Goal: Task Accomplishment & Management: Manage account settings

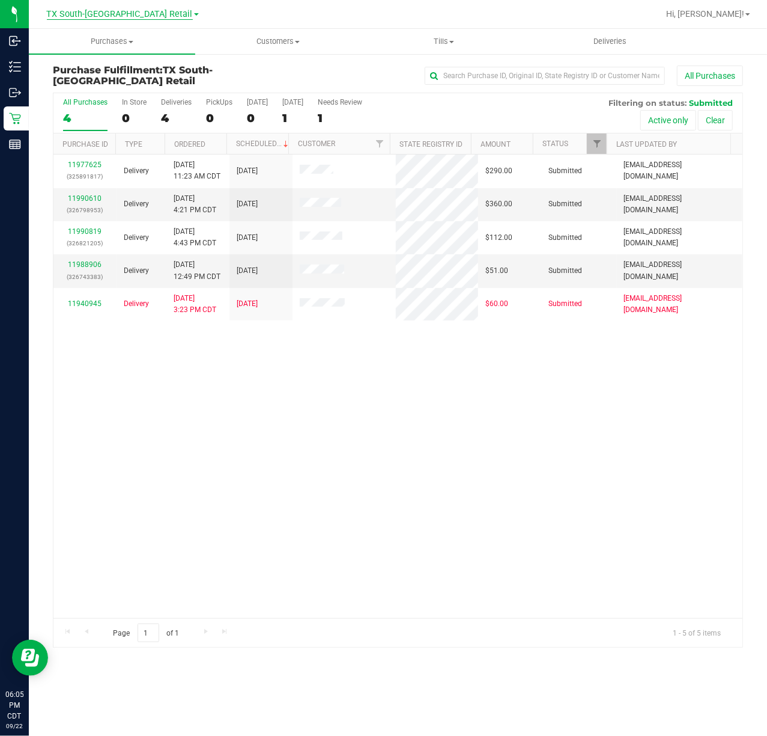
click at [118, 18] on span "TX South-[GEOGRAPHIC_DATA] Retail" at bounding box center [120, 14] width 146 height 11
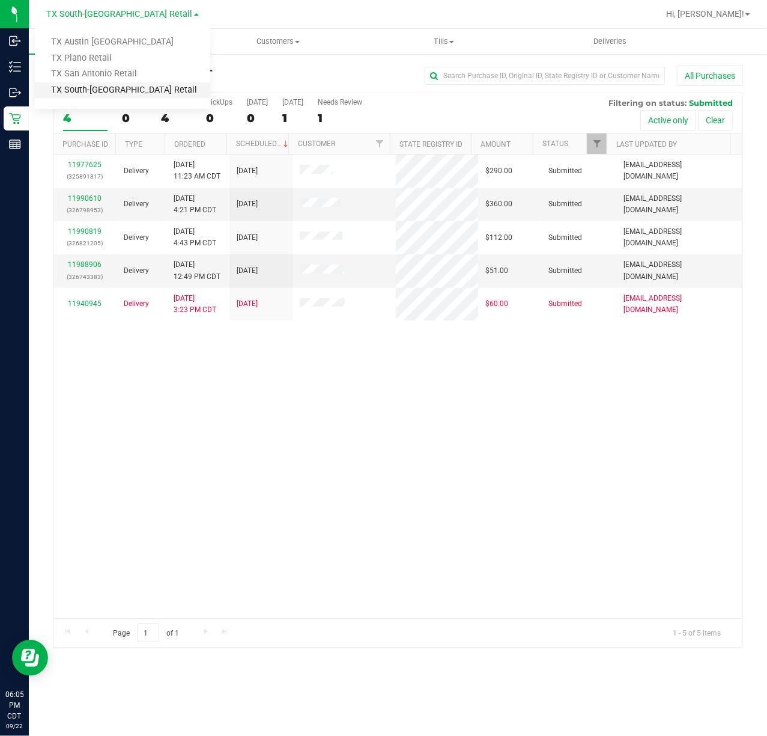
click at [139, 94] on link "TX South-[GEOGRAPHIC_DATA] Retail" at bounding box center [122, 90] width 175 height 16
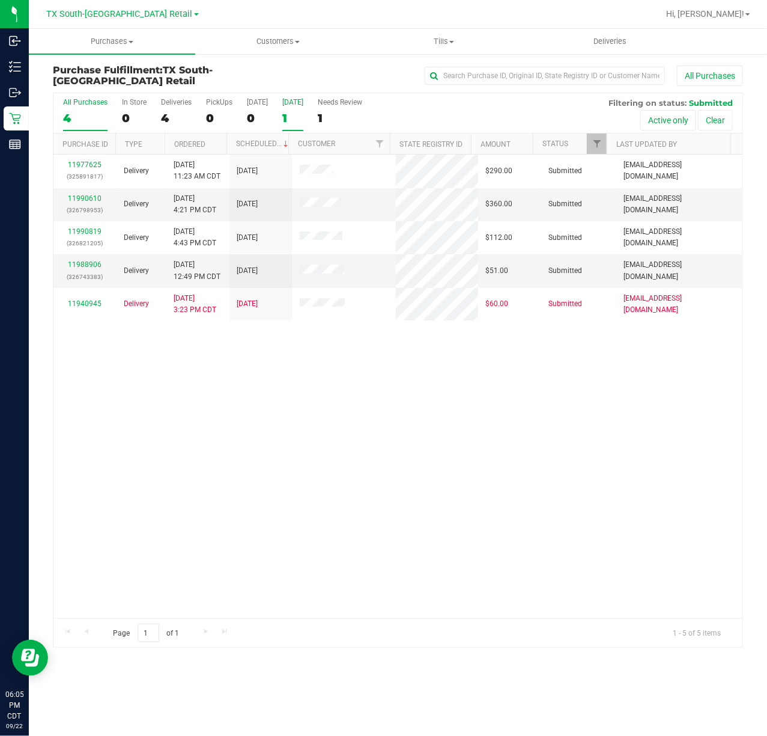
click at [288, 123] on div "1" at bounding box center [292, 118] width 21 height 14
click at [0, 0] on input "Tomorrow 1" at bounding box center [0, 0] width 0 height 0
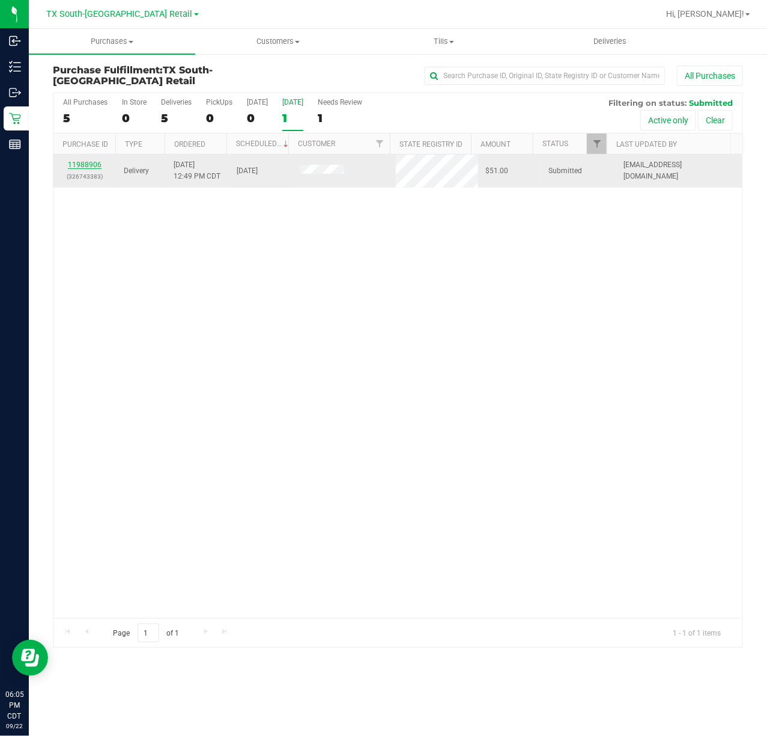
click at [84, 166] on link "11988906" at bounding box center [85, 164] width 34 height 8
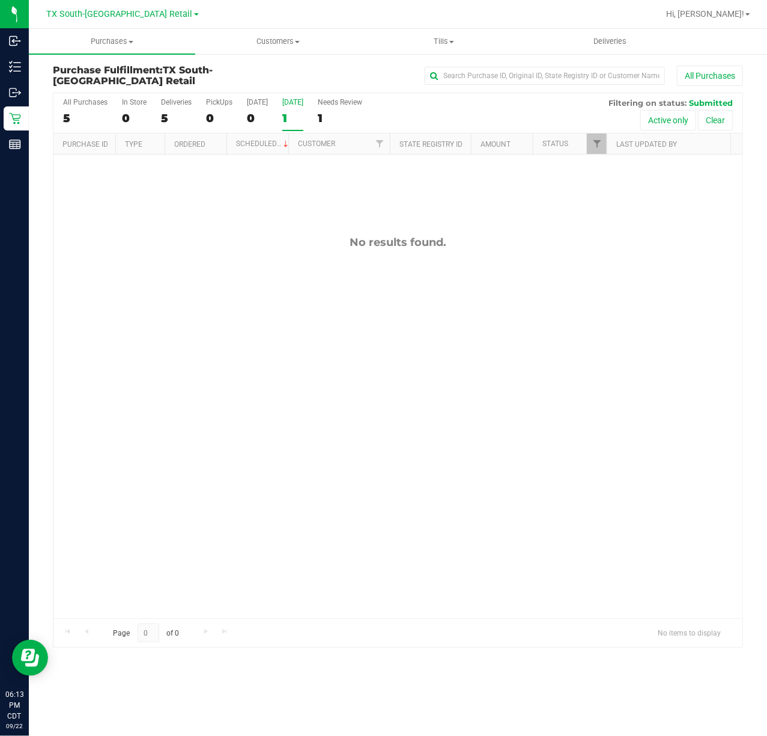
click at [135, 25] on nav "TX South-Austin Retail TX Austin DC TX Plano Retail TX San Antonio Retail TX So…" at bounding box center [398, 14] width 739 height 29
click at [135, 14] on span "TX South-[GEOGRAPHIC_DATA] Retail" at bounding box center [120, 14] width 146 height 11
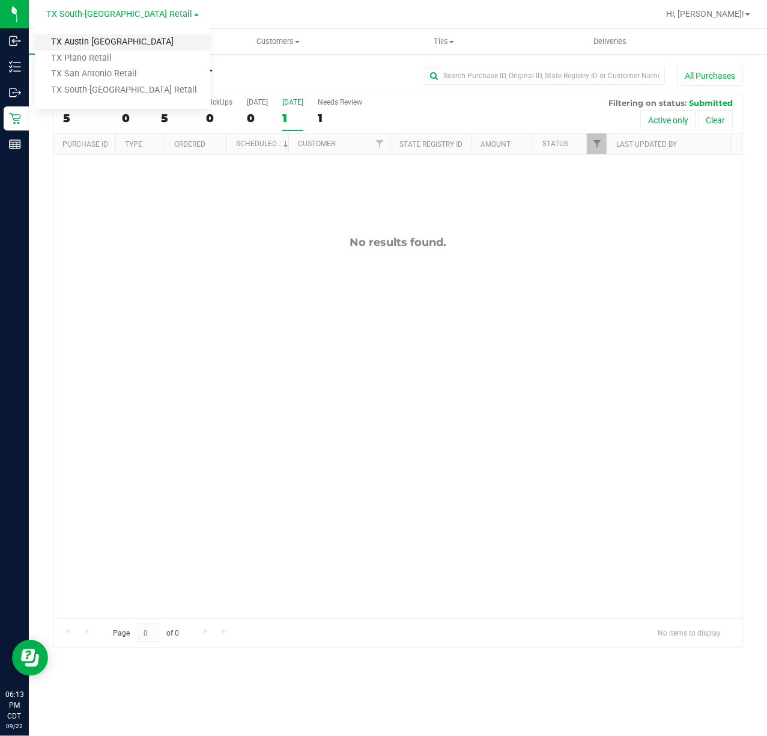
click at [125, 38] on link "TX Austin [GEOGRAPHIC_DATA]" at bounding box center [122, 42] width 175 height 16
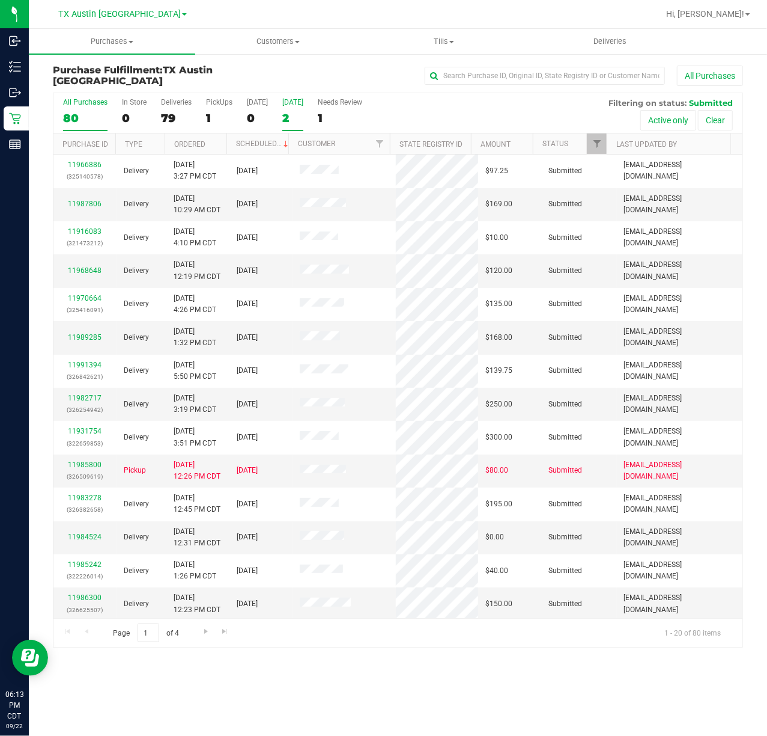
click at [298, 116] on div "2" at bounding box center [292, 118] width 21 height 14
click at [0, 0] on input "Tomorrow 2" at bounding box center [0, 0] width 0 height 0
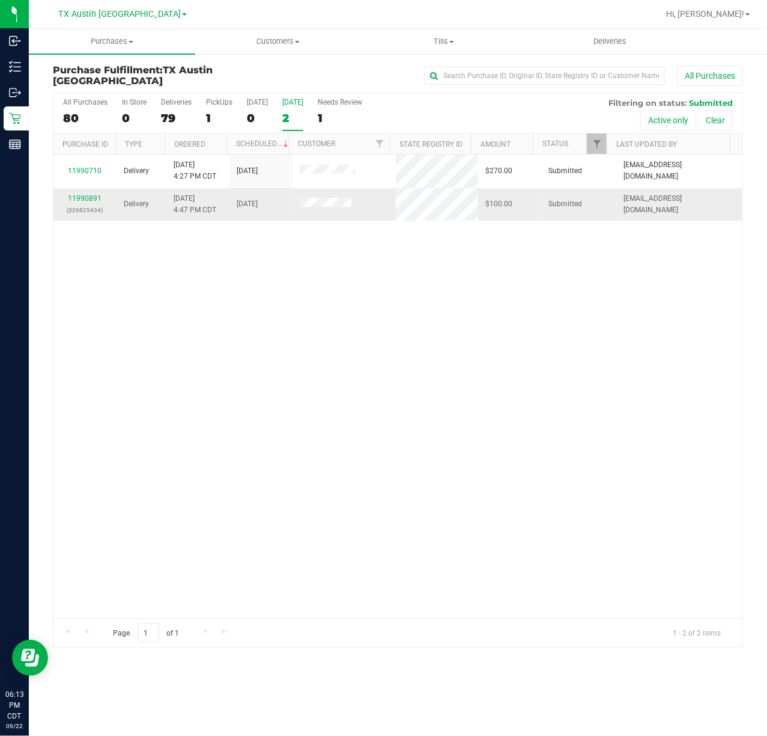
click at [80, 193] on div "11990891 (326825434)" at bounding box center [85, 204] width 49 height 23
click at [77, 201] on link "11990891" at bounding box center [85, 198] width 34 height 8
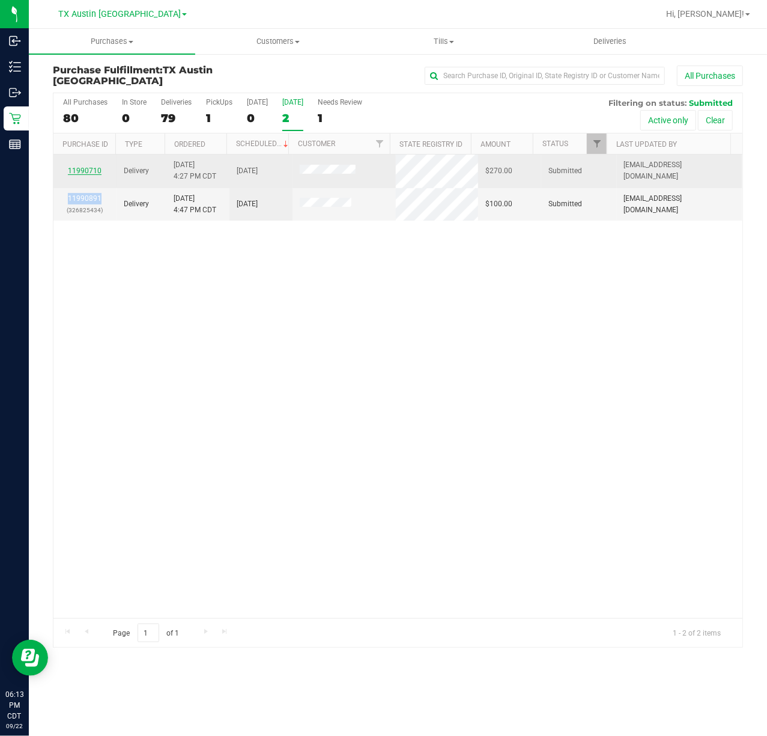
click at [84, 166] on link "11990710" at bounding box center [85, 170] width 34 height 8
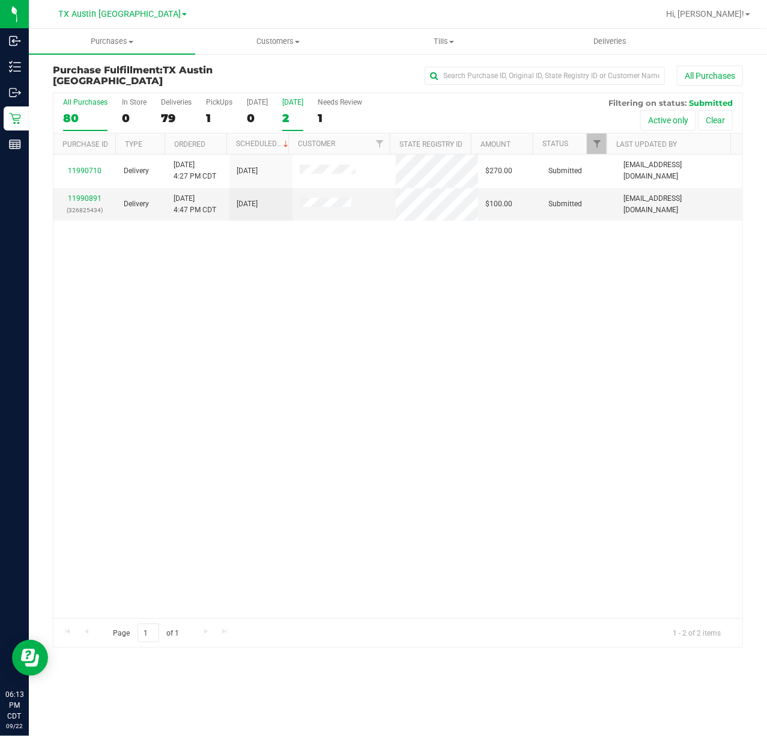
click at [96, 111] on label "All Purchases 80" at bounding box center [85, 114] width 44 height 33
click at [0, 0] on input "All Purchases 80" at bounding box center [0, 0] width 0 height 0
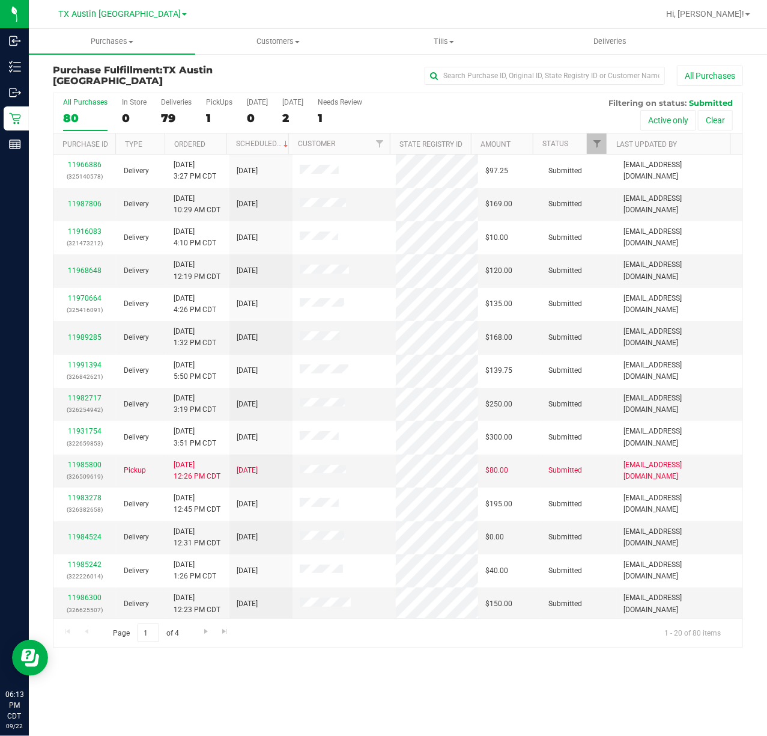
drag, startPoint x: 287, startPoint y: 133, endPoint x: 296, endPoint y: 135, distance: 8.6
click at [296, 135] on th "Customer" at bounding box center [339, 143] width 102 height 21
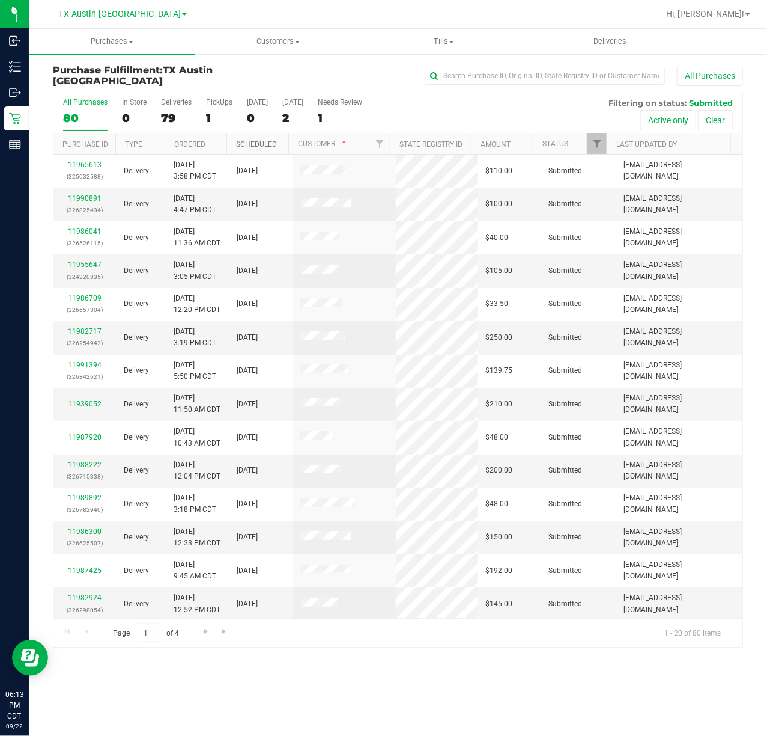
click at [272, 144] on link "Scheduled" at bounding box center [256, 144] width 41 height 8
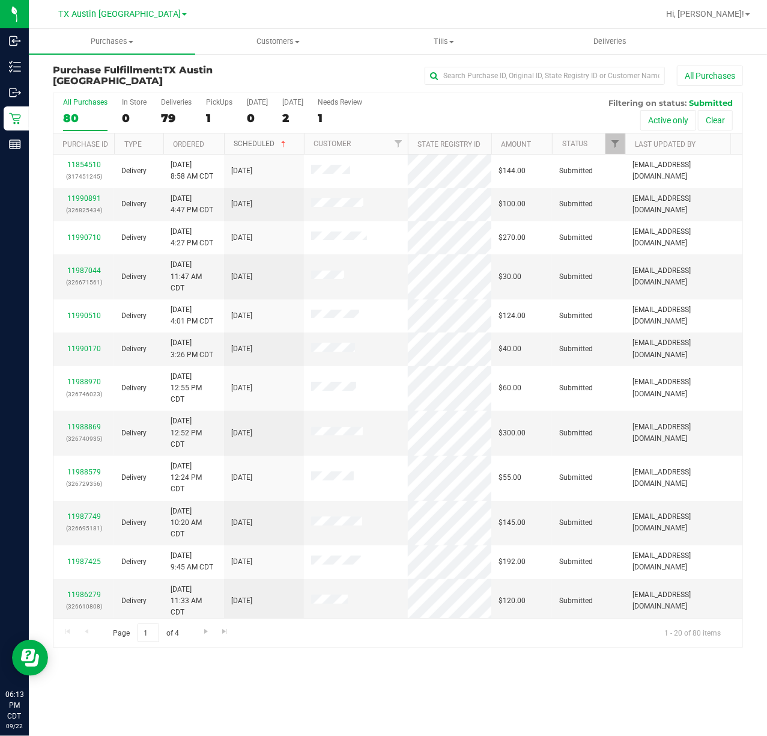
drag, startPoint x: 288, startPoint y: 141, endPoint x: 303, endPoint y: 145, distance: 15.0
click at [308, 144] on div "Purchase ID Type Ordered Scheduled Customer State Registry ID Address Amount St…" at bounding box center [392, 143] width 678 height 20
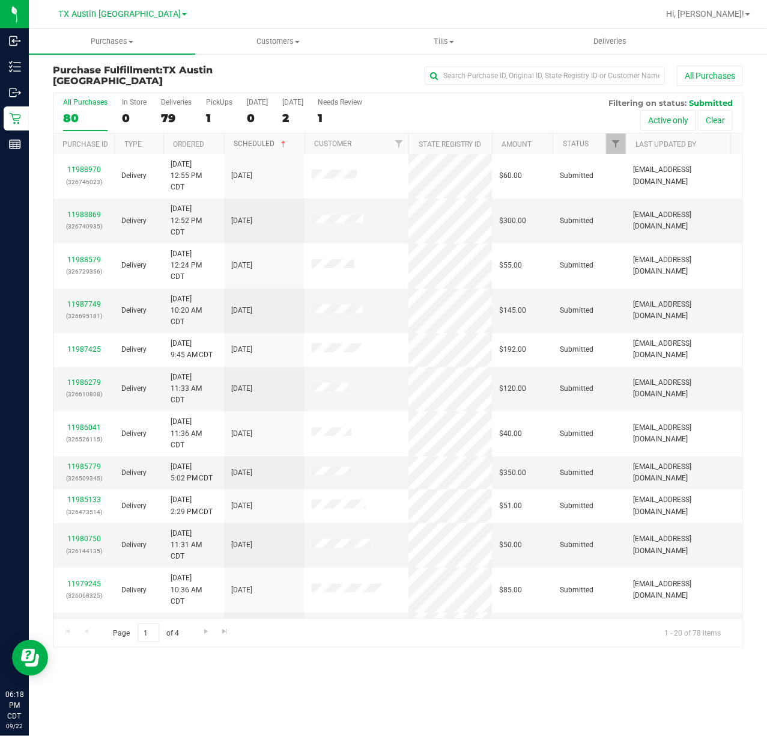
scroll to position [218, 0]
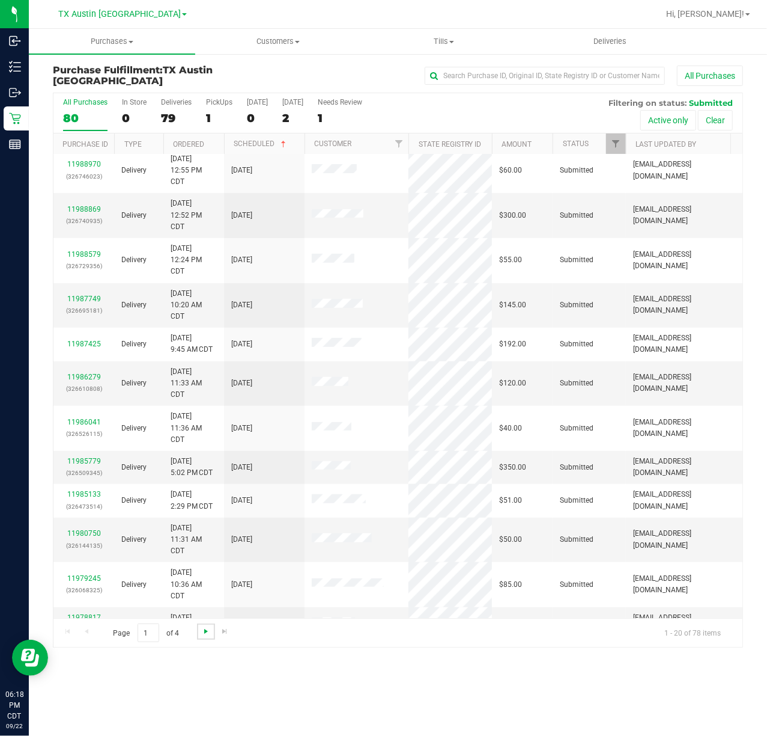
click at [203, 629] on span "Go to the next page" at bounding box center [206, 631] width 10 height 10
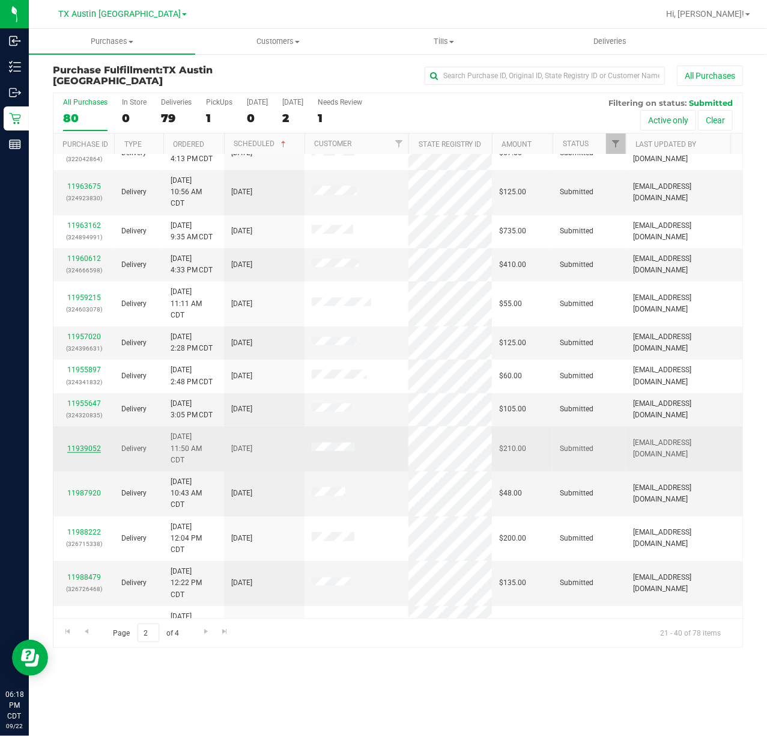
click at [72, 444] on link "11939052" at bounding box center [84, 448] width 34 height 8
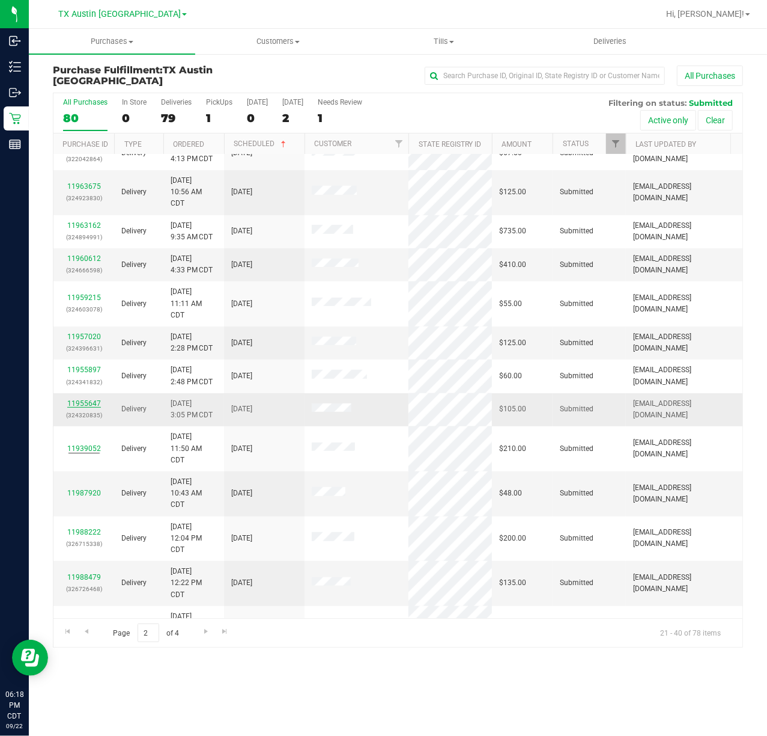
click at [87, 399] on link "11955647" at bounding box center [84, 403] width 34 height 8
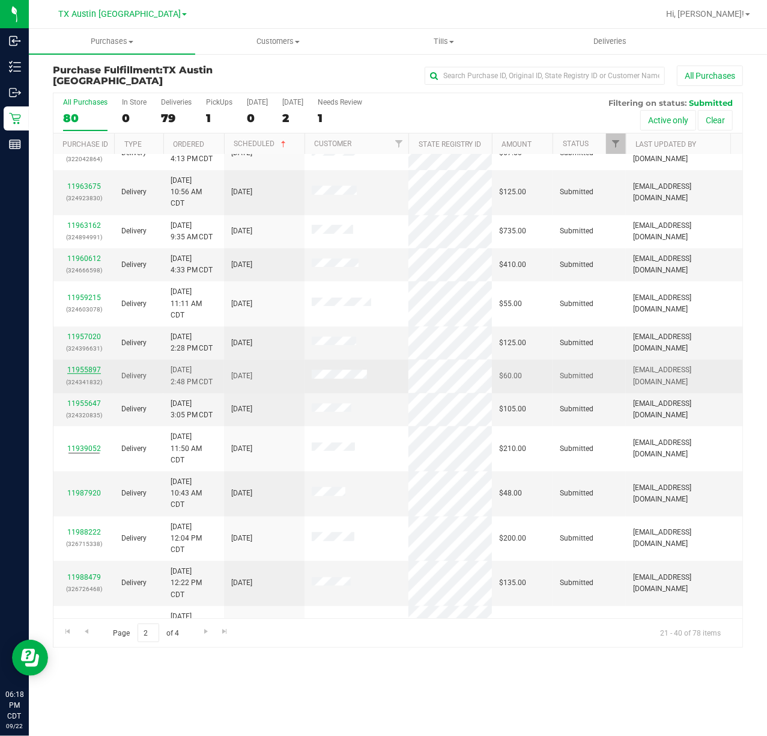
click at [90, 365] on link "11955897" at bounding box center [84, 369] width 34 height 8
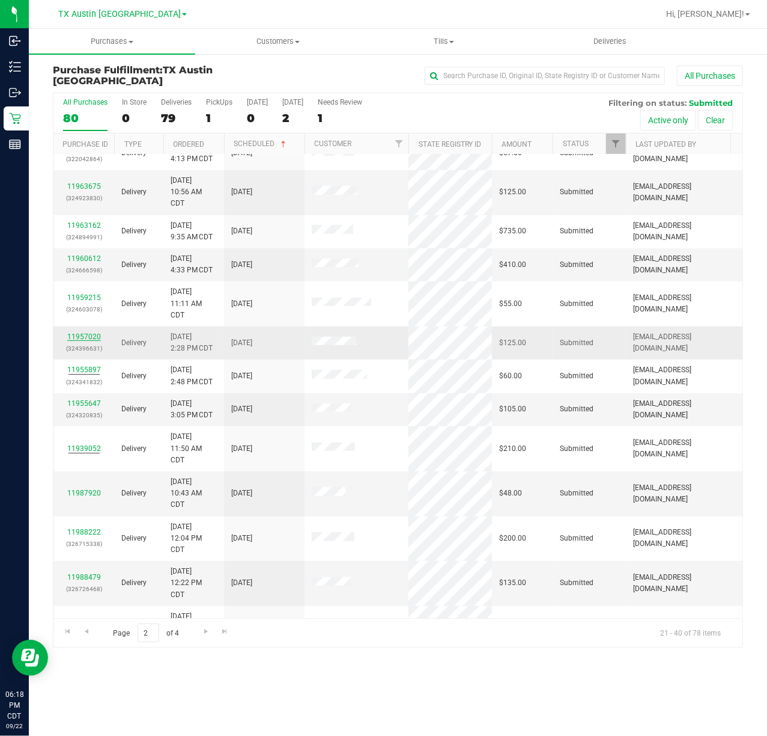
click at [91, 332] on link "11957020" at bounding box center [84, 336] width 34 height 8
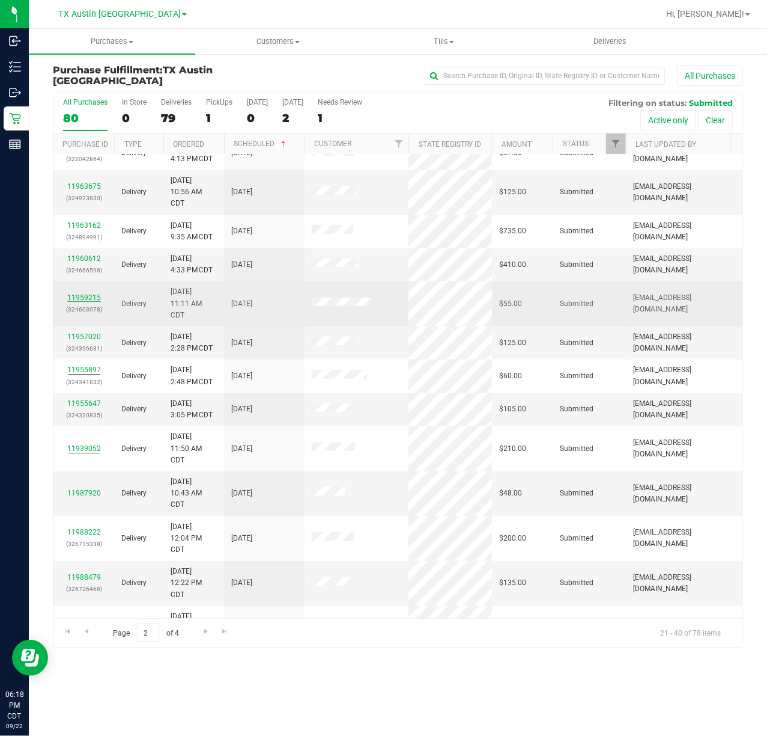
click at [90, 293] on link "11959215" at bounding box center [84, 297] width 34 height 8
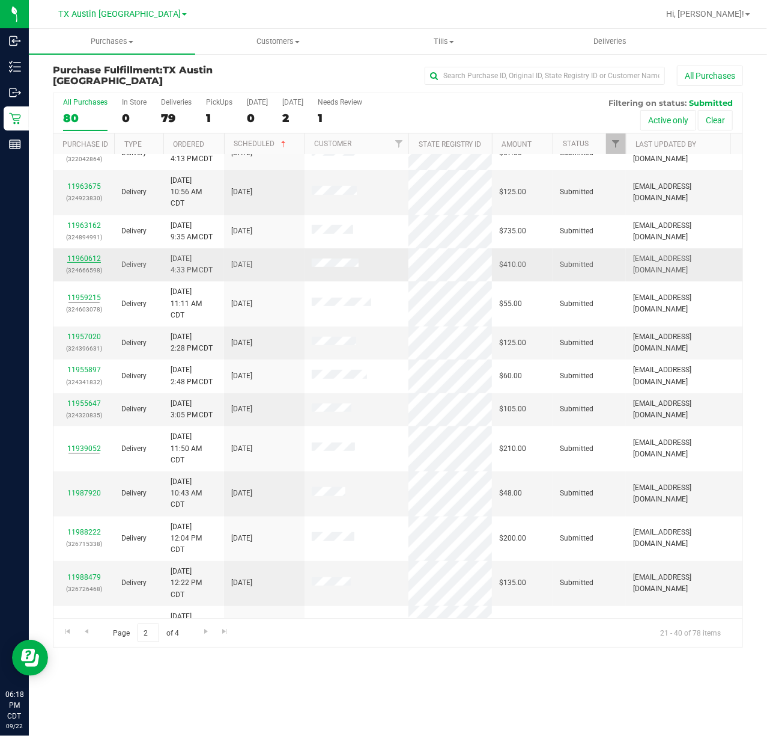
click at [87, 254] on link "11960612" at bounding box center [84, 258] width 34 height 8
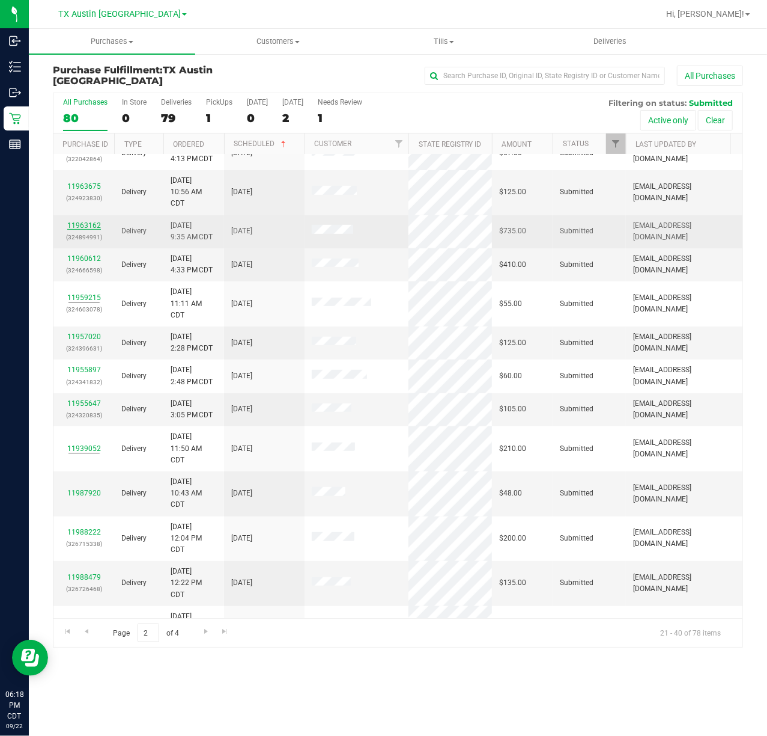
click at [90, 221] on link "11963162" at bounding box center [84, 225] width 34 height 8
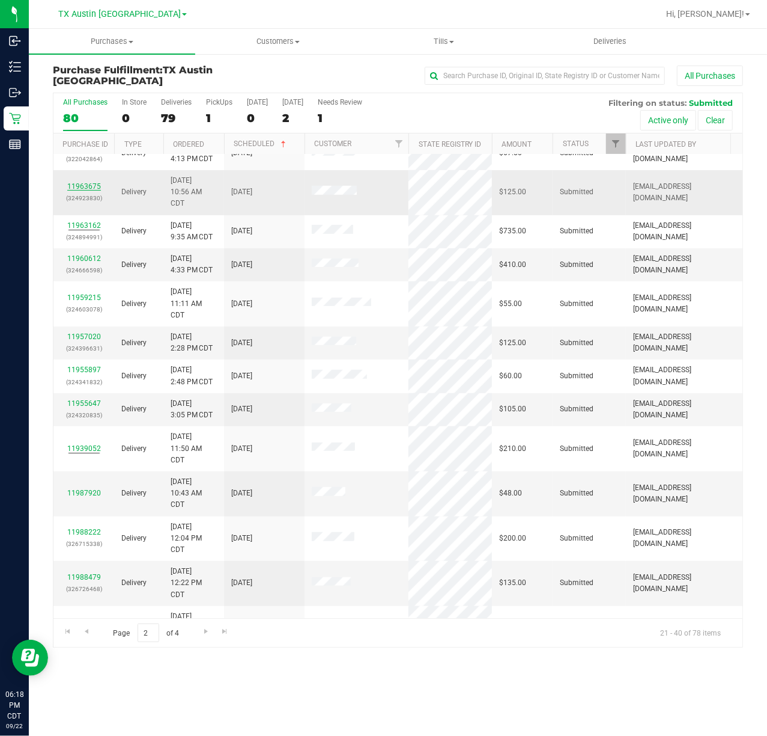
click at [92, 182] on link "11963675" at bounding box center [84, 186] width 34 height 8
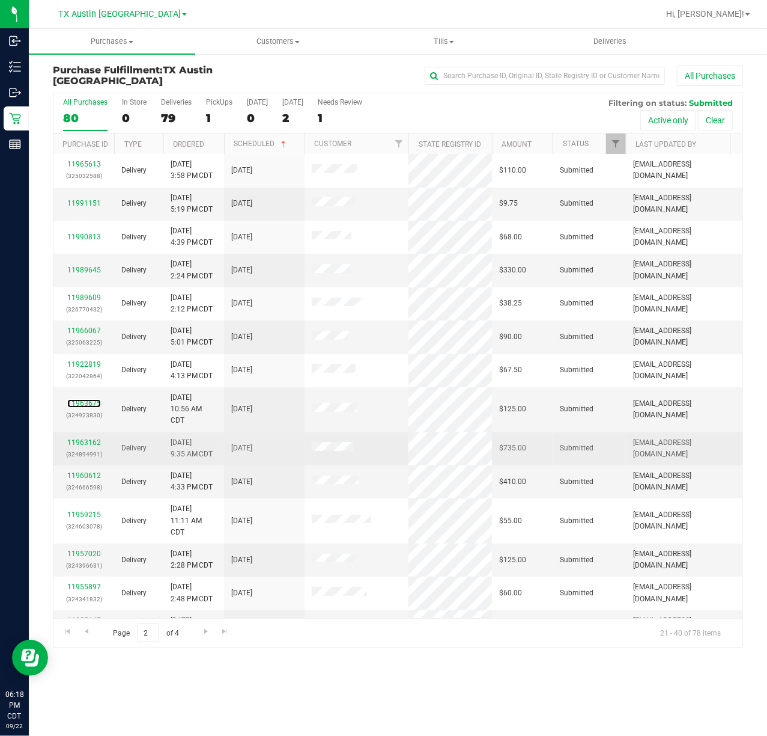
scroll to position [0, 0]
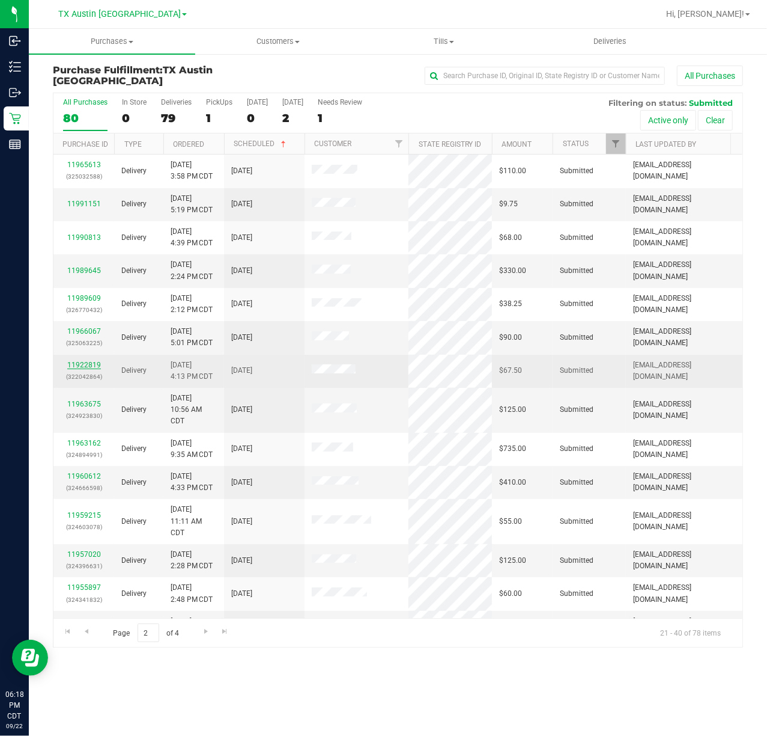
click at [72, 368] on link "11922819" at bounding box center [84, 365] width 34 height 8
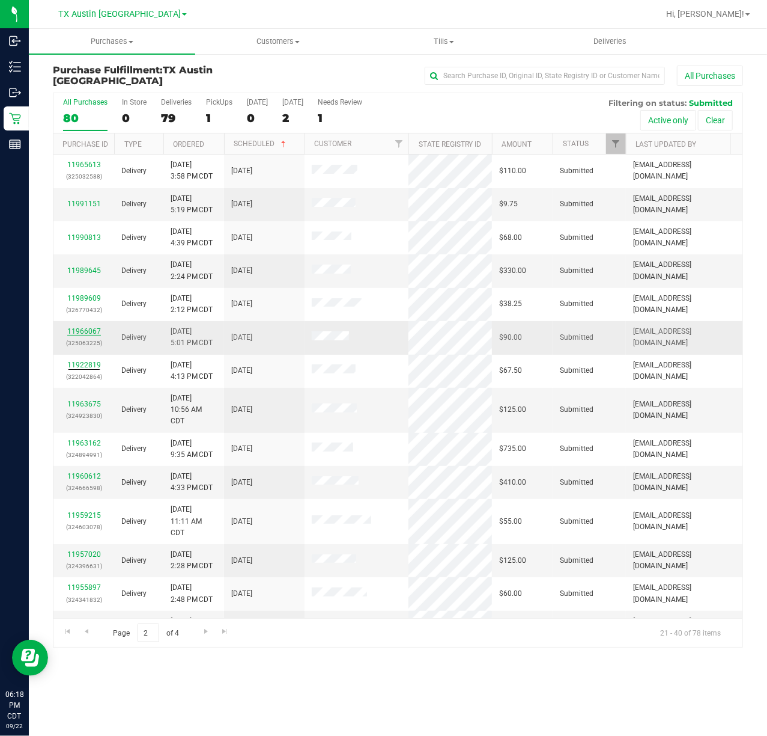
click at [76, 335] on link "11966067" at bounding box center [84, 331] width 34 height 8
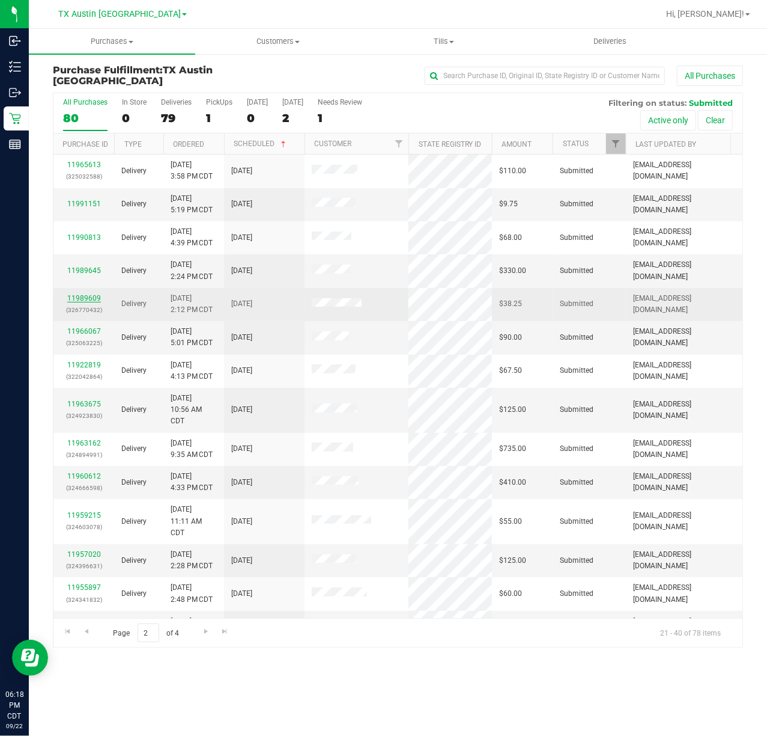
click at [85, 299] on link "11989609" at bounding box center [84, 298] width 34 height 8
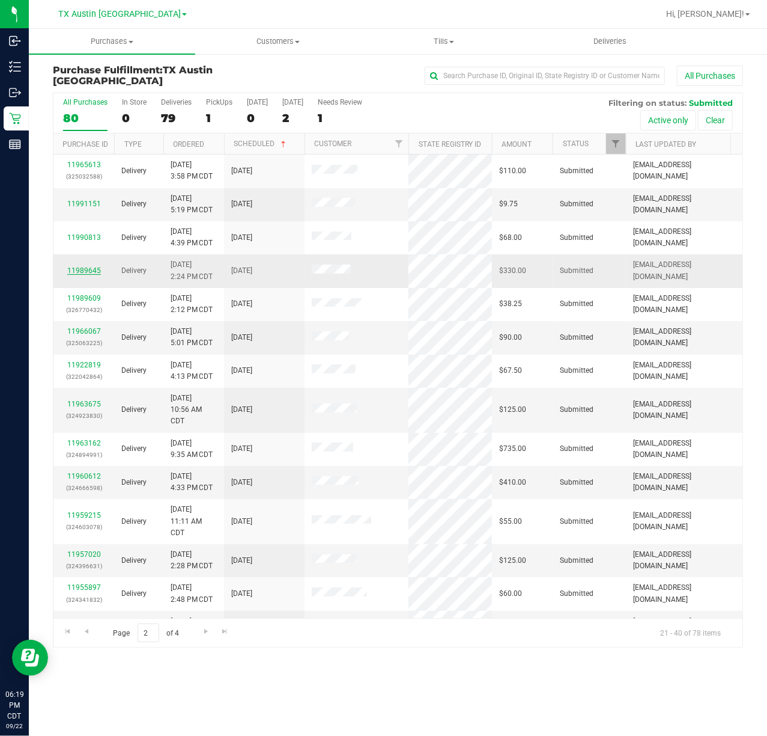
click at [90, 272] on link "11989645" at bounding box center [84, 270] width 34 height 8
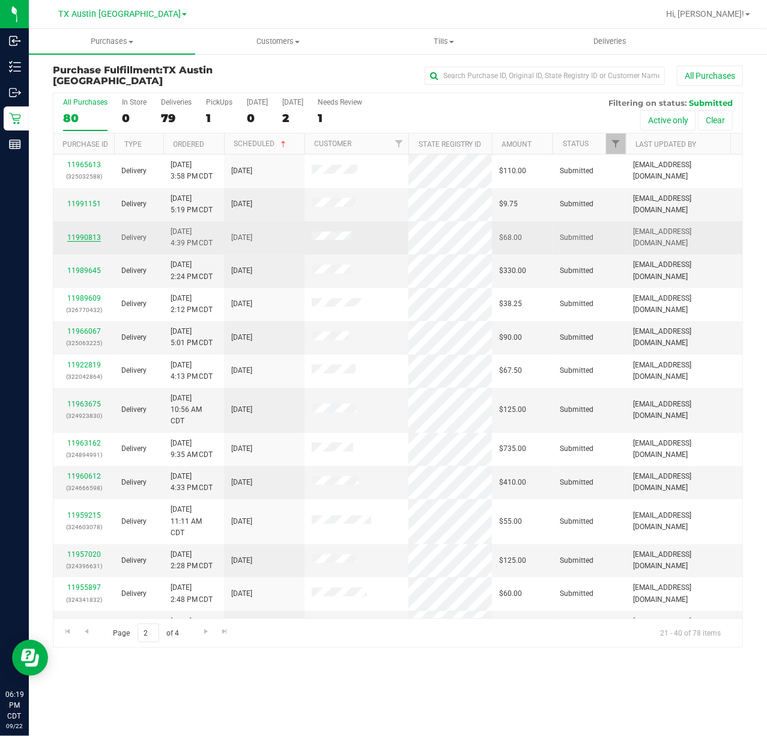
click at [89, 241] on link "11990813" at bounding box center [84, 237] width 34 height 8
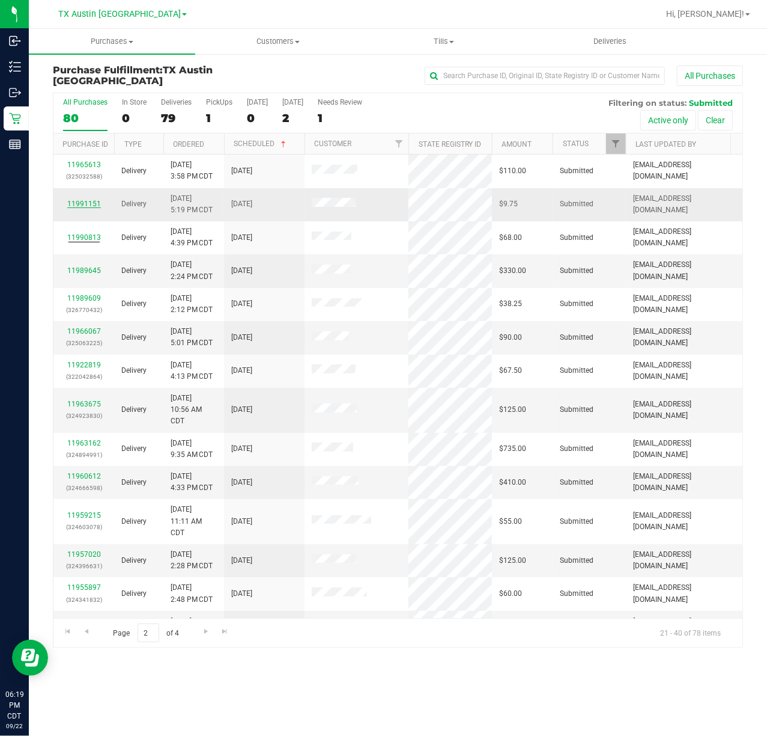
click at [87, 203] on link "11991151" at bounding box center [84, 204] width 34 height 8
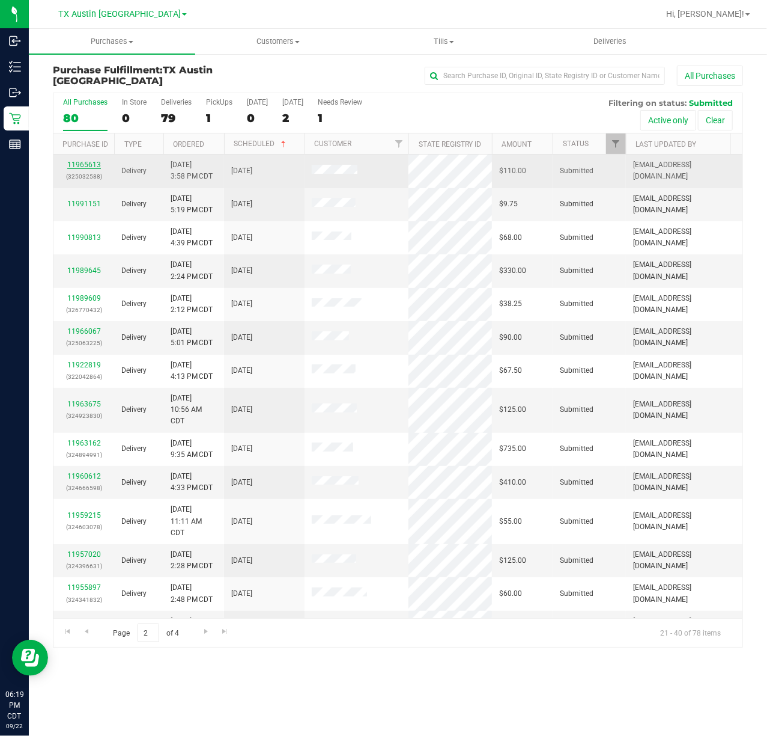
click at [94, 168] on link "11965613" at bounding box center [84, 164] width 34 height 8
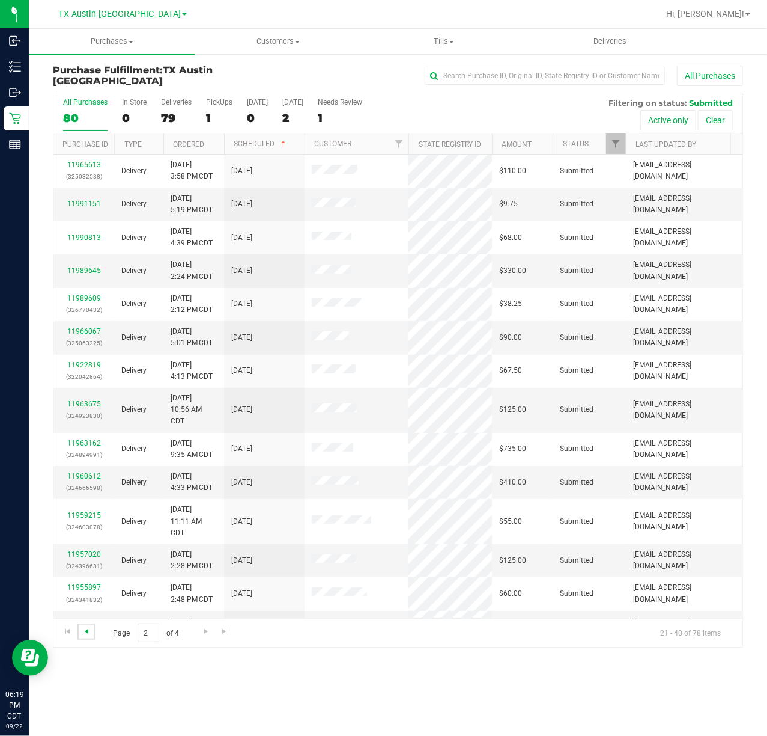
click at [82, 630] on span "Go to the previous page" at bounding box center [87, 631] width 10 height 10
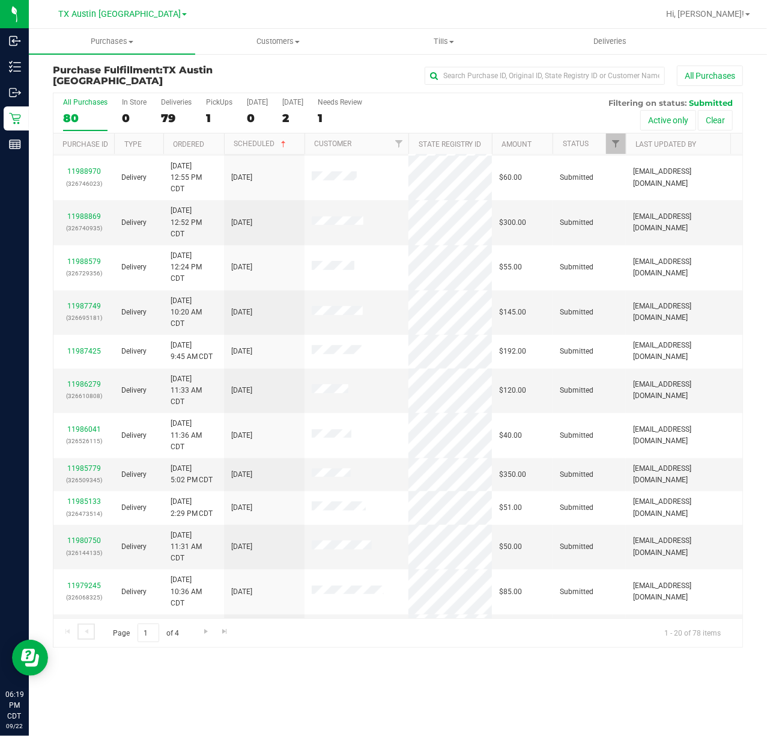
scroll to position [218, 0]
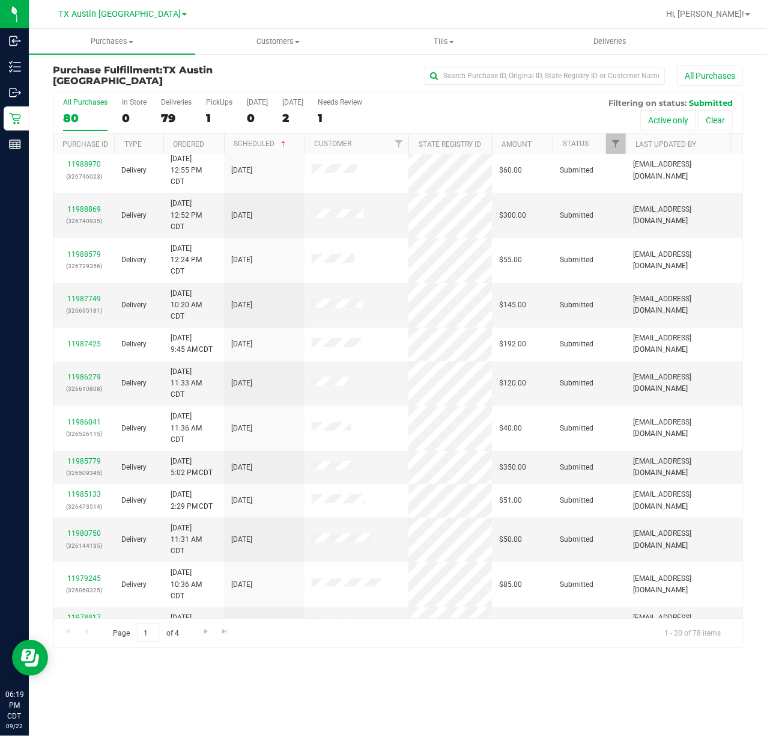
click at [91, 680] on link "11973627" at bounding box center [84, 684] width 34 height 8
click at [85, 646] on link "11976478" at bounding box center [84, 650] width 34 height 8
click at [84, 613] on link "11978817" at bounding box center [84, 617] width 34 height 8
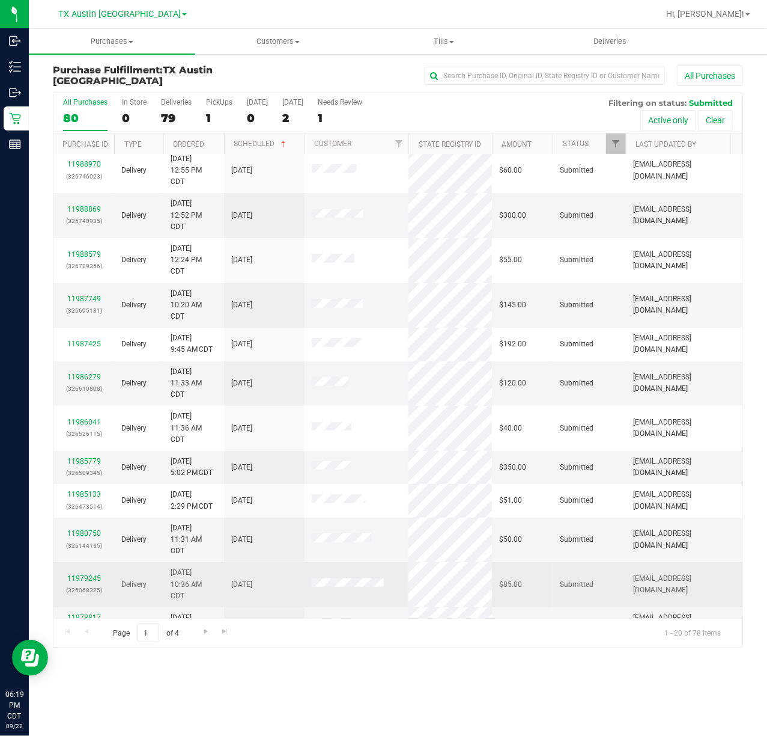
click at [75, 573] on div "11979245 (326068325)" at bounding box center [84, 584] width 46 height 23
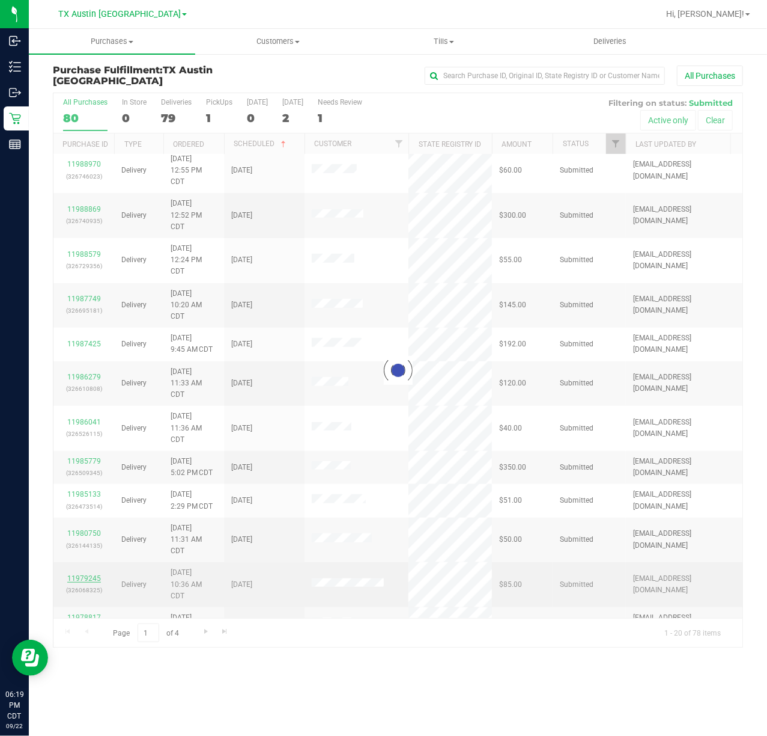
click at [75, 481] on div at bounding box center [397, 369] width 689 height 553
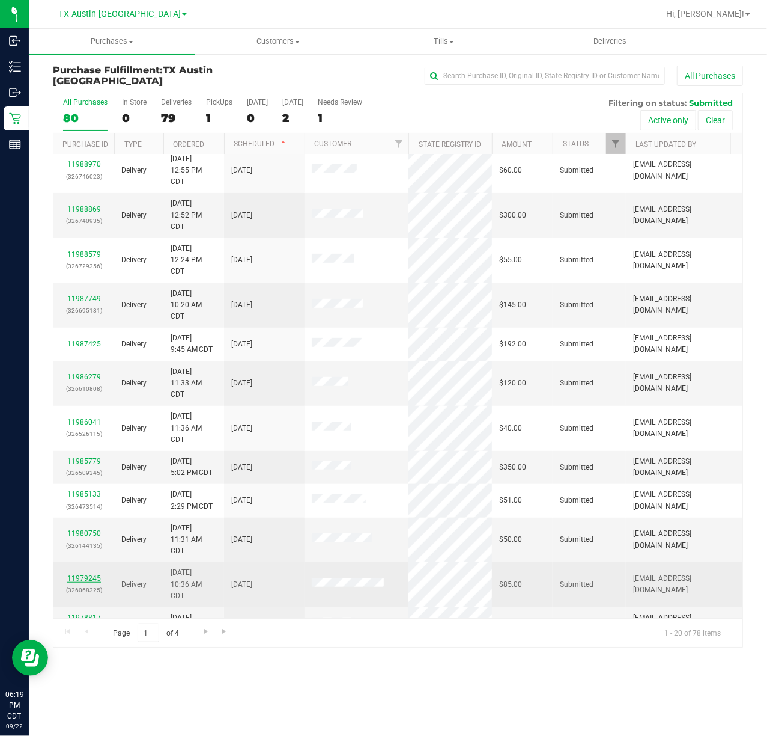
click at [91, 574] on link "11979245" at bounding box center [84, 578] width 34 height 8
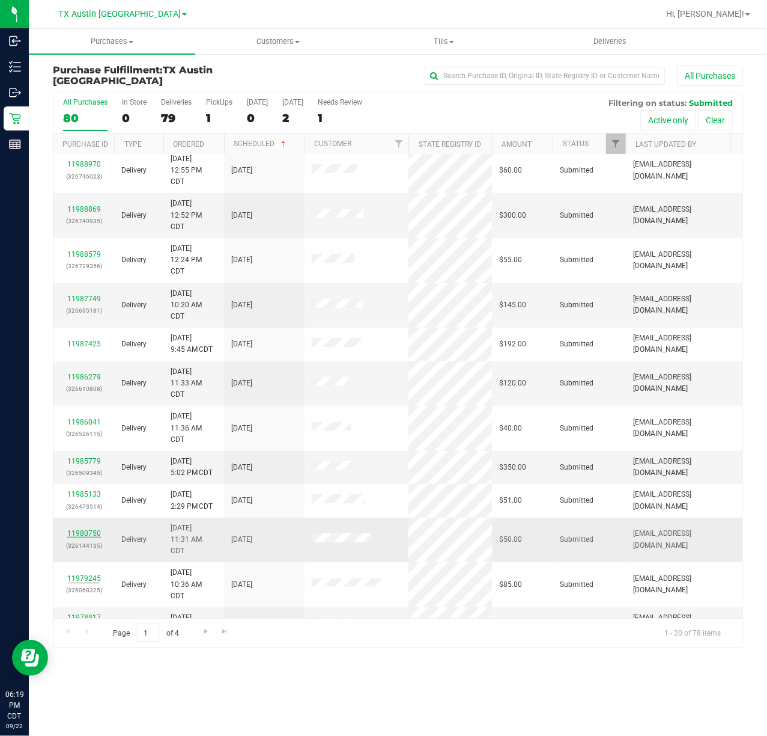
click at [91, 529] on link "11980750" at bounding box center [84, 533] width 34 height 8
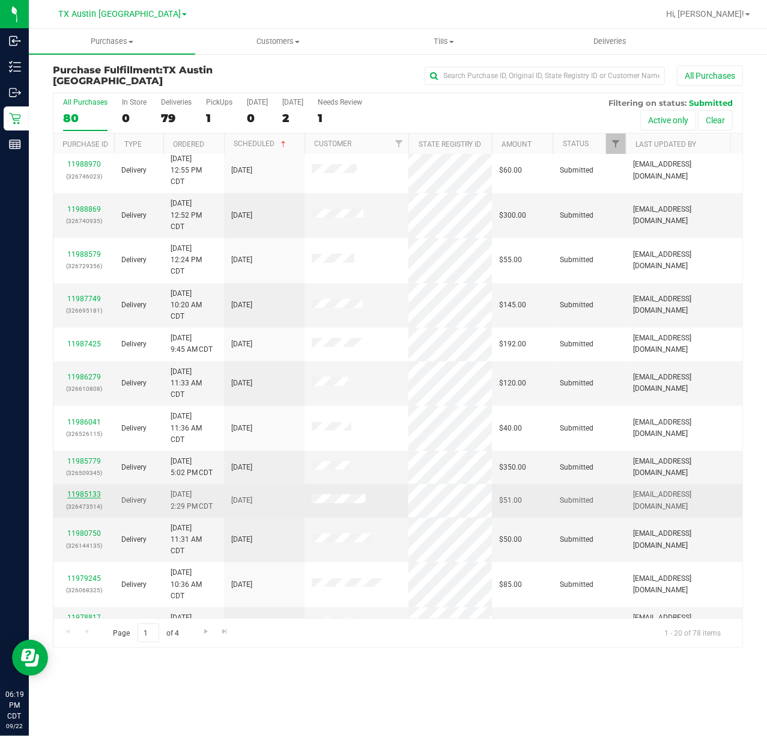
click at [87, 490] on link "11985133" at bounding box center [84, 494] width 34 height 8
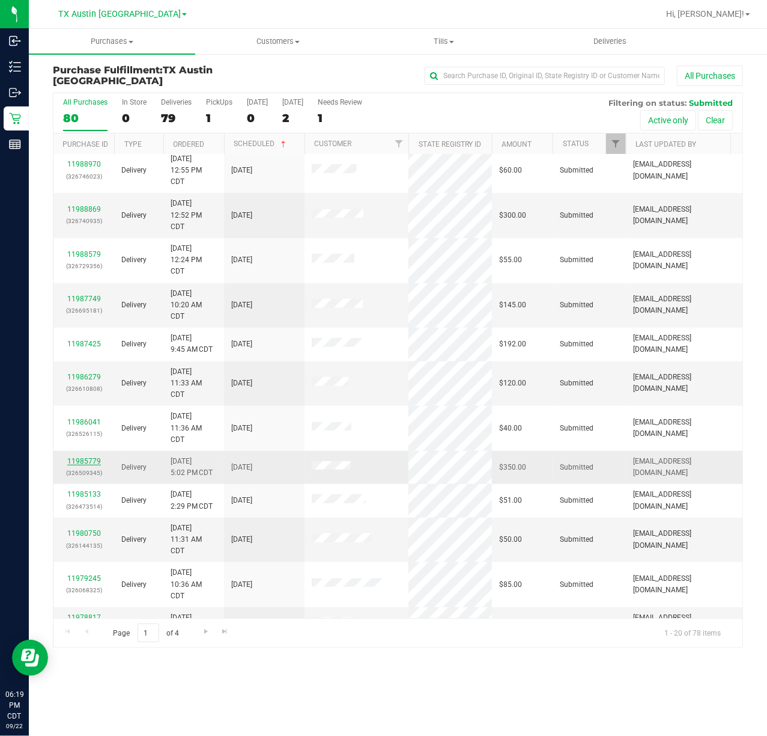
click at [83, 457] on link "11985779" at bounding box center [84, 461] width 34 height 8
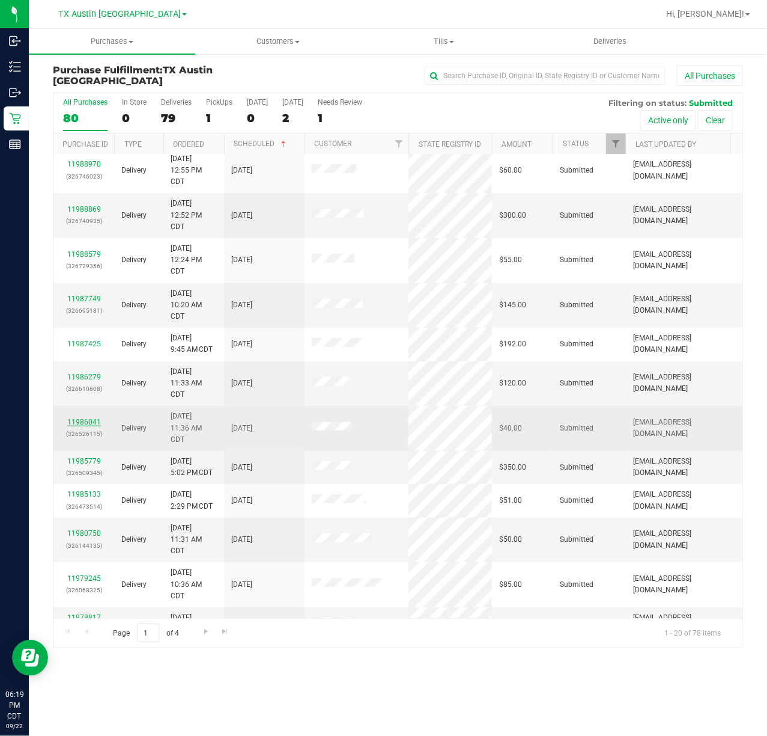
click at [84, 418] on link "11986041" at bounding box center [84, 422] width 34 height 8
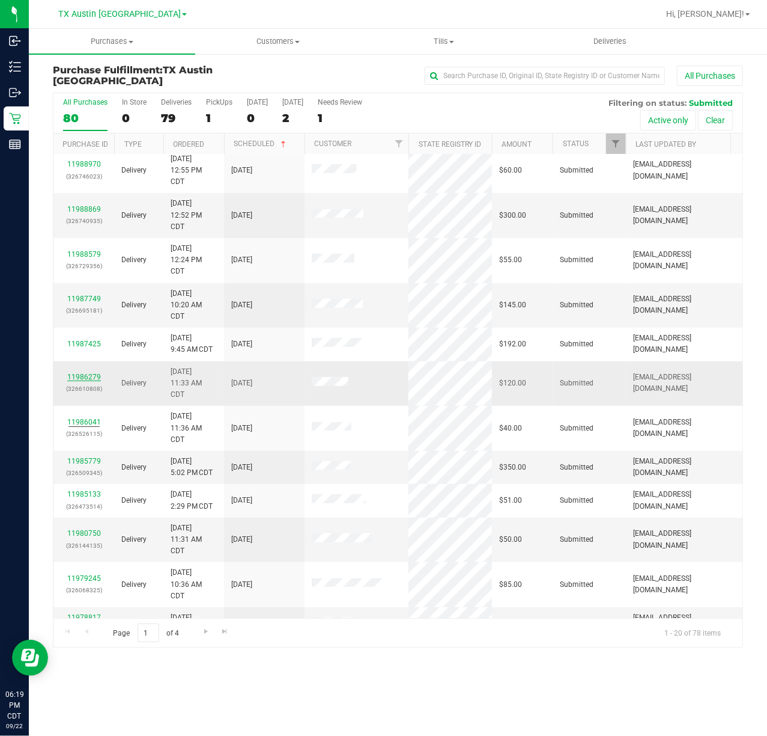
click at [89, 373] on link "11986279" at bounding box center [84, 377] width 34 height 8
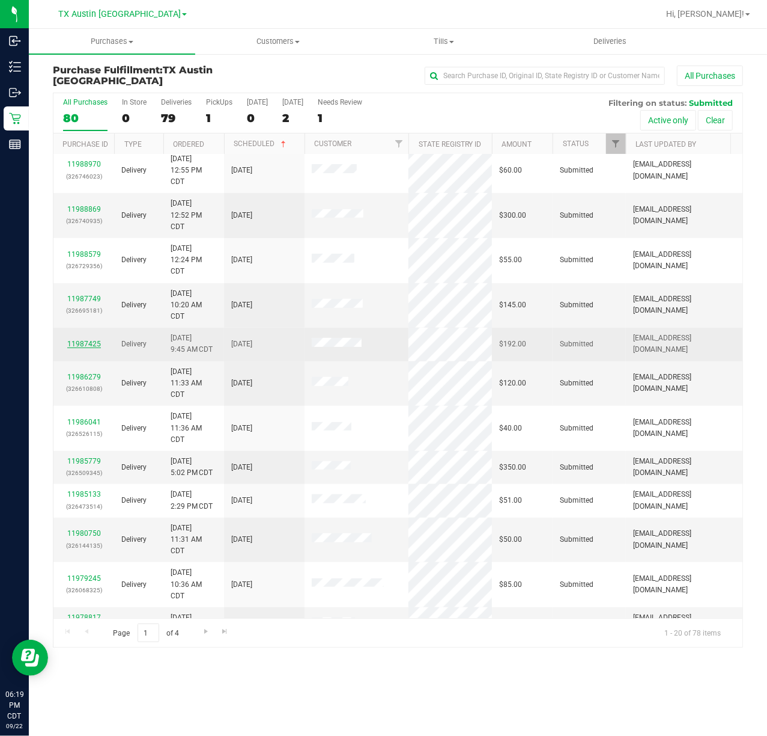
click at [91, 340] on link "11987425" at bounding box center [84, 344] width 34 height 8
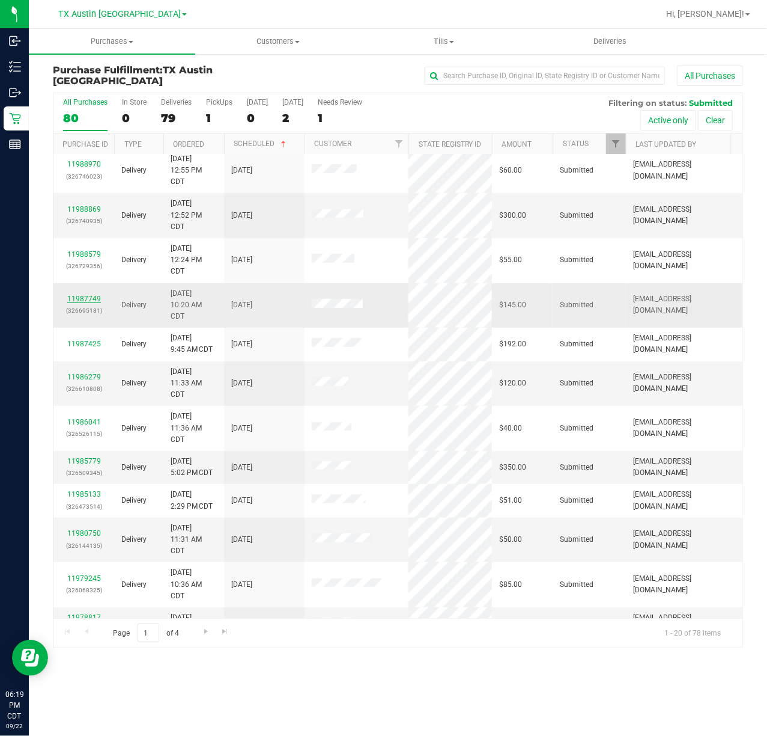
click at [92, 294] on link "11987749" at bounding box center [84, 298] width 34 height 8
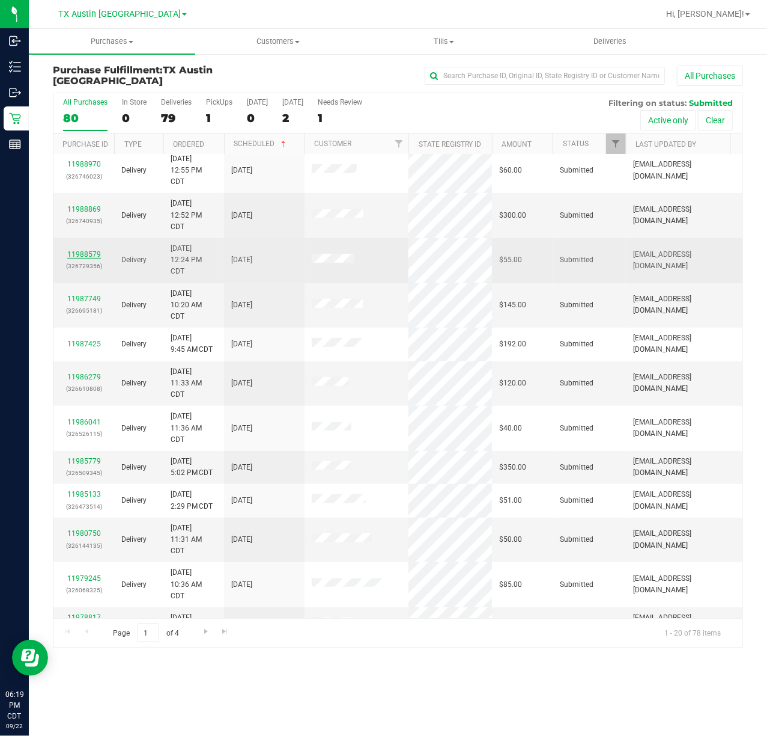
click at [91, 250] on link "11988579" at bounding box center [84, 254] width 34 height 8
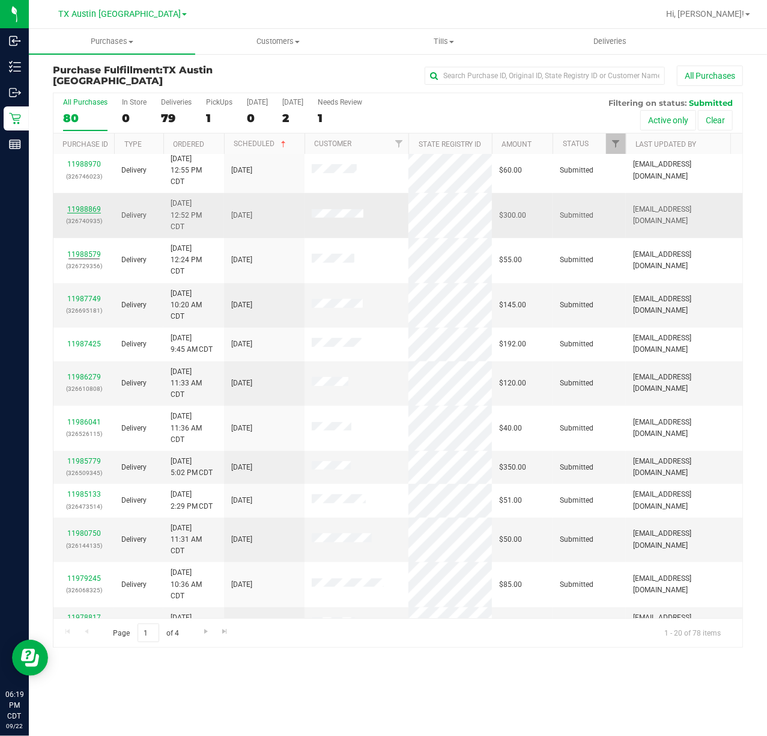
click at [89, 205] on link "11988869" at bounding box center [84, 209] width 34 height 8
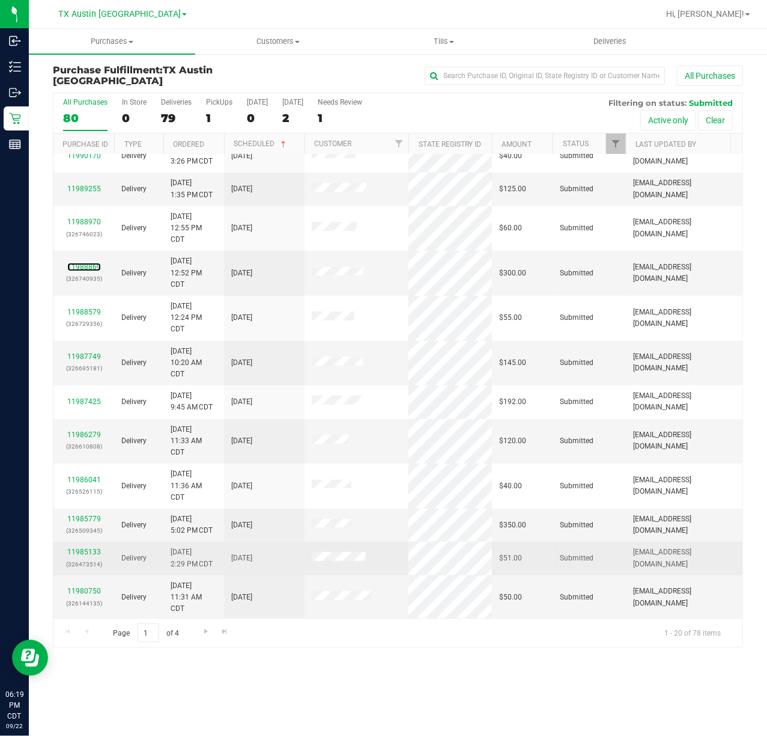
scroll to position [0, 0]
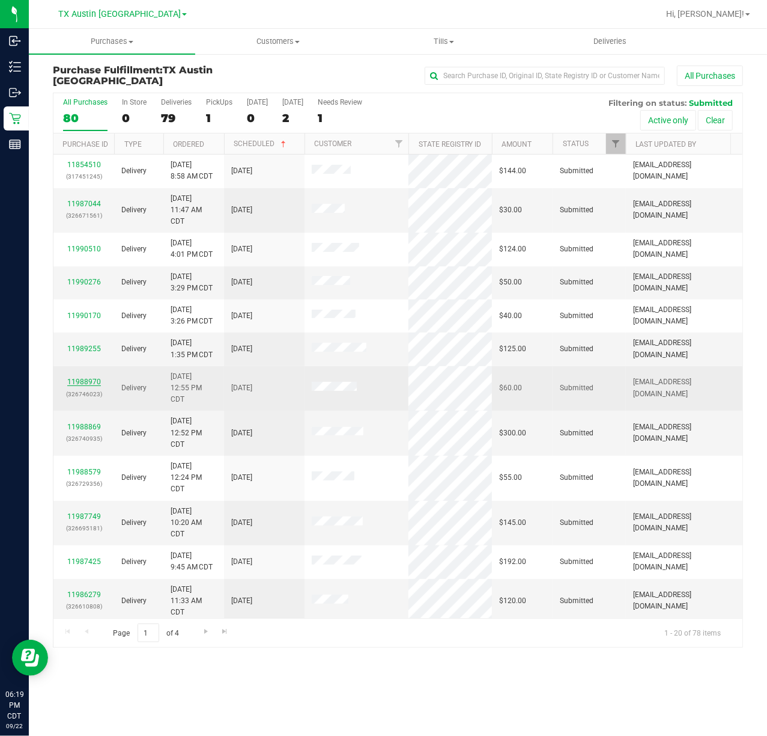
click at [97, 377] on link "11988970" at bounding box center [84, 381] width 34 height 8
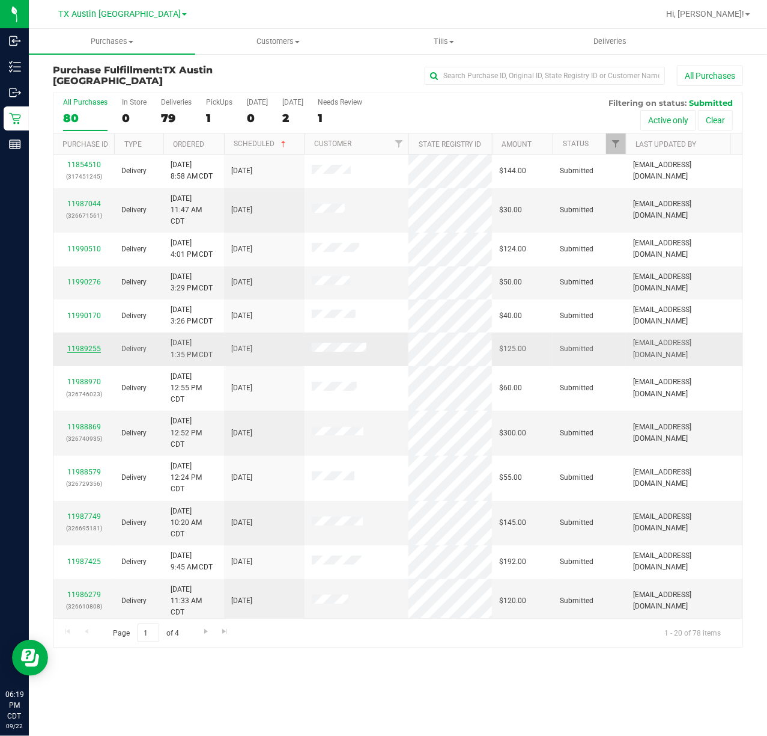
click at [81, 344] on link "11989255" at bounding box center [84, 348] width 34 height 8
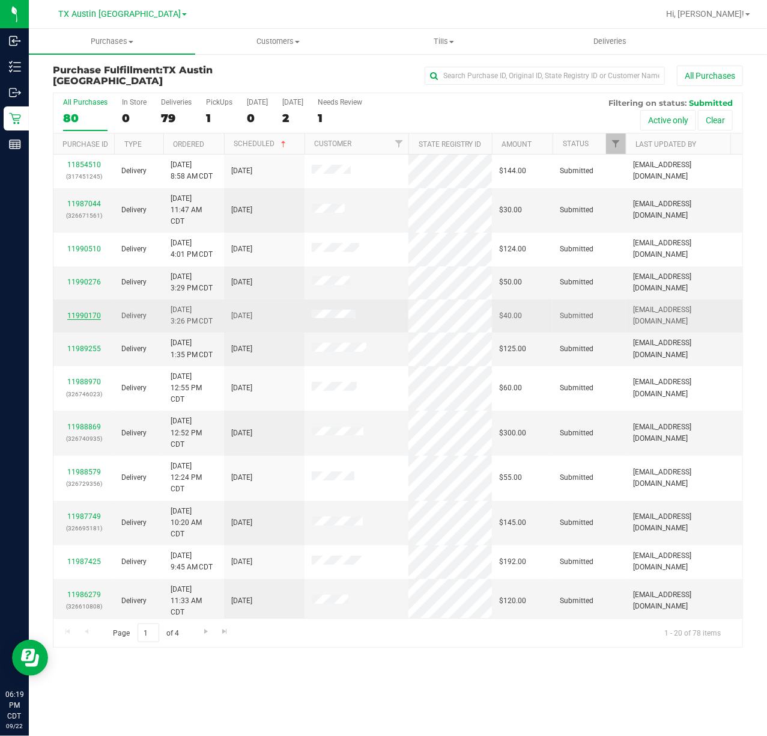
click at [81, 311] on link "11990170" at bounding box center [84, 315] width 34 height 8
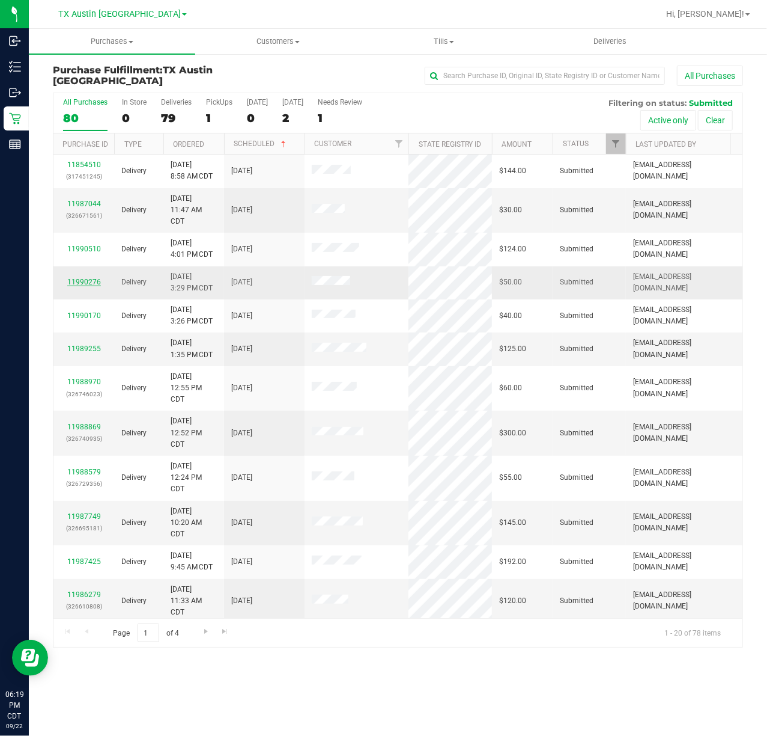
click at [76, 278] on link "11990276" at bounding box center [84, 282] width 34 height 8
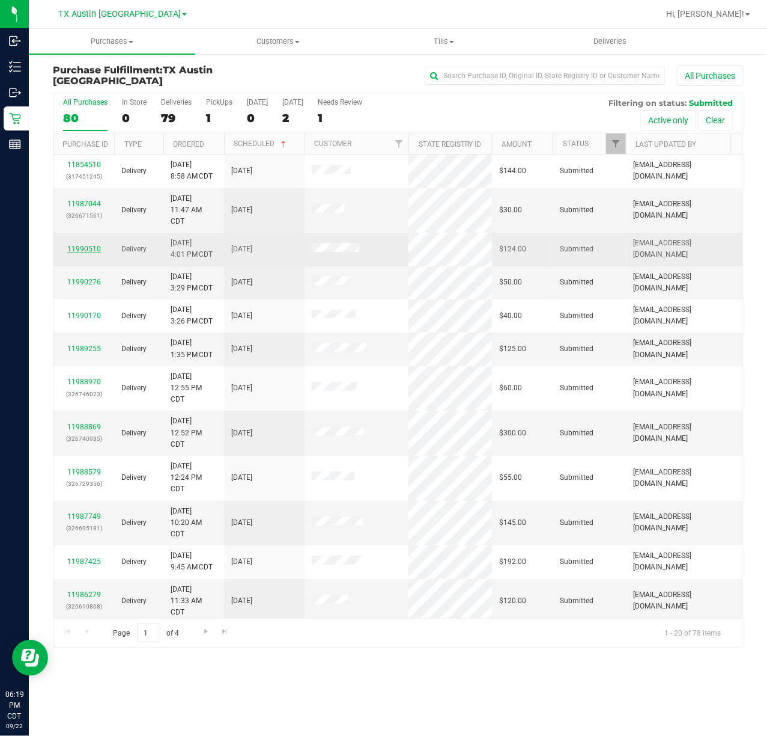
click at [76, 245] on link "11990510" at bounding box center [84, 249] width 34 height 8
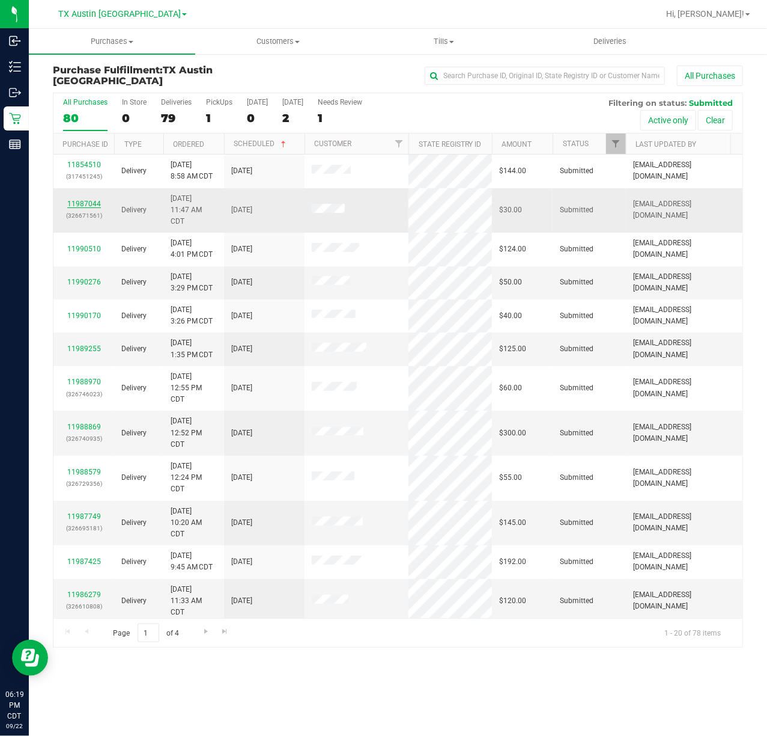
click at [85, 200] on link "11987044" at bounding box center [84, 204] width 34 height 8
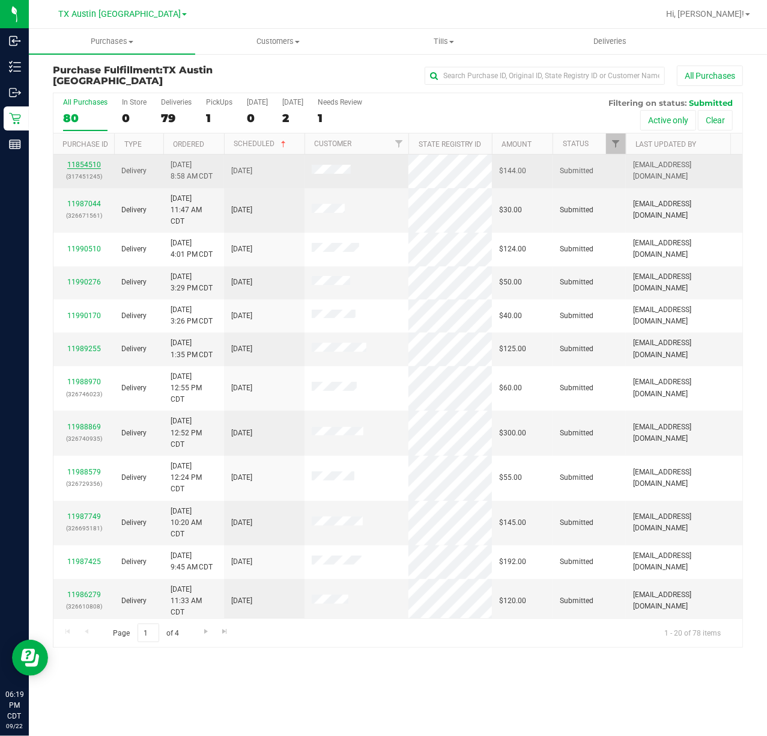
click at [87, 168] on link "11854510" at bounding box center [84, 164] width 34 height 8
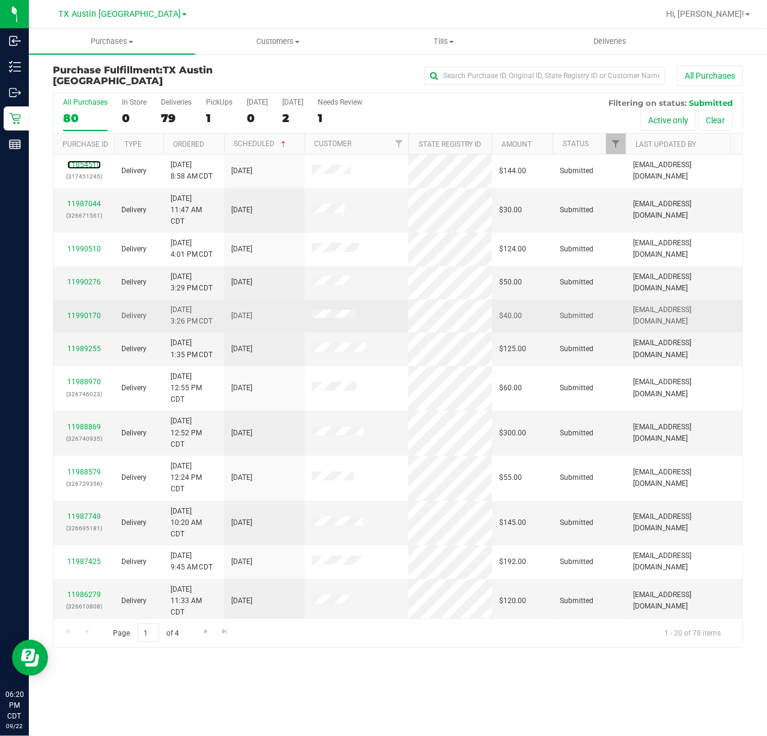
scroll to position [218, 0]
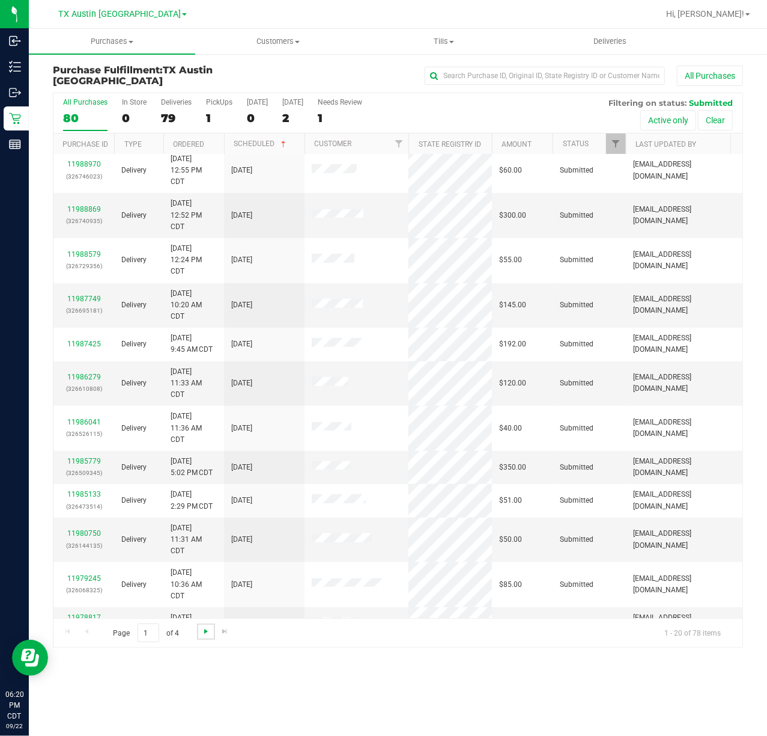
click at [204, 629] on span "Go to the next page" at bounding box center [206, 631] width 10 height 10
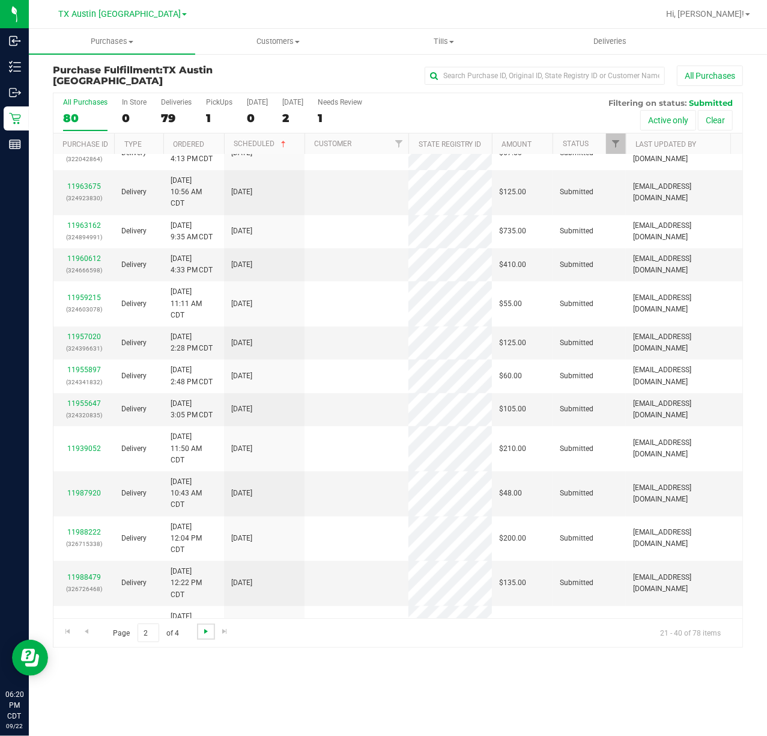
scroll to position [0, 0]
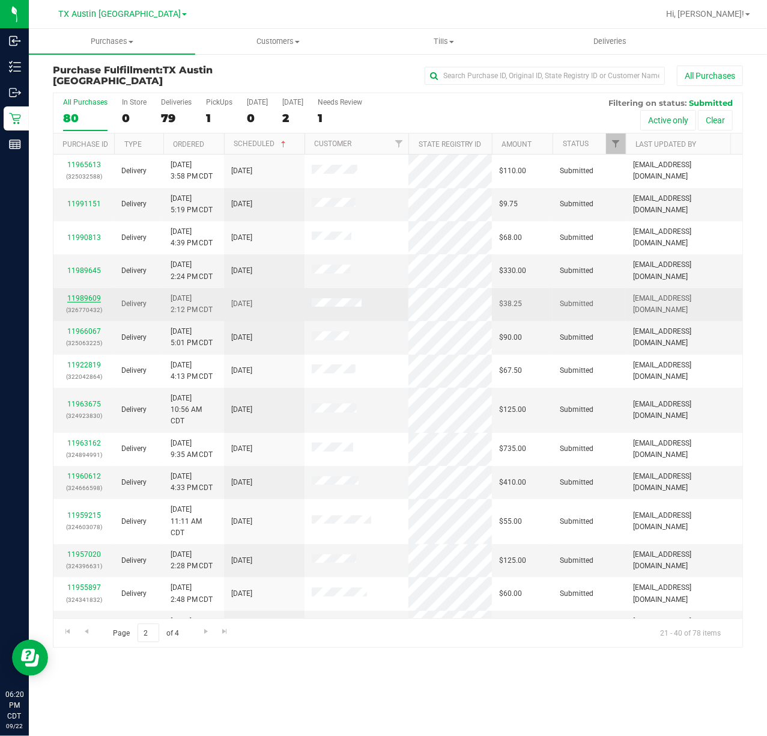
click at [83, 300] on link "11989609" at bounding box center [84, 298] width 34 height 8
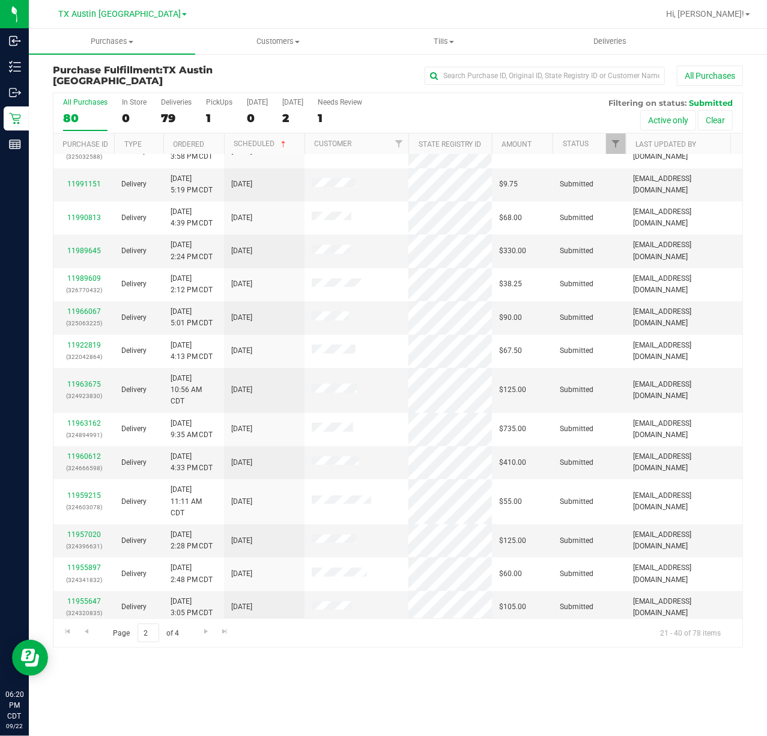
scroll to position [218, 0]
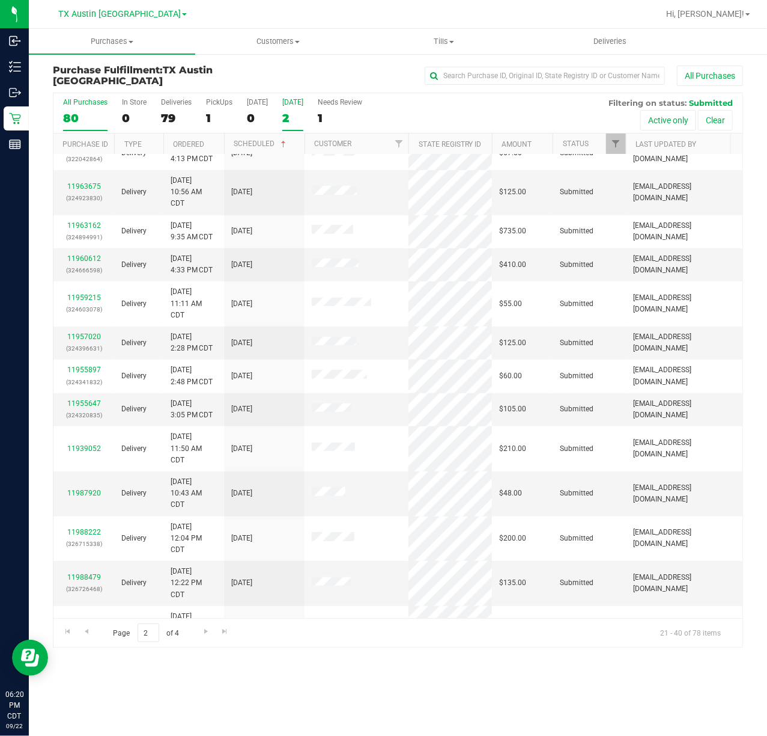
click at [291, 109] on label "Tomorrow 2" at bounding box center [292, 114] width 21 height 33
click at [0, 0] on input "Tomorrow 2" at bounding box center [0, 0] width 0 height 0
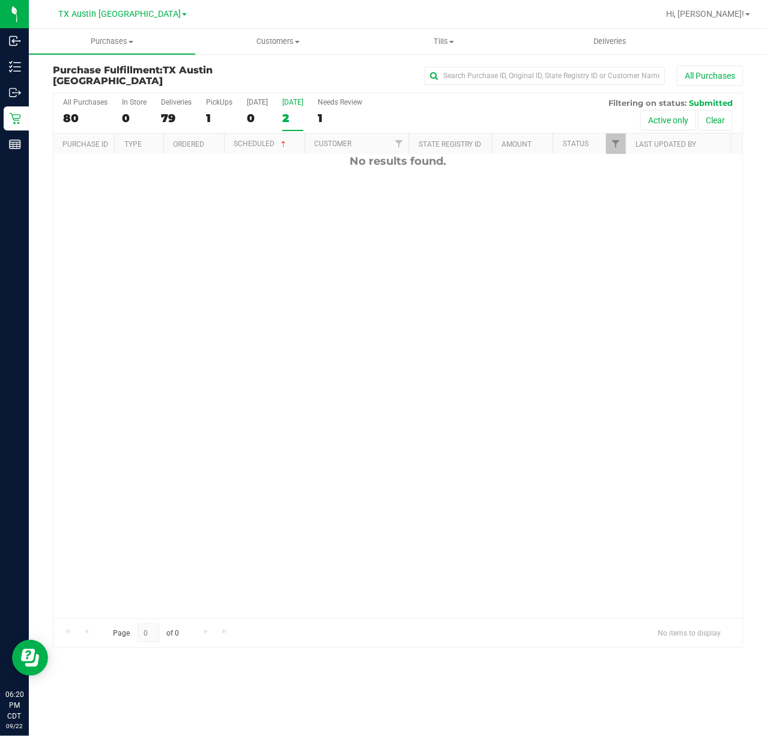
scroll to position [0, 0]
click at [291, 109] on label "Tomorrow 0" at bounding box center [292, 114] width 21 height 33
click at [0, 0] on input "Tomorrow 0" at bounding box center [0, 0] width 0 height 0
click at [69, 100] on div "All Purchases" at bounding box center [85, 102] width 44 height 8
click at [0, 0] on input "All Purchases 77" at bounding box center [0, 0] width 0 height 0
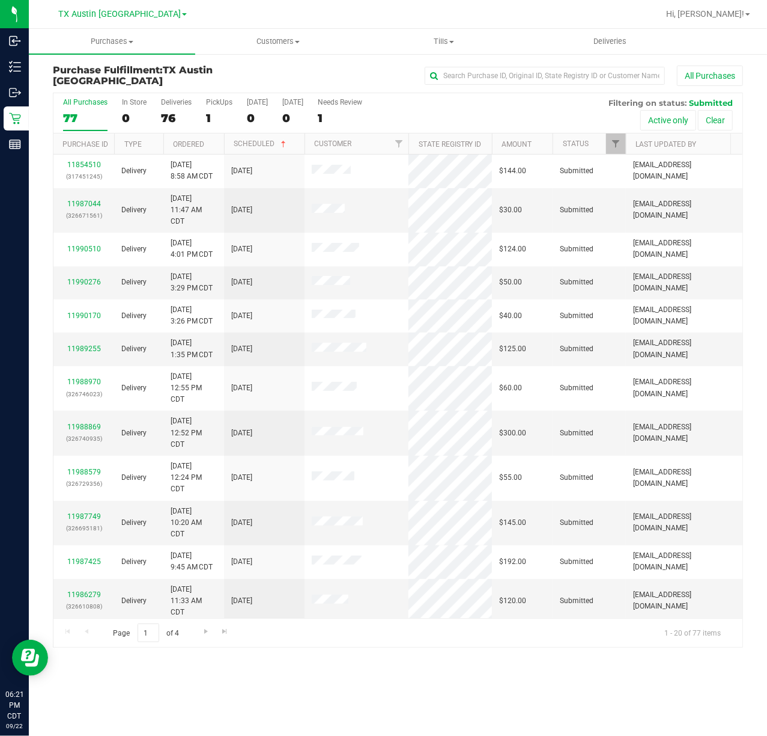
click at [296, 139] on th "Scheduled" at bounding box center [264, 143] width 81 height 21
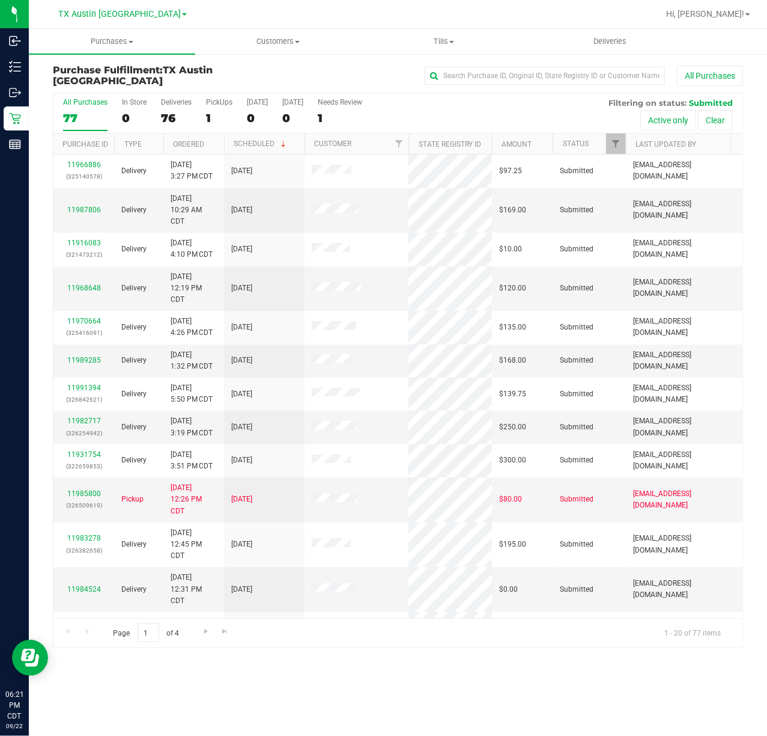
click at [296, 139] on th "Scheduled" at bounding box center [264, 143] width 81 height 21
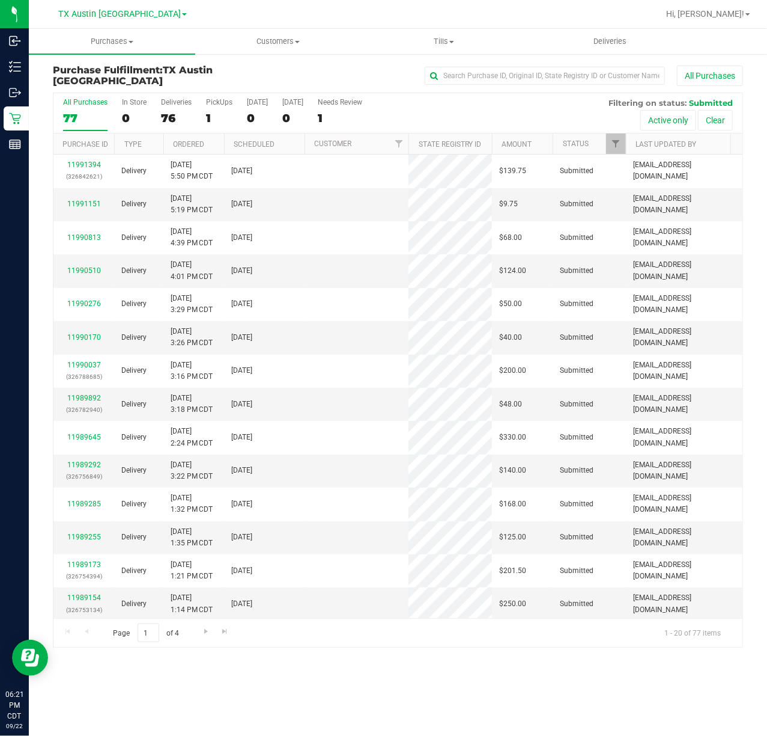
click at [293, 147] on th "Scheduled" at bounding box center [264, 143] width 81 height 21
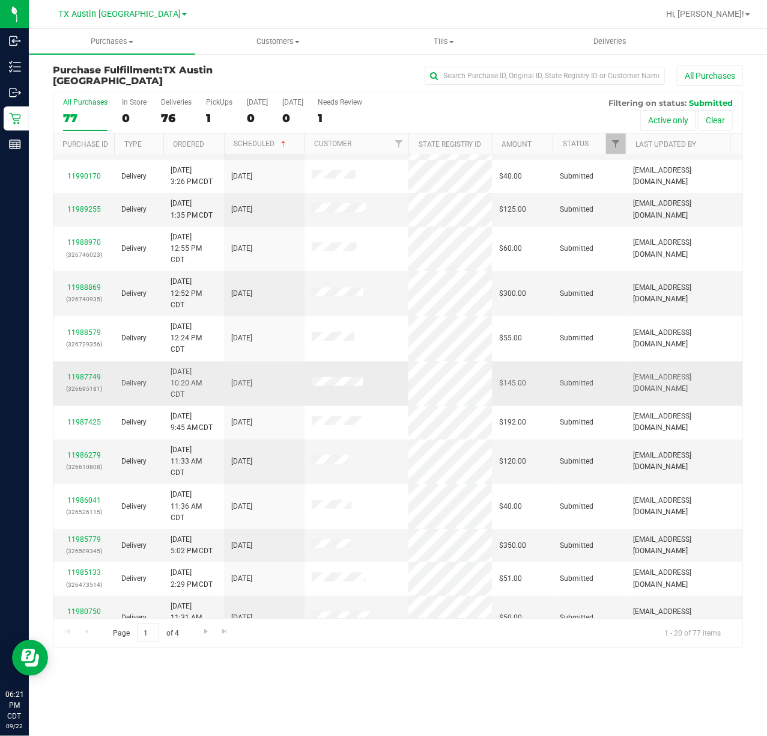
scroll to position [218, 0]
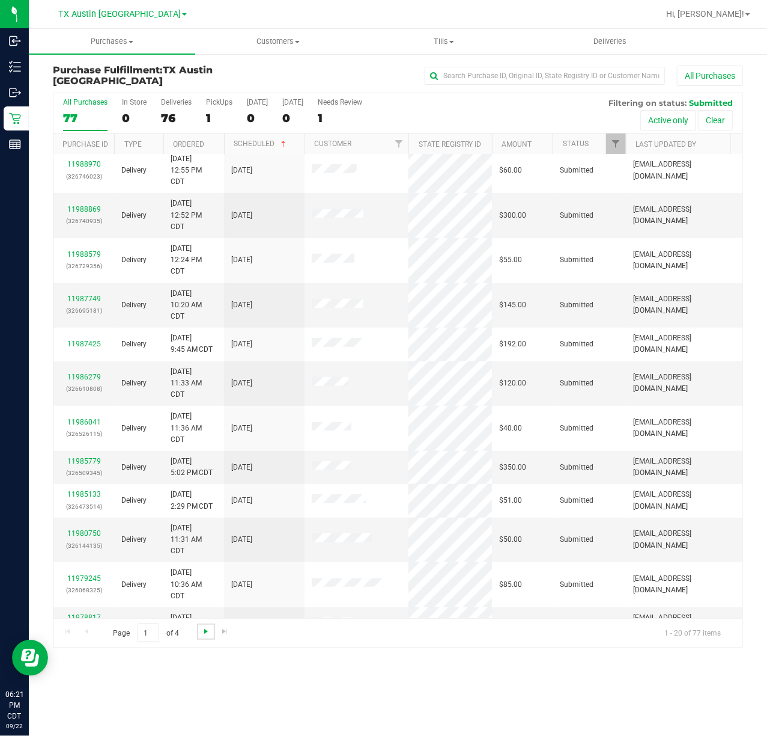
click at [201, 626] on span "Go to the next page" at bounding box center [206, 631] width 10 height 10
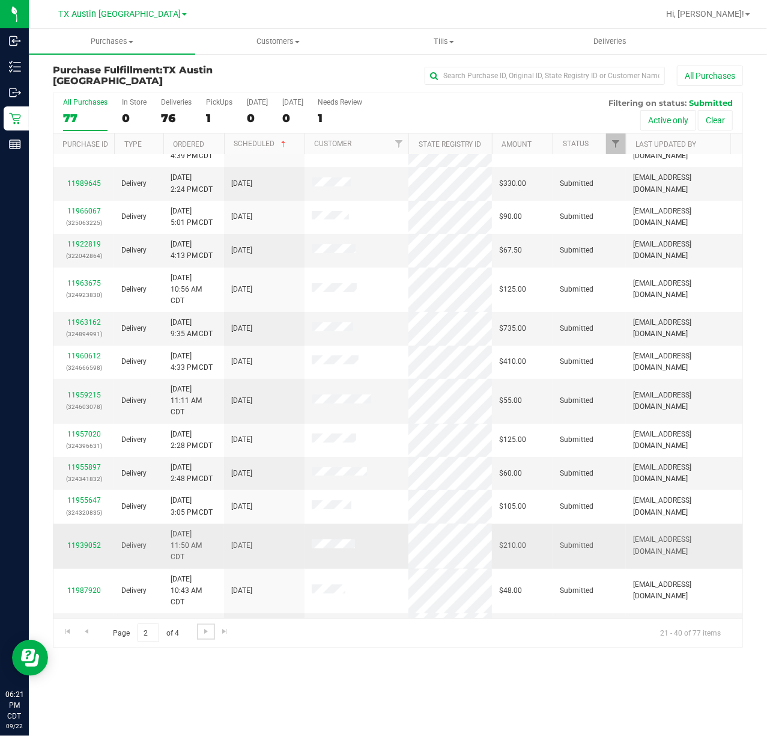
scroll to position [0, 0]
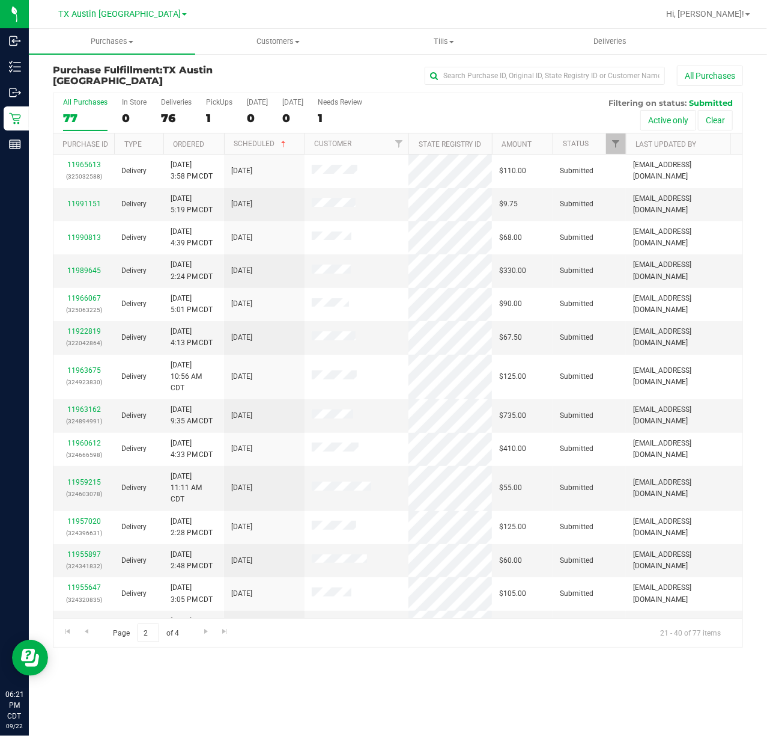
click at [719, 103] on span "Submitted" at bounding box center [711, 103] width 44 height 10
click at [720, 100] on span "Submitted" at bounding box center [711, 103] width 44 height 10
click at [733, 97] on div "All Purchases 77 In Store 0 Deliveries 76 PickUps 1 Today 0 Tomorrow 0 Needs Re…" at bounding box center [397, 98] width 689 height 10
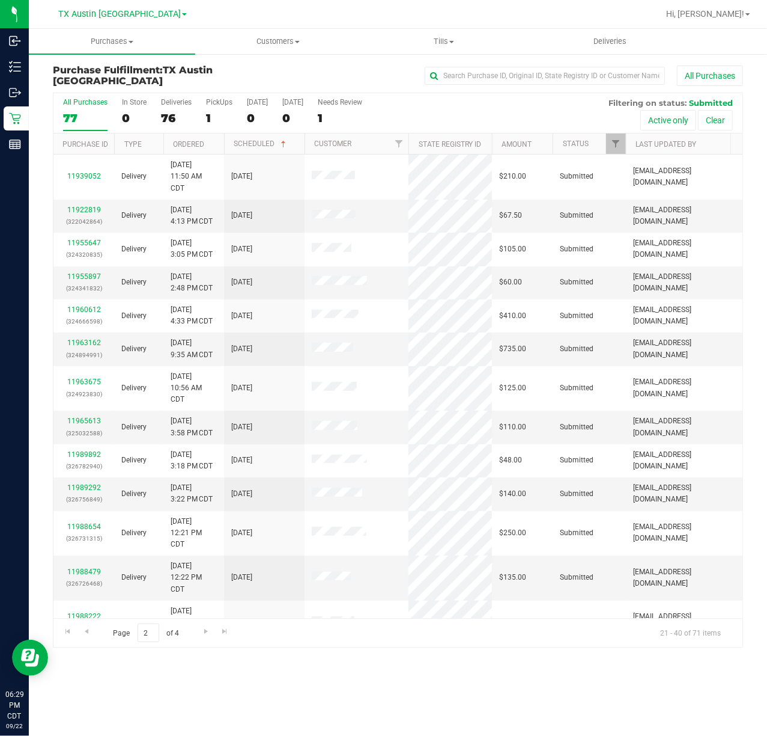
click at [53, 111] on div "All Purchases 77 In Store 0 Deliveries 76 PickUps 1 Today 0 Tomorrow 0 Needs Re…" at bounding box center [397, 113] width 689 height 40
click at [87, 630] on span "Go to the previous page" at bounding box center [87, 631] width 10 height 10
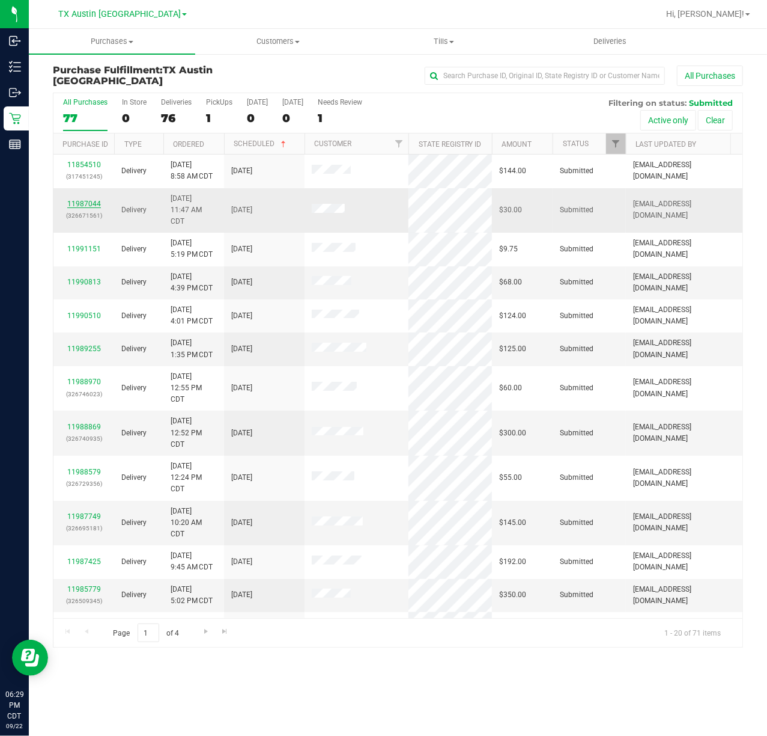
click at [94, 201] on link "11987044" at bounding box center [84, 204] width 34 height 8
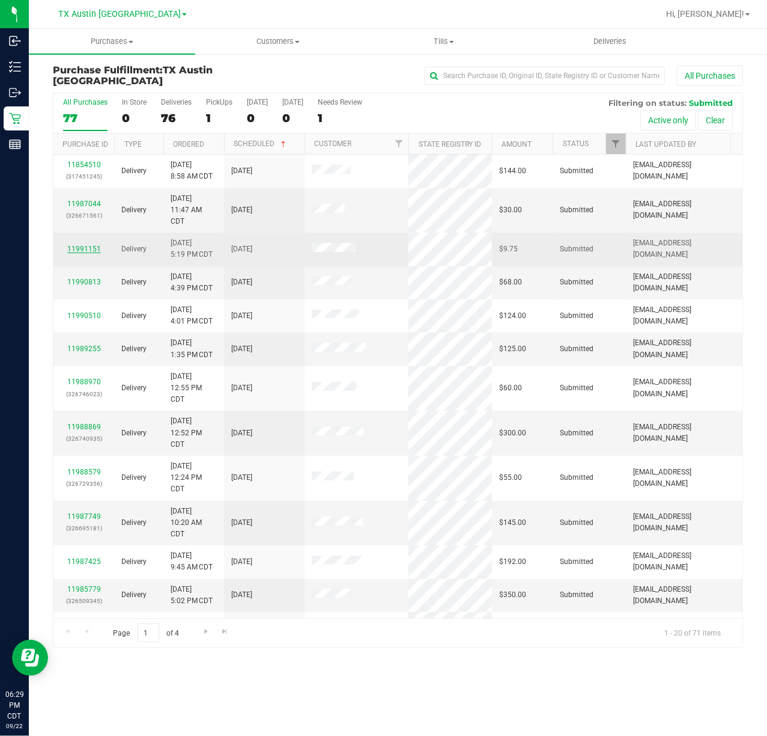
click at [83, 245] on link "11991151" at bounding box center [84, 249] width 34 height 8
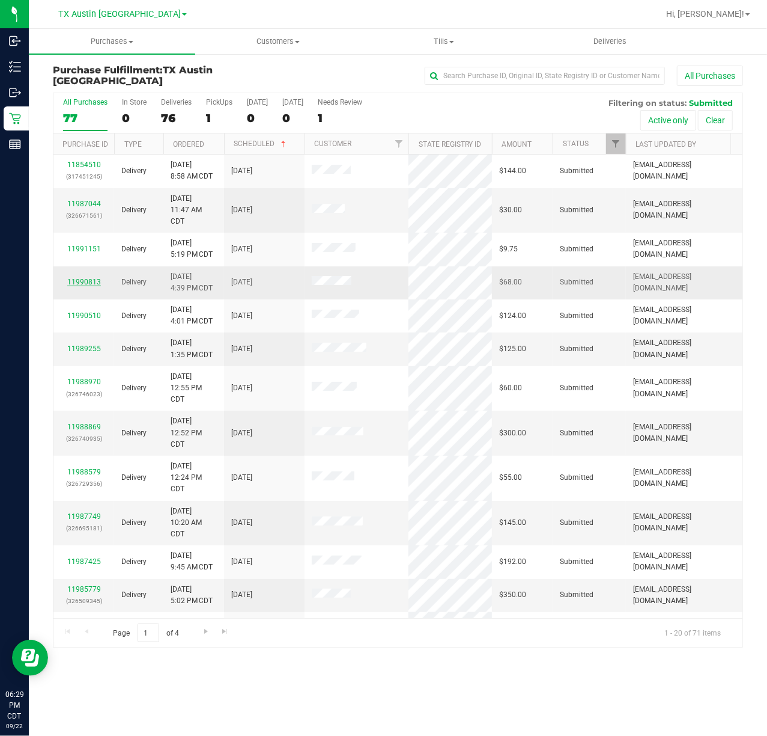
click at [82, 278] on link "11990813" at bounding box center [84, 282] width 34 height 8
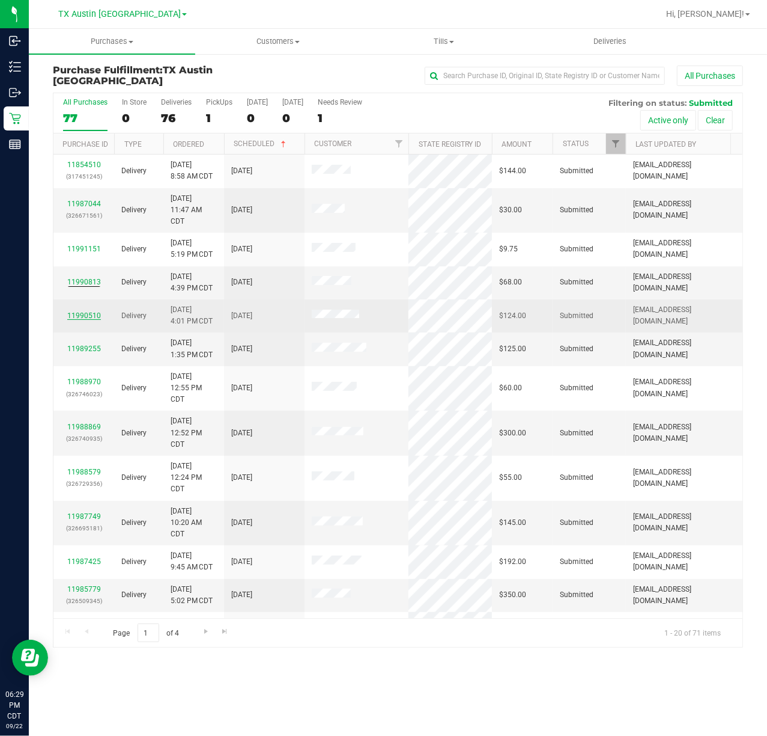
click at [79, 311] on link "11990510" at bounding box center [84, 315] width 34 height 8
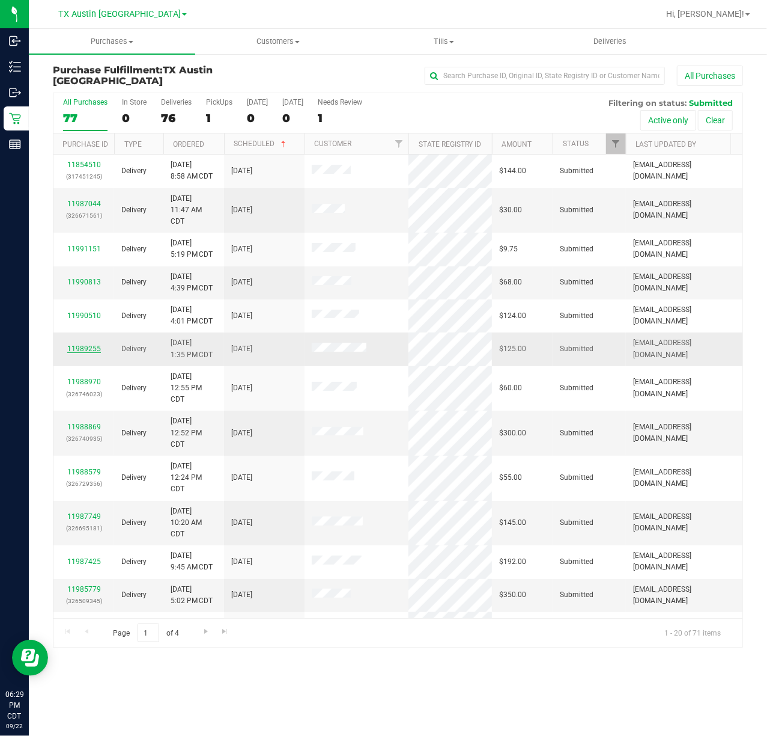
click at [93, 344] on link "11989255" at bounding box center [84, 348] width 34 height 8
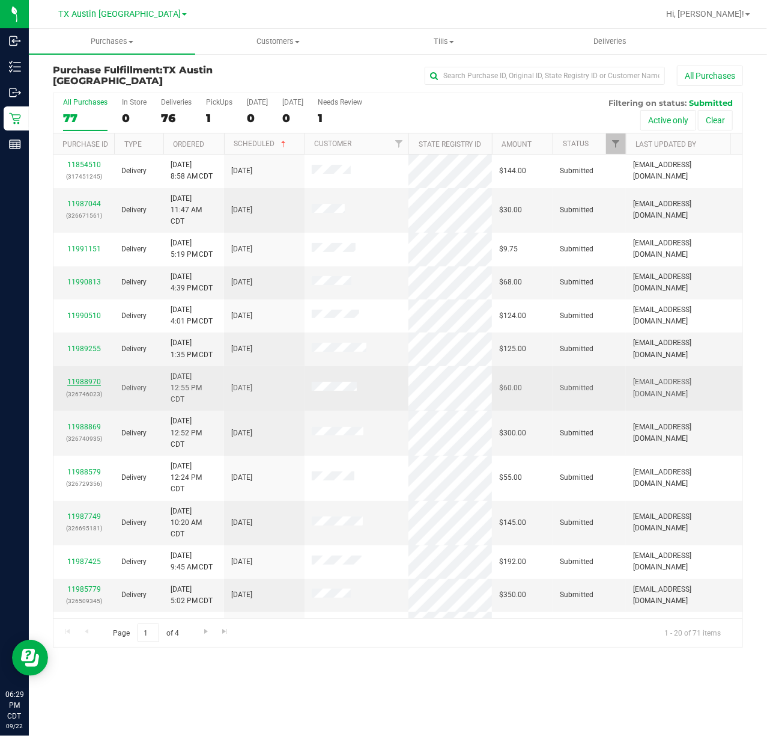
click at [89, 377] on link "11988970" at bounding box center [84, 381] width 34 height 8
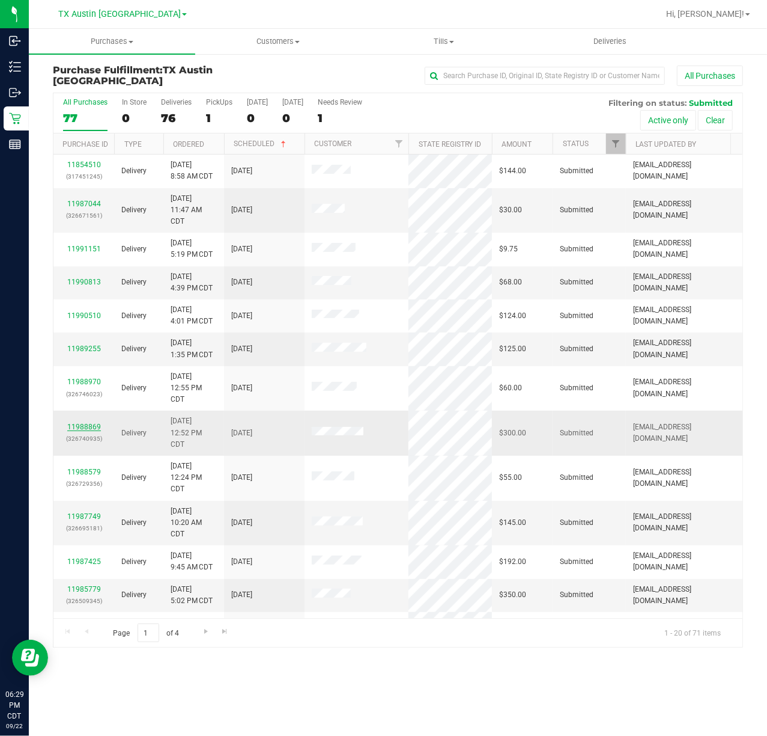
click at [82, 422] on link "11988869" at bounding box center [84, 426] width 34 height 8
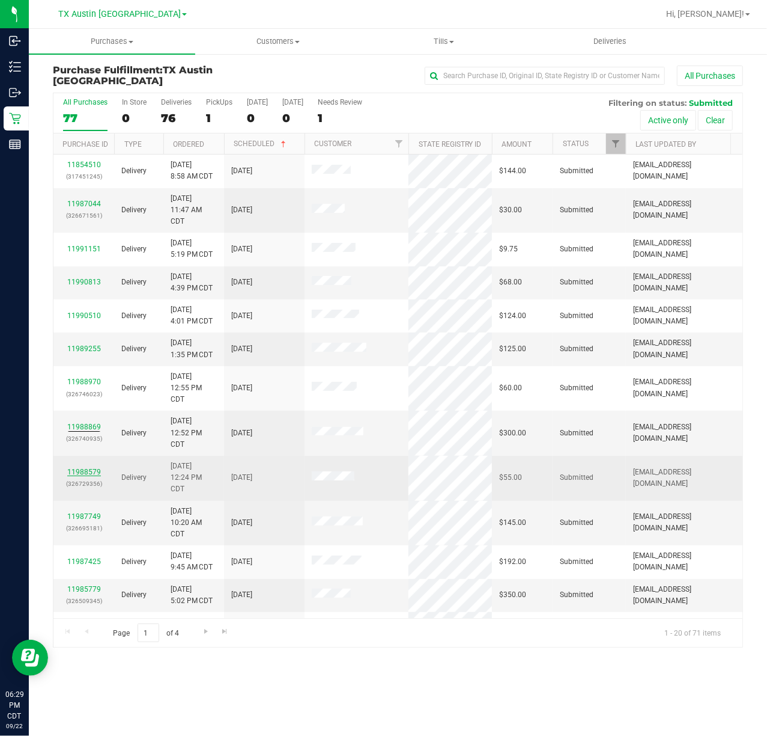
click at [90, 468] on link "11988579" at bounding box center [84, 472] width 34 height 8
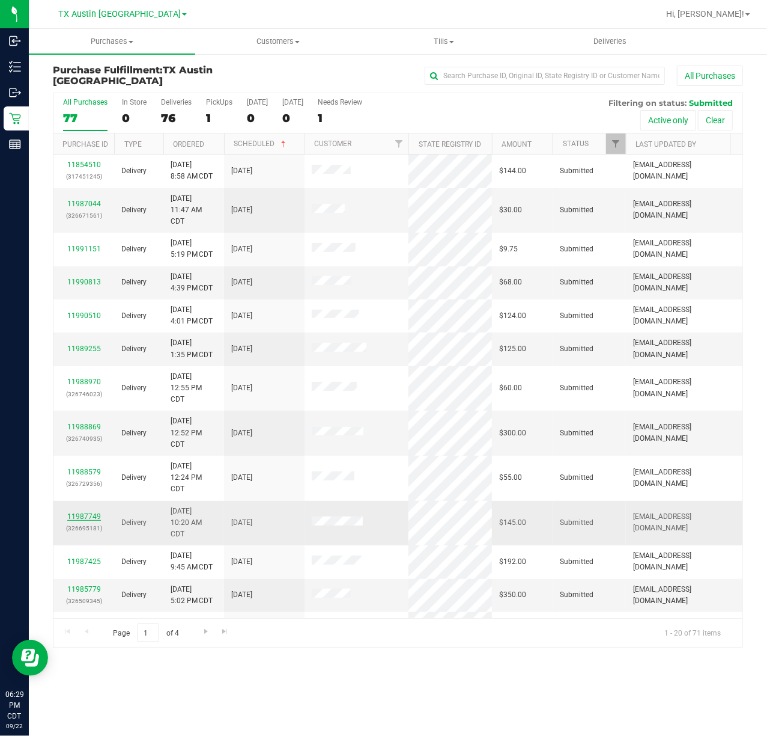
click at [90, 512] on link "11987749" at bounding box center [84, 516] width 34 height 8
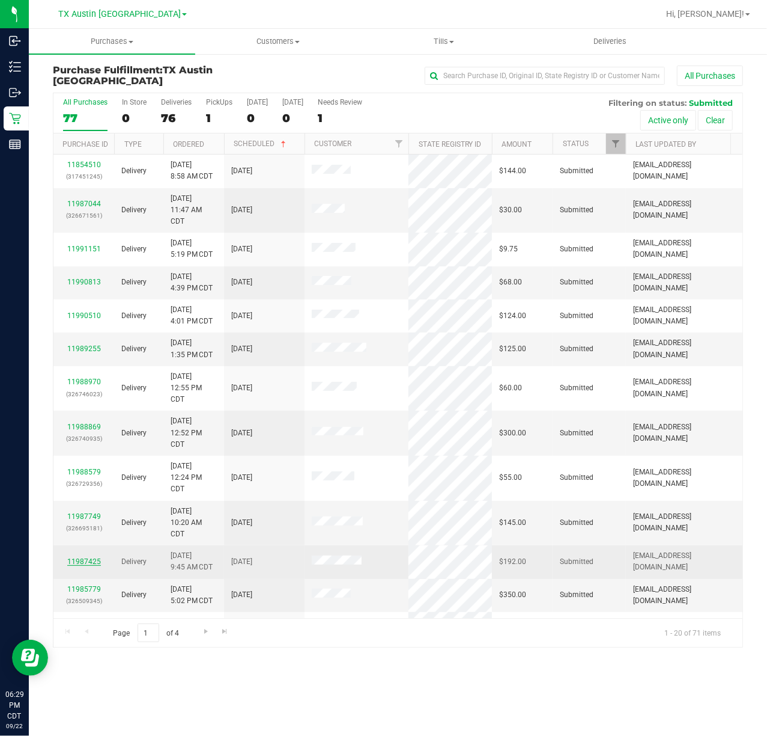
click at [81, 557] on link "11987425" at bounding box center [84, 561] width 34 height 8
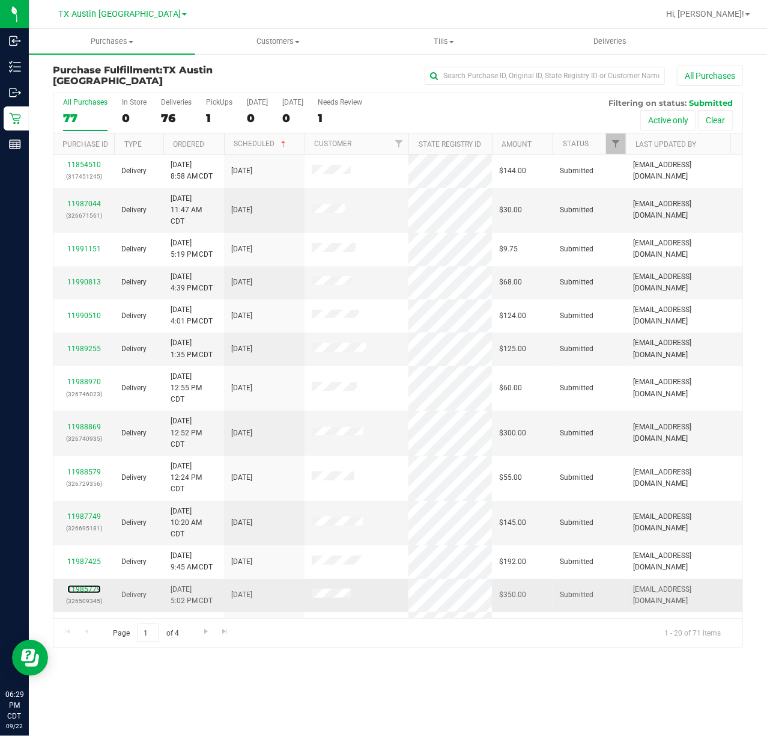
drag, startPoint x: 87, startPoint y: 530, endPoint x: 88, endPoint y: 549, distance: 19.2
click at [87, 585] on link "11985779" at bounding box center [84, 589] width 34 height 8
click at [82, 624] on link "11980750" at bounding box center [84, 628] width 34 height 8
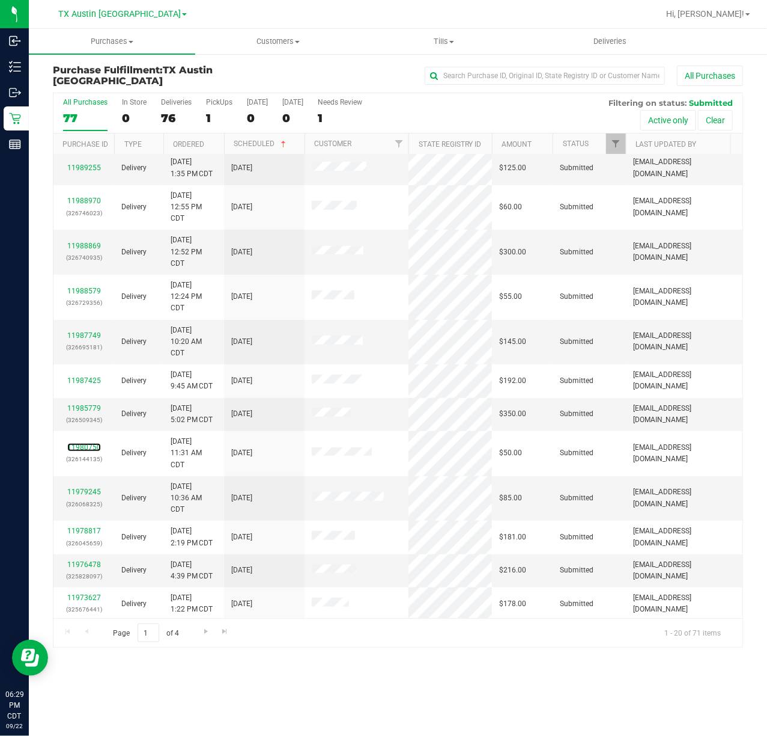
scroll to position [218, 0]
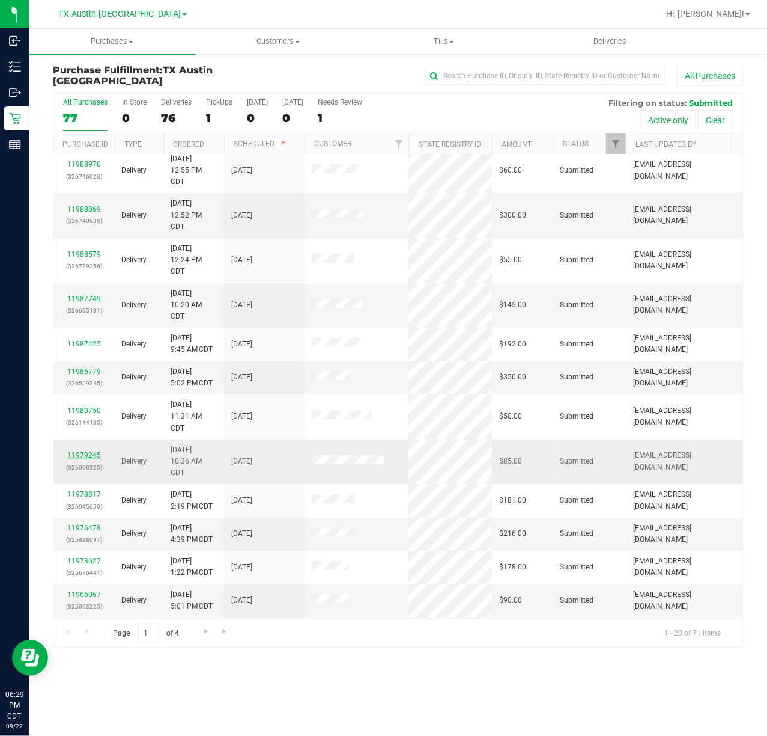
click at [71, 451] on link "11979245" at bounding box center [84, 455] width 34 height 8
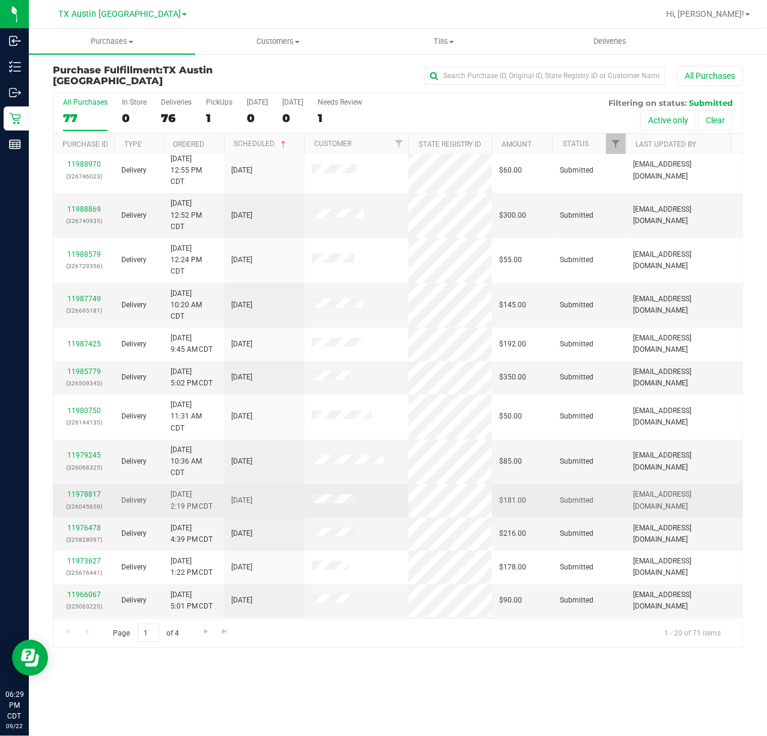
click at [75, 484] on td "11978817 (326045659)" at bounding box center [83, 500] width 61 height 33
click at [73, 490] on link "11978817" at bounding box center [84, 494] width 34 height 8
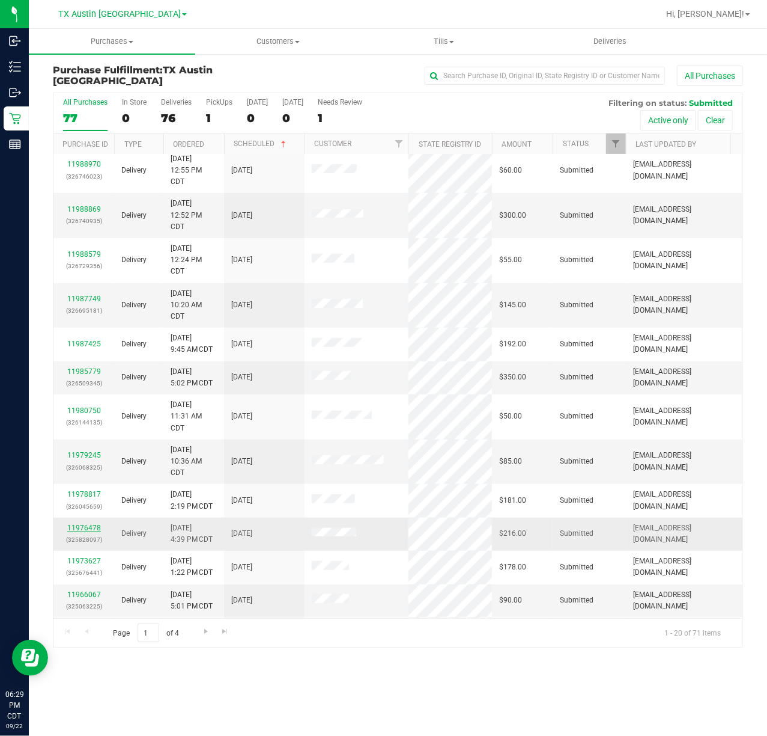
click at [73, 523] on link "11976478" at bounding box center [84, 527] width 34 height 8
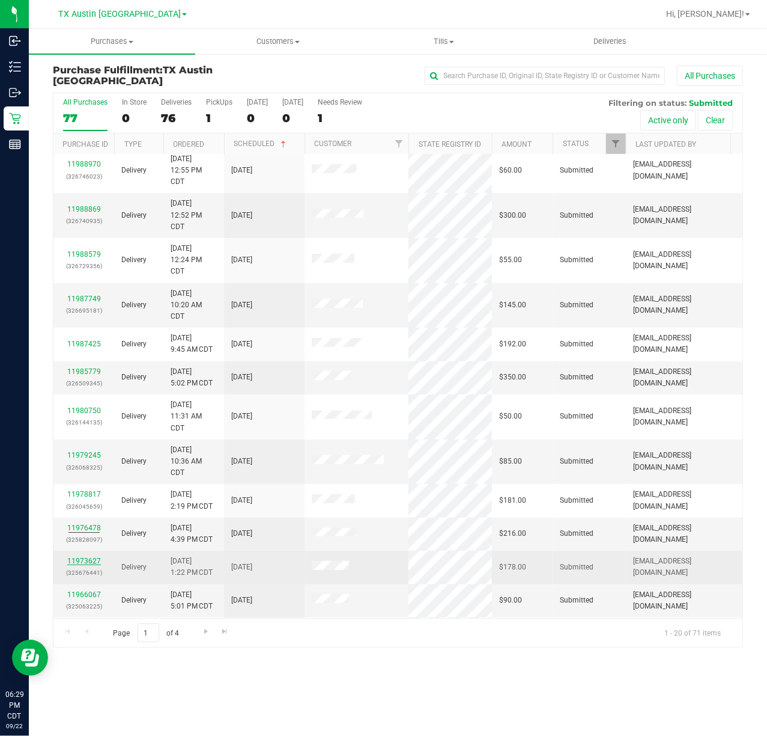
click at [75, 556] on link "11973627" at bounding box center [84, 560] width 34 height 8
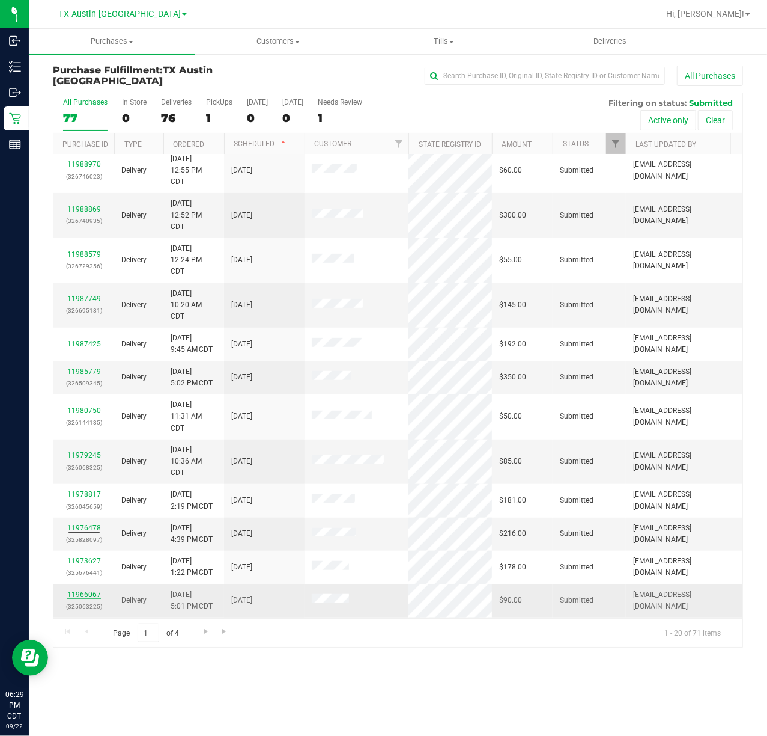
click at [72, 590] on link "11966067" at bounding box center [84, 594] width 34 height 8
click at [94, 628] on div "11959215 (324603078)" at bounding box center [84, 639] width 46 height 23
click at [94, 629] on link "11959215" at bounding box center [84, 633] width 34 height 8
click at [85, 668] on link "11957020" at bounding box center [84, 672] width 34 height 8
click at [208, 626] on span "Go to the next page" at bounding box center [206, 631] width 10 height 10
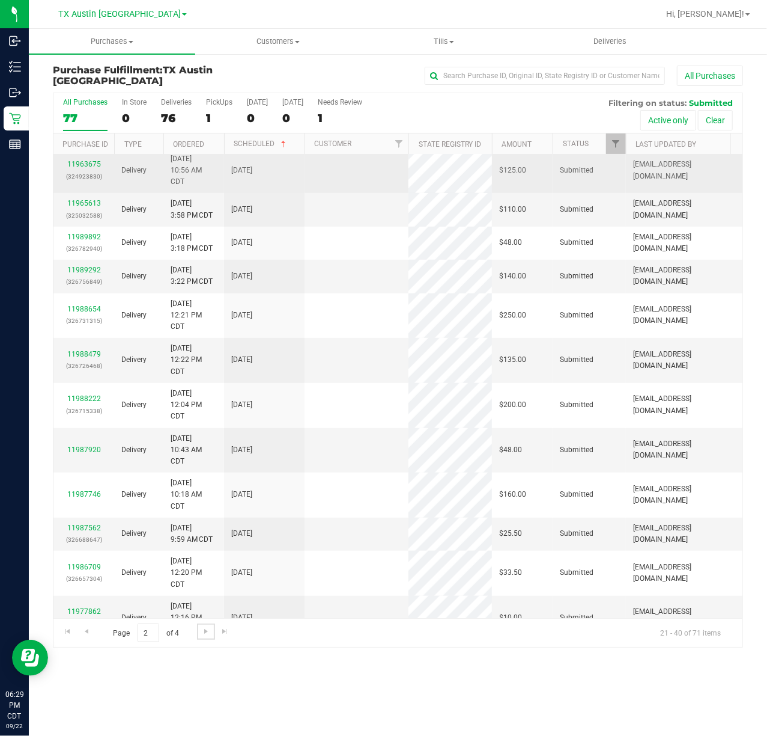
scroll to position [0, 0]
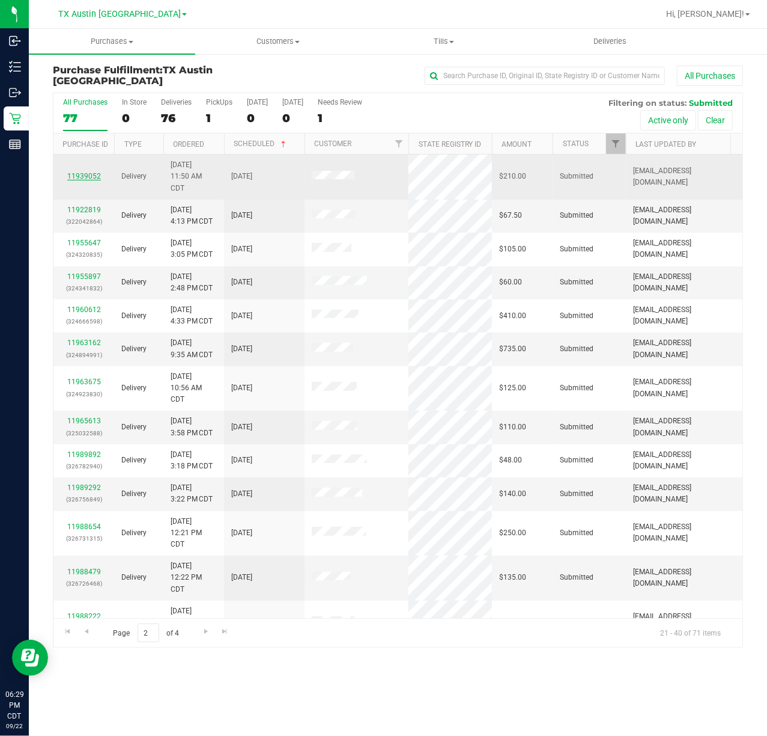
click at [80, 172] on link "11939052" at bounding box center [84, 176] width 34 height 8
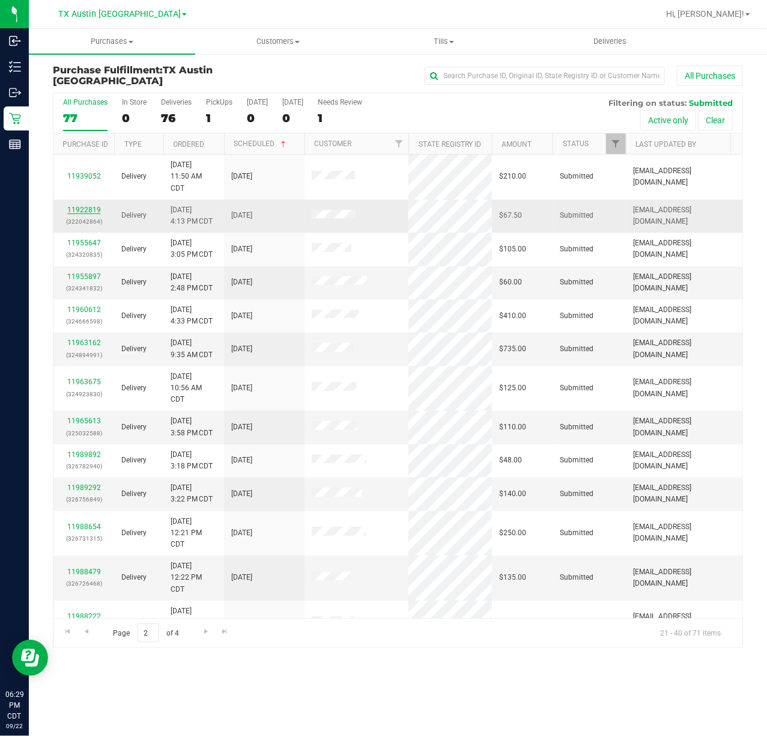
click at [81, 206] on link "11922819" at bounding box center [84, 210] width 34 height 8
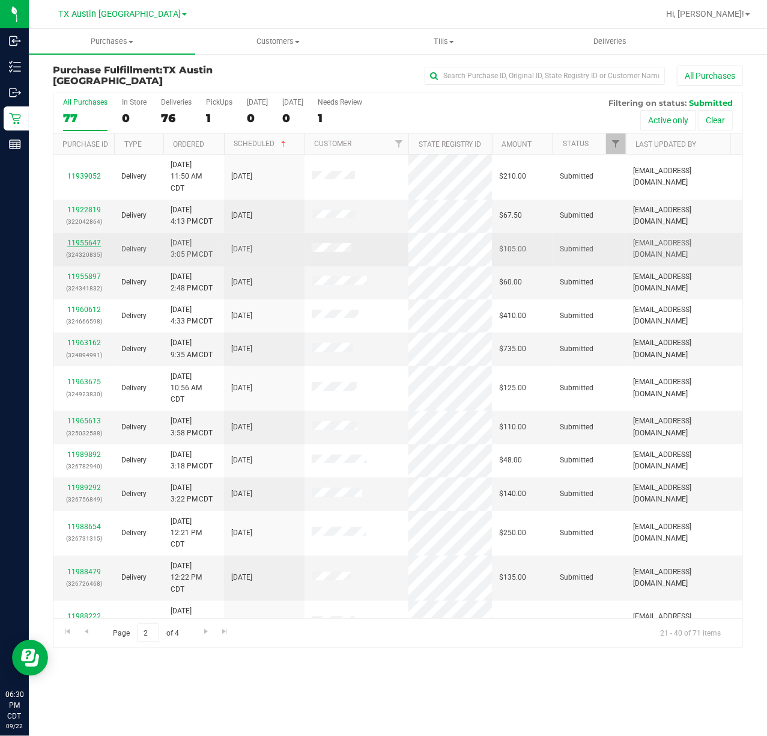
click at [72, 239] on link "11955647" at bounding box center [84, 243] width 34 height 8
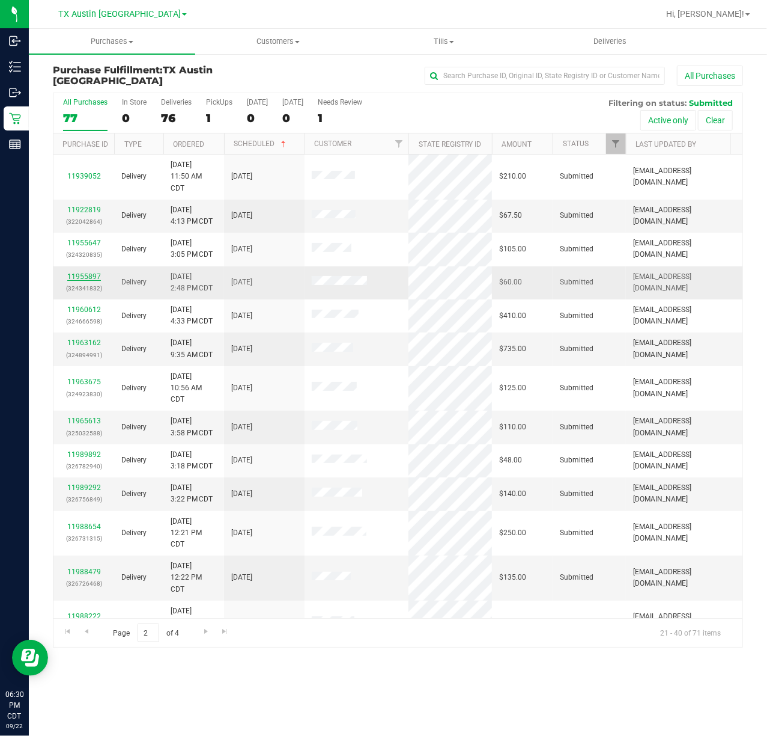
click at [68, 272] on link "11955897" at bounding box center [84, 276] width 34 height 8
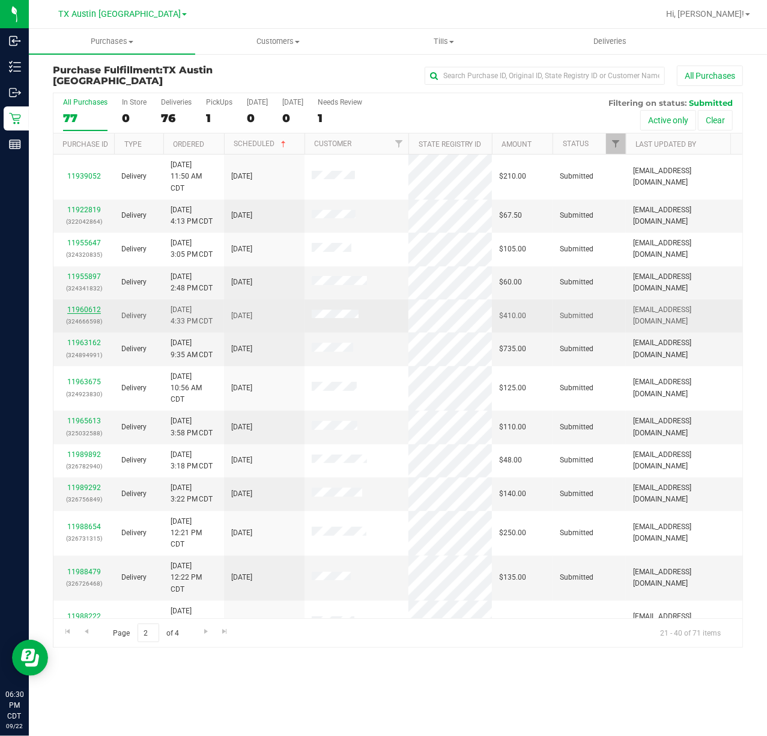
click at [71, 305] on link "11960612" at bounding box center [84, 309] width 34 height 8
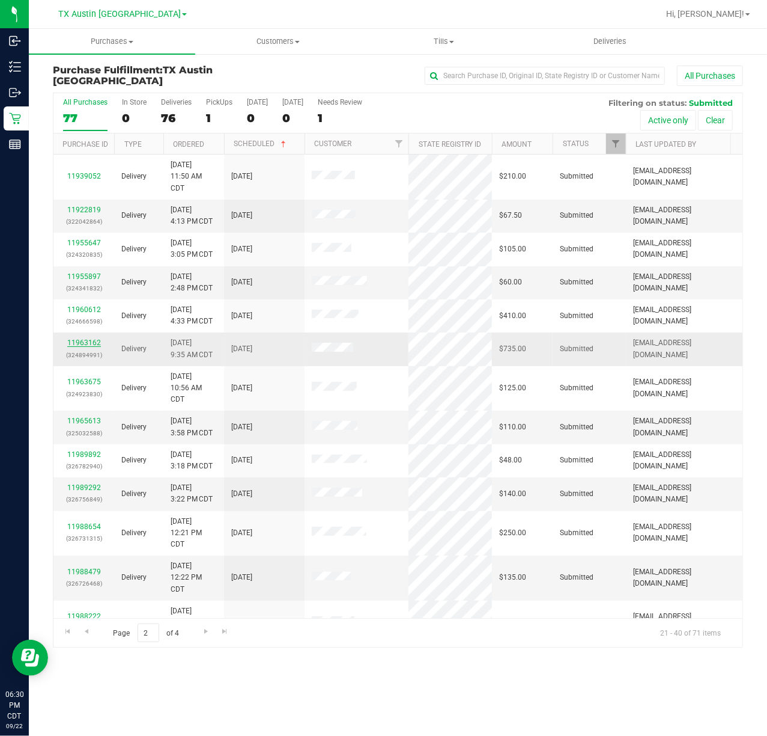
click at [77, 338] on link "11963162" at bounding box center [84, 342] width 34 height 8
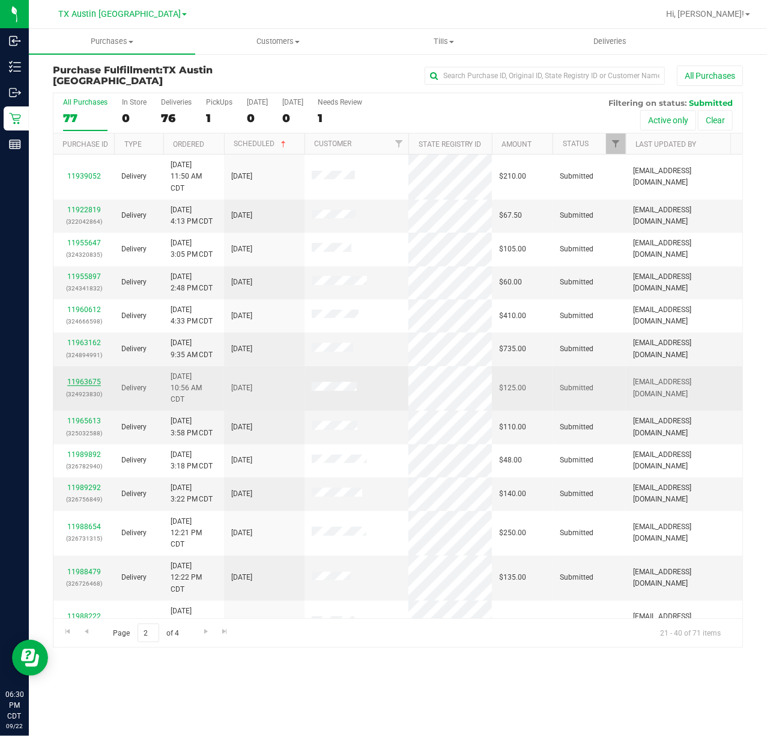
click at [82, 377] on link "11963675" at bounding box center [84, 381] width 34 height 8
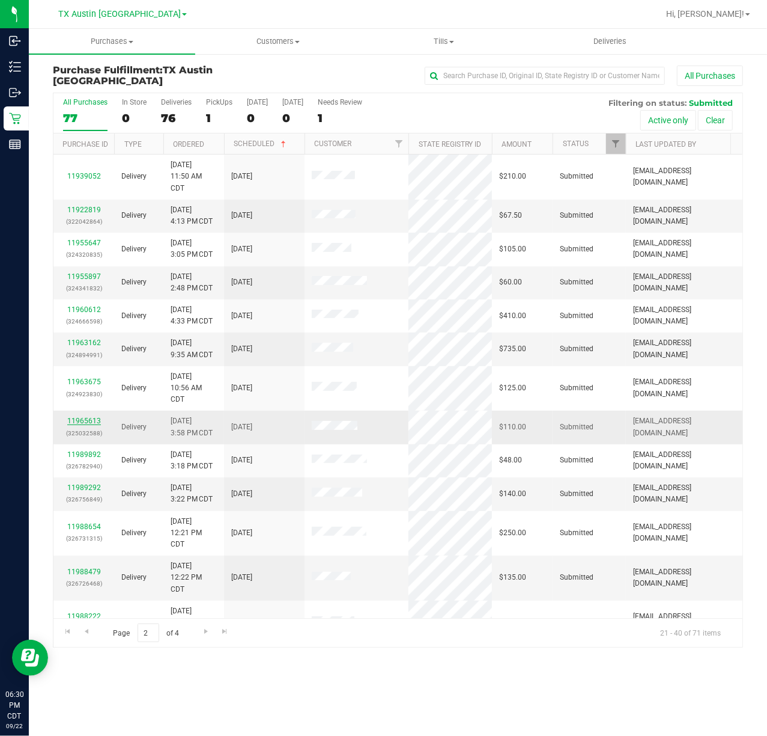
click at [75, 416] on link "11965613" at bounding box center [84, 420] width 34 height 8
click at [649, 70] on input "text" at bounding box center [545, 76] width 240 height 18
click at [616, 29] on link "Deliveries" at bounding box center [611, 41] width 166 height 25
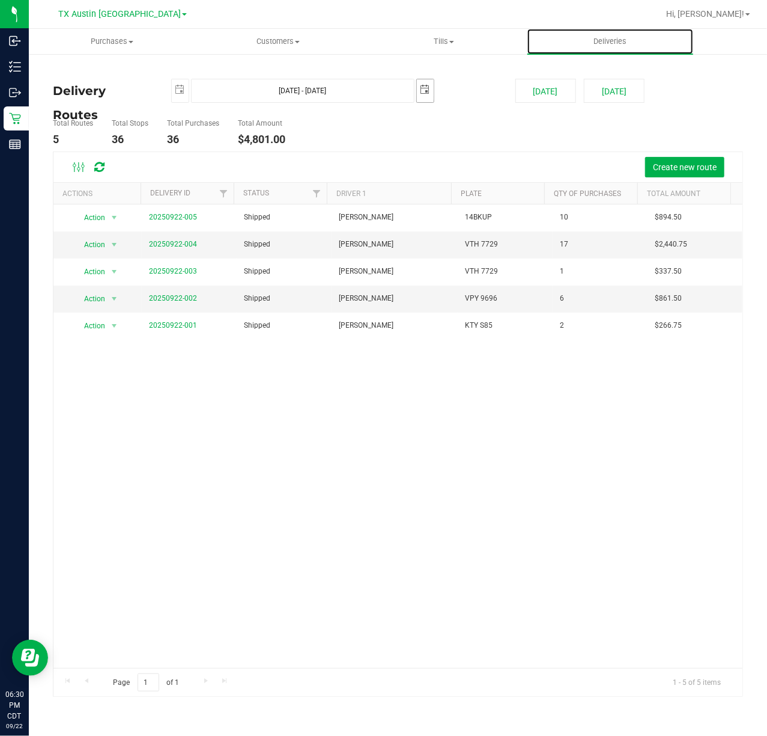
click at [421, 99] on span "select" at bounding box center [425, 89] width 17 height 21
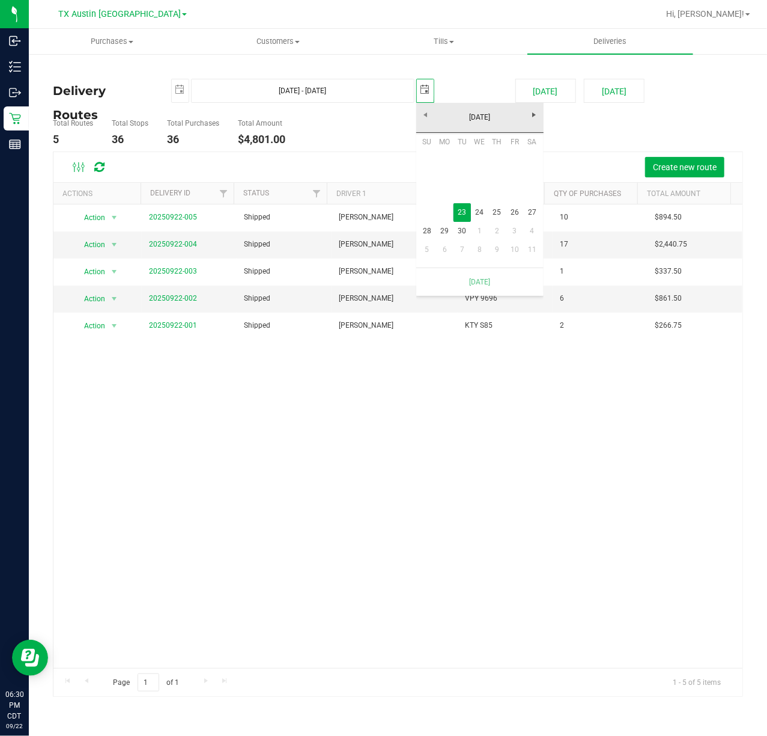
scroll to position [0, 30]
click at [472, 212] on link "24" at bounding box center [479, 212] width 17 height 19
type input "Sep 23, 2025 - Sep 24, 2025"
type input "2025-09-24"
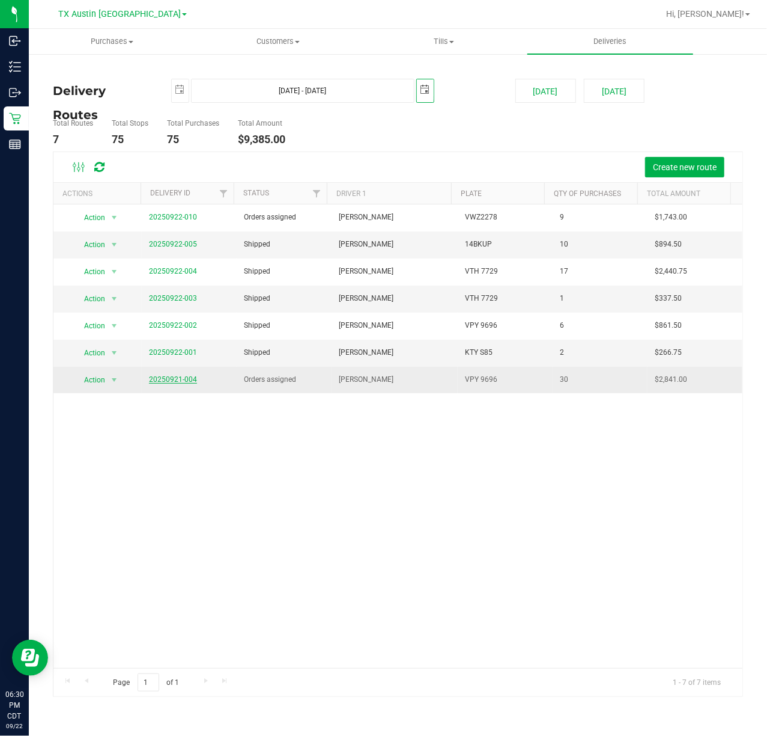
click at [162, 382] on link "20250921-004" at bounding box center [173, 379] width 48 height 8
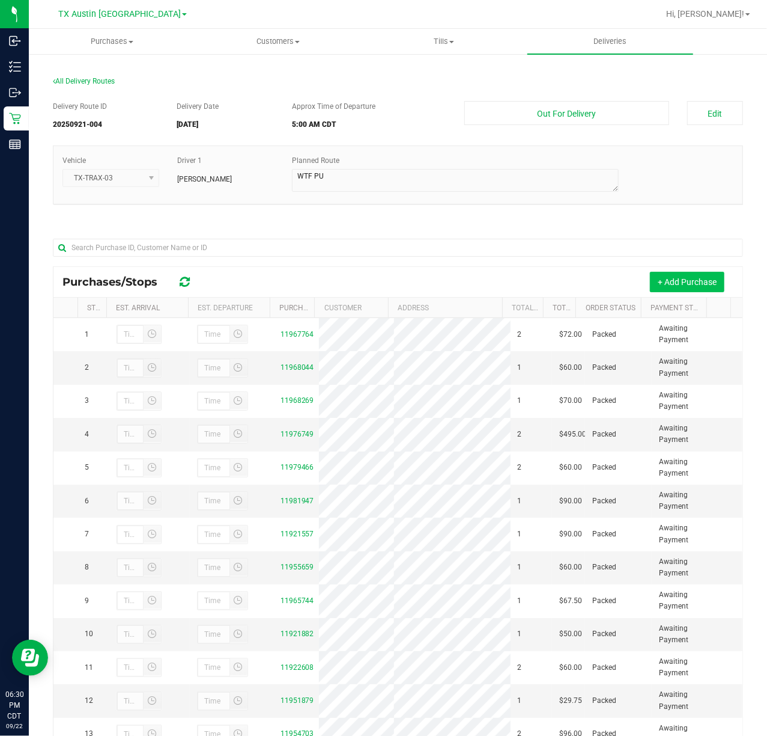
click at [671, 275] on button "+ Add Purchase" at bounding box center [687, 282] width 75 height 20
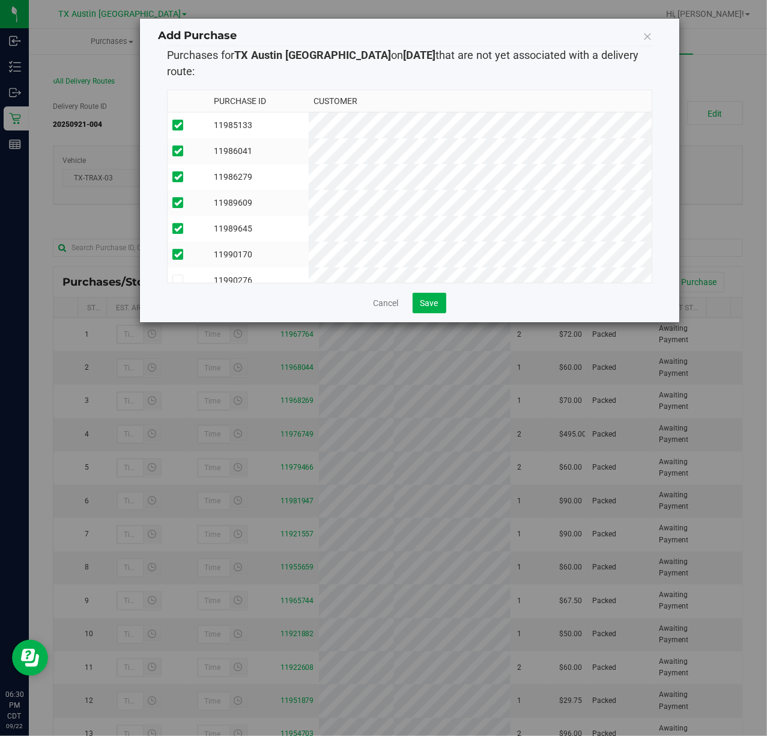
scroll to position [22, 0]
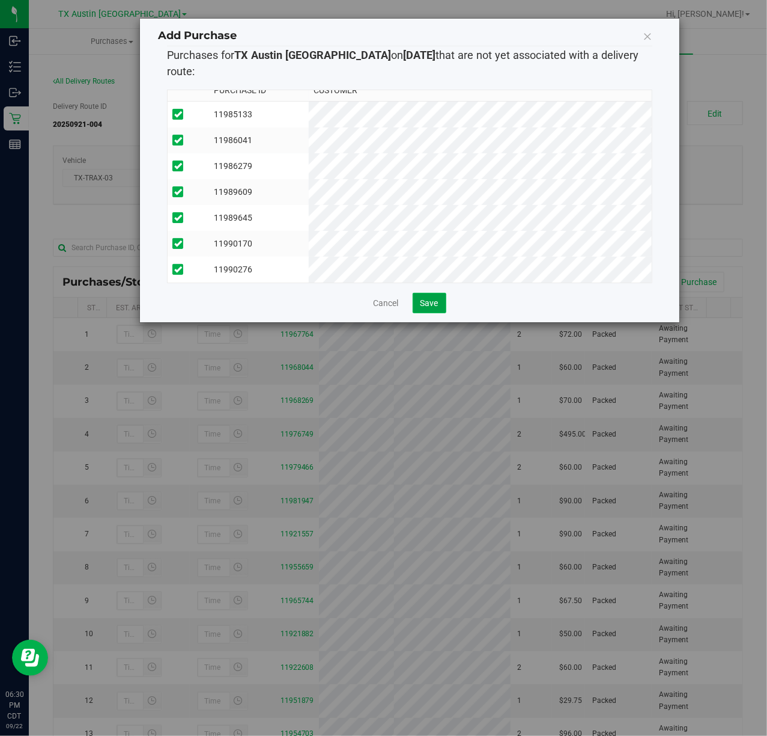
click at [422, 298] on span "Save" at bounding box center [430, 303] width 18 height 10
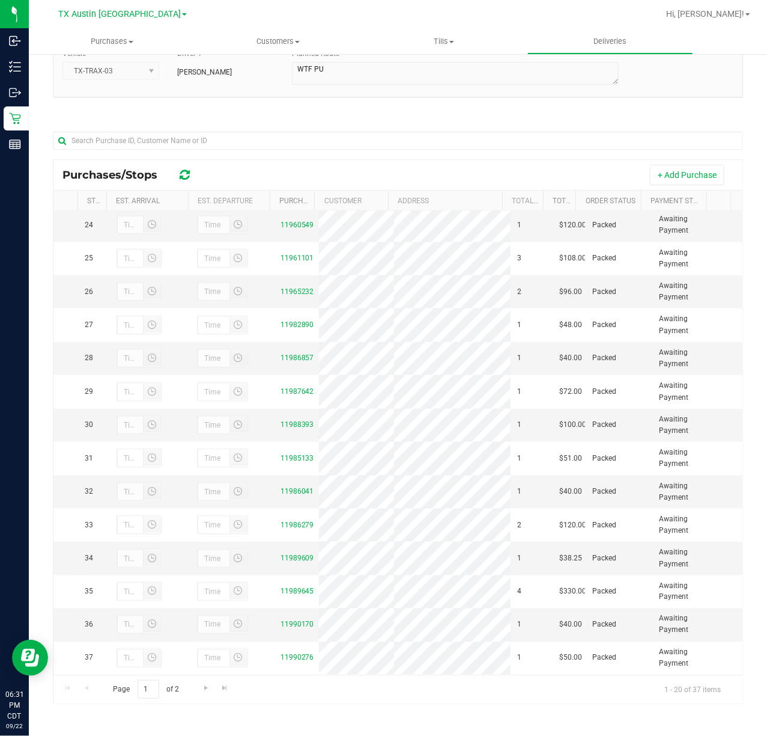
scroll to position [868, 0]
click at [209, 692] on link "Go to the next page" at bounding box center [205, 688] width 17 height 16
click at [94, 686] on link "Go to the previous page" at bounding box center [86, 688] width 17 height 16
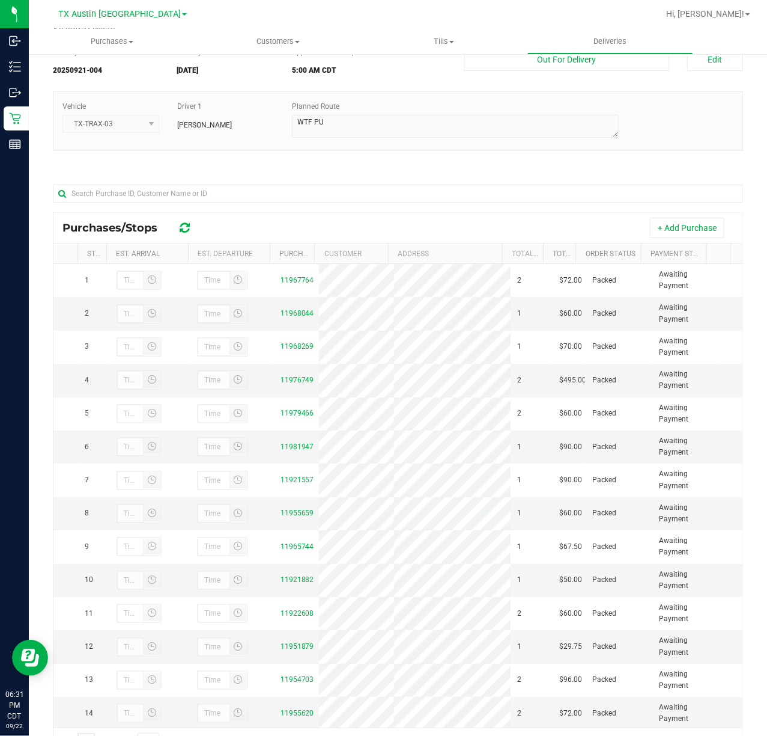
scroll to position [0, 0]
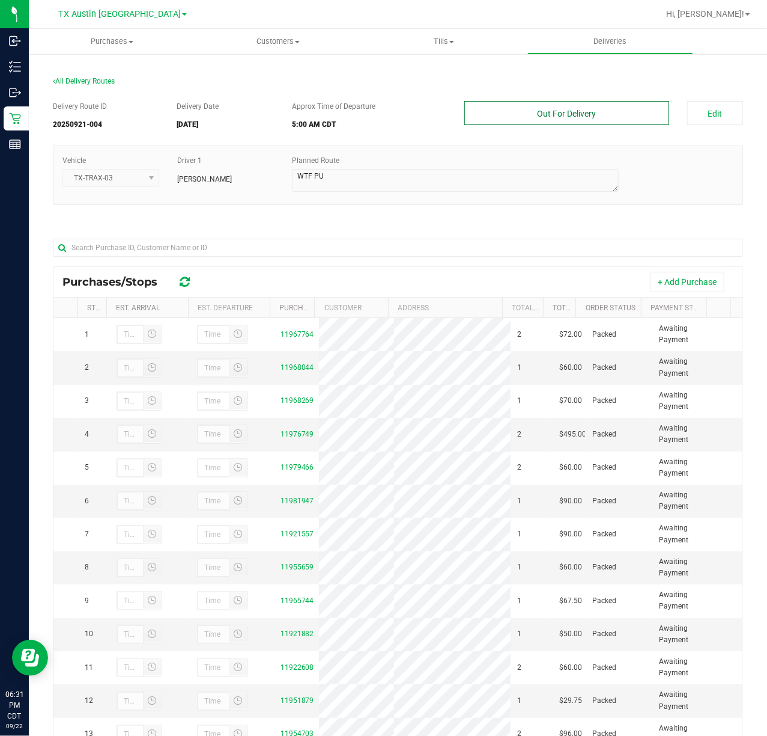
click at [537, 101] on button "Out For Delivery" at bounding box center [567, 113] width 204 height 24
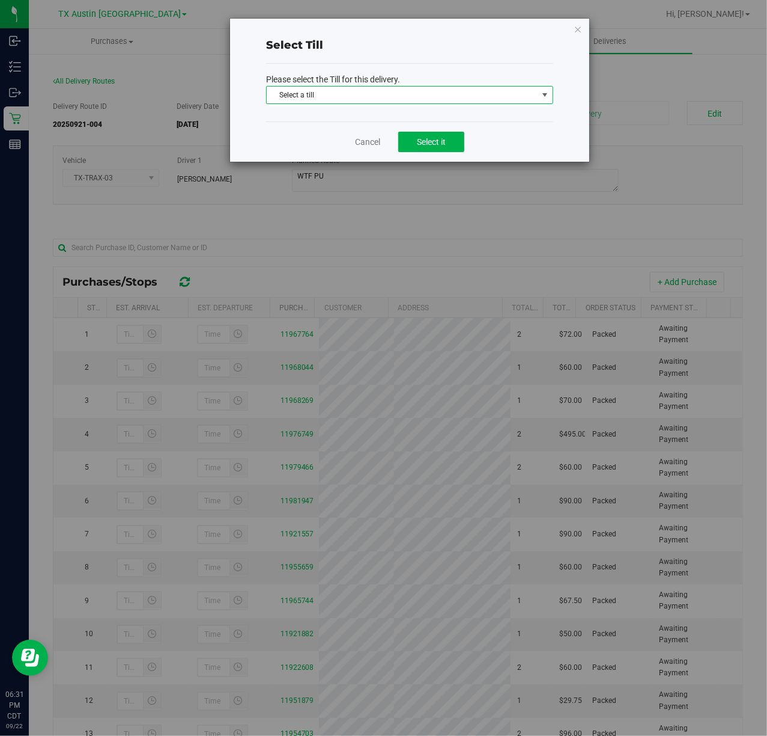
click at [527, 88] on span "Select a till" at bounding box center [402, 95] width 271 height 17
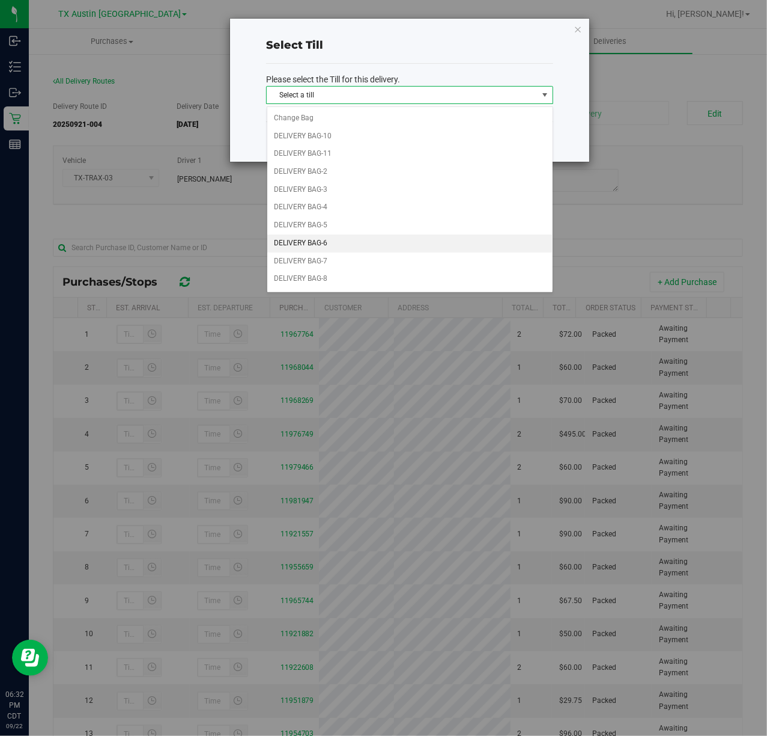
click at [337, 251] on li "DELIVERY BAG-6" at bounding box center [409, 243] width 285 height 18
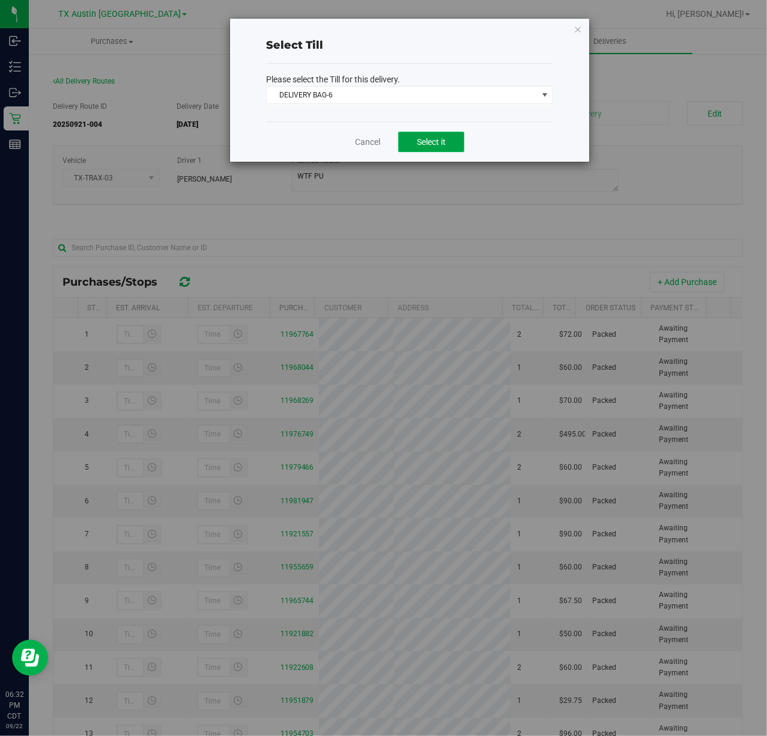
click at [448, 143] on button "Select it" at bounding box center [431, 142] width 66 height 20
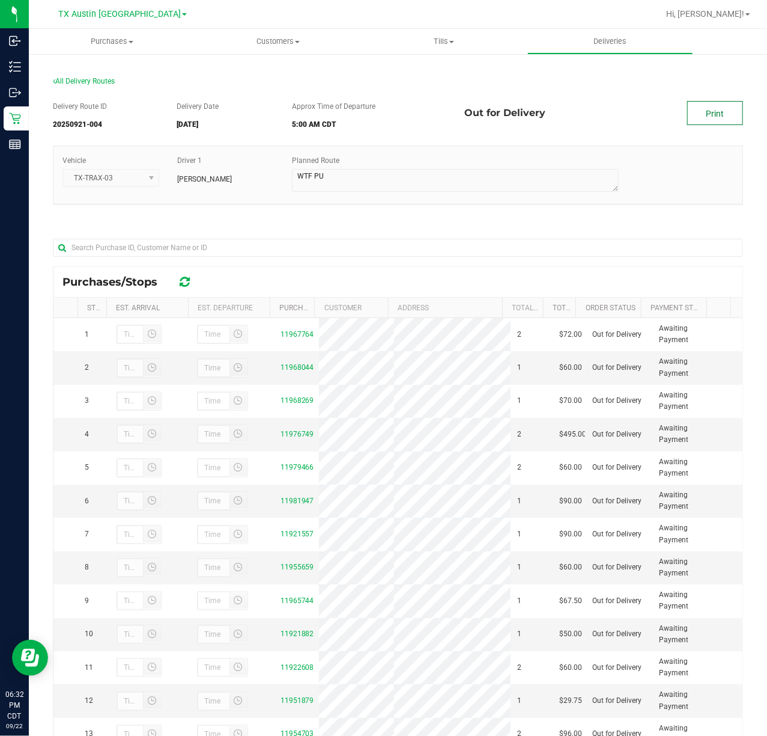
click at [687, 121] on link "Print" at bounding box center [715, 113] width 56 height 24
click at [607, 30] on uib-tab-heading "Deliveries" at bounding box center [610, 41] width 165 height 24
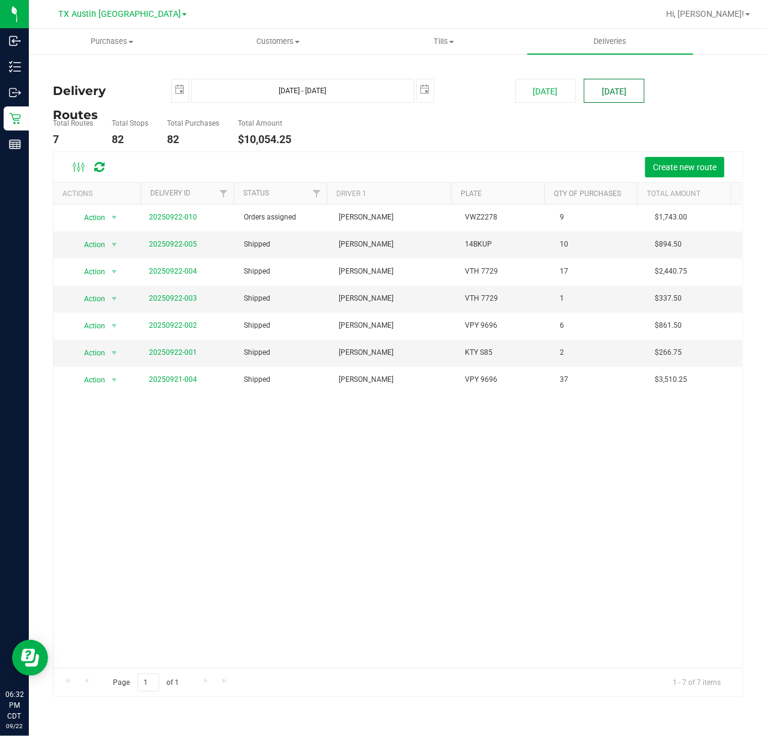
click at [591, 82] on button "Tomorrow" at bounding box center [614, 91] width 61 height 24
type input "Sep 23, 2025 - Sep 23, 2025"
type input "2025-09-23"
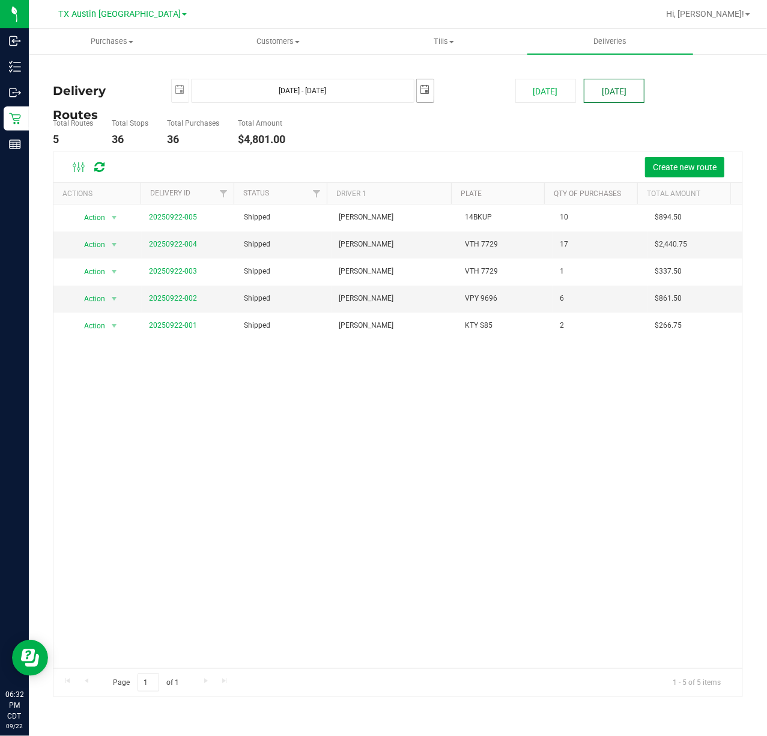
click at [426, 99] on span "select" at bounding box center [425, 89] width 17 height 21
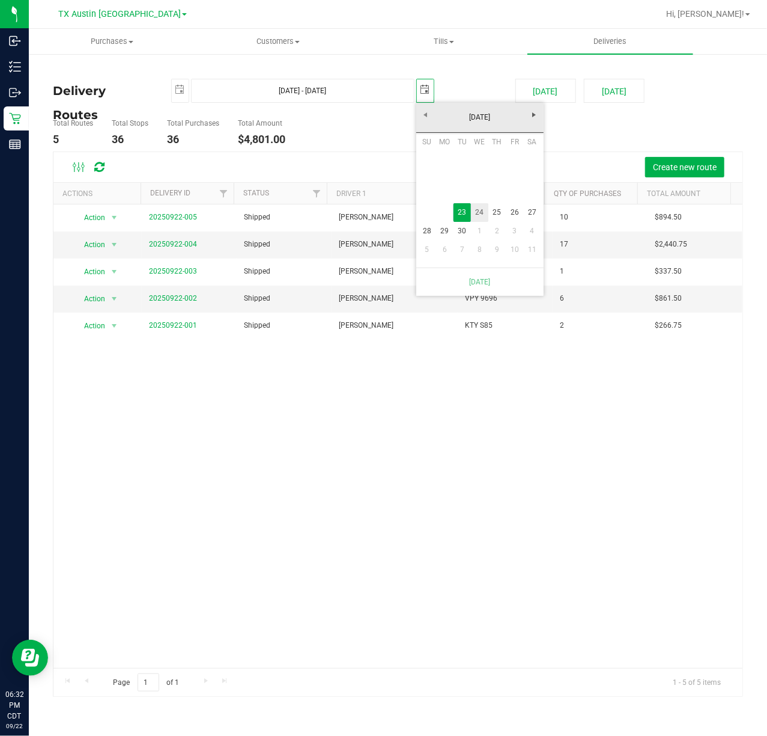
click at [483, 218] on link "24" at bounding box center [479, 212] width 17 height 19
type input "Sep 23, 2025 - Sep 24, 2025"
type input "2025-09-24"
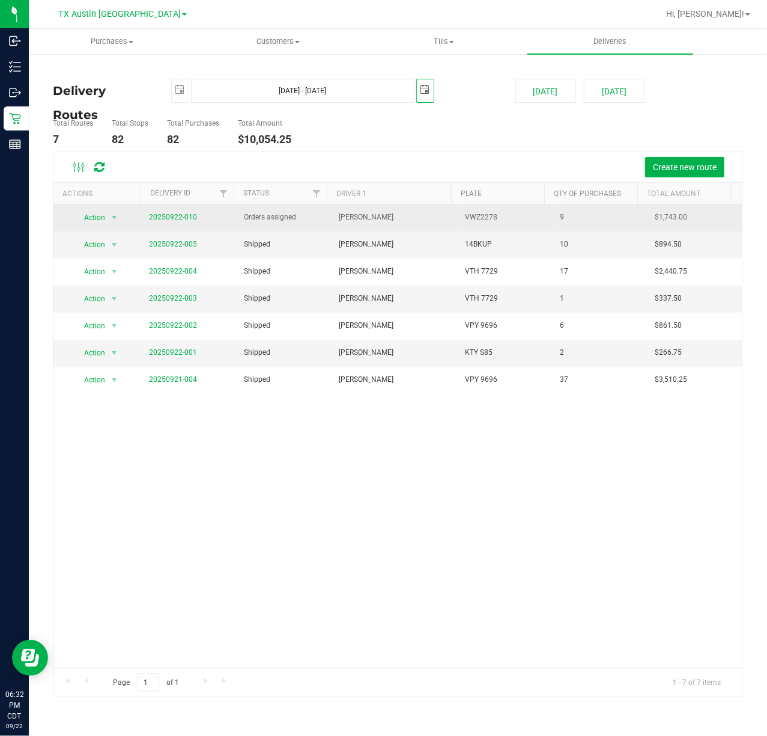
click at [191, 222] on span "20250922-010" at bounding box center [173, 217] width 48 height 11
click at [193, 218] on link "20250922-010" at bounding box center [173, 217] width 48 height 8
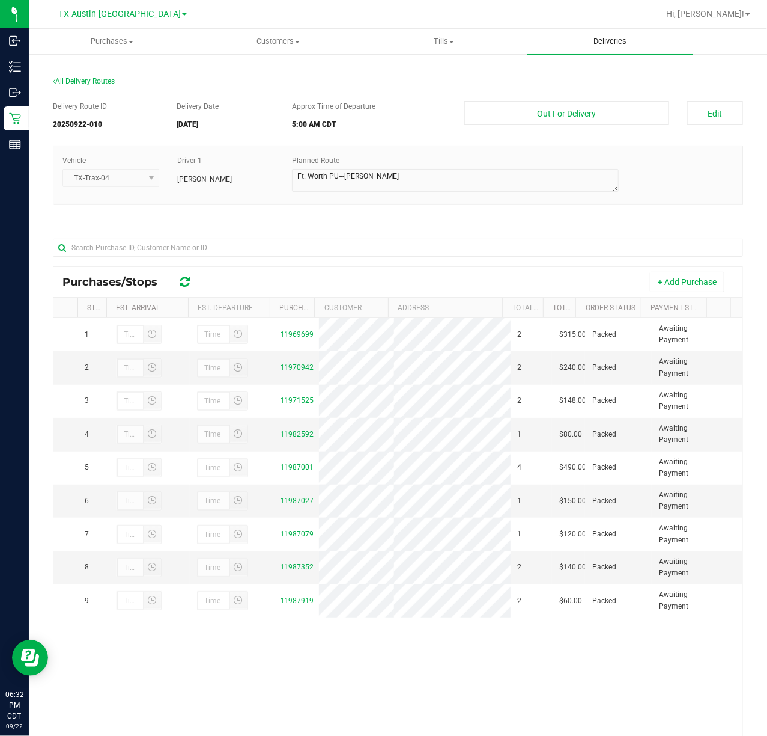
click at [625, 32] on uib-tab-heading "Deliveries" at bounding box center [611, 41] width 166 height 25
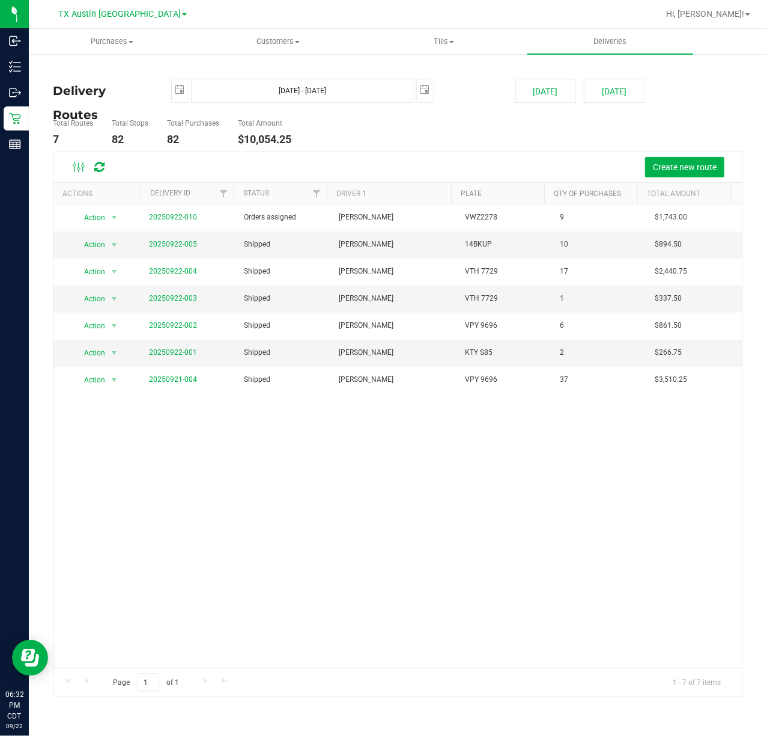
click at [126, 22] on div "TX Austin DC TX Austin DC TX Plano Retail TX San Antonio Retail TX South-Austin…" at bounding box center [122, 14] width 175 height 19
click at [130, 41] on span at bounding box center [131, 42] width 5 height 2
click at [120, 85] on li "Fulfillment" at bounding box center [112, 87] width 166 height 14
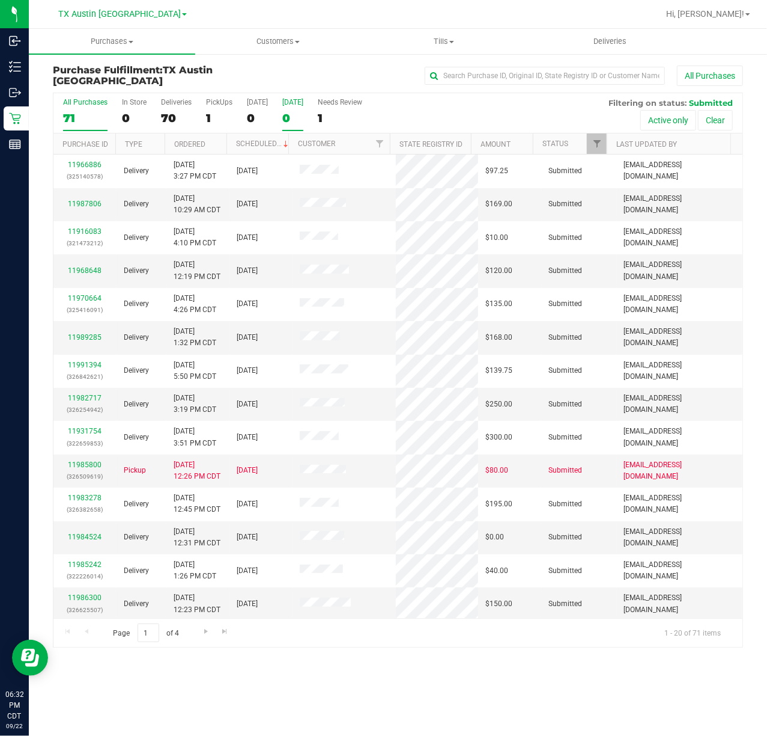
click at [294, 116] on div "0" at bounding box center [292, 118] width 21 height 14
click at [0, 0] on input "Tomorrow 0" at bounding box center [0, 0] width 0 height 0
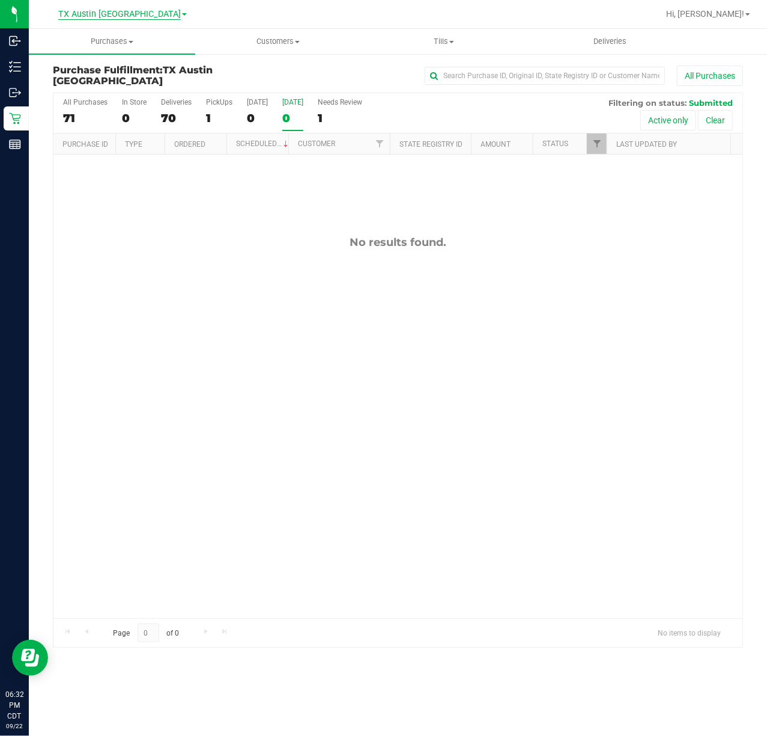
click at [137, 15] on span "TX Austin [GEOGRAPHIC_DATA]" at bounding box center [119, 14] width 123 height 11
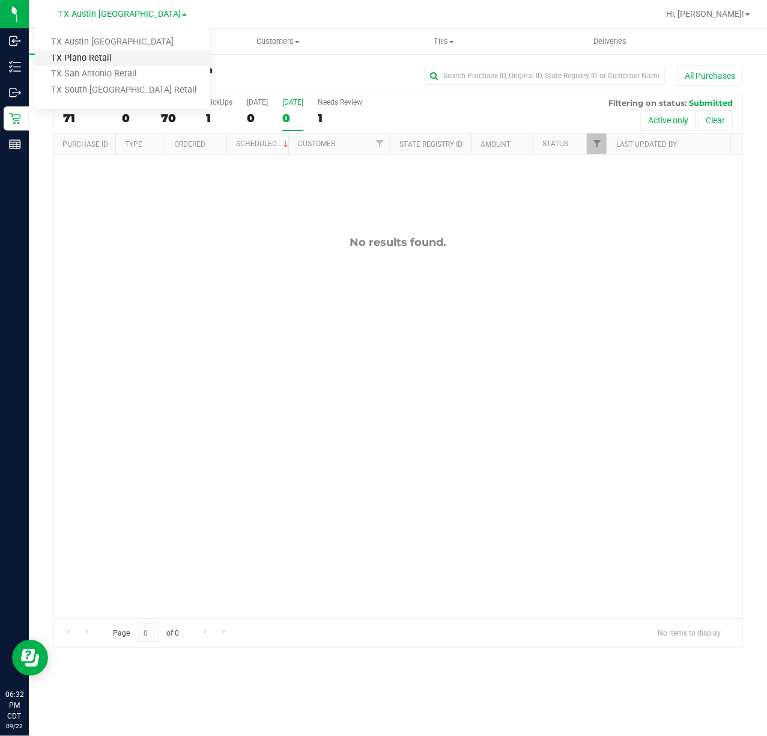
click at [133, 53] on link "TX Plano Retail" at bounding box center [122, 58] width 175 height 16
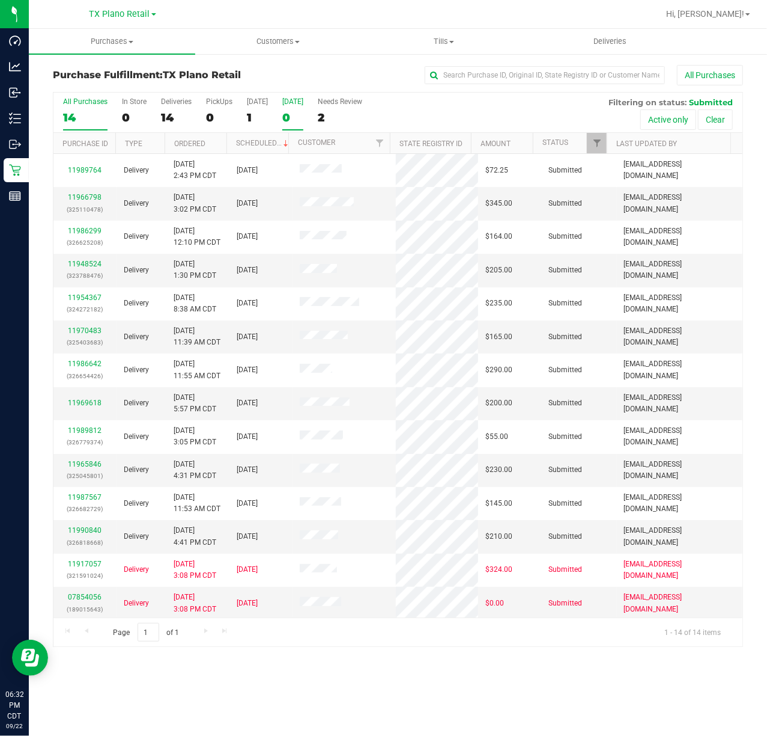
click at [289, 117] on div "0" at bounding box center [292, 118] width 21 height 14
click at [0, 0] on input "Tomorrow 0" at bounding box center [0, 0] width 0 height 0
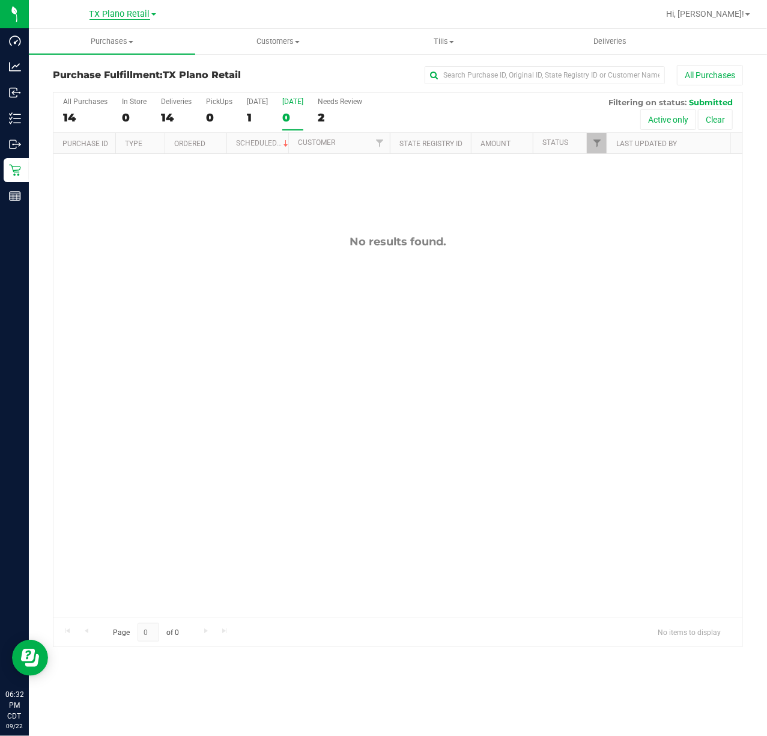
click at [120, 12] on span "TX Plano Retail" at bounding box center [120, 14] width 61 height 11
click at [111, 73] on link "TX San Antonio Retail" at bounding box center [122, 74] width 175 height 16
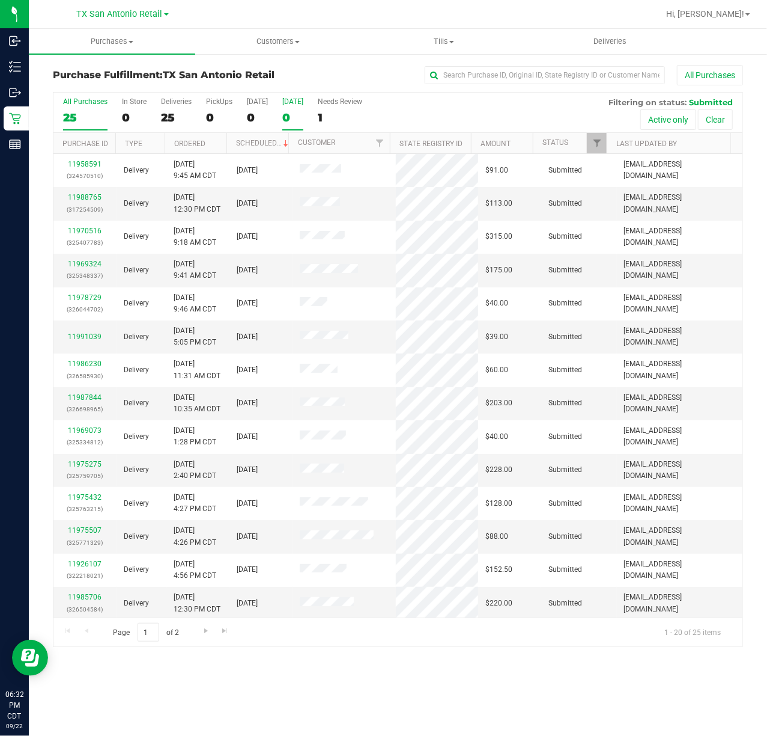
click at [299, 116] on div "0" at bounding box center [292, 118] width 21 height 14
click at [0, 0] on input "Tomorrow 0" at bounding box center [0, 0] width 0 height 0
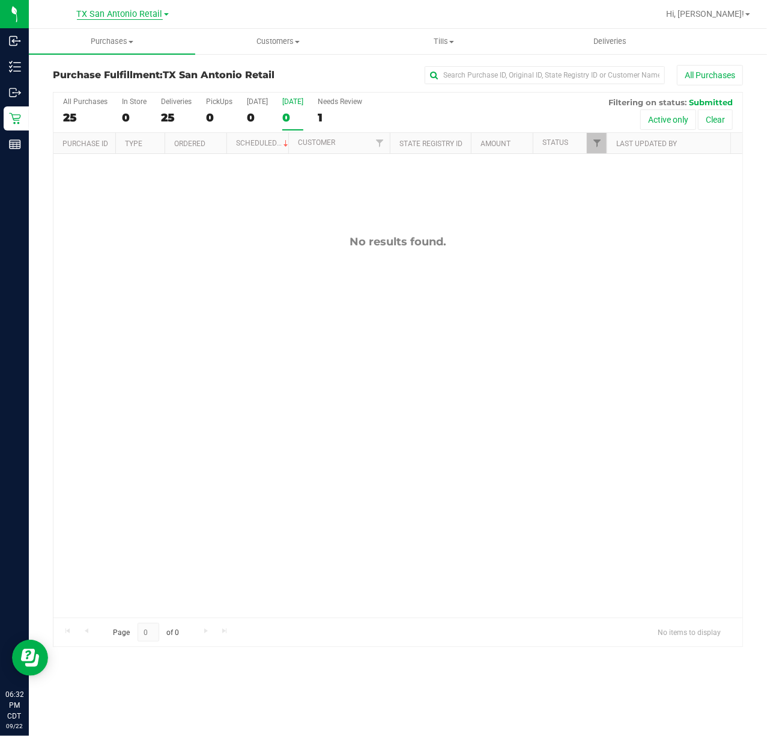
click at [126, 13] on span "TX San Antonio Retail" at bounding box center [120, 14] width 86 height 11
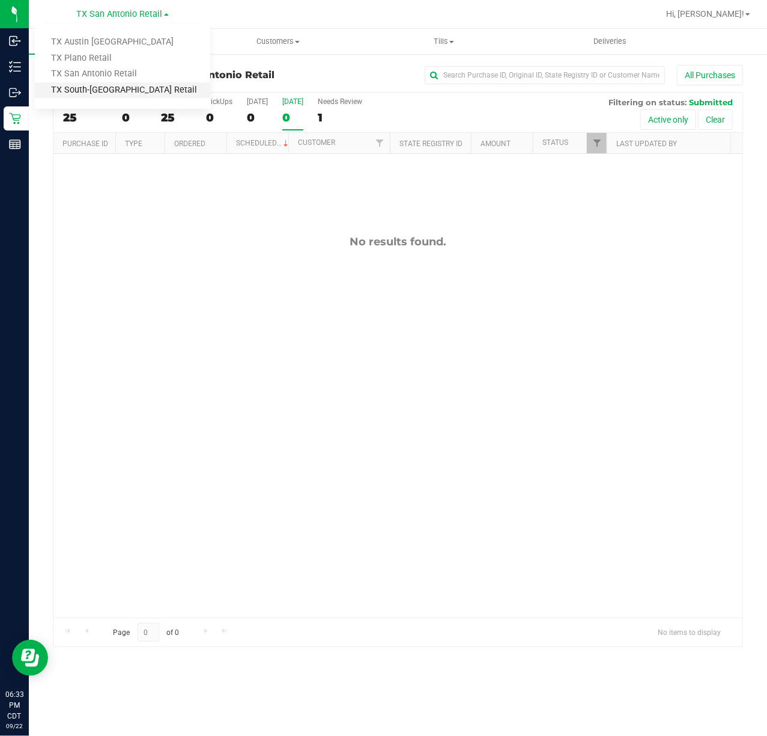
click at [101, 89] on link "TX South-[GEOGRAPHIC_DATA] Retail" at bounding box center [122, 90] width 175 height 16
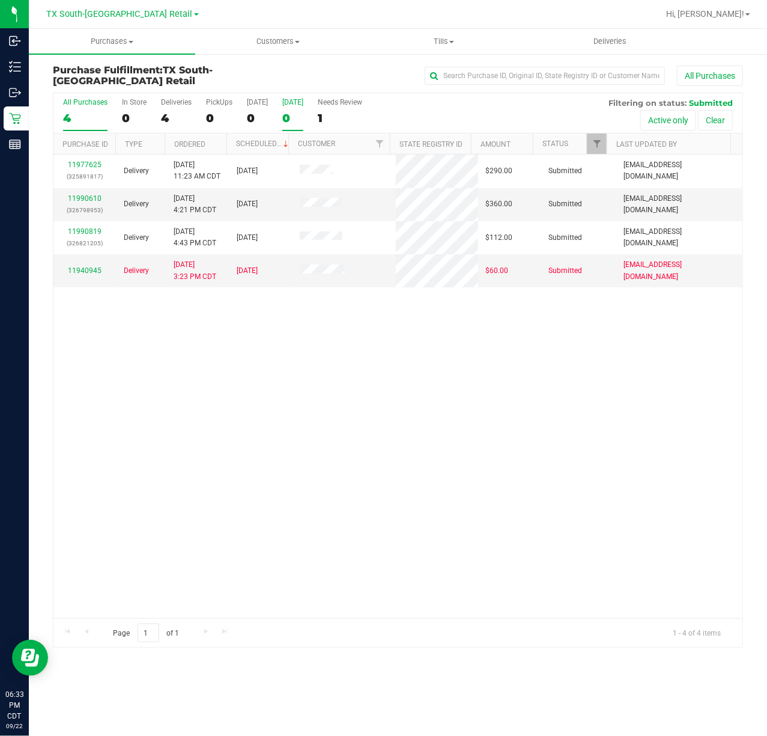
click at [298, 114] on div "0" at bounding box center [292, 118] width 21 height 14
click at [0, 0] on input "Tomorrow 0" at bounding box center [0, 0] width 0 height 0
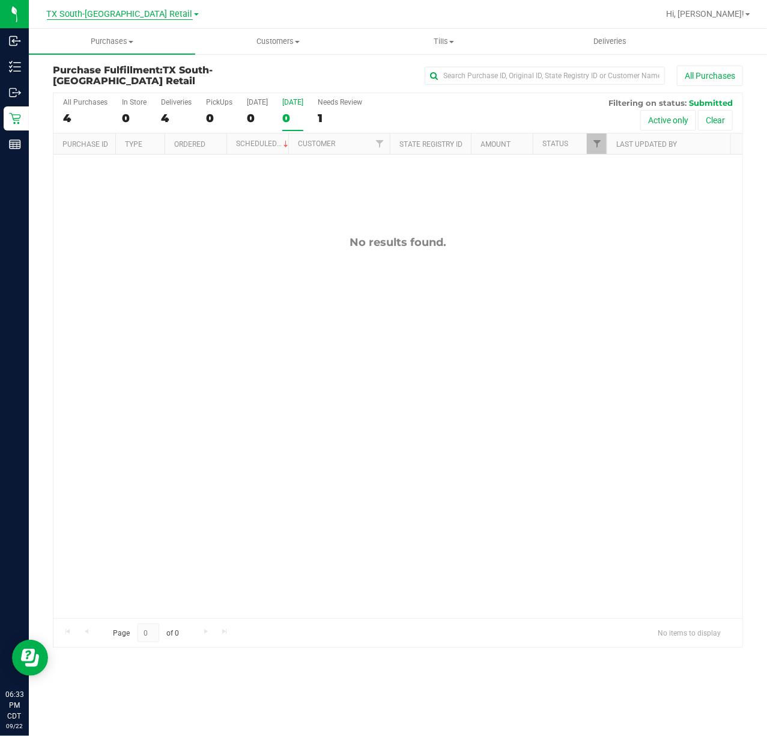
click at [138, 16] on span "TX South-[GEOGRAPHIC_DATA] Retail" at bounding box center [120, 14] width 146 height 11
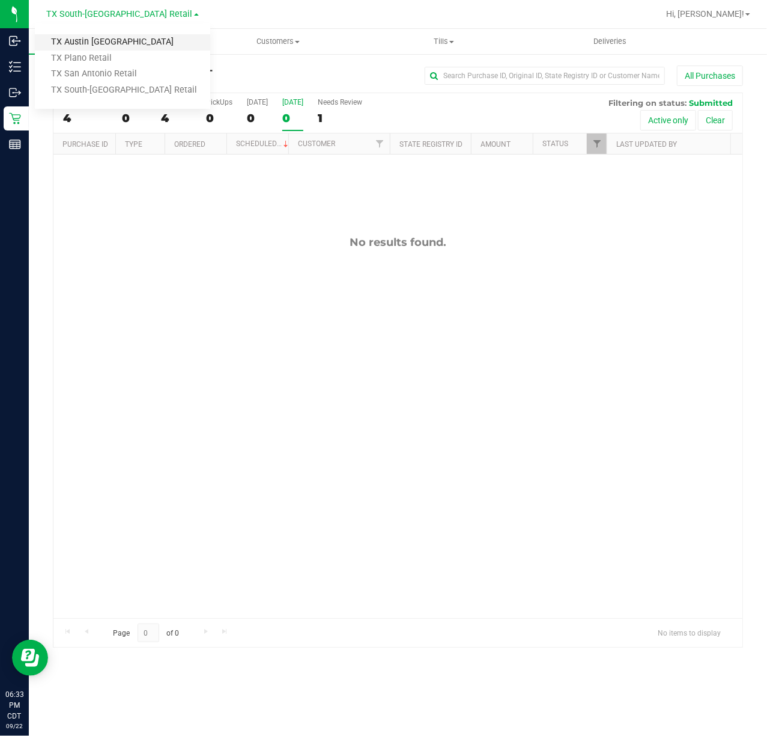
click at [119, 44] on link "TX Austin [GEOGRAPHIC_DATA]" at bounding box center [122, 42] width 175 height 16
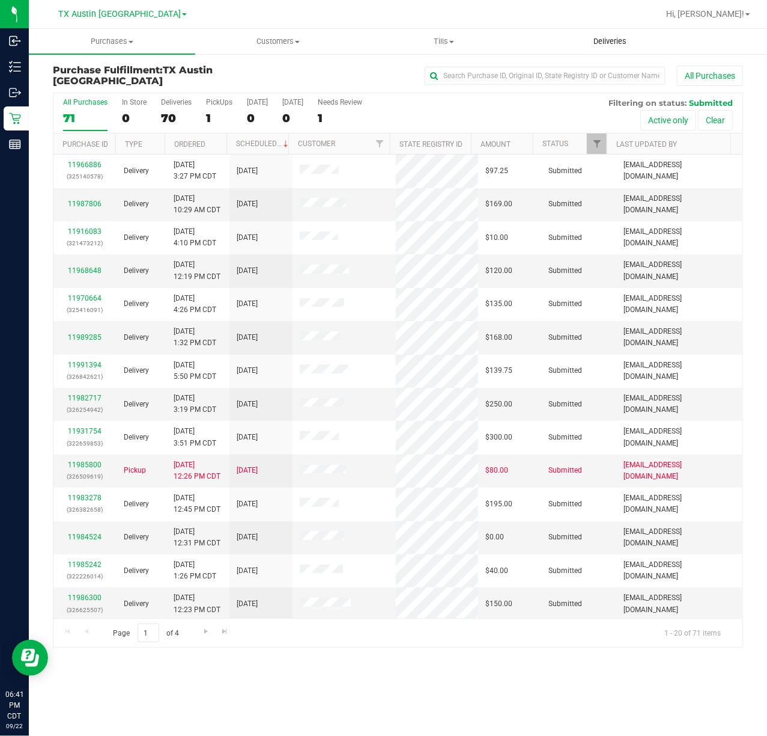
click at [615, 49] on uib-tab-heading "Deliveries" at bounding box center [610, 41] width 165 height 24
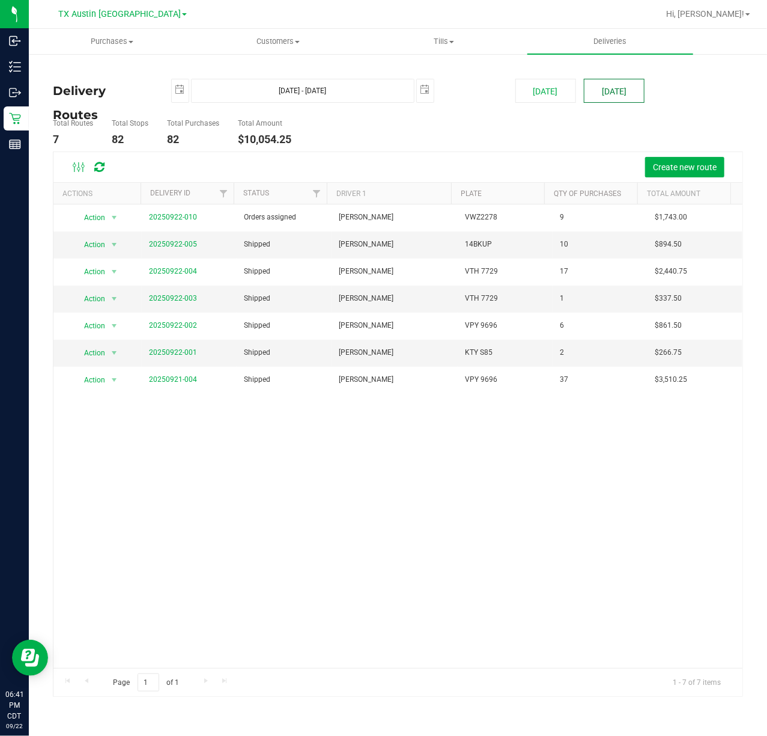
click at [625, 90] on button "Tomorrow" at bounding box center [614, 91] width 61 height 24
type input "Sep 23, 2025 - Sep 23, 2025"
type input "2025-09-23"
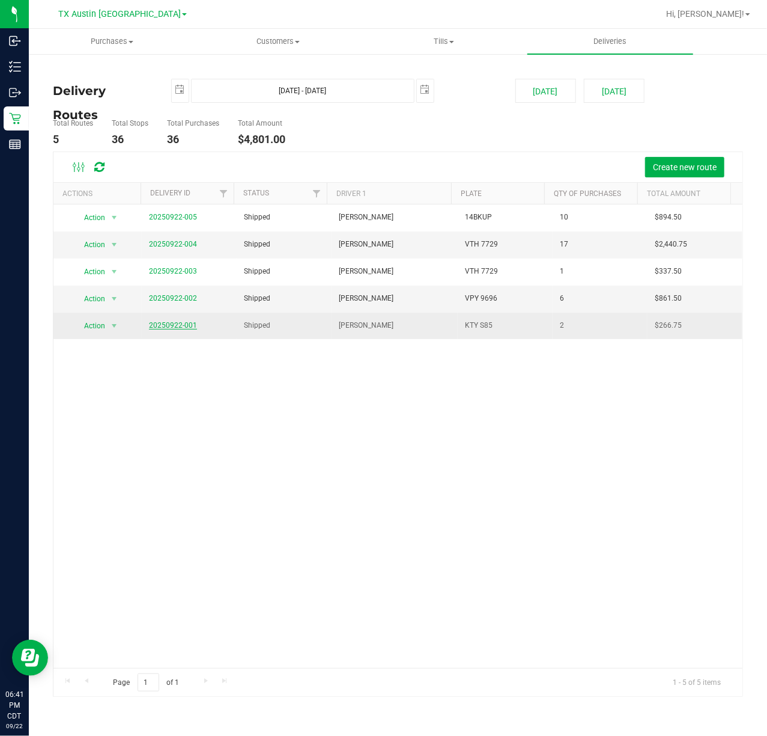
click at [180, 329] on link "20250922-001" at bounding box center [173, 325] width 48 height 8
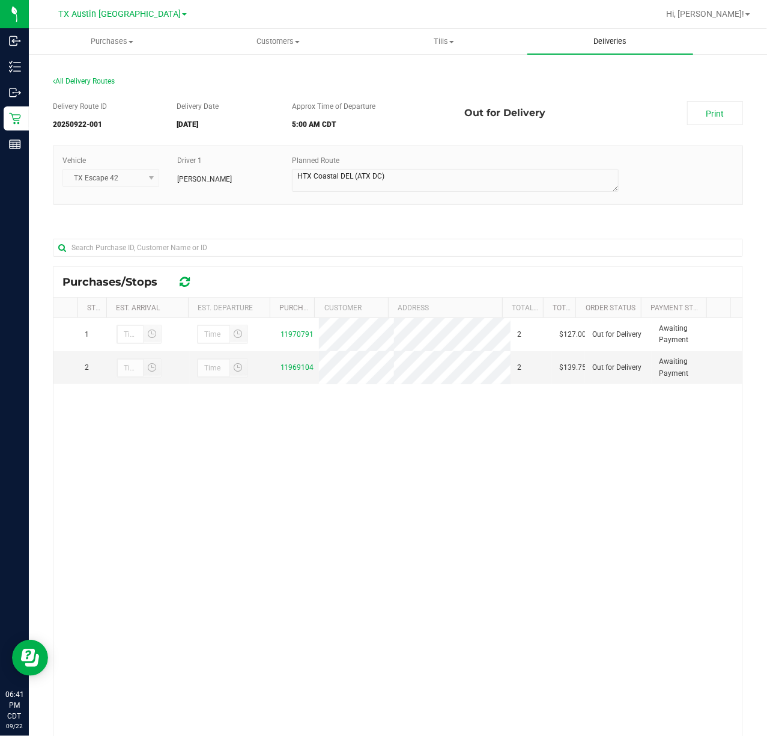
click at [612, 36] on span "Deliveries" at bounding box center [611, 41] width 66 height 11
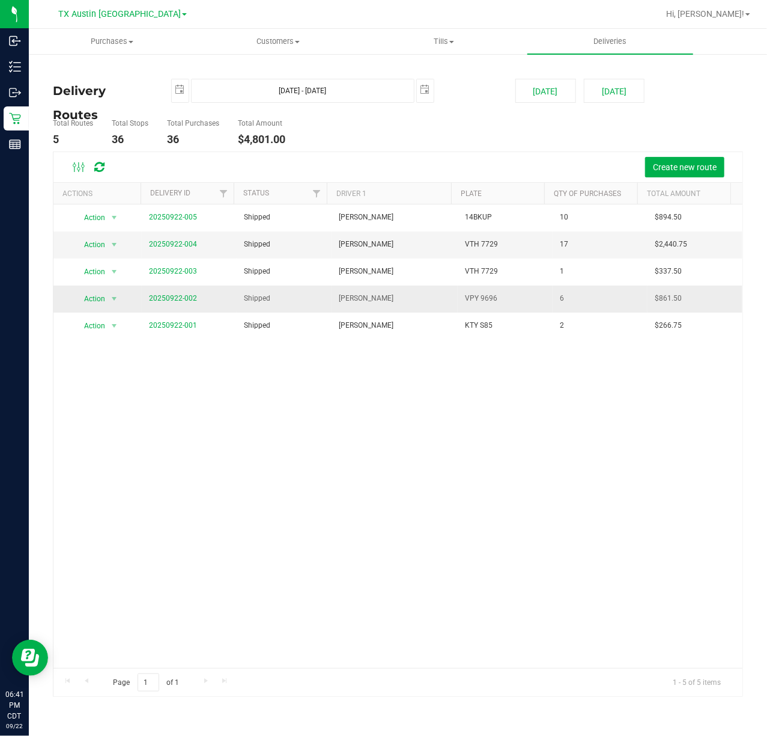
click at [165, 306] on td "20250922-002" at bounding box center [189, 298] width 95 height 27
click at [167, 301] on link "20250922-002" at bounding box center [173, 298] width 48 height 8
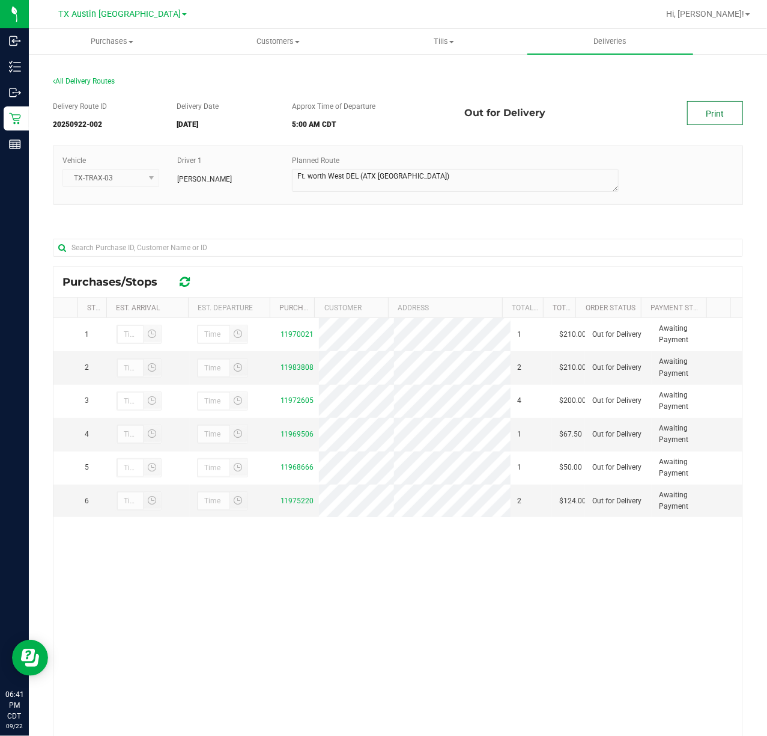
click at [694, 107] on link "Print" at bounding box center [715, 113] width 56 height 24
click at [623, 49] on uib-tab-heading "Deliveries" at bounding box center [611, 41] width 166 height 25
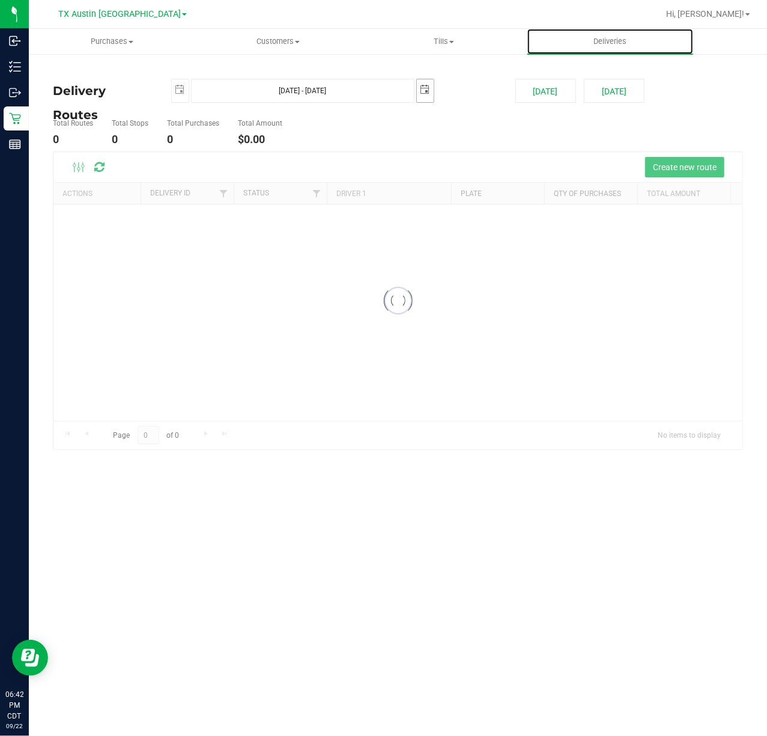
click at [425, 100] on span "select" at bounding box center [425, 89] width 17 height 21
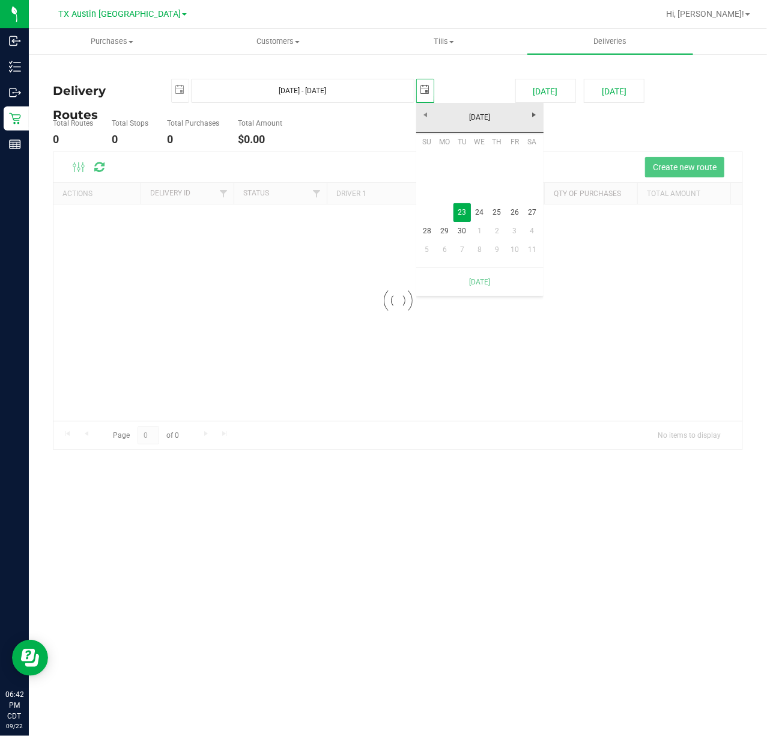
scroll to position [0, 30]
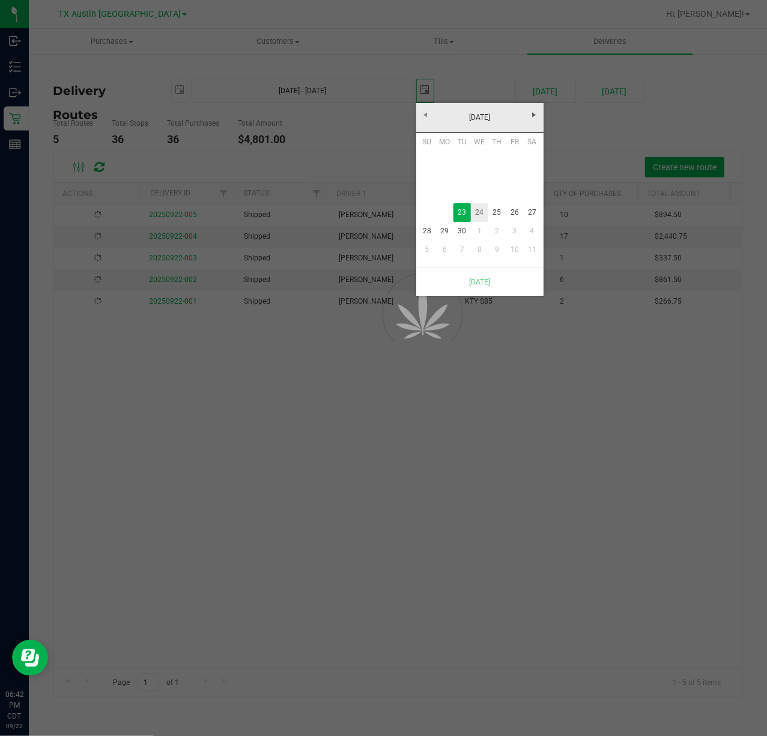
click at [484, 210] on link "24" at bounding box center [479, 212] width 17 height 19
type input "Sep 23, 2025 - Sep 24, 2025"
type input "2025-09-24"
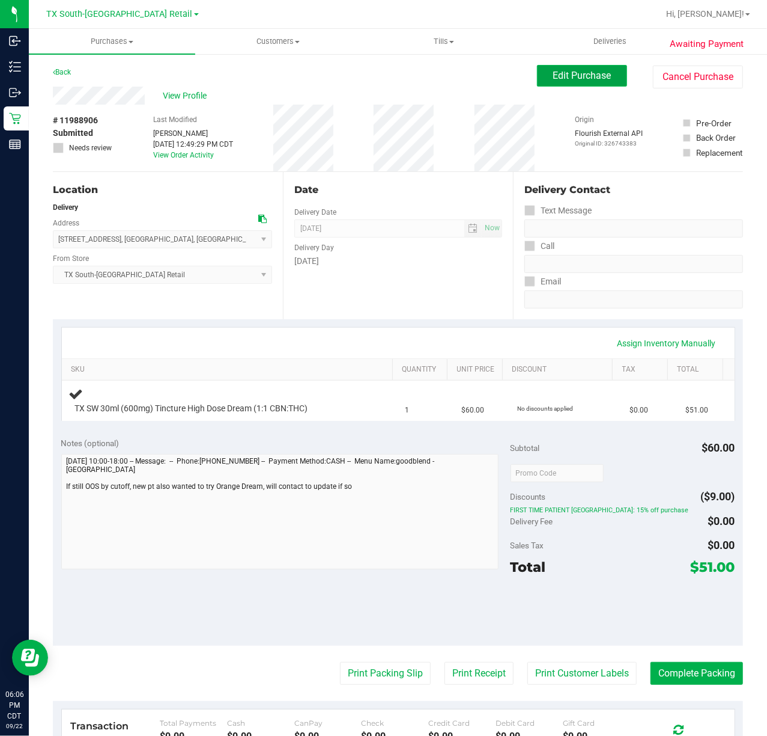
click at [553, 81] on span "Edit Purchase" at bounding box center [582, 75] width 58 height 11
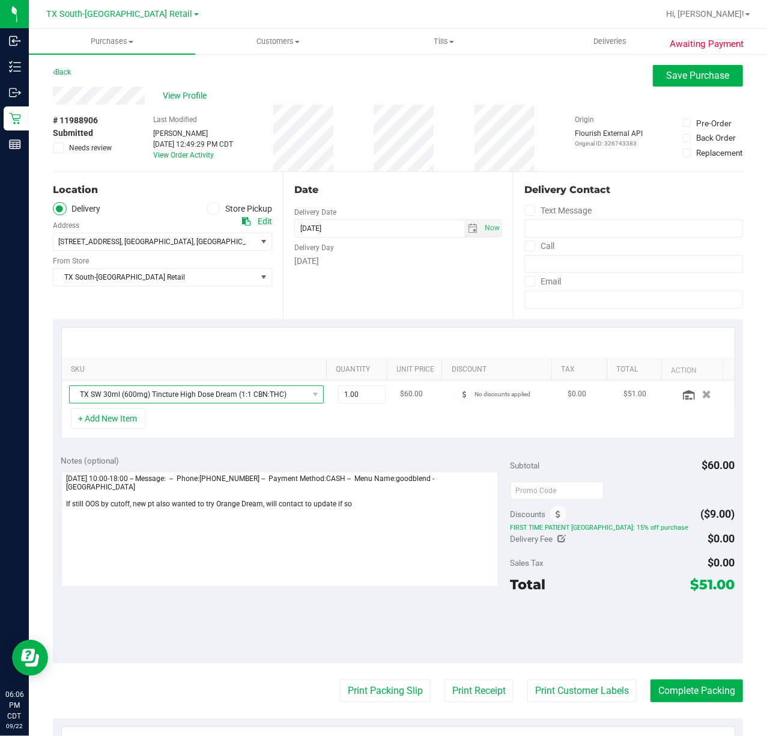
click at [243, 401] on span "TX SW 30ml (600mg) Tincture High Dose Dream (1:1 CBN:THC)" at bounding box center [189, 394] width 239 height 17
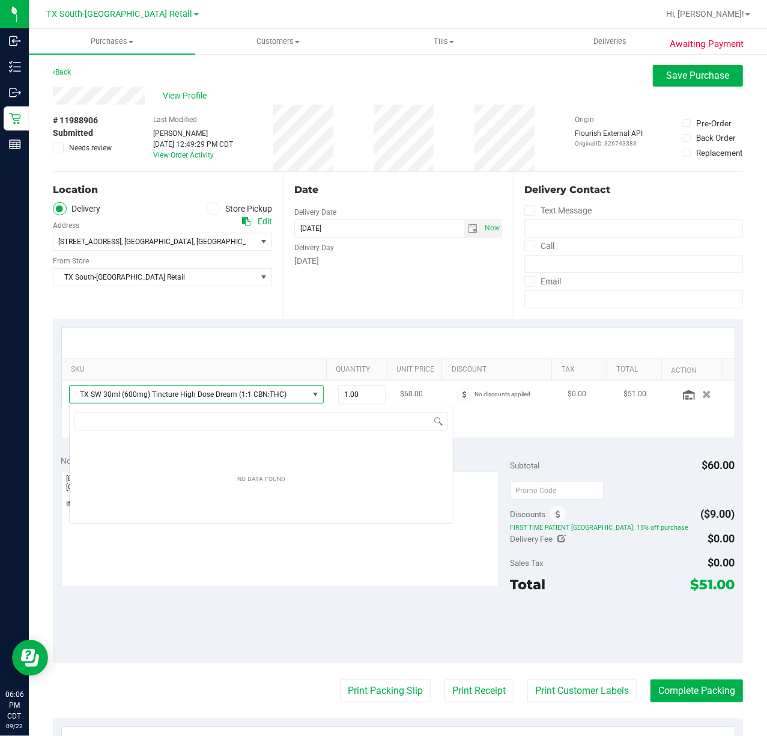
scroll to position [18, 244]
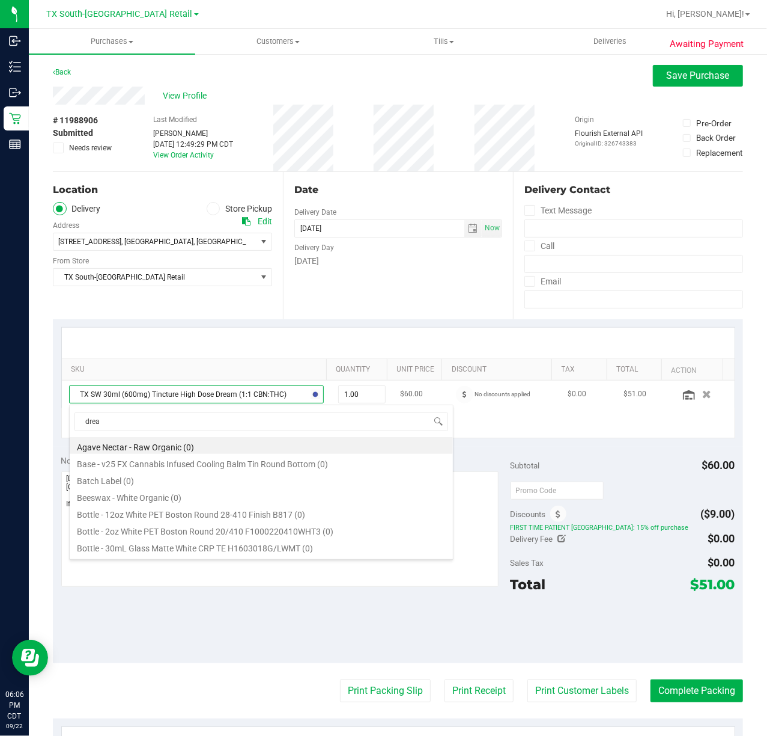
type input "dream"
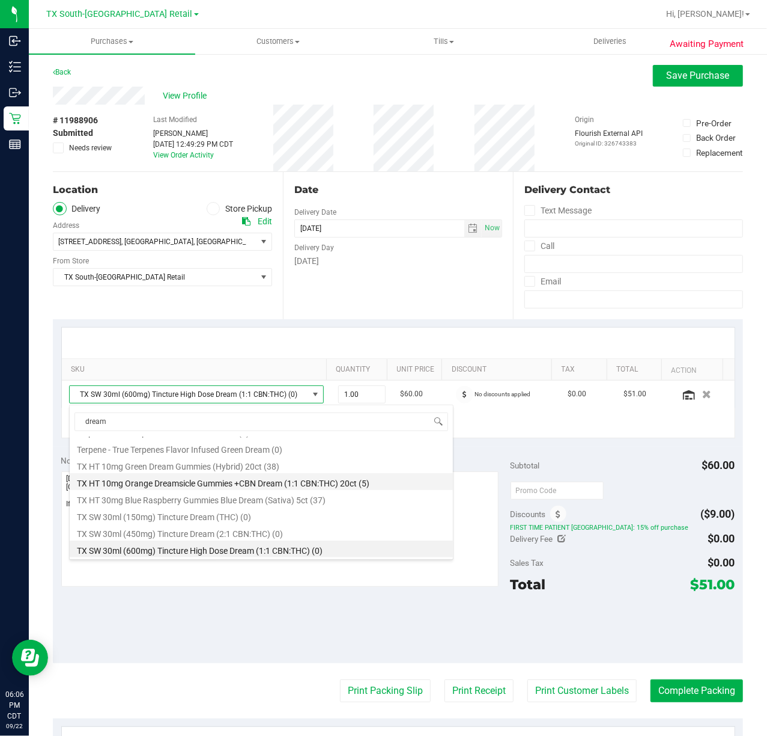
click at [267, 476] on li "TX HT 10mg Orange Dreamsicle Gummies +CBN Dream (1:1 CBN:THC) 20ct (5)" at bounding box center [261, 481] width 383 height 17
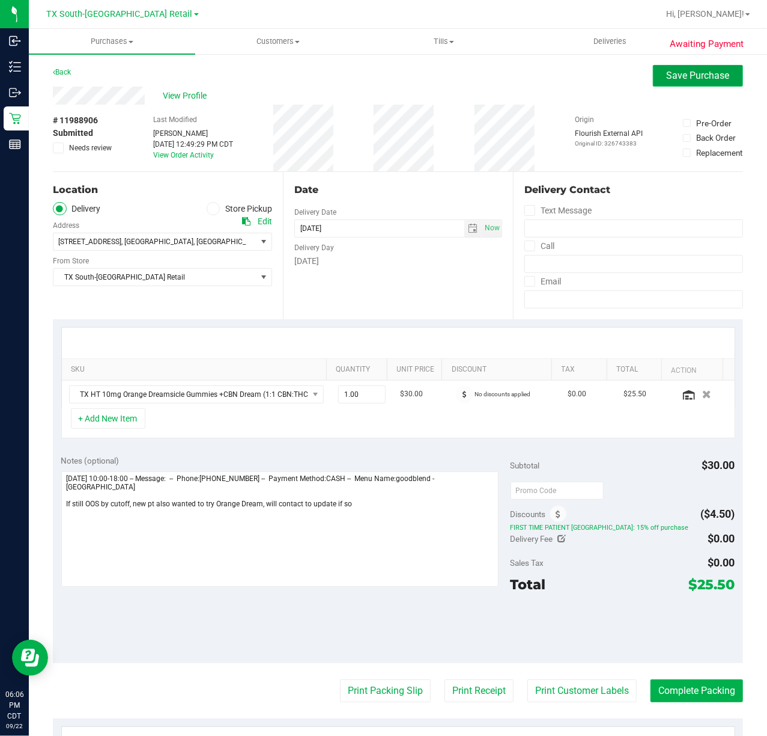
click at [685, 71] on span "Save Purchase" at bounding box center [698, 75] width 63 height 11
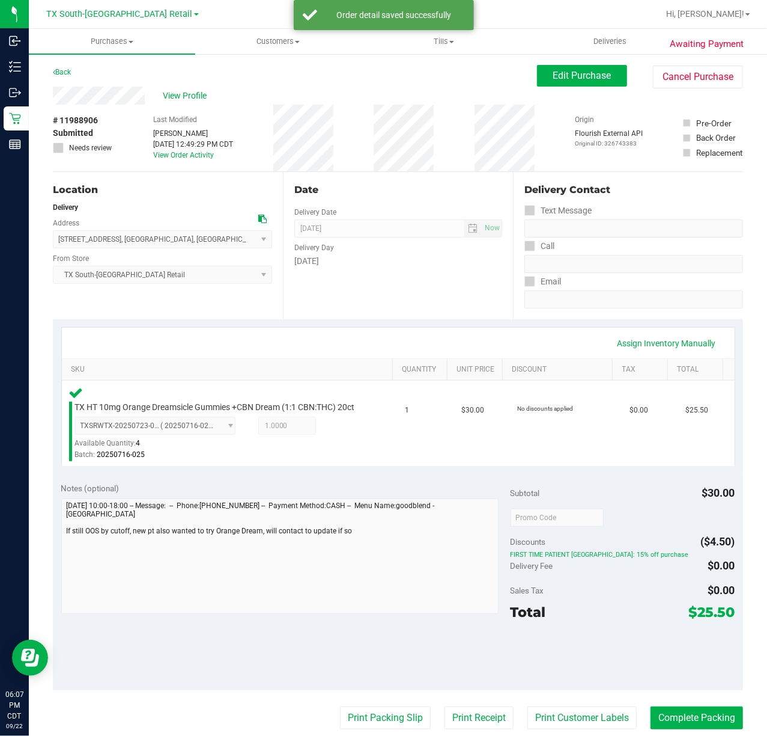
scroll to position [80, 0]
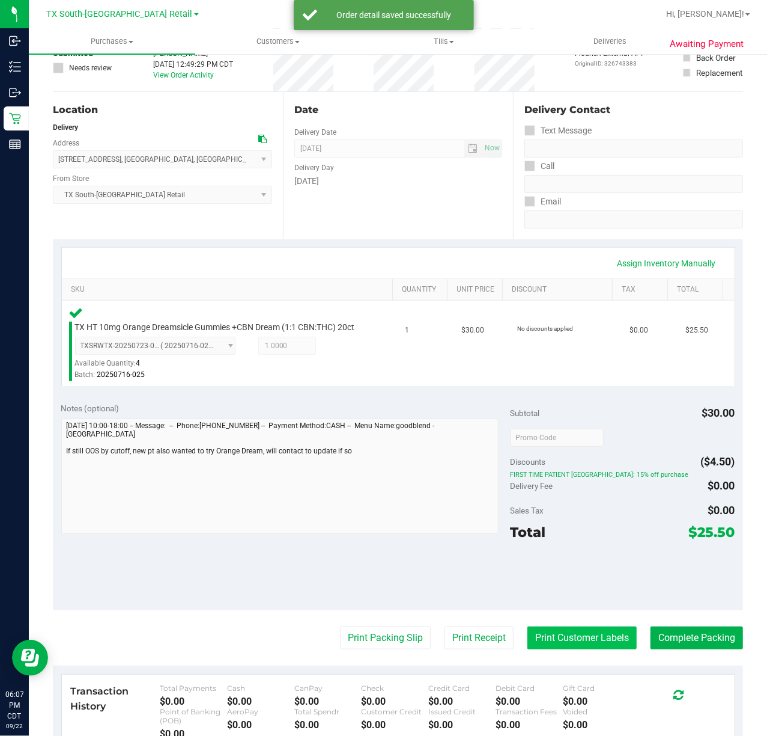
click at [594, 645] on button "Print Customer Labels" at bounding box center [582, 637] width 109 height 23
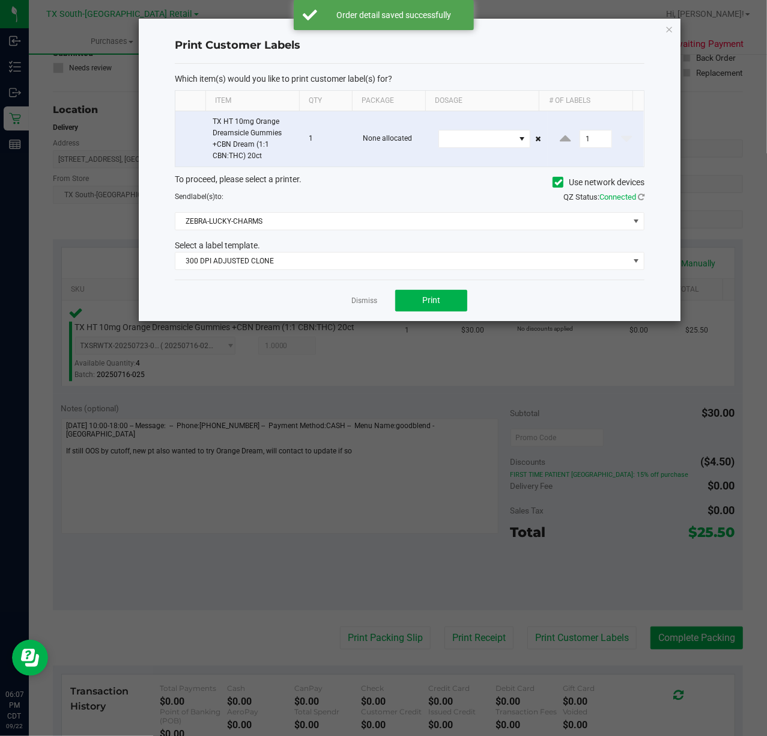
click at [403, 275] on div "Which item(s) would you like to print customer label(s) for? Item Qty Package D…" at bounding box center [410, 172] width 470 height 216
click at [405, 264] on span "300 DPI ADJUSTED CLONE" at bounding box center [402, 260] width 454 height 17
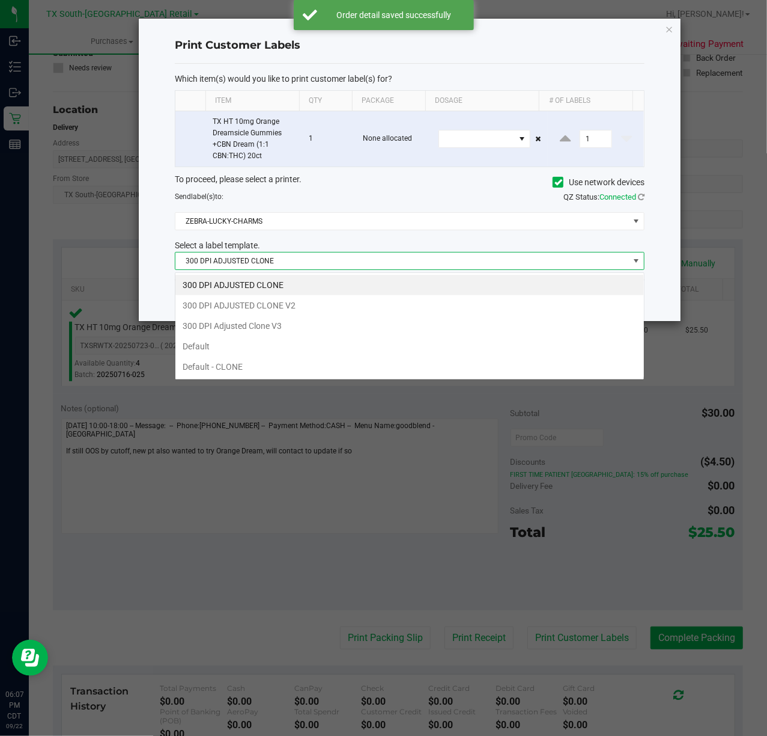
scroll to position [18, 470]
click at [380, 323] on li "300 DPI Adjusted Clone V3" at bounding box center [409, 326] width 469 height 20
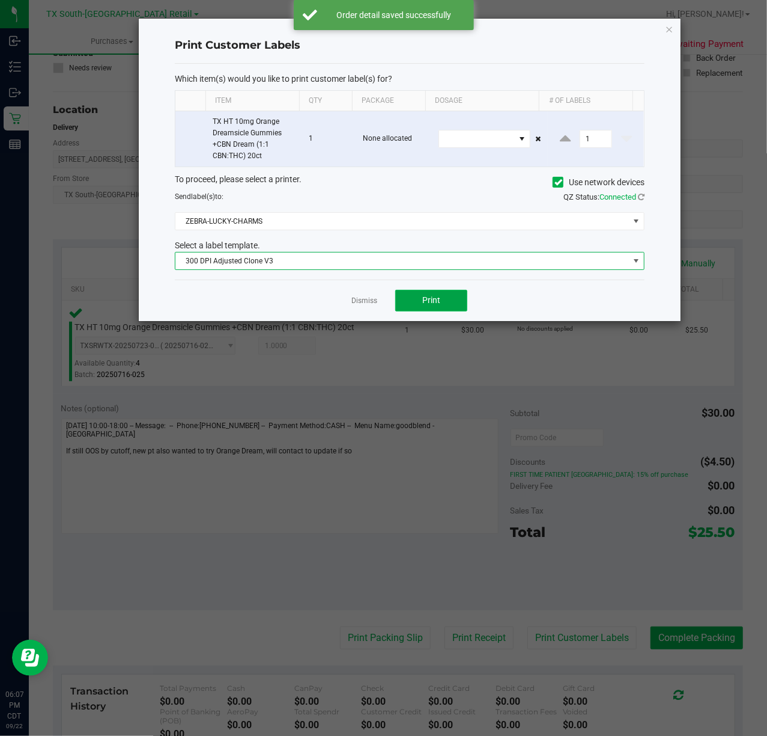
click at [407, 299] on button "Print" at bounding box center [431, 301] width 72 height 22
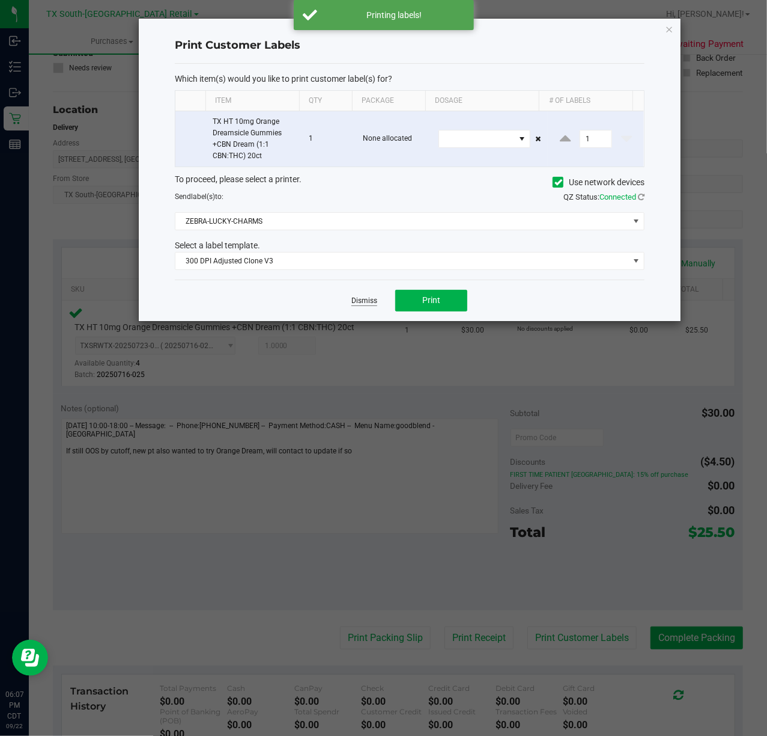
click at [371, 304] on link "Dismiss" at bounding box center [365, 301] width 26 height 10
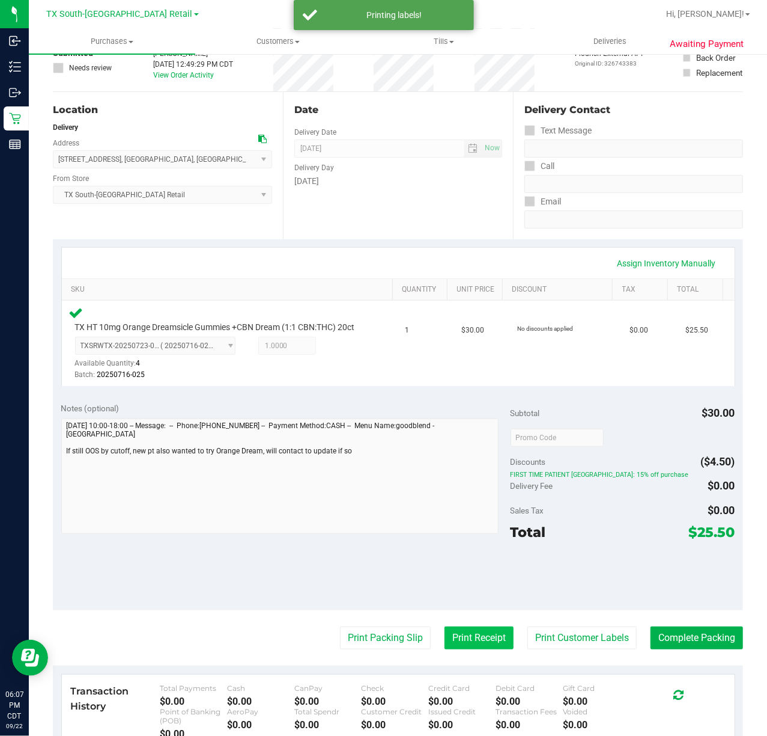
drag, startPoint x: 428, startPoint y: 654, endPoint x: 436, endPoint y: 654, distance: 7.2
click at [445, 649] on button "Print Receipt" at bounding box center [479, 637] width 69 height 23
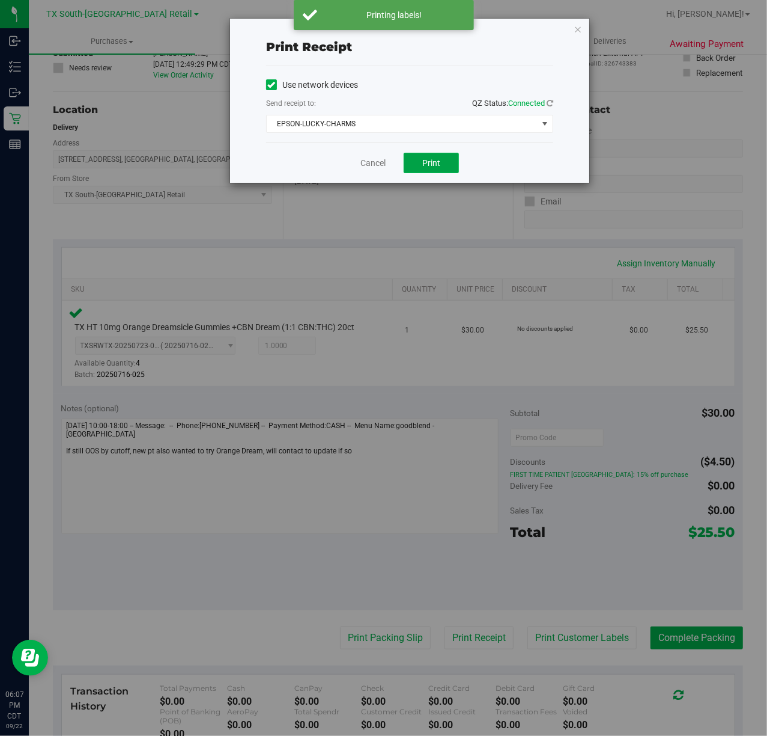
click at [430, 164] on span "Print" at bounding box center [431, 163] width 18 height 10
click at [374, 162] on link "Cancel" at bounding box center [368, 163] width 25 height 13
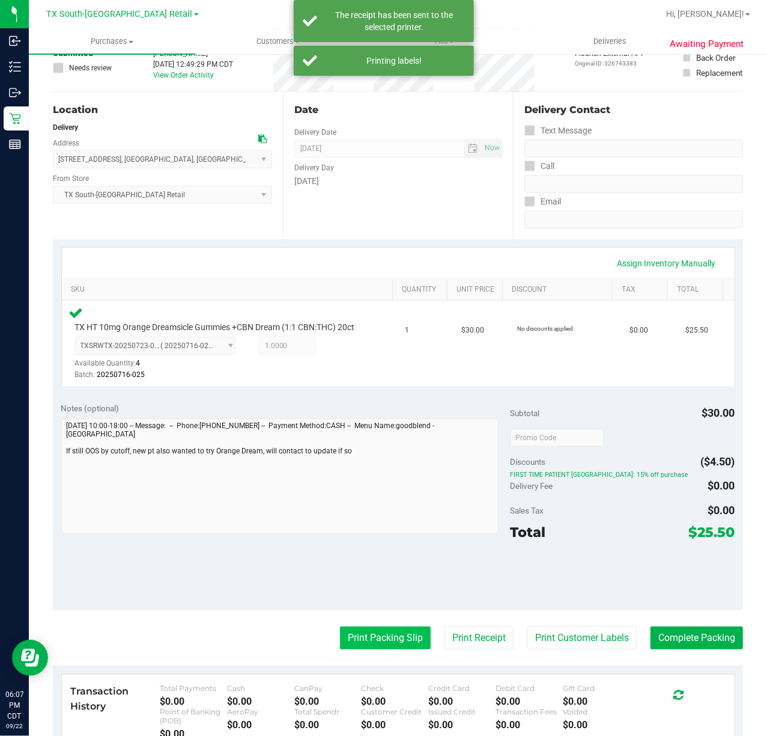
click at [366, 641] on button "Print Packing Slip" at bounding box center [385, 637] width 91 height 23
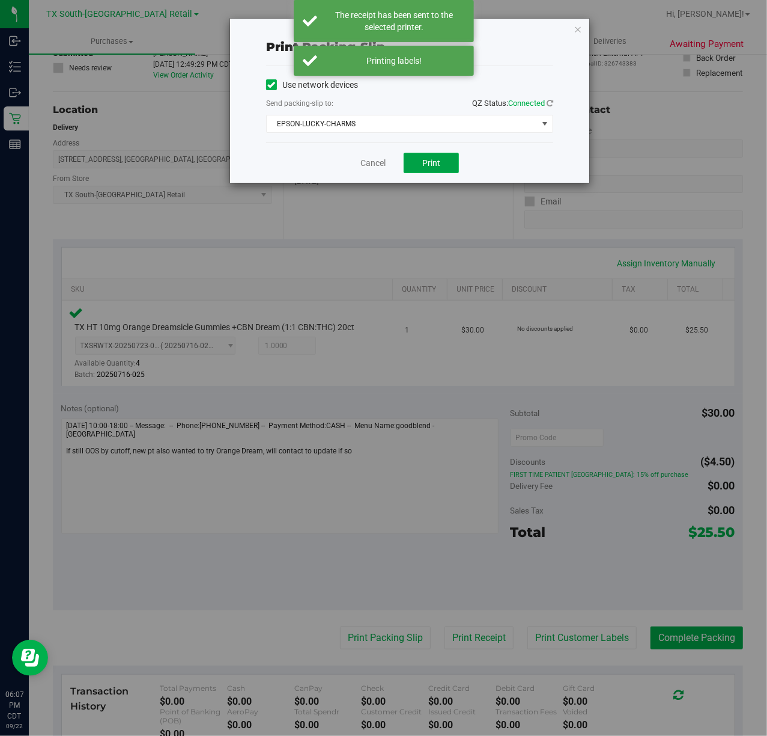
click at [424, 165] on span "Print" at bounding box center [431, 163] width 18 height 10
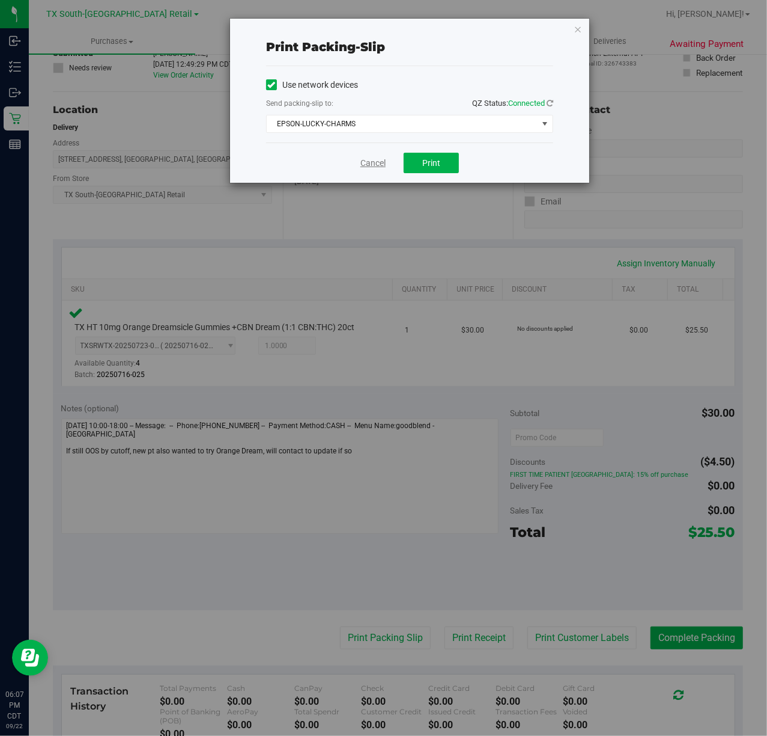
click at [371, 166] on link "Cancel" at bounding box center [373, 163] width 25 height 13
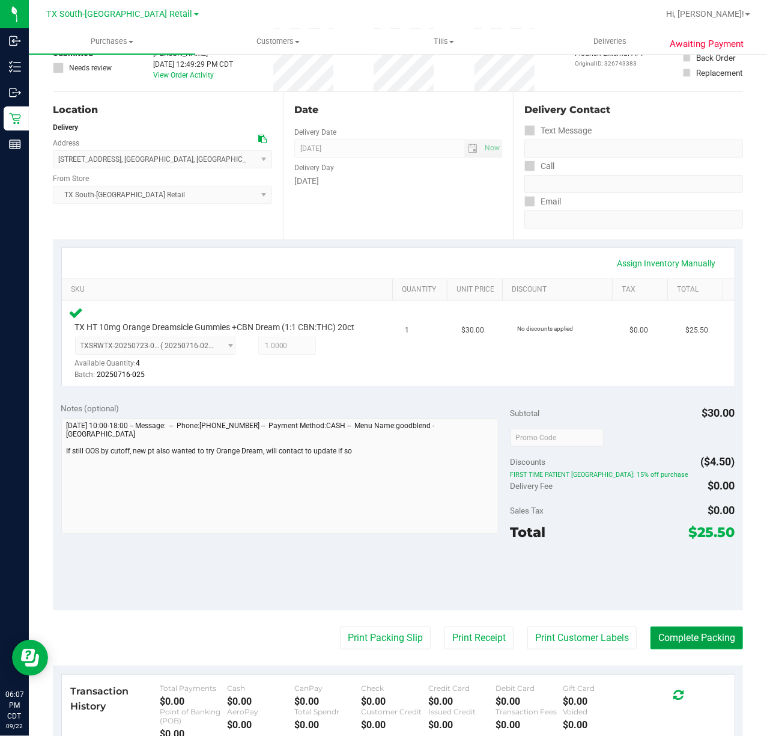
click at [675, 649] on button "Complete Packing" at bounding box center [697, 637] width 93 height 23
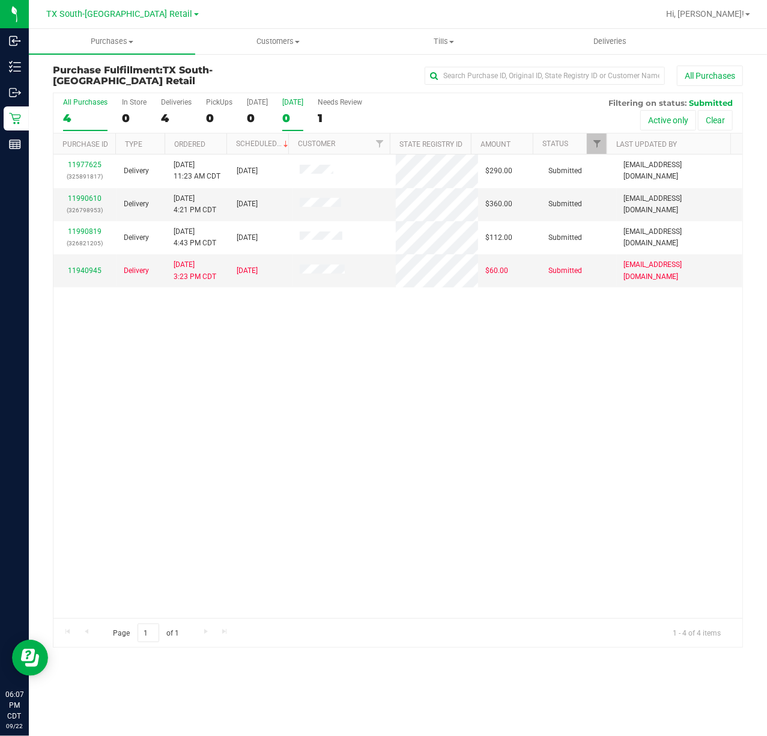
click at [303, 106] on div "[DATE]" at bounding box center [292, 102] width 21 height 8
click at [0, 0] on input "Tomorrow 0" at bounding box center [0, 0] width 0 height 0
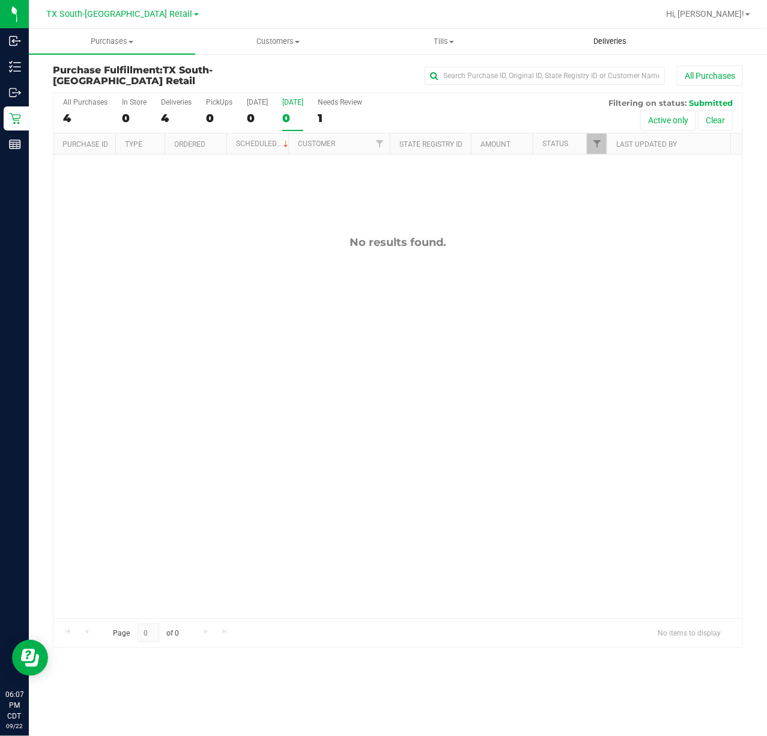
click at [590, 43] on span "Deliveries" at bounding box center [611, 41] width 66 height 11
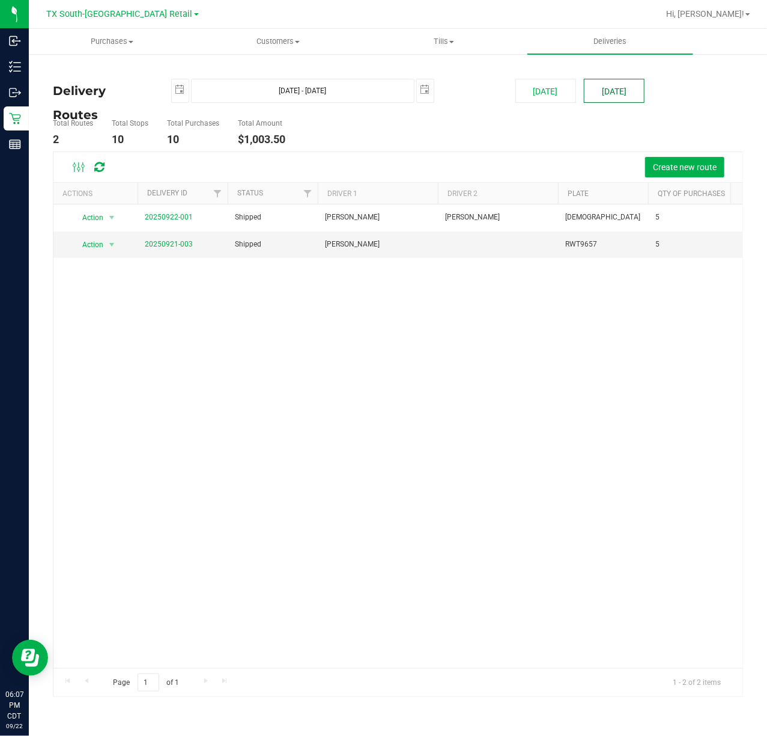
click at [611, 92] on button "[DATE]" at bounding box center [614, 91] width 61 height 24
type input "Sep 23, 2025 - Sep 23, 2025"
type input "2025-09-23"
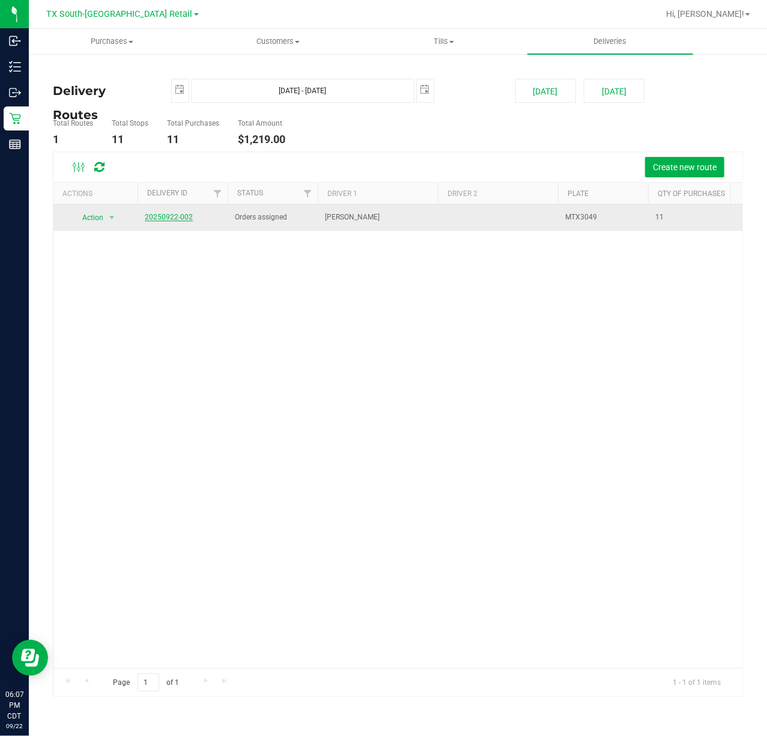
click at [169, 218] on link "20250922-002" at bounding box center [169, 217] width 48 height 8
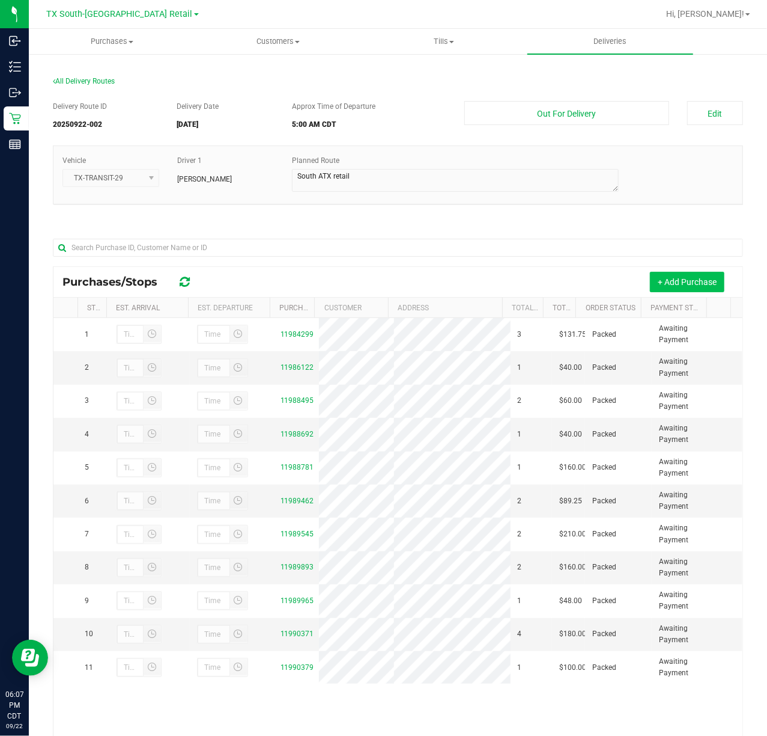
click at [684, 282] on button "+ Add Purchase" at bounding box center [687, 282] width 75 height 20
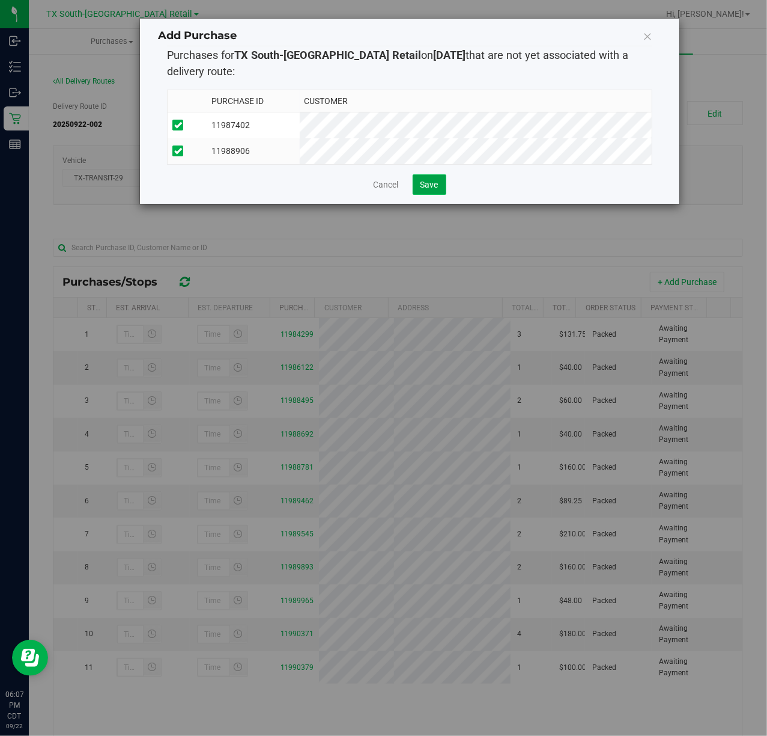
click at [436, 189] on span "Save" at bounding box center [430, 185] width 18 height 10
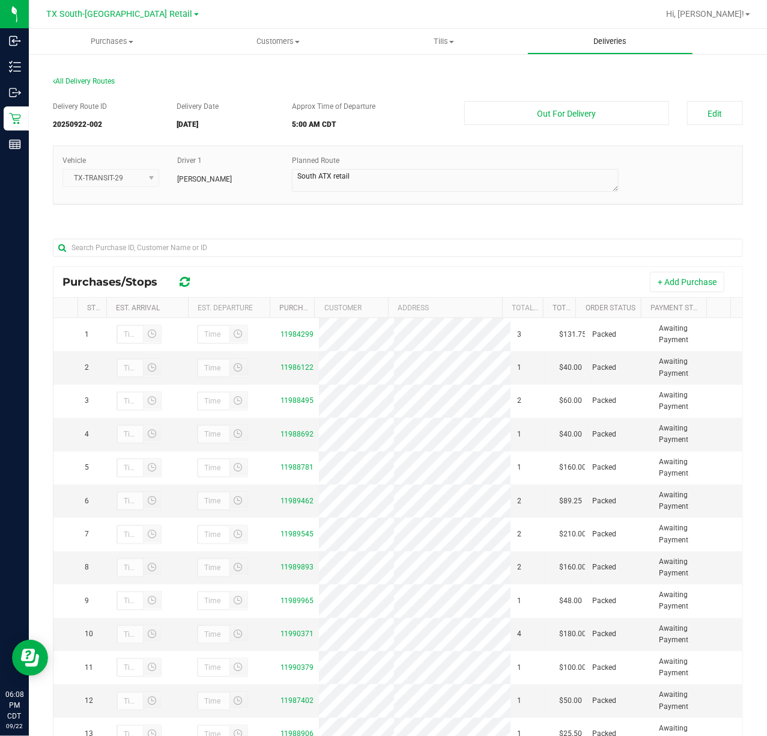
click at [616, 37] on span "Deliveries" at bounding box center [611, 41] width 66 height 11
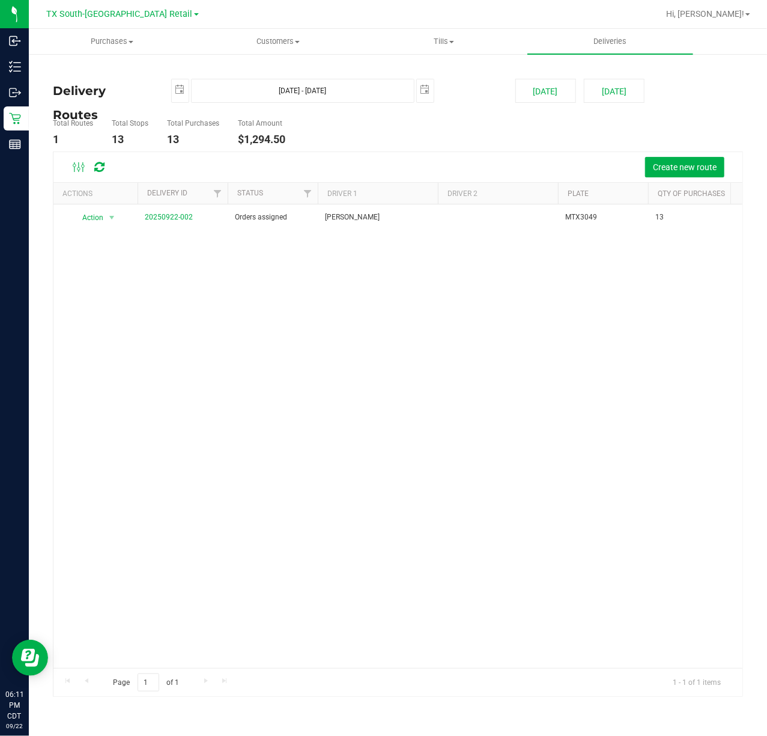
click at [515, 156] on div "Create new route" at bounding box center [397, 167] width 689 height 30
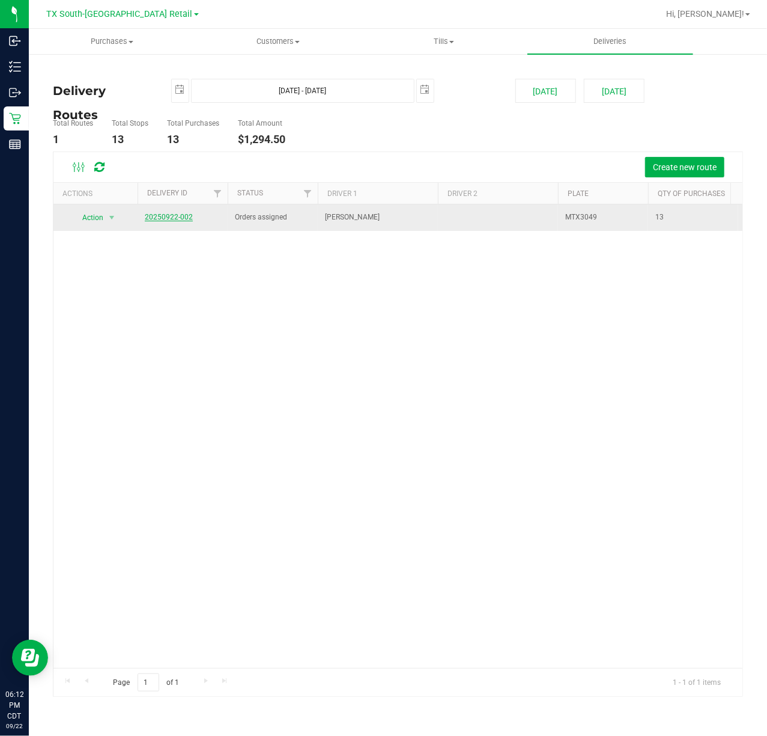
click at [175, 220] on link "20250922-002" at bounding box center [169, 217] width 48 height 8
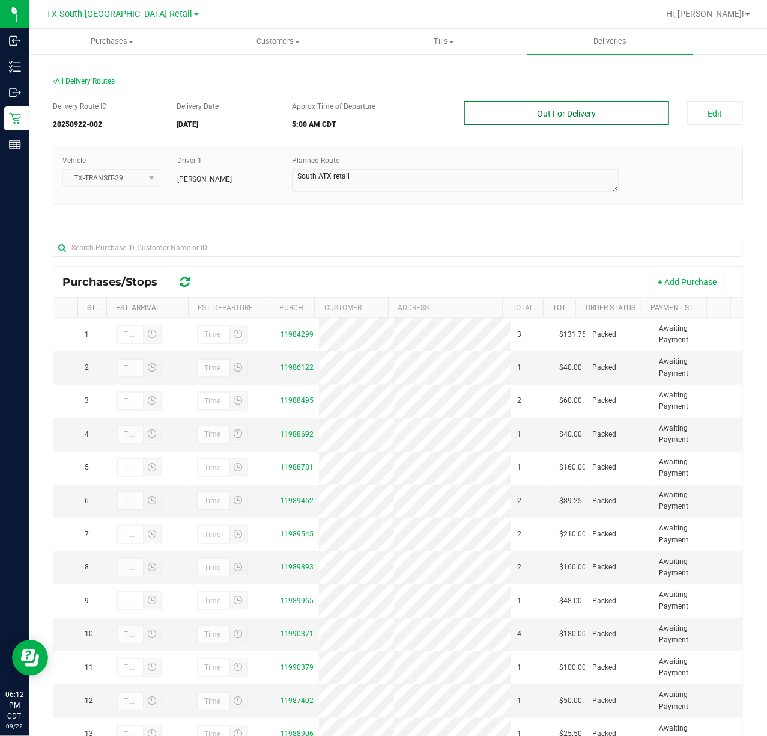
click at [603, 108] on button "Out For Delivery" at bounding box center [567, 113] width 204 height 24
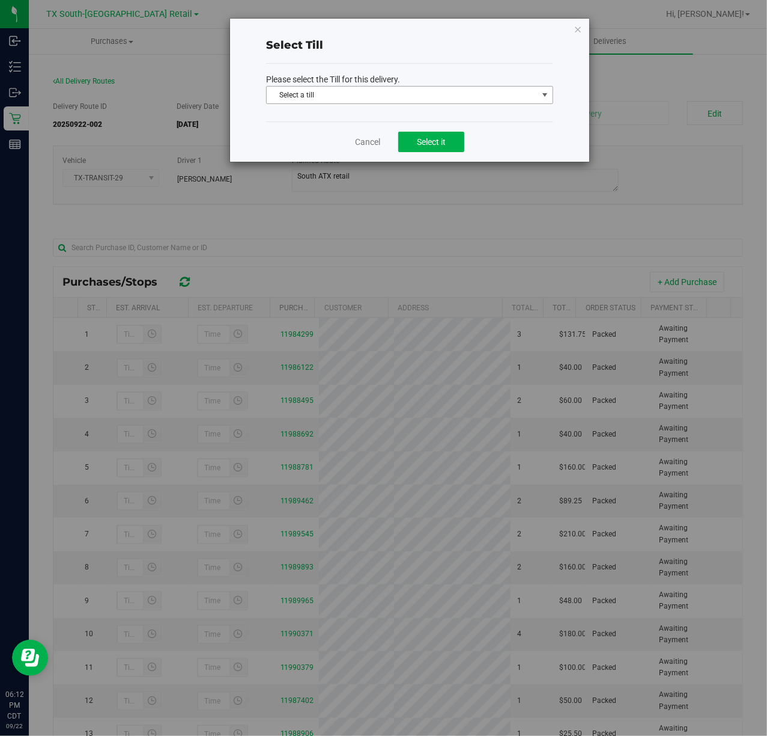
click at [460, 97] on span "Select a till" at bounding box center [402, 95] width 271 height 17
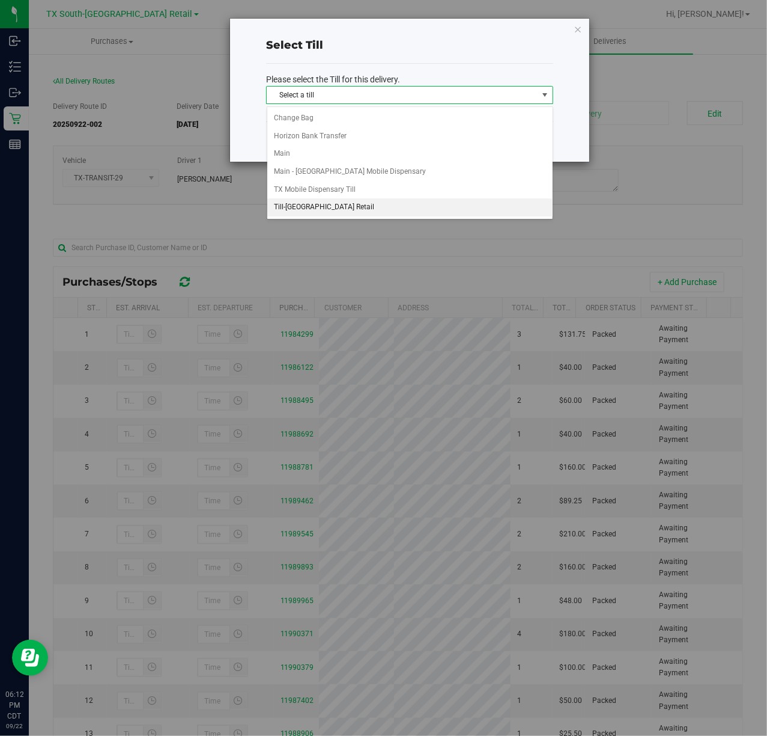
click at [376, 205] on li "Till-South Austin Retail" at bounding box center [409, 207] width 285 height 18
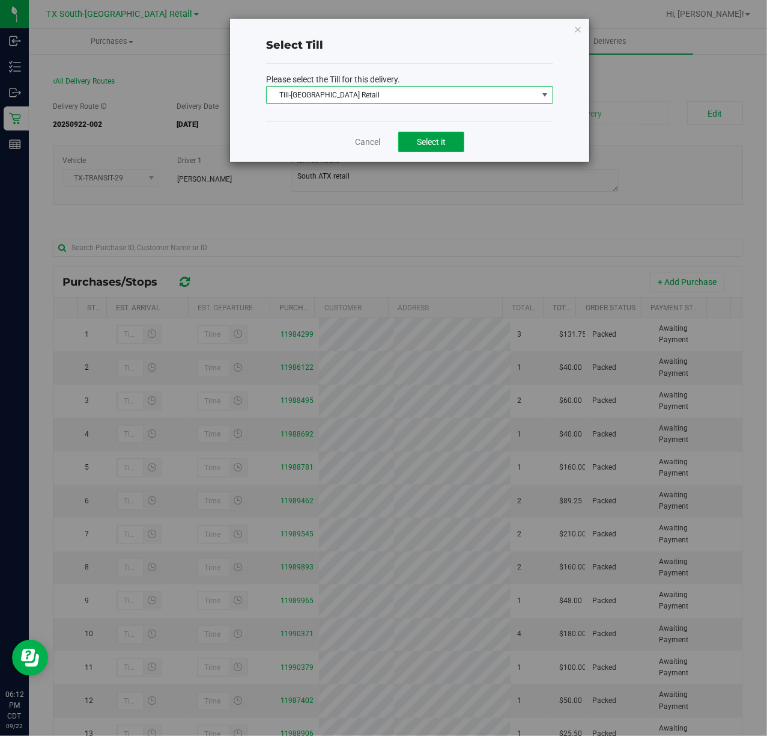
click at [428, 138] on span "Select it" at bounding box center [431, 142] width 29 height 10
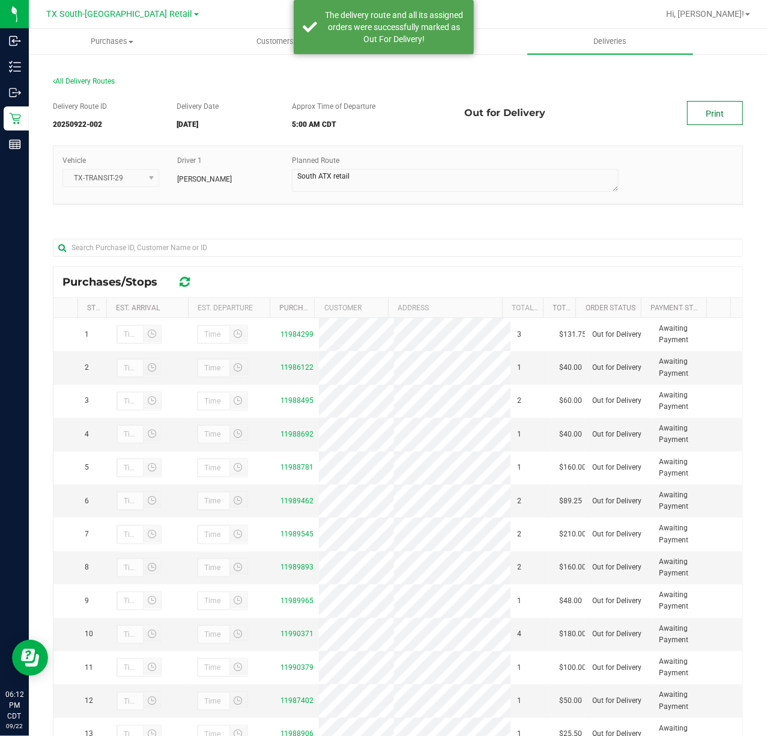
click at [687, 112] on link "Print" at bounding box center [715, 113] width 56 height 24
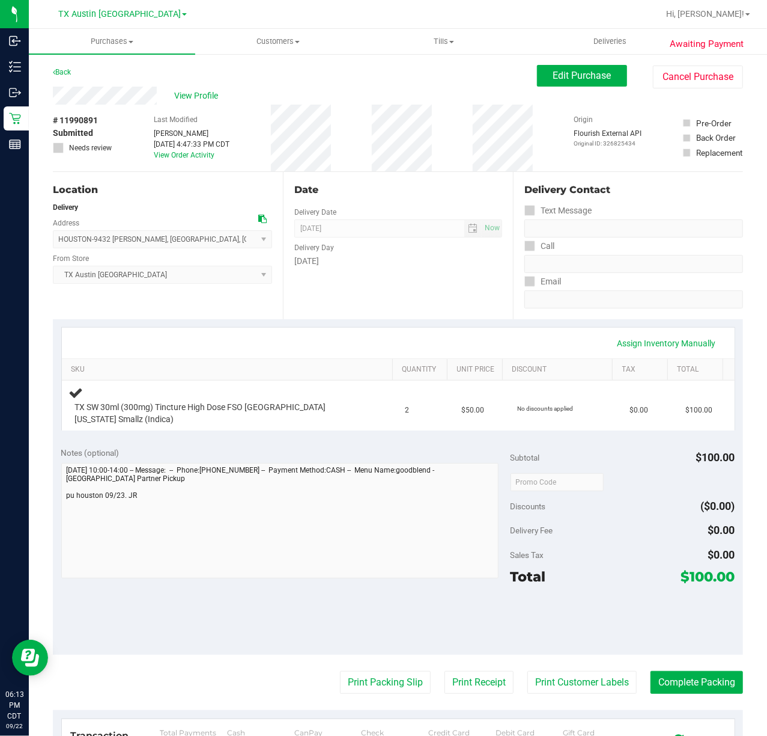
click at [349, 273] on div "Date Delivery Date [DATE] Now [DATE] 07:00 AM Now Delivery Day [DATE]" at bounding box center [398, 245] width 230 height 147
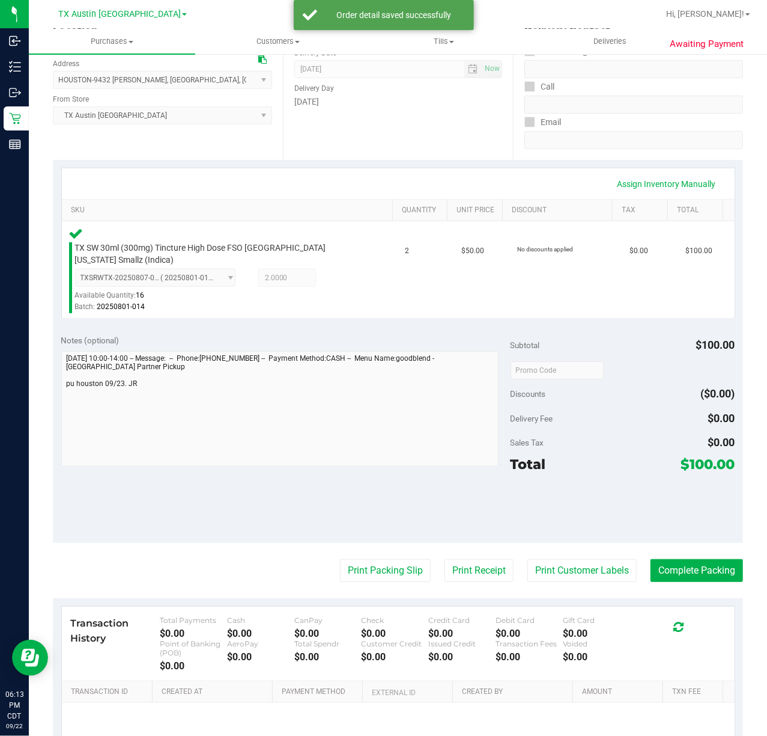
scroll to position [160, 0]
click at [566, 560] on button "Print Customer Labels" at bounding box center [582, 569] width 109 height 23
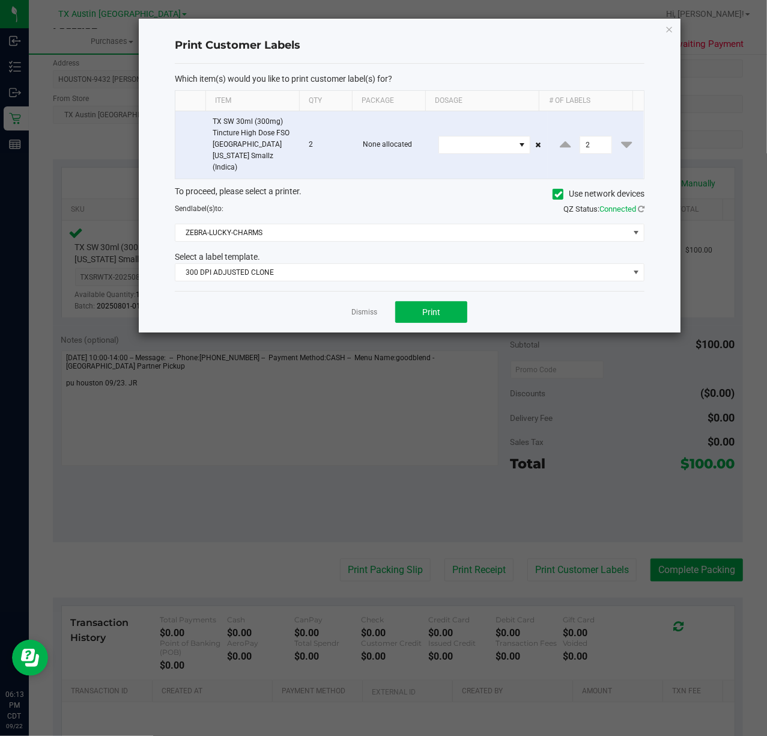
click at [382, 278] on div "Which item(s) would you like to print customer label(s) for? Item Qty Package D…" at bounding box center [410, 177] width 470 height 227
click at [412, 251] on div "Select a label template." at bounding box center [410, 257] width 488 height 13
click at [407, 264] on span "300 DPI ADJUSTED CLONE" at bounding box center [402, 272] width 454 height 17
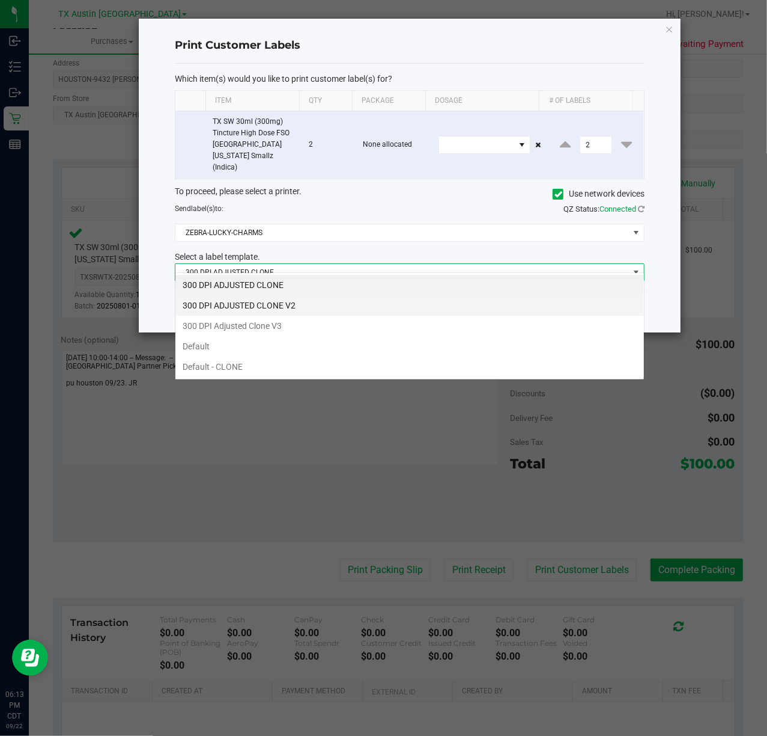
scroll to position [18, 470]
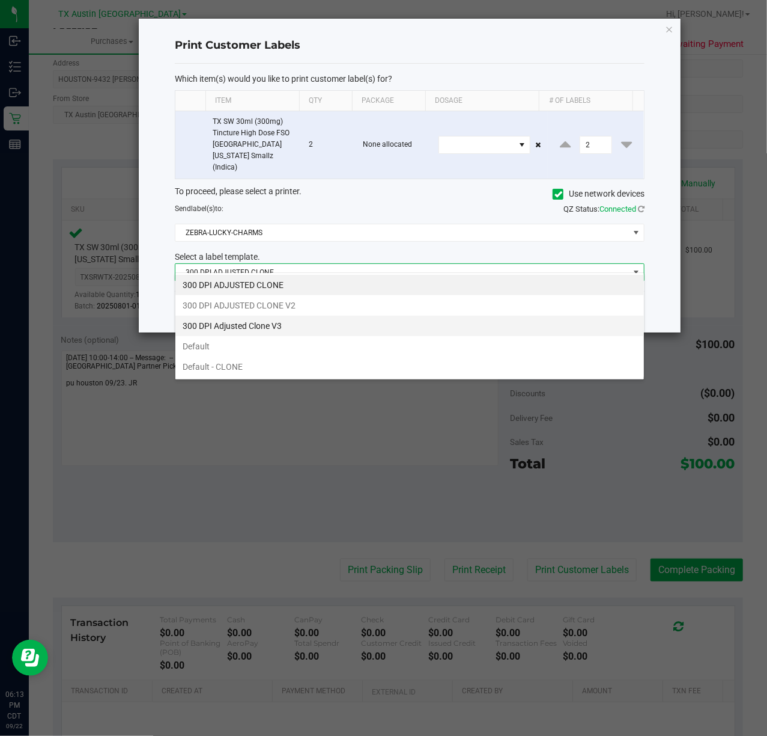
click at [371, 319] on li "300 DPI Adjusted Clone V3" at bounding box center [409, 326] width 469 height 20
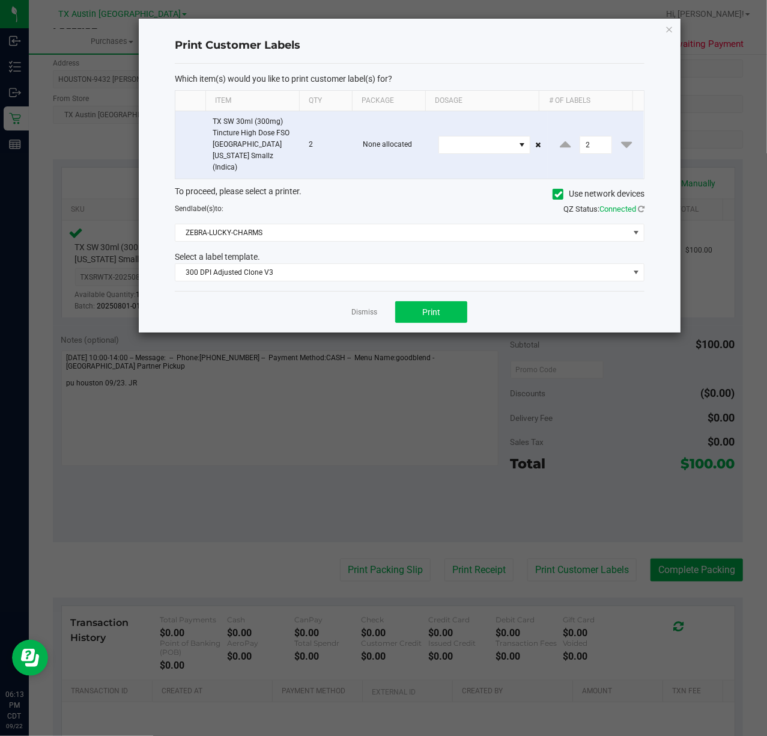
drag, startPoint x: 390, startPoint y: 310, endPoint x: 400, endPoint y: 310, distance: 9.6
click at [391, 310] on div "Dismiss Print" at bounding box center [410, 311] width 470 height 41
click at [406, 309] on button "Print" at bounding box center [431, 312] width 72 height 22
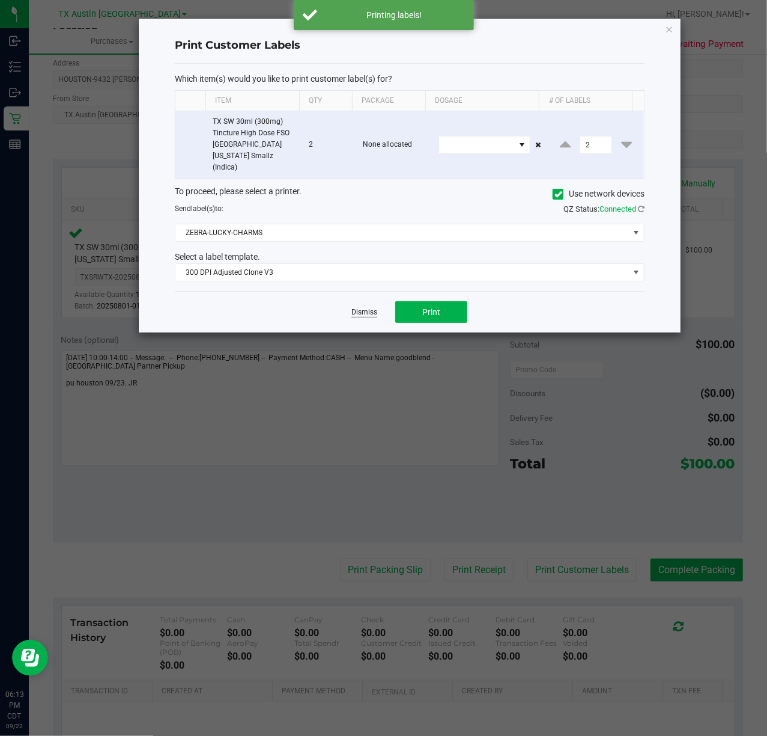
click at [376, 307] on link "Dismiss" at bounding box center [365, 312] width 26 height 10
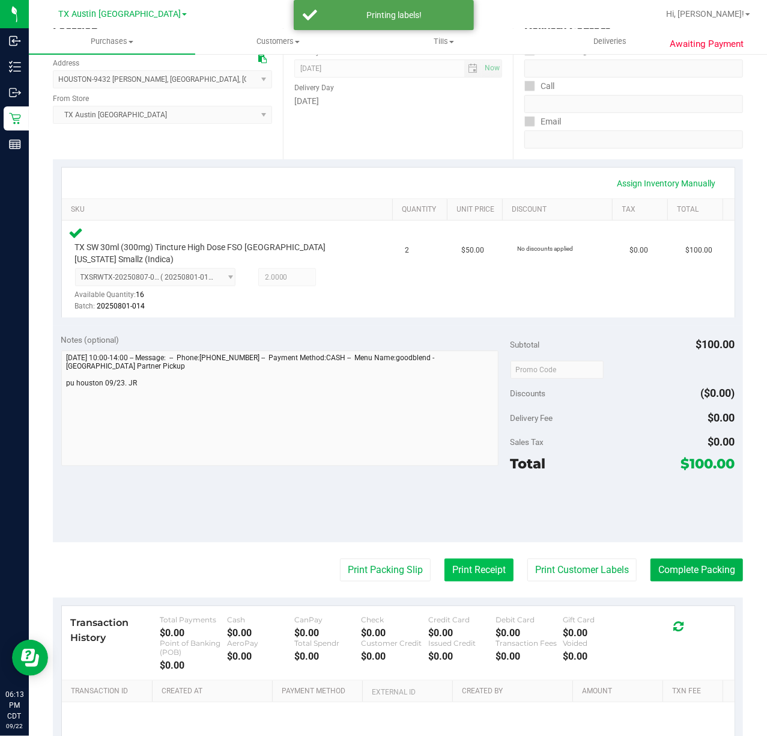
click at [460, 558] on button "Print Receipt" at bounding box center [479, 569] width 69 height 23
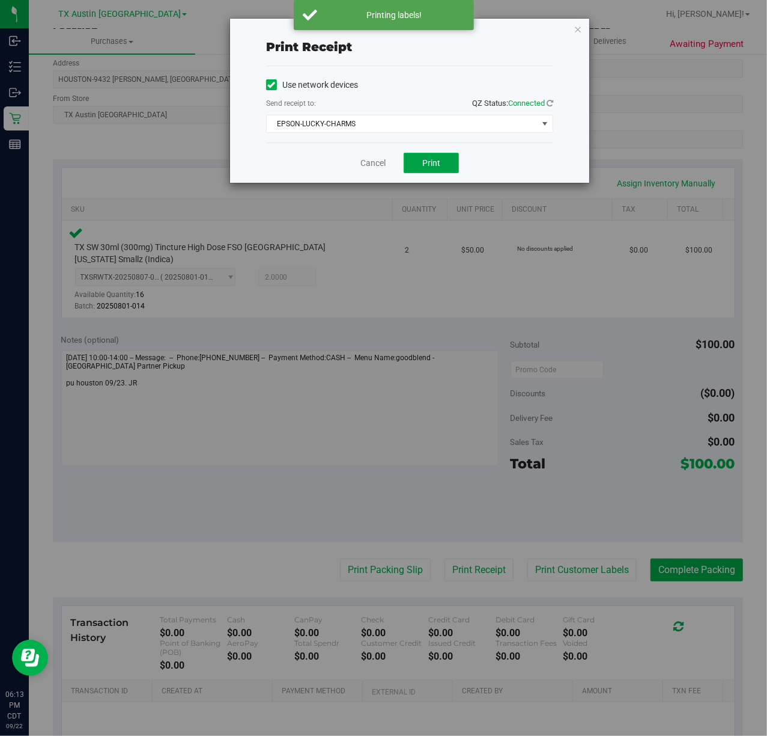
click at [416, 166] on button "Print" at bounding box center [431, 163] width 55 height 20
click at [351, 162] on div "Cancel Print" at bounding box center [409, 162] width 287 height 40
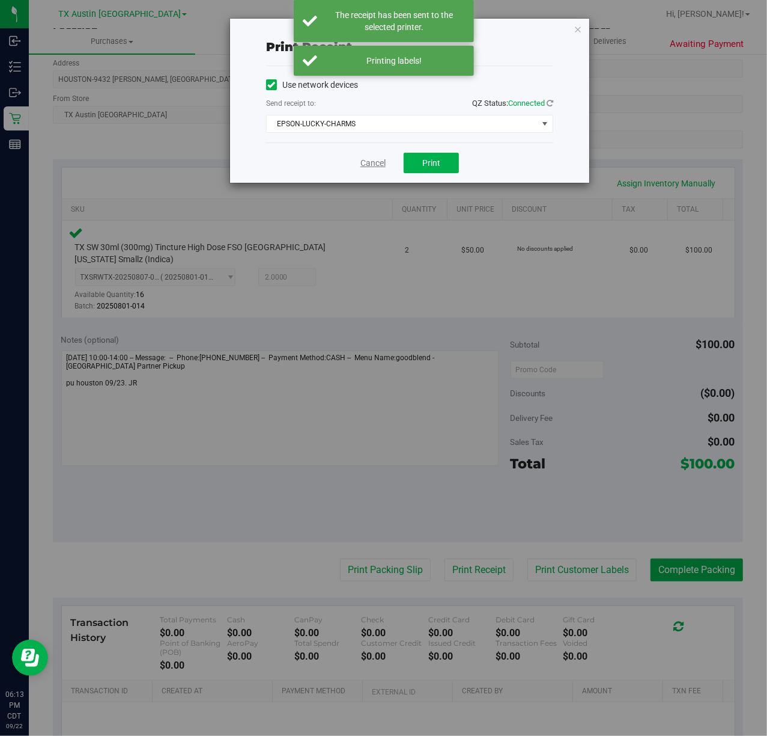
click at [361, 159] on link "Cancel" at bounding box center [373, 163] width 25 height 13
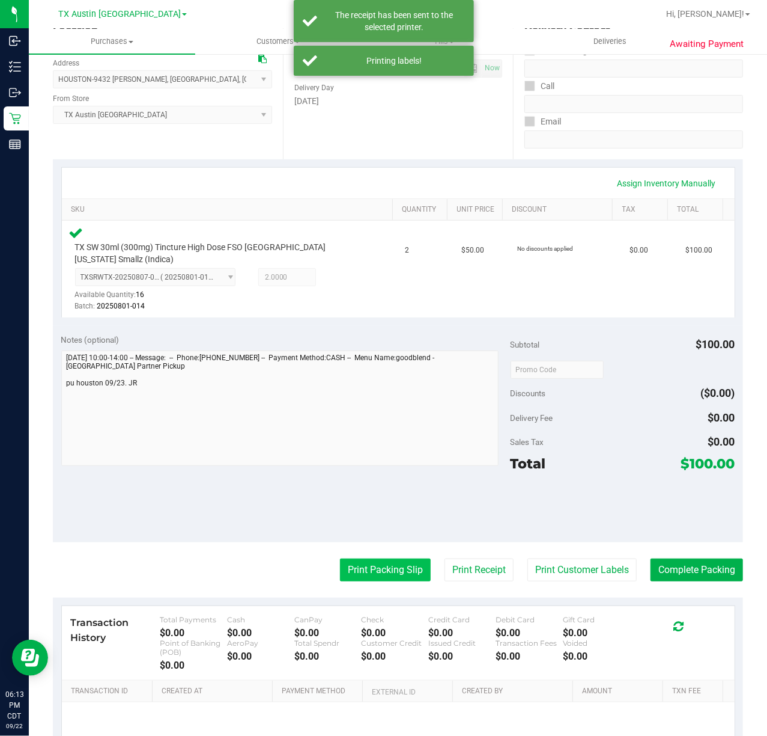
click at [340, 558] on button "Print Packing Slip" at bounding box center [385, 569] width 91 height 23
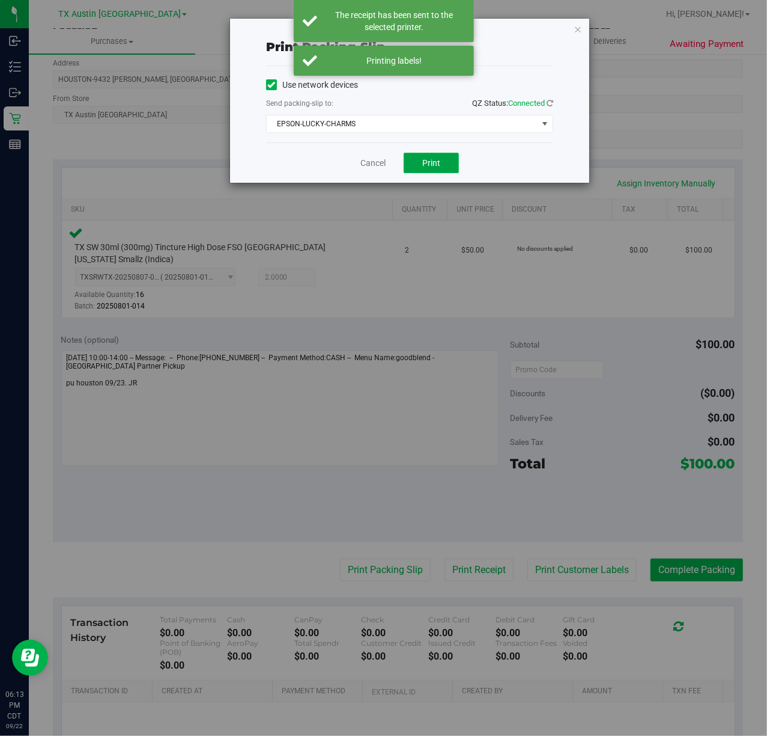
click at [433, 153] on button "Print" at bounding box center [431, 163] width 55 height 20
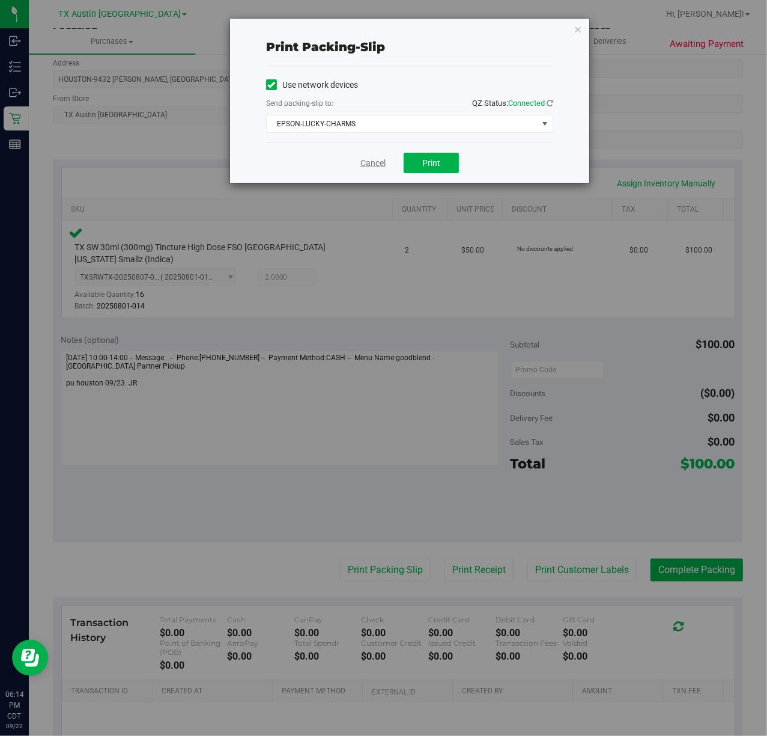
click at [367, 157] on link "Cancel" at bounding box center [373, 163] width 25 height 13
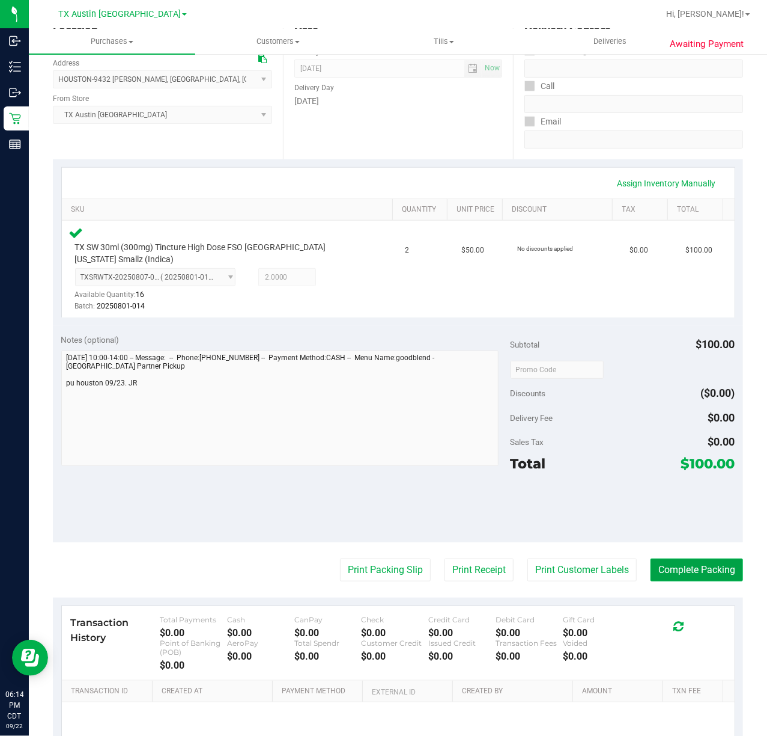
click at [683, 558] on button "Complete Packing" at bounding box center [697, 569] width 93 height 23
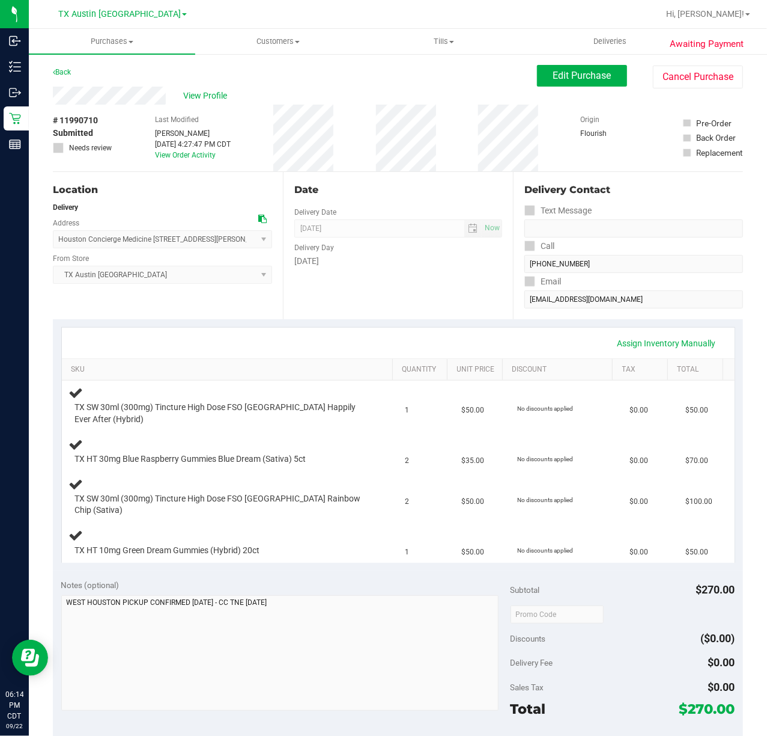
click at [489, 316] on div "Date Delivery Date 09/23/2025 Now 09/23/2025 07:00 AM Now Delivery Day Tuesday" at bounding box center [398, 245] width 230 height 147
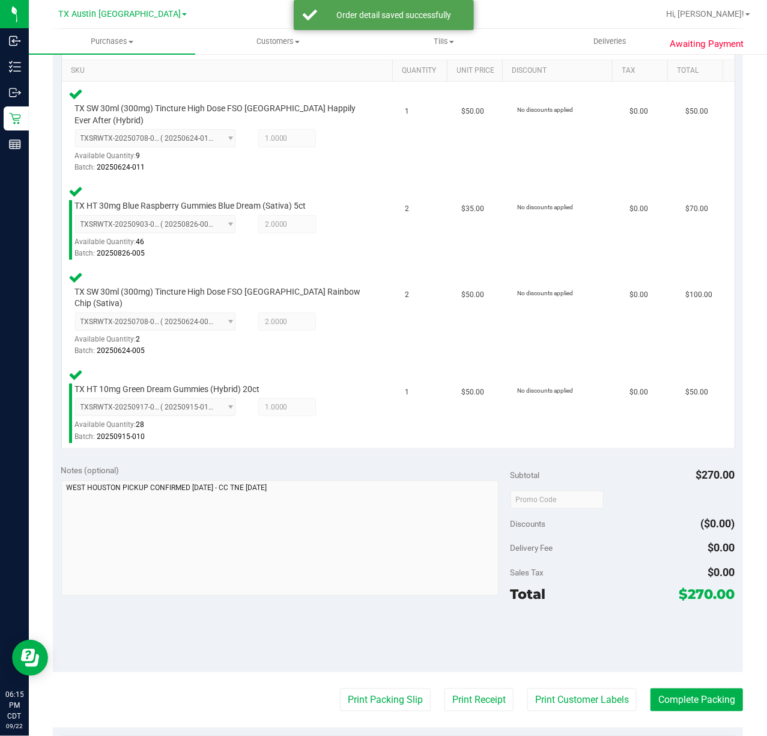
scroll to position [320, 0]
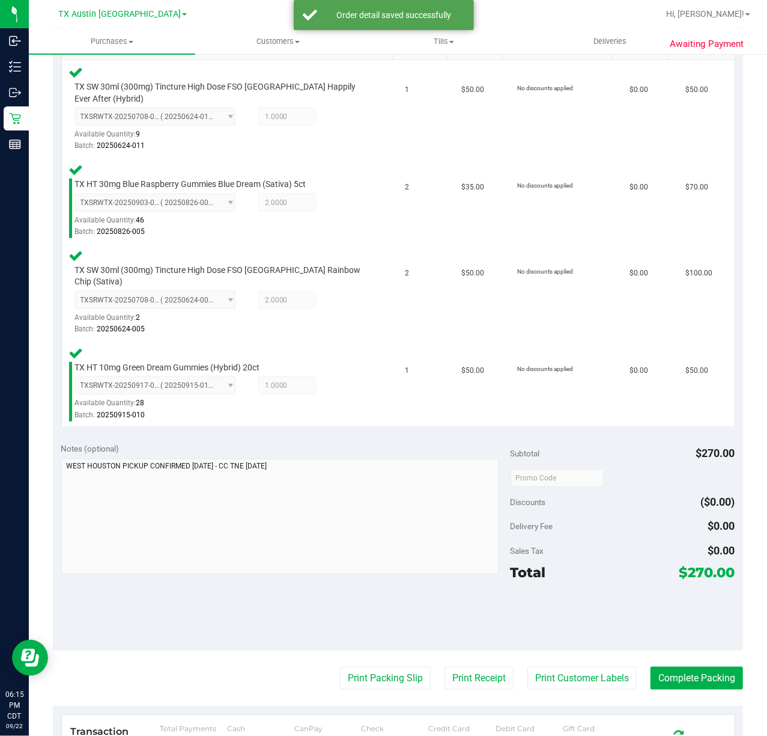
click at [532, 671] on button "Print Customer Labels" at bounding box center [582, 677] width 109 height 23
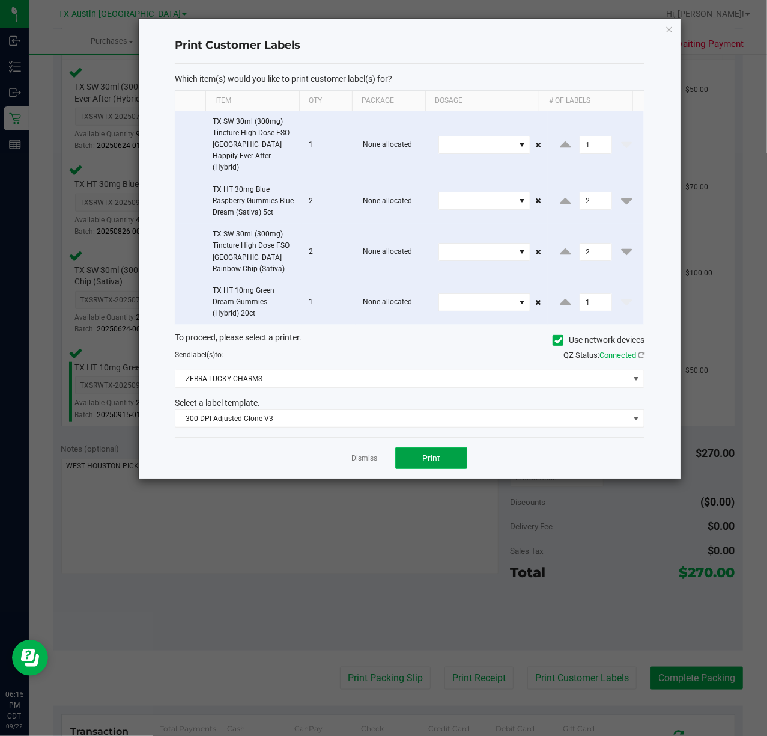
click at [429, 457] on button "Print" at bounding box center [431, 458] width 72 height 22
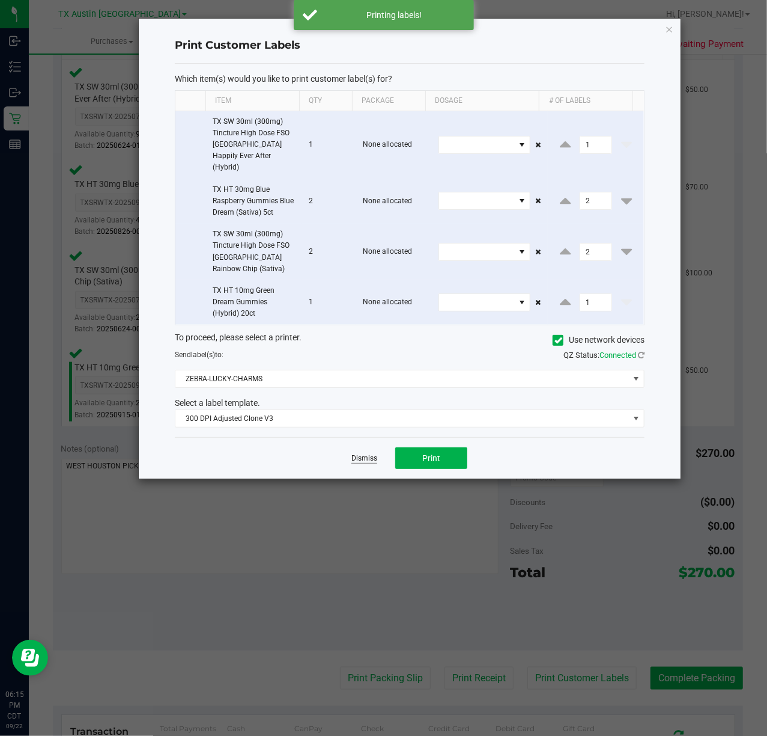
click at [359, 453] on link "Dismiss" at bounding box center [365, 458] width 26 height 10
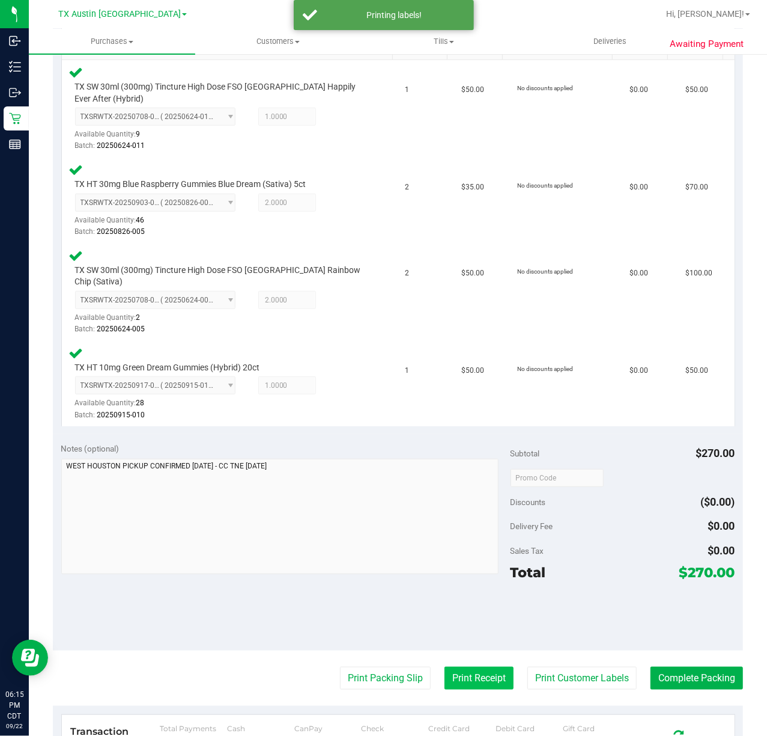
click at [484, 671] on button "Print Receipt" at bounding box center [479, 677] width 69 height 23
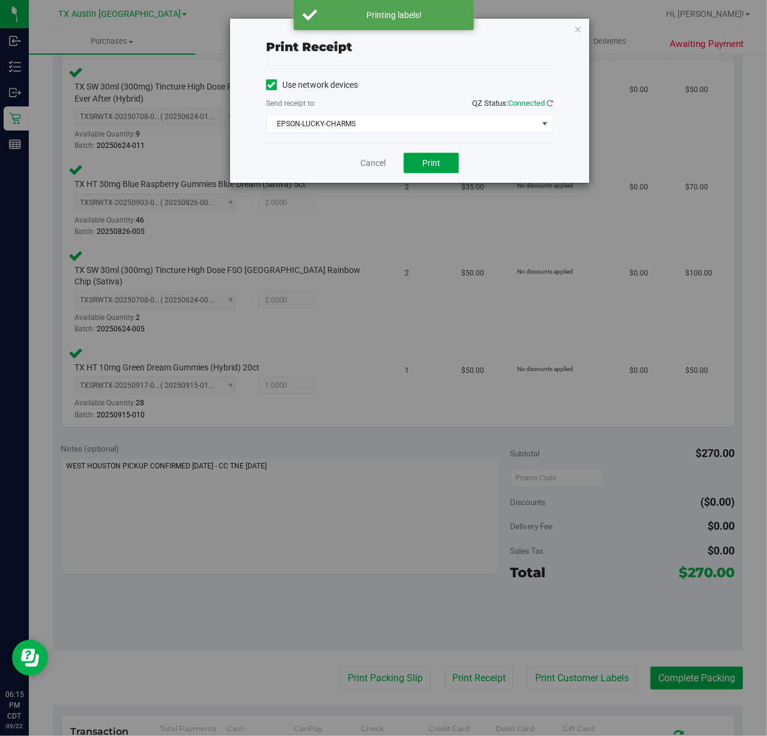
click at [447, 165] on button "Print" at bounding box center [431, 163] width 55 height 20
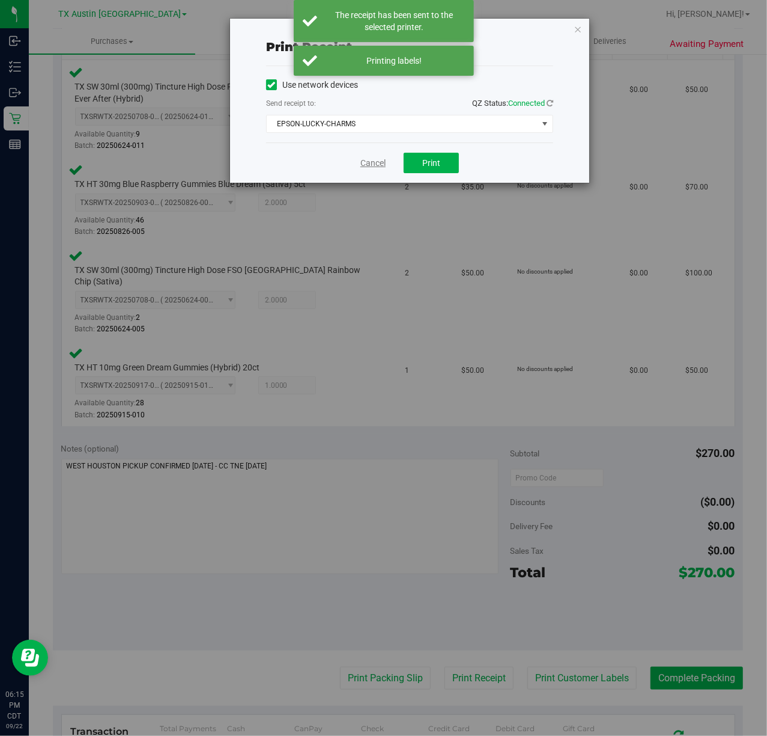
click at [361, 166] on link "Cancel" at bounding box center [373, 163] width 25 height 13
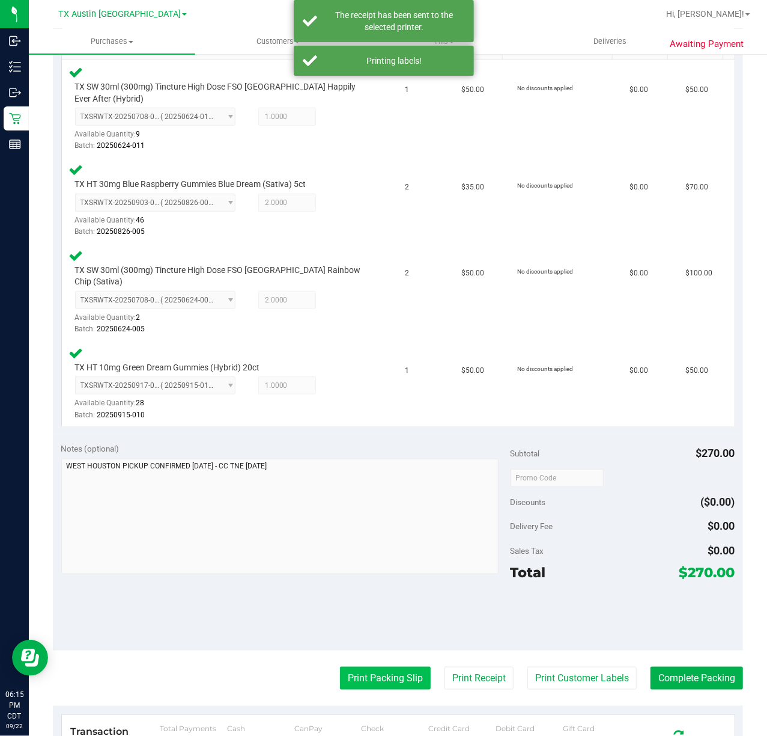
click at [385, 673] on button "Print Packing Slip" at bounding box center [385, 677] width 91 height 23
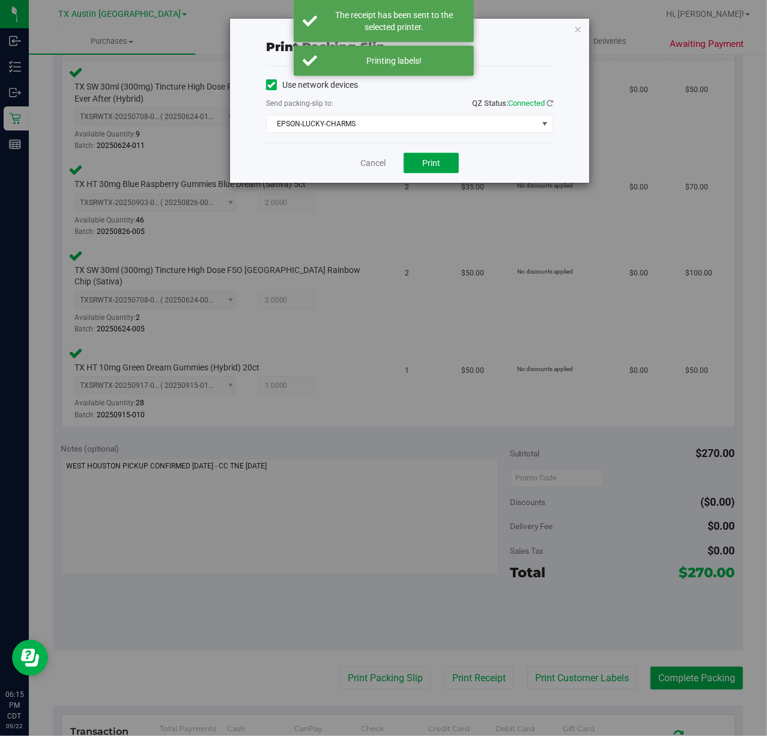
click at [453, 173] on button "Print" at bounding box center [431, 163] width 55 height 20
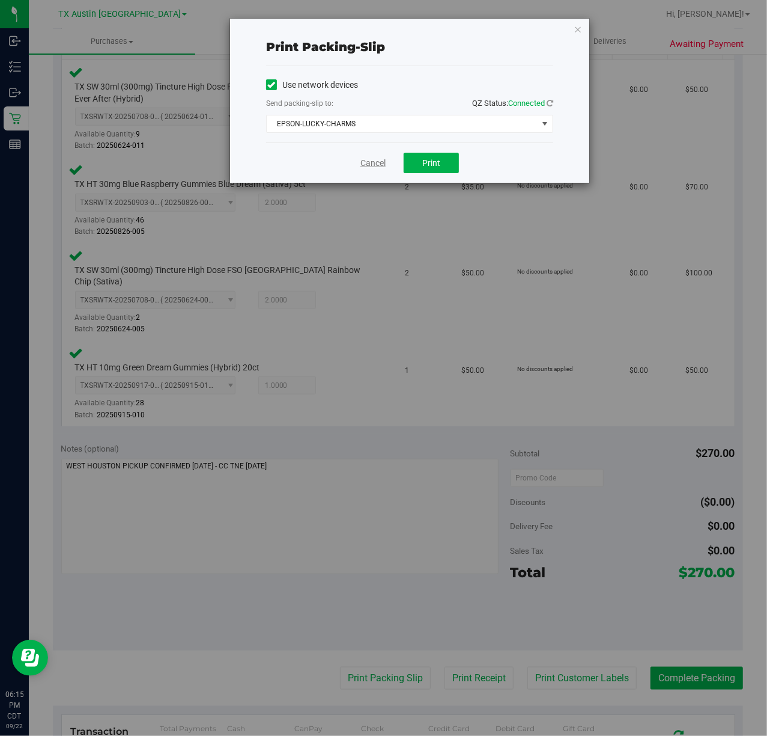
click at [361, 166] on link "Cancel" at bounding box center [373, 163] width 25 height 13
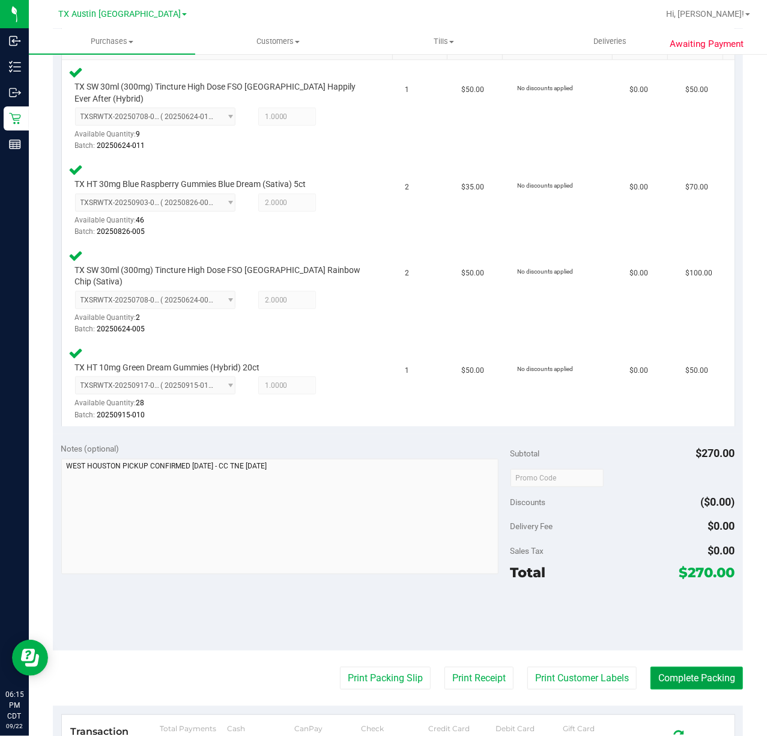
click at [662, 668] on button "Complete Packing" at bounding box center [697, 677] width 93 height 23
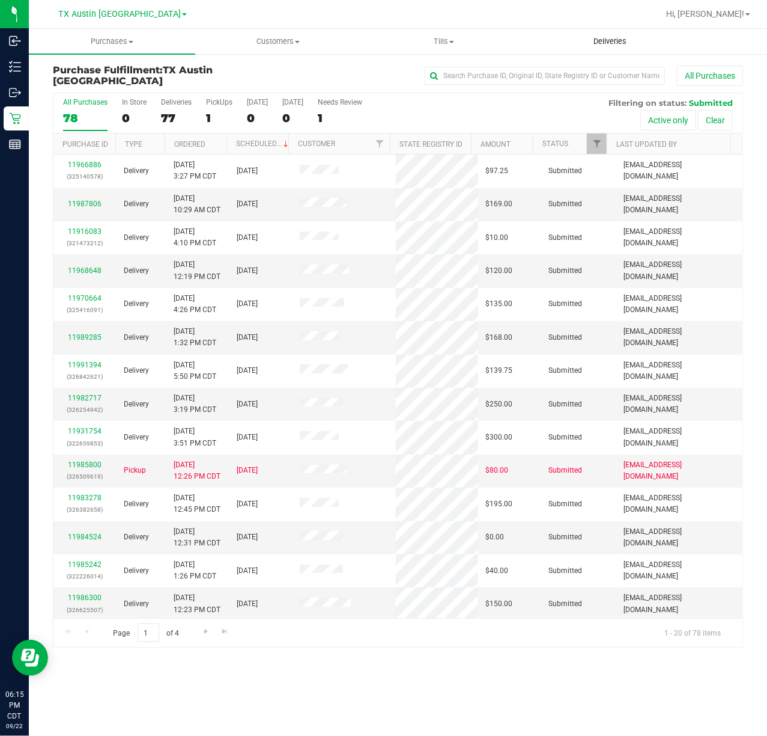
click at [650, 50] on uib-tab-heading "Deliveries" at bounding box center [610, 41] width 165 height 24
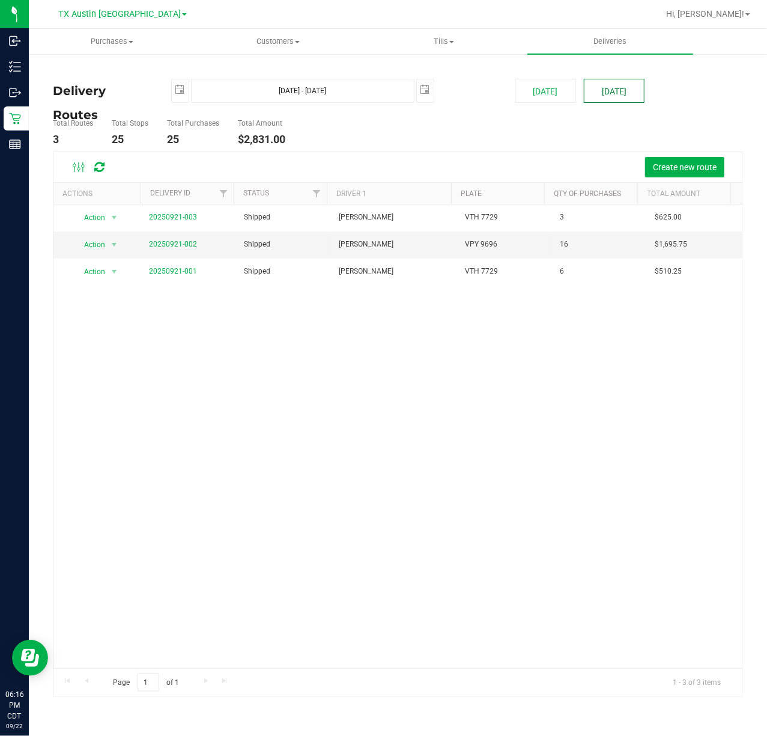
click at [621, 87] on button "[DATE]" at bounding box center [614, 91] width 61 height 24
type input "Sep 23, 2025 - Sep 23, 2025"
type input "2025-09-23"
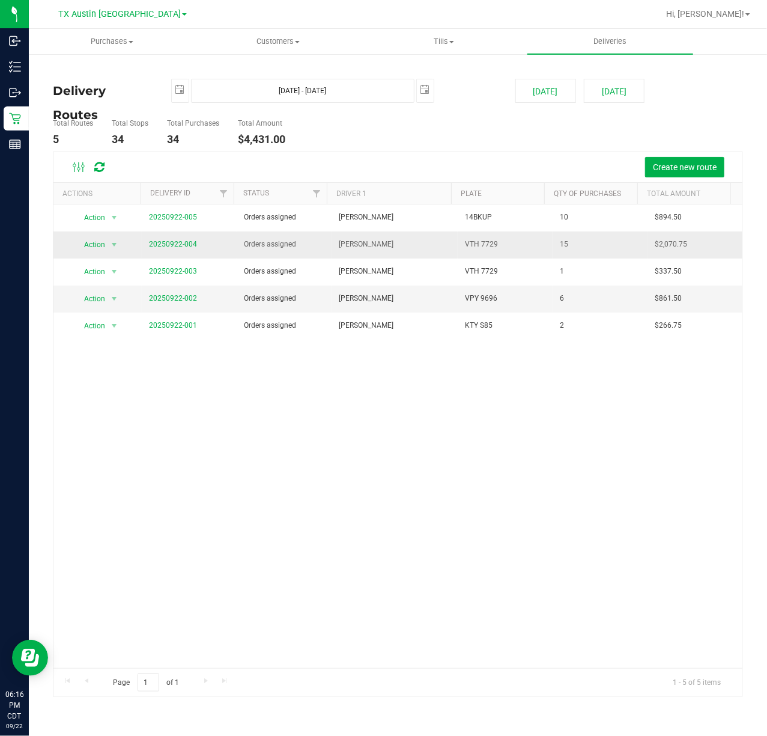
click at [191, 249] on span "20250922-004" at bounding box center [173, 244] width 48 height 11
click at [191, 246] on link "20250922-004" at bounding box center [173, 244] width 48 height 8
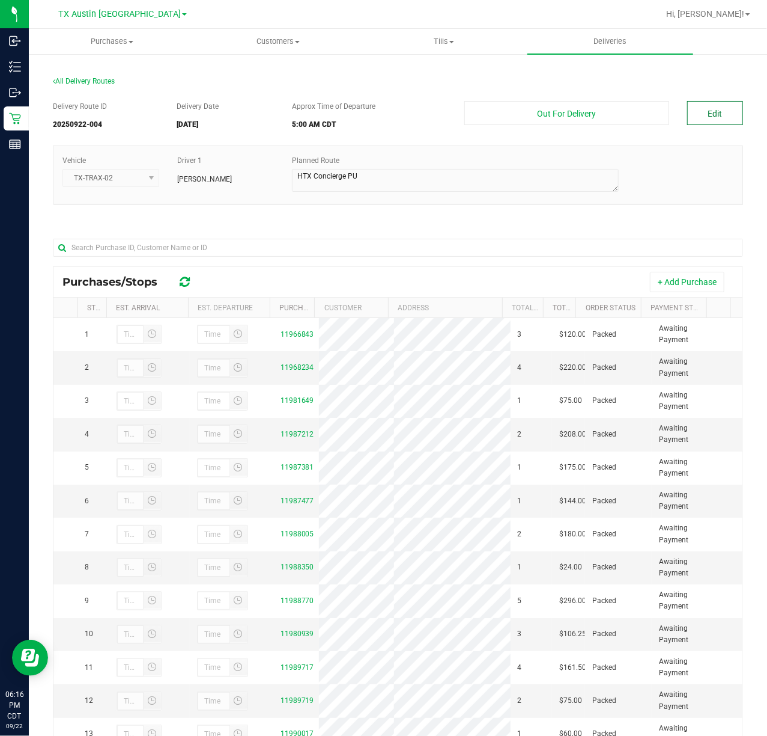
click at [692, 114] on button "Edit" at bounding box center [715, 113] width 56 height 24
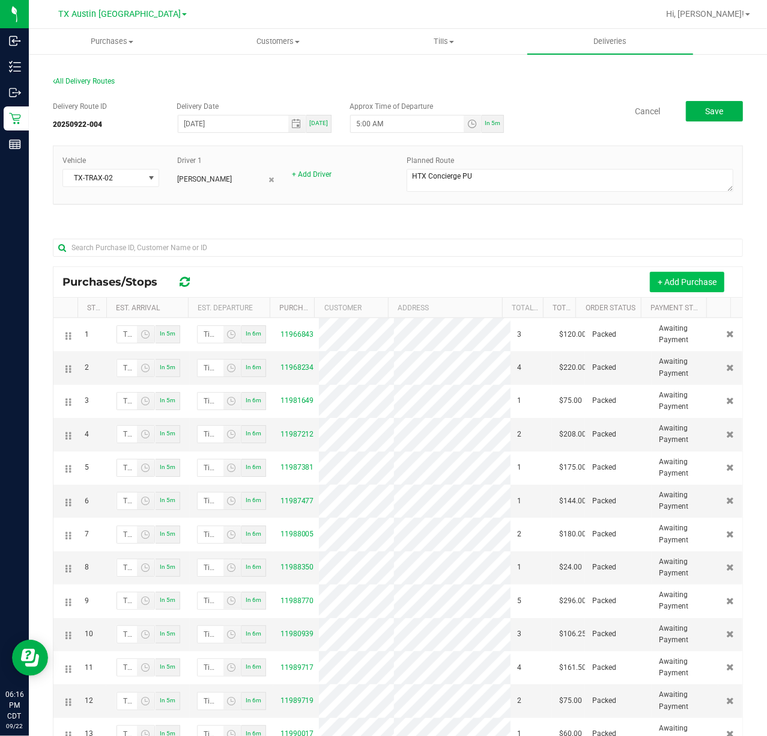
click at [686, 277] on button "+ Add Purchase" at bounding box center [687, 282] width 75 height 20
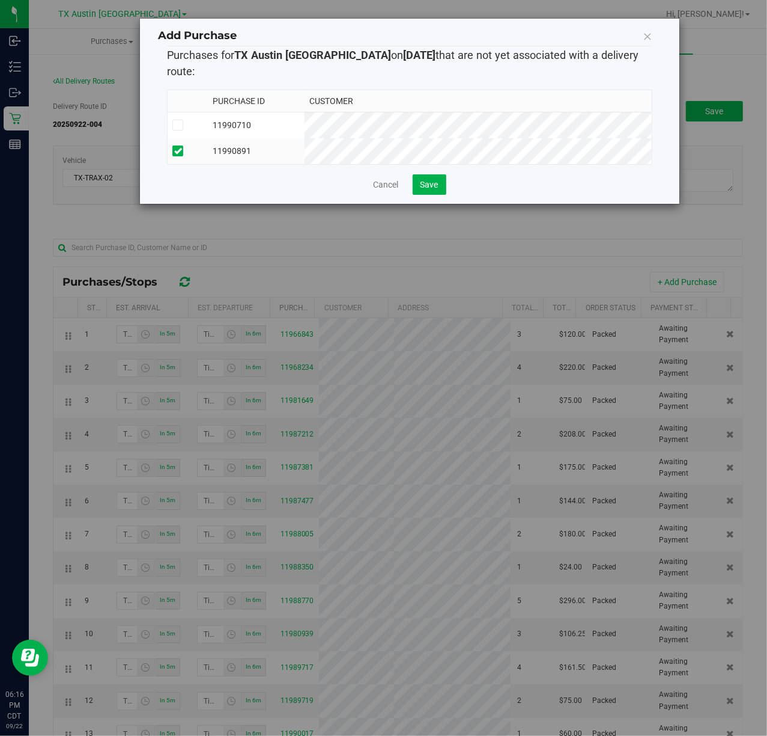
click at [513, 90] on th "Customer" at bounding box center [478, 101] width 347 height 22
click at [444, 185] on button "Save" at bounding box center [430, 184] width 34 height 20
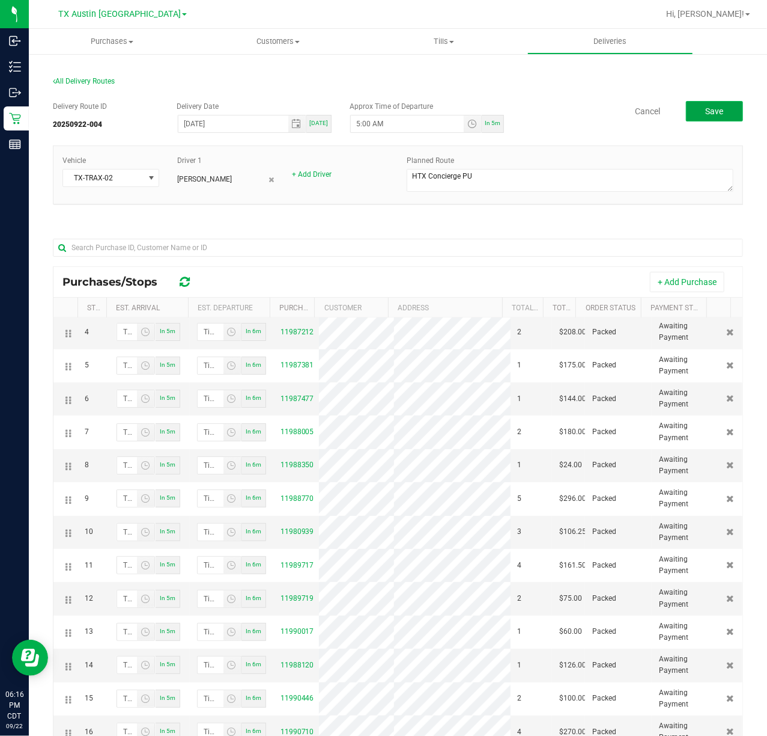
click at [719, 102] on button "Save" at bounding box center [714, 111] width 57 height 20
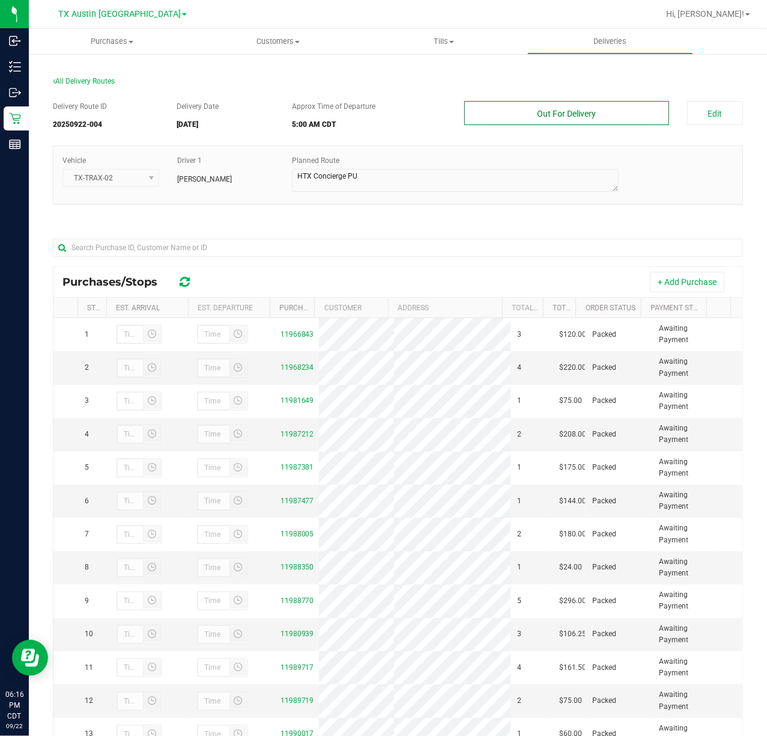
click at [597, 115] on button "Out For Delivery" at bounding box center [567, 113] width 204 height 24
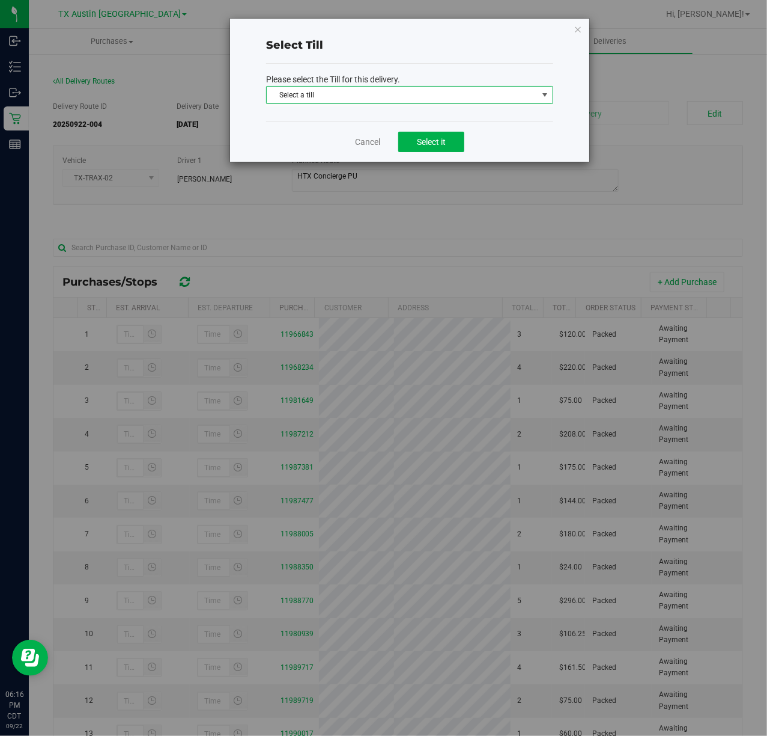
click at [471, 94] on span "Select a till" at bounding box center [402, 95] width 271 height 17
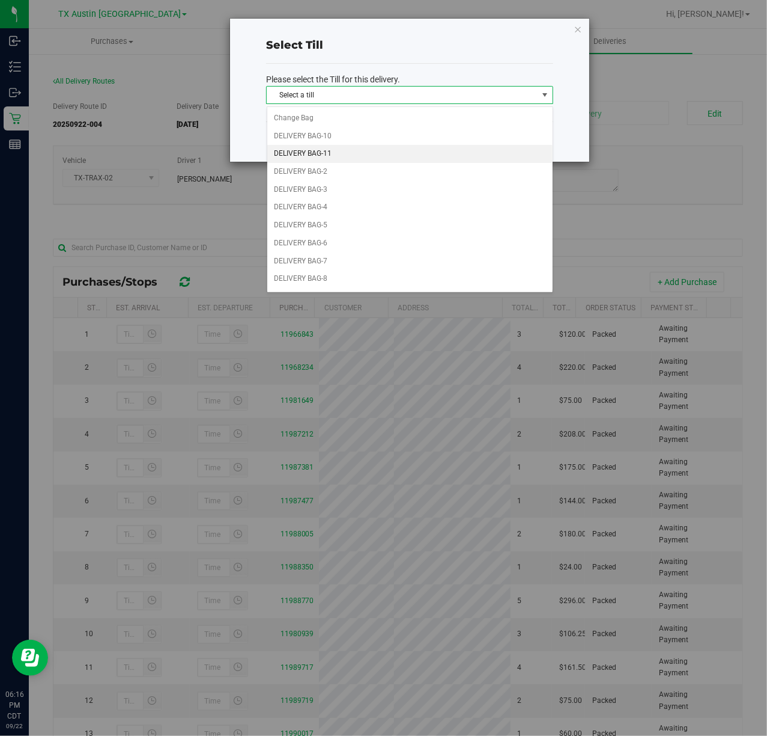
click at [448, 145] on li "DELIVERY BAG-11" at bounding box center [409, 154] width 285 height 18
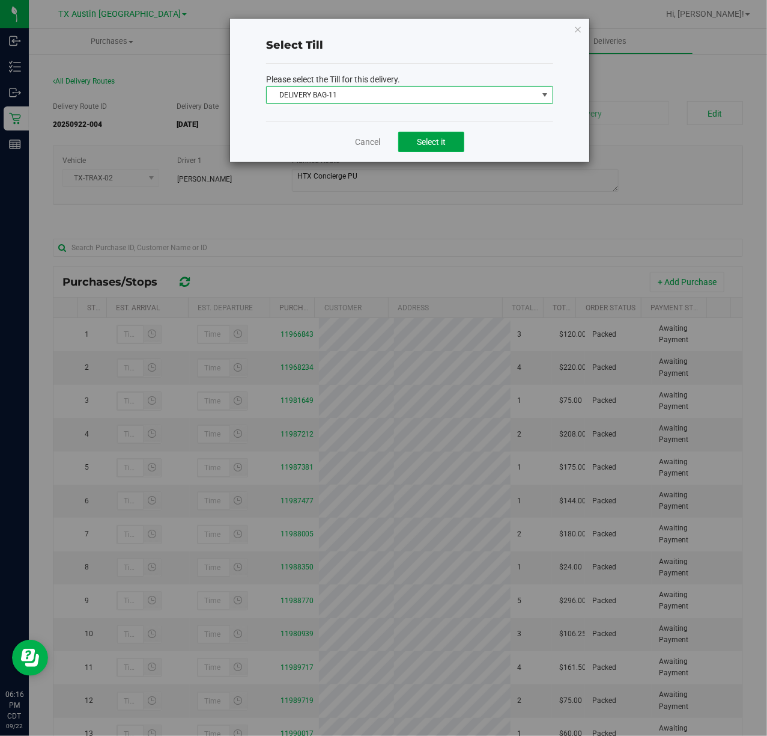
click at [450, 135] on button "Select it" at bounding box center [431, 142] width 66 height 20
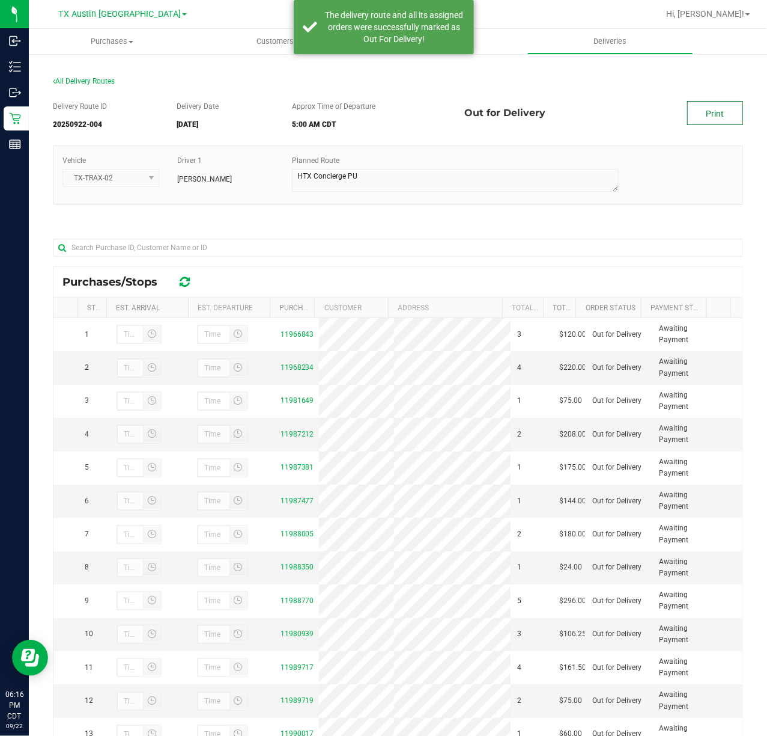
click at [715, 119] on link "Print" at bounding box center [715, 113] width 56 height 24
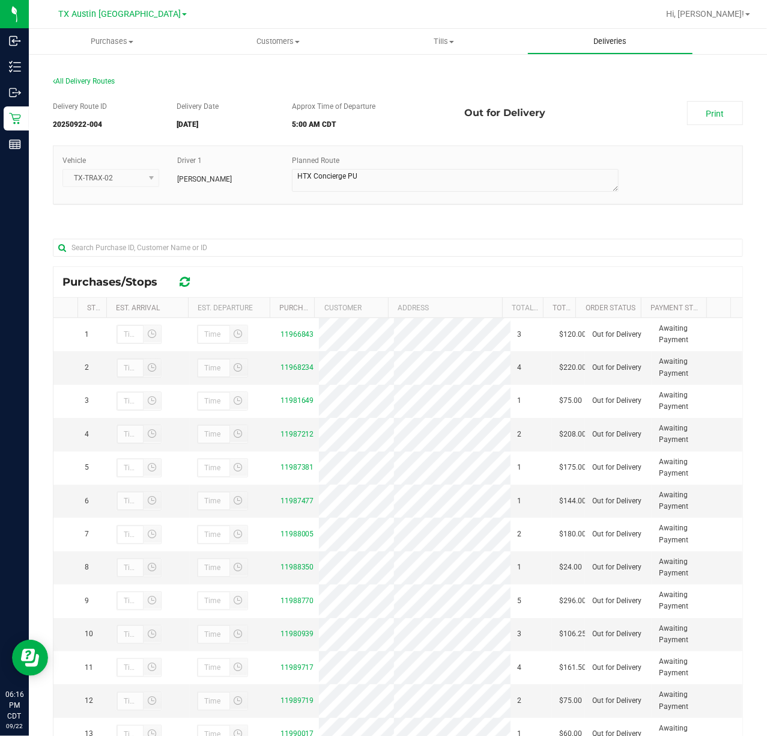
click at [621, 46] on span "Deliveries" at bounding box center [611, 41] width 66 height 11
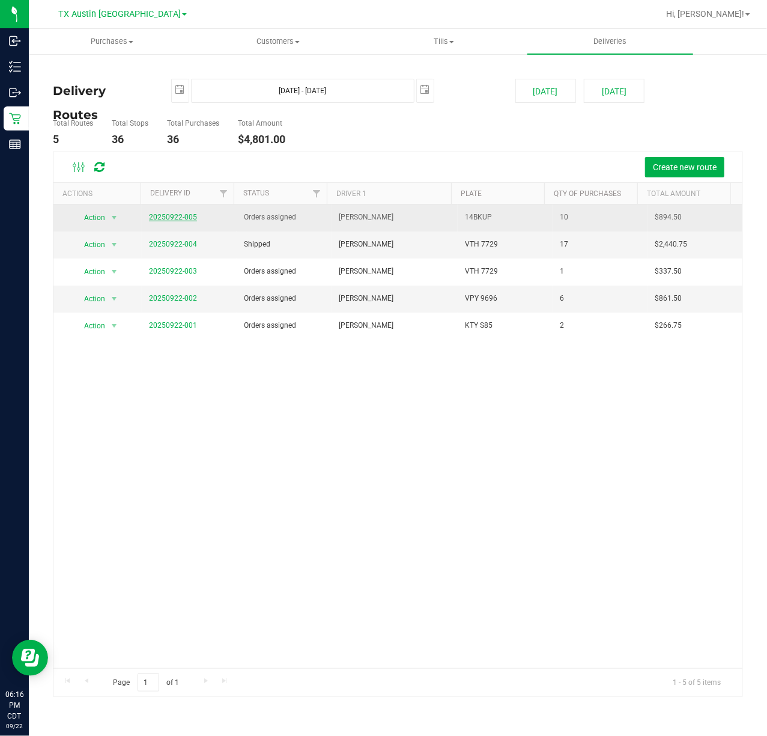
click at [159, 219] on link "20250922-005" at bounding box center [173, 217] width 48 height 8
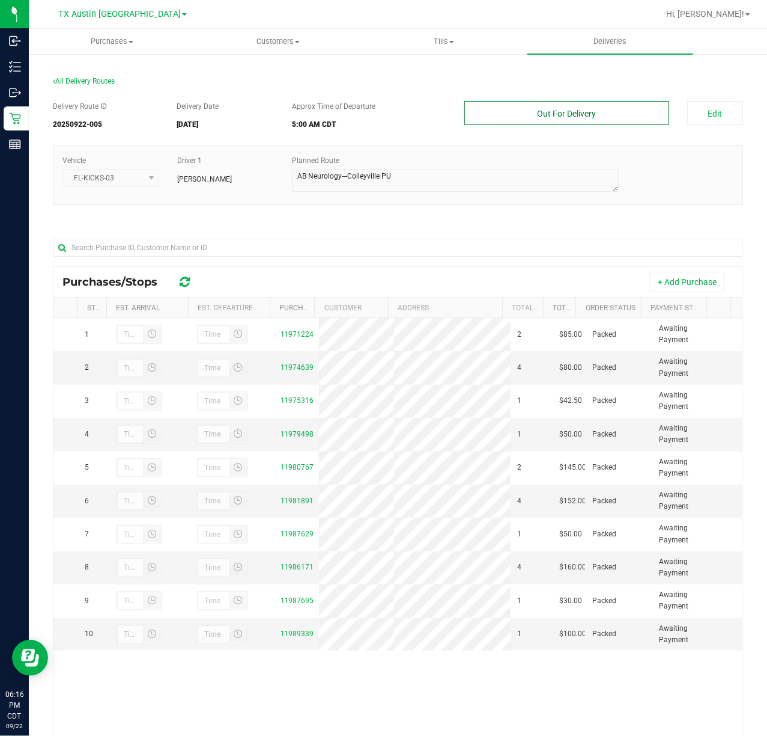
click at [614, 123] on button "Out For Delivery" at bounding box center [567, 113] width 204 height 24
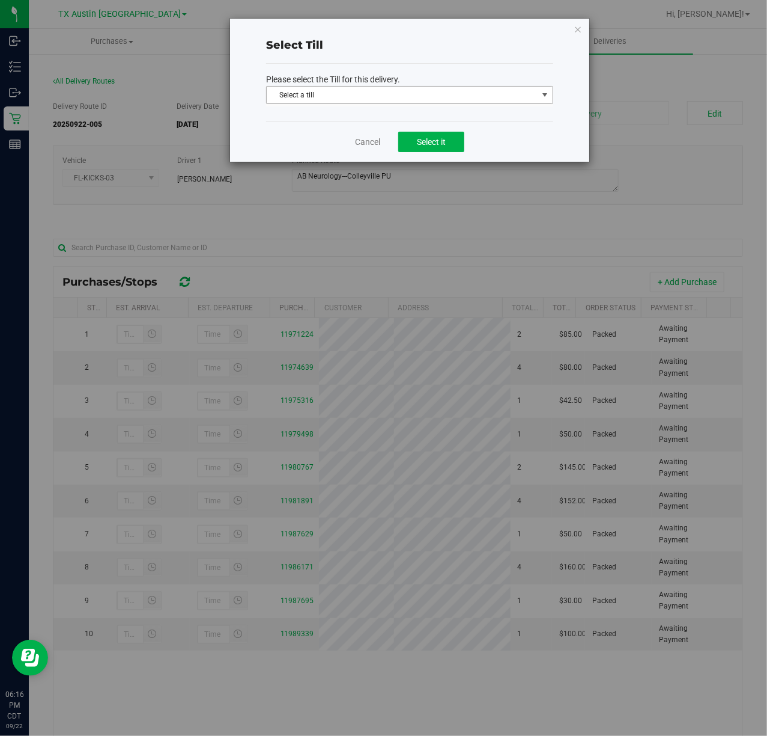
click at [441, 99] on span "Select a till" at bounding box center [402, 95] width 271 height 17
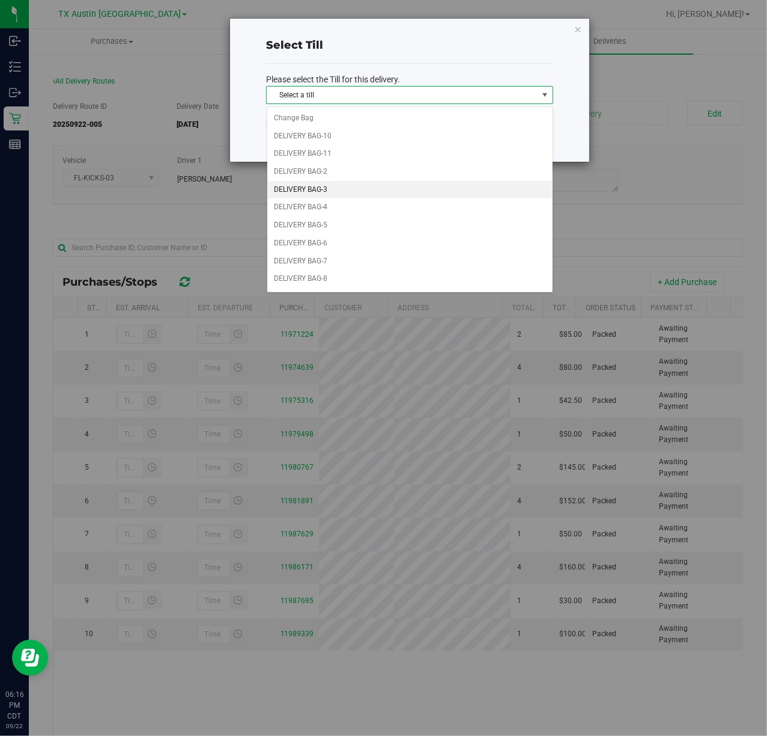
click at [392, 185] on li "DELIVERY BAG-3" at bounding box center [409, 190] width 285 height 18
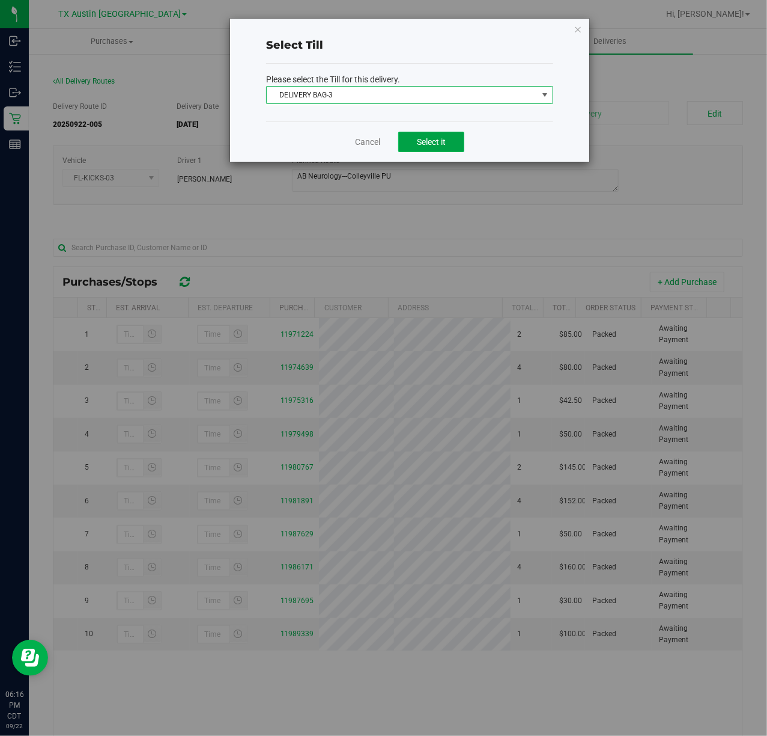
click at [431, 142] on span "Select it" at bounding box center [431, 142] width 29 height 10
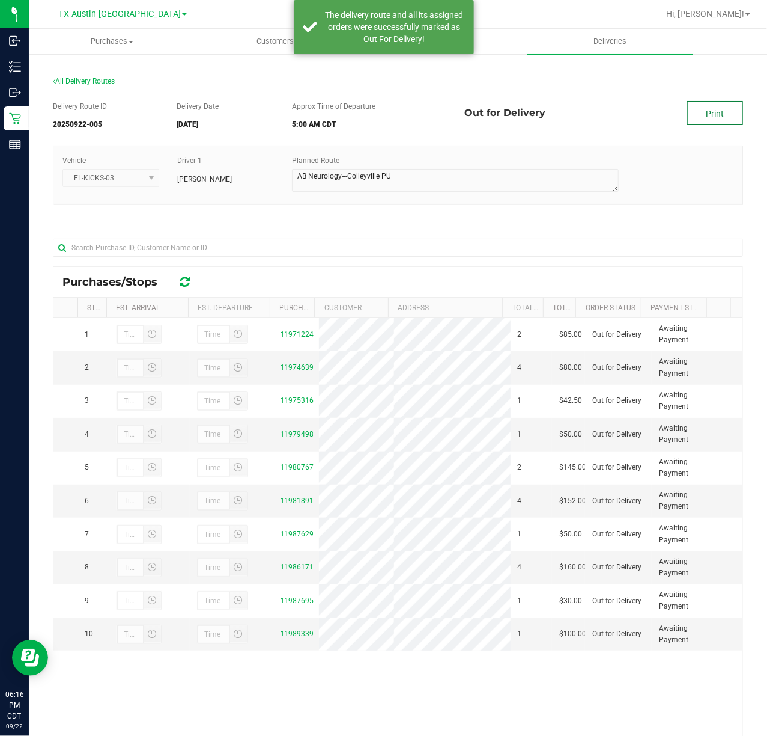
click at [703, 106] on link "Print" at bounding box center [715, 113] width 56 height 24
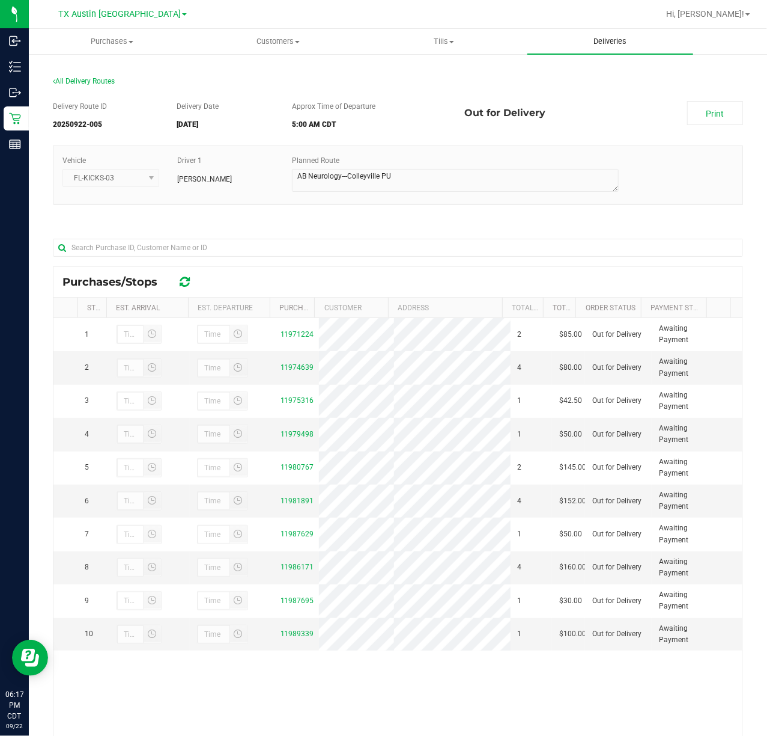
click at [599, 42] on span "Deliveries" at bounding box center [611, 41] width 66 height 11
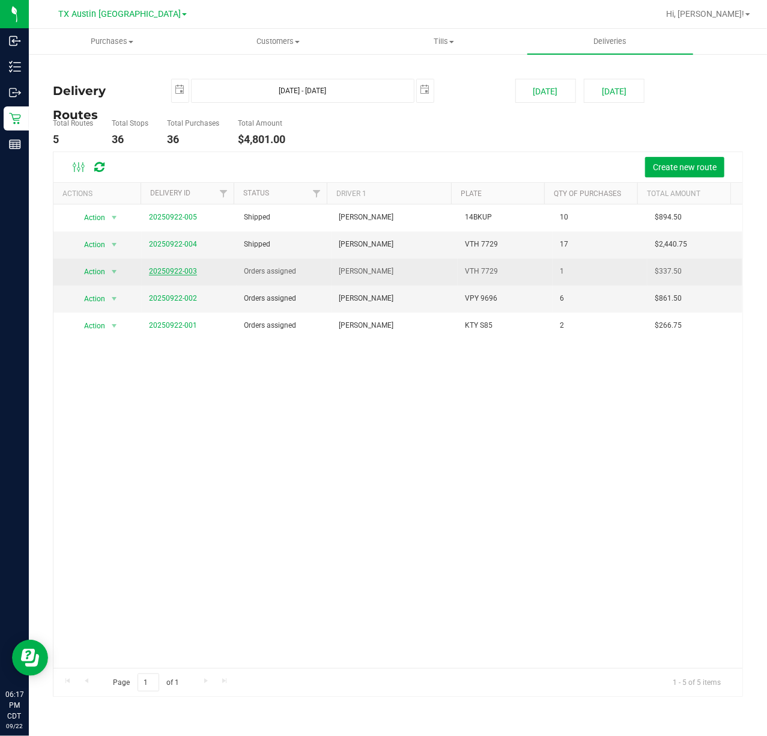
click at [157, 269] on link "20250922-003" at bounding box center [173, 271] width 48 height 8
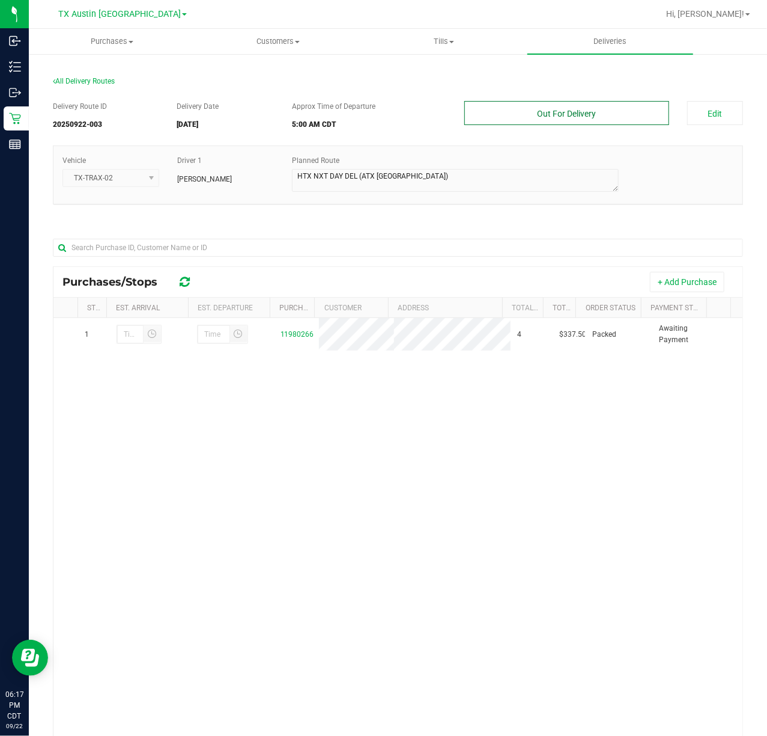
click at [626, 113] on button "Out For Delivery" at bounding box center [567, 113] width 204 height 24
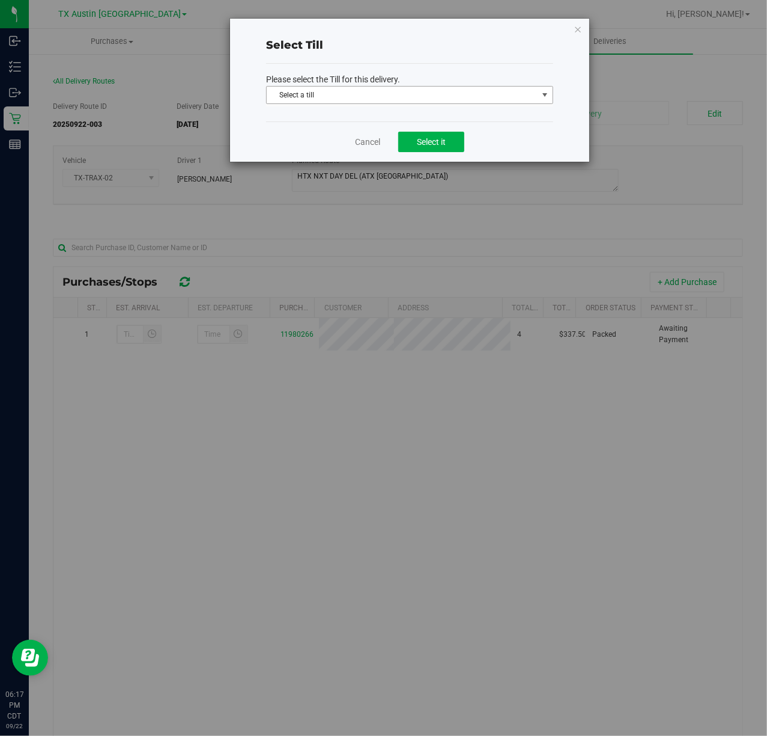
click at [541, 99] on span "select" at bounding box center [545, 95] width 10 height 10
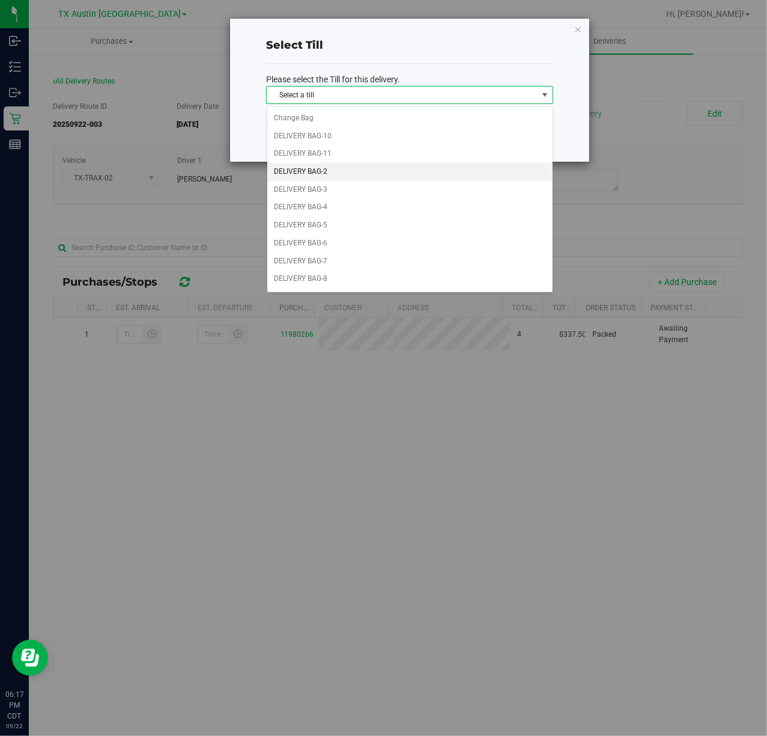
click at [404, 172] on li "DELIVERY BAG-2" at bounding box center [409, 172] width 285 height 18
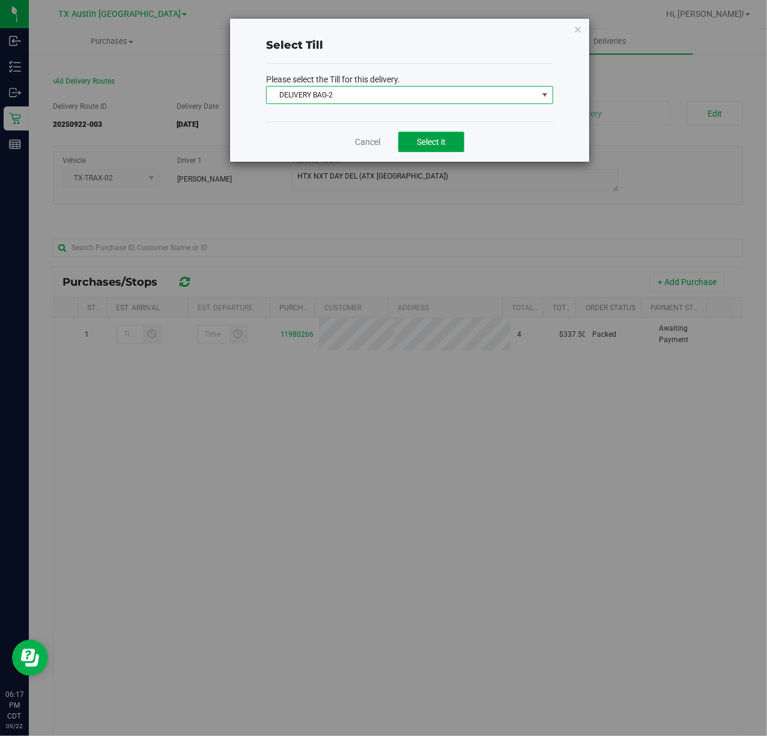
click at [434, 147] on span "Select it" at bounding box center [431, 142] width 29 height 10
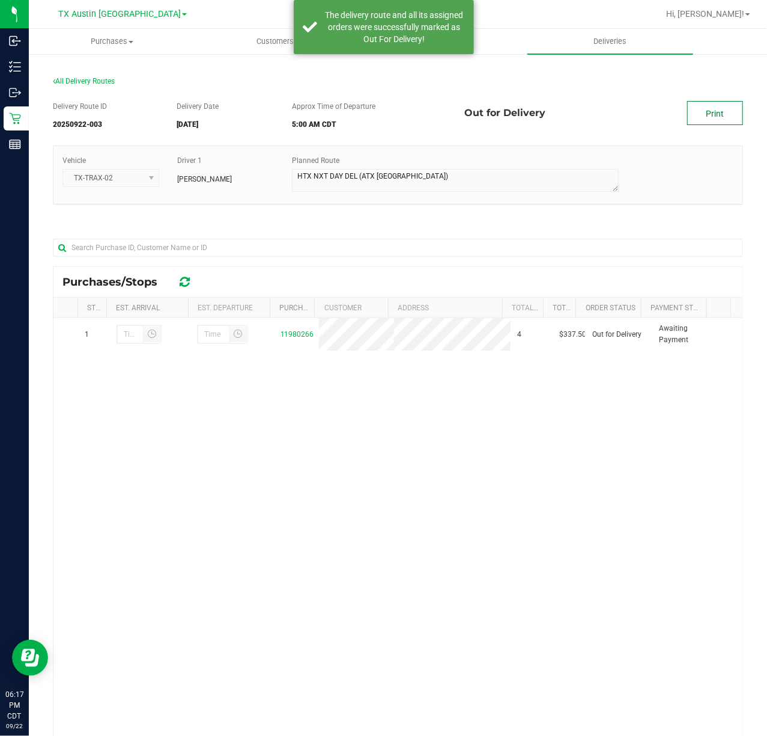
click at [724, 111] on link "Print" at bounding box center [715, 113] width 56 height 24
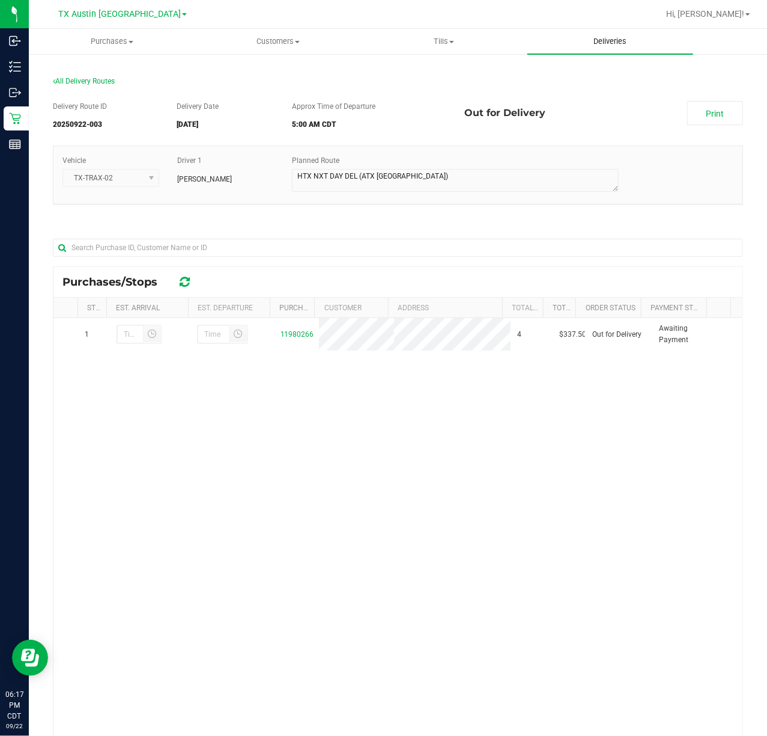
click at [597, 37] on span "Deliveries" at bounding box center [611, 41] width 66 height 11
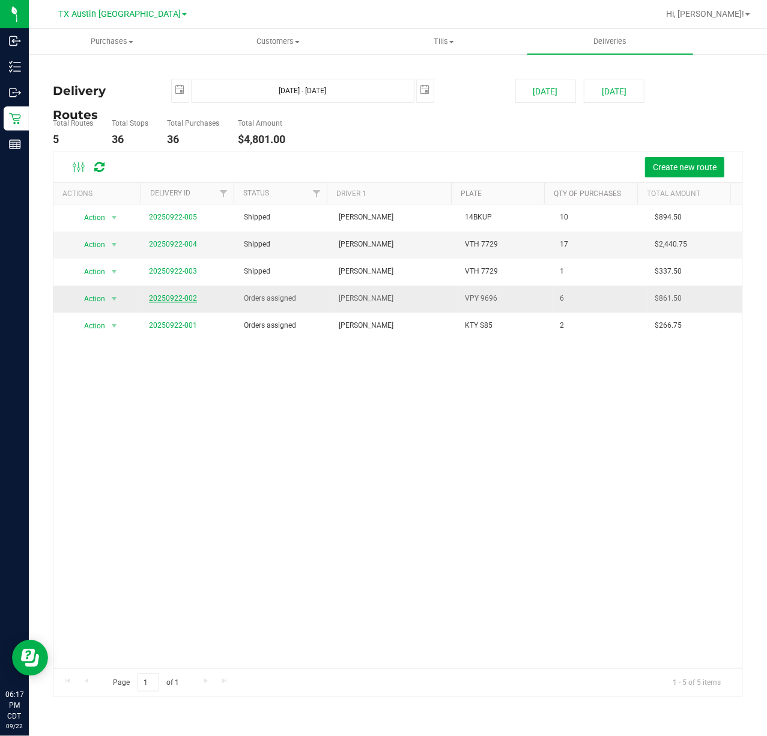
click at [184, 299] on link "20250922-002" at bounding box center [173, 298] width 48 height 8
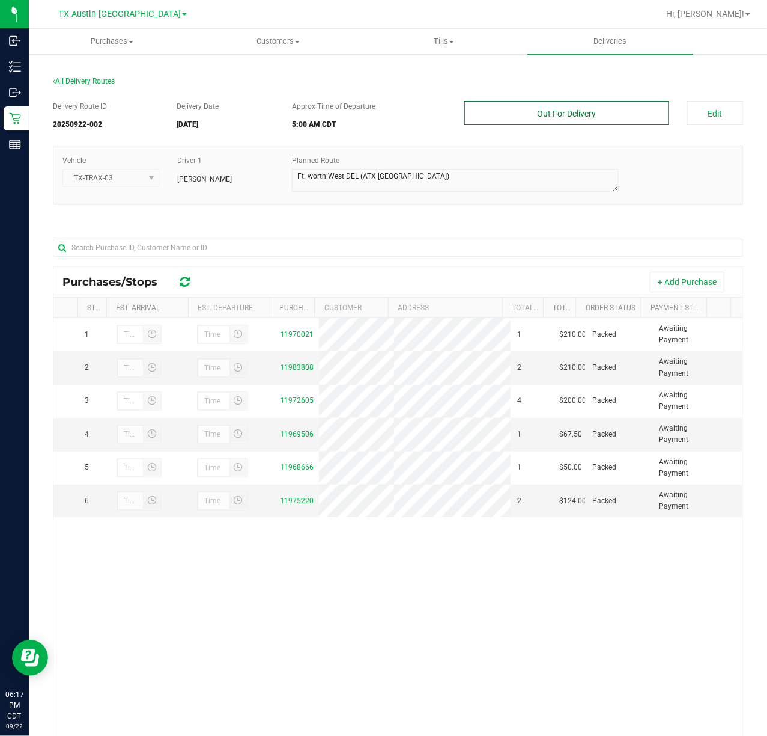
click at [573, 114] on button "Out For Delivery" at bounding box center [567, 113] width 204 height 24
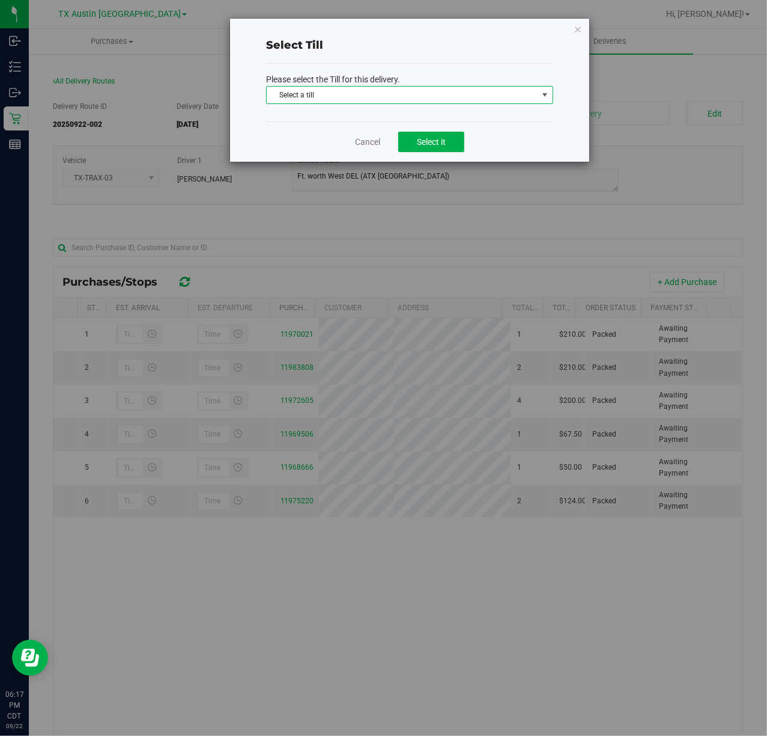
click at [523, 95] on span "Select a till" at bounding box center [402, 95] width 271 height 17
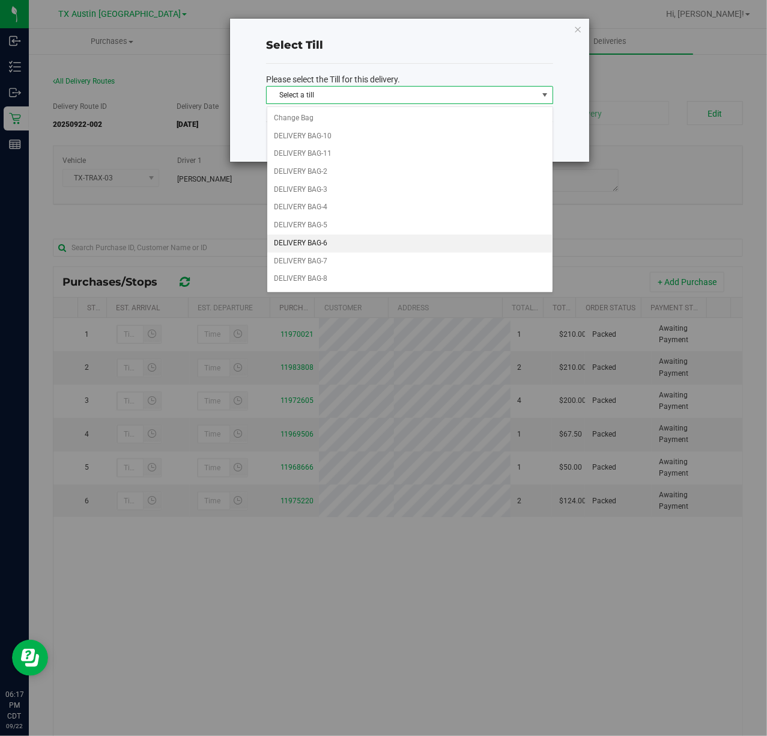
click at [397, 244] on li "DELIVERY BAG-6" at bounding box center [409, 243] width 285 height 18
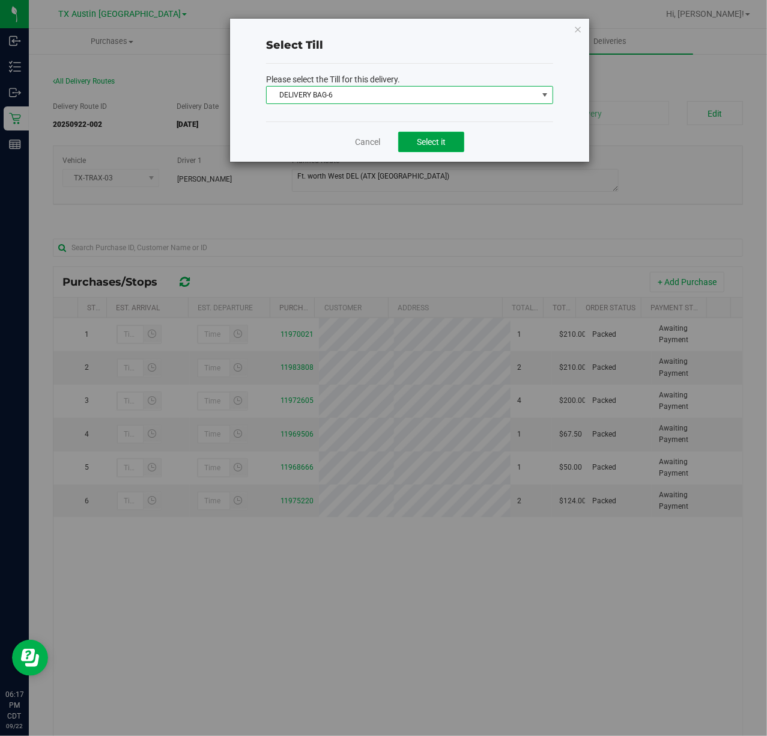
click at [424, 142] on span "Select it" at bounding box center [431, 142] width 29 height 10
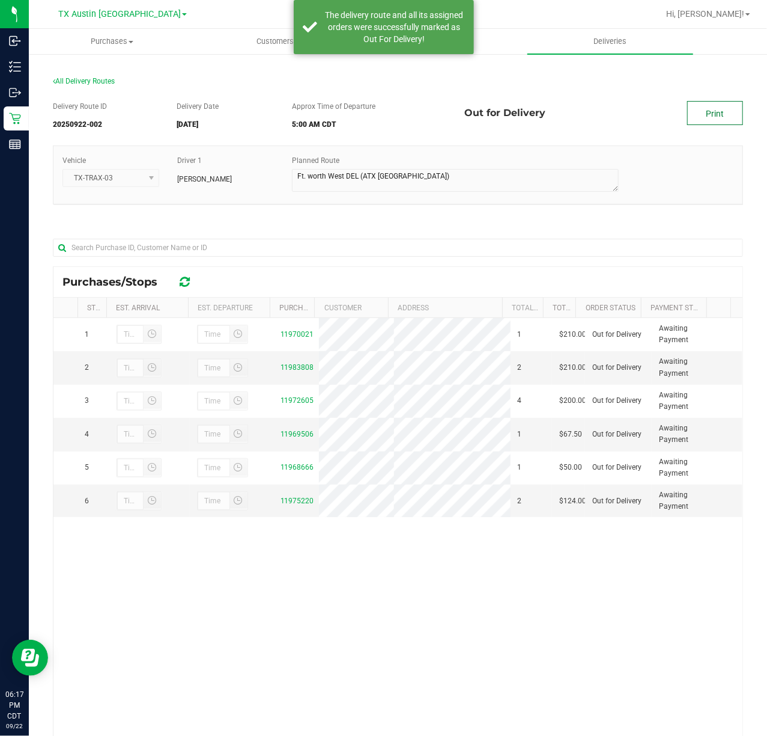
click at [687, 113] on link "Print" at bounding box center [715, 113] width 56 height 24
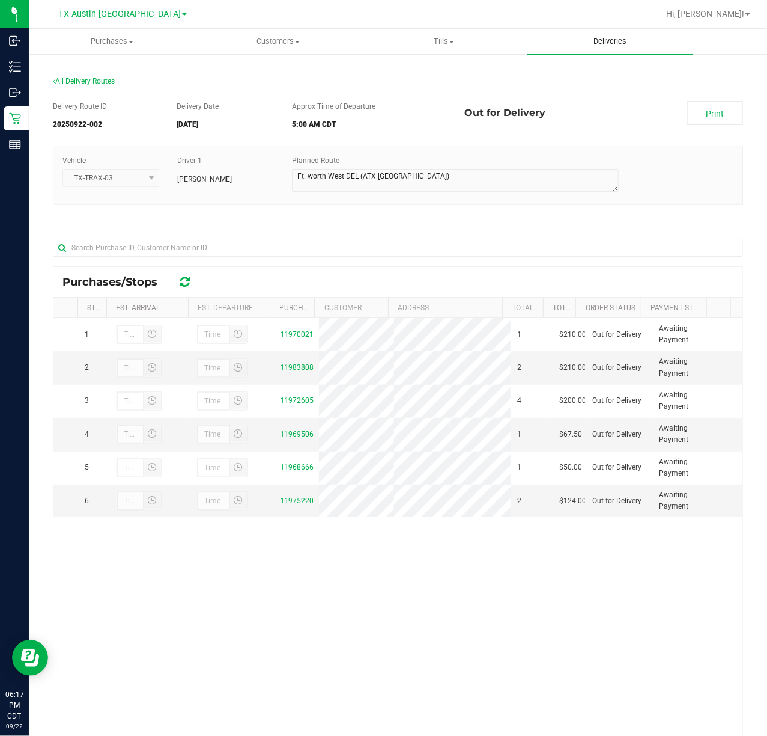
click at [614, 46] on span "Deliveries" at bounding box center [611, 41] width 66 height 11
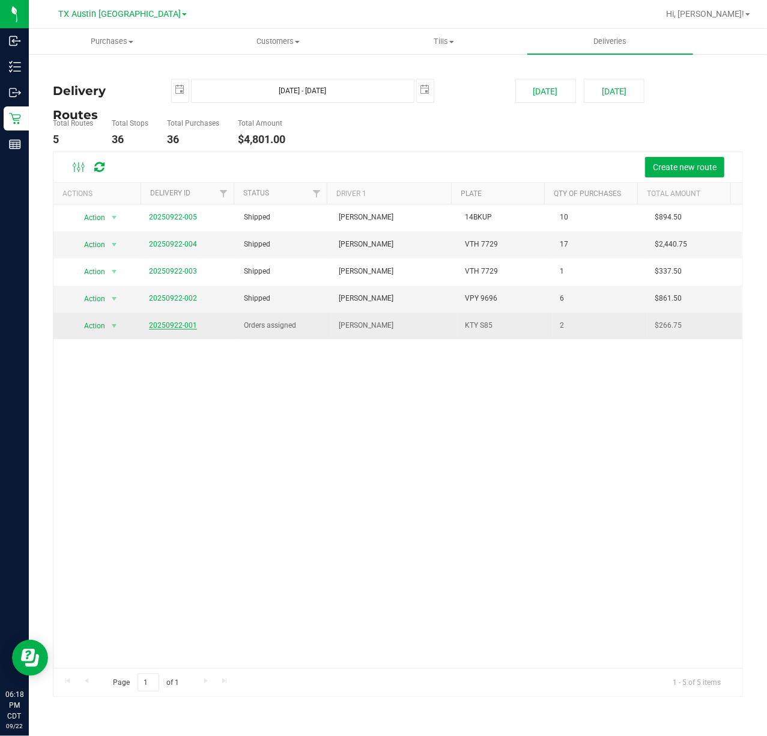
click at [176, 328] on link "20250922-001" at bounding box center [173, 325] width 48 height 8
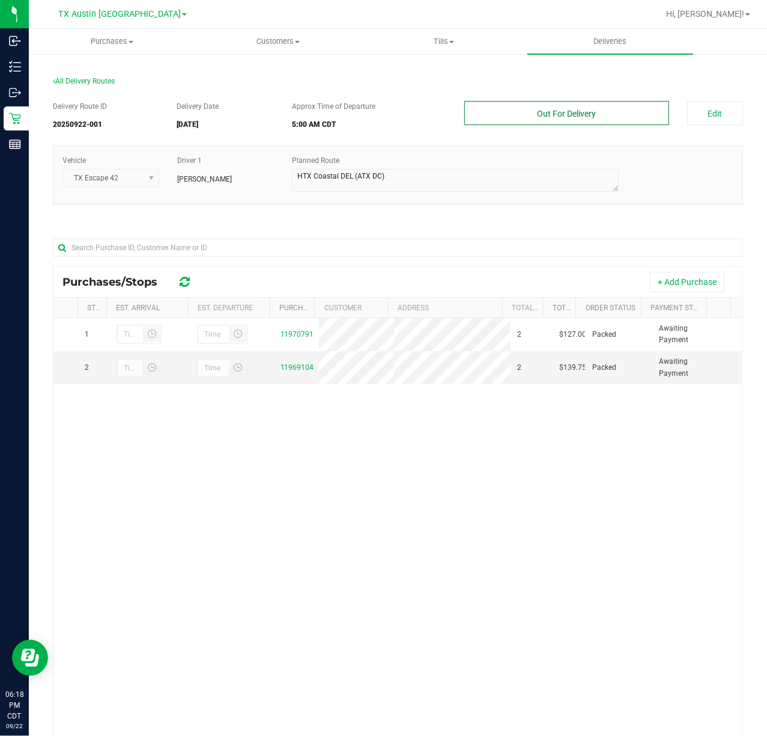
click at [639, 121] on button "Out For Delivery" at bounding box center [567, 113] width 204 height 24
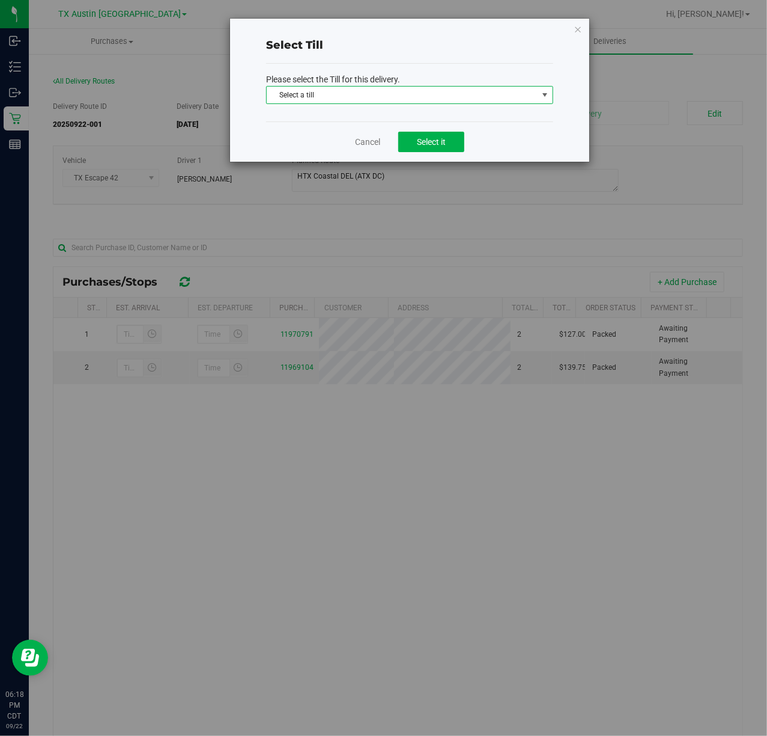
click at [522, 87] on span "Select a till" at bounding box center [402, 95] width 271 height 17
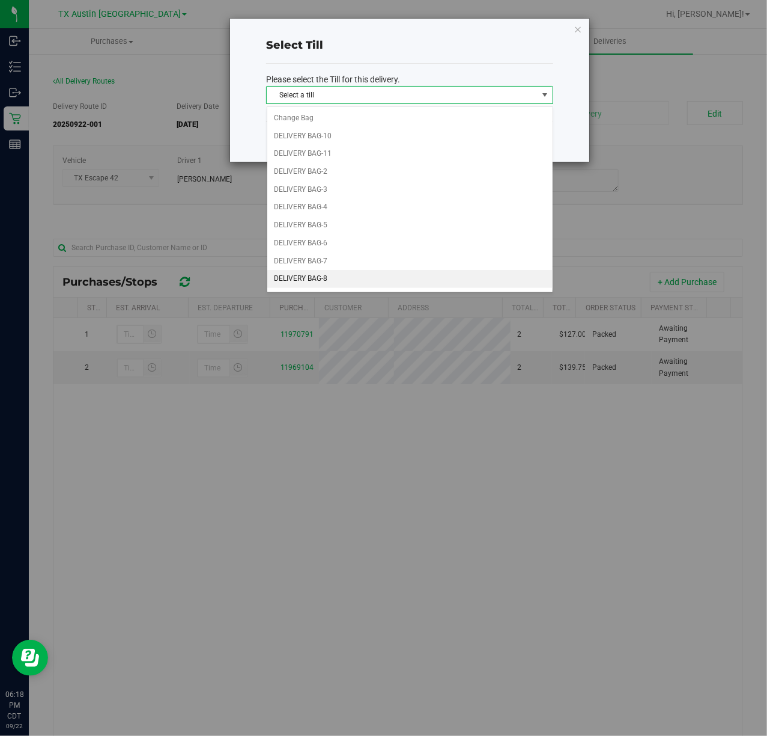
click at [344, 282] on li "DELIVERY BAG-8" at bounding box center [409, 279] width 285 height 18
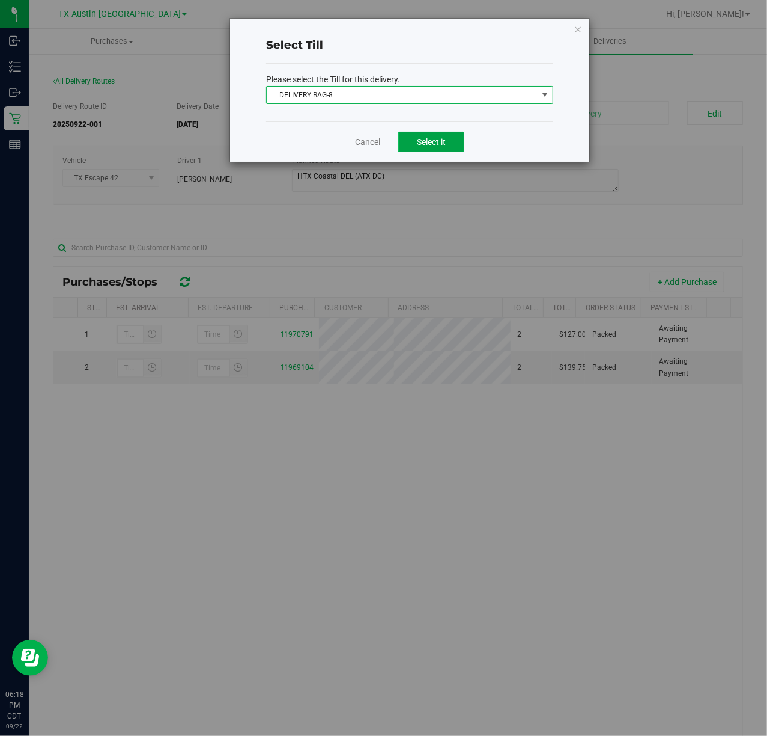
click at [451, 141] on button "Select it" at bounding box center [431, 142] width 66 height 20
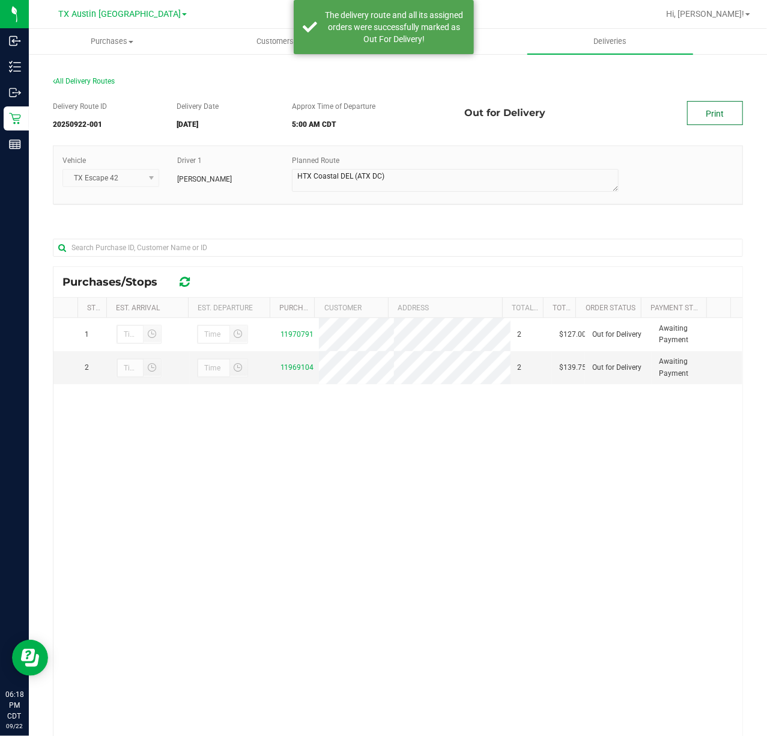
click at [721, 106] on link "Print" at bounding box center [715, 113] width 56 height 24
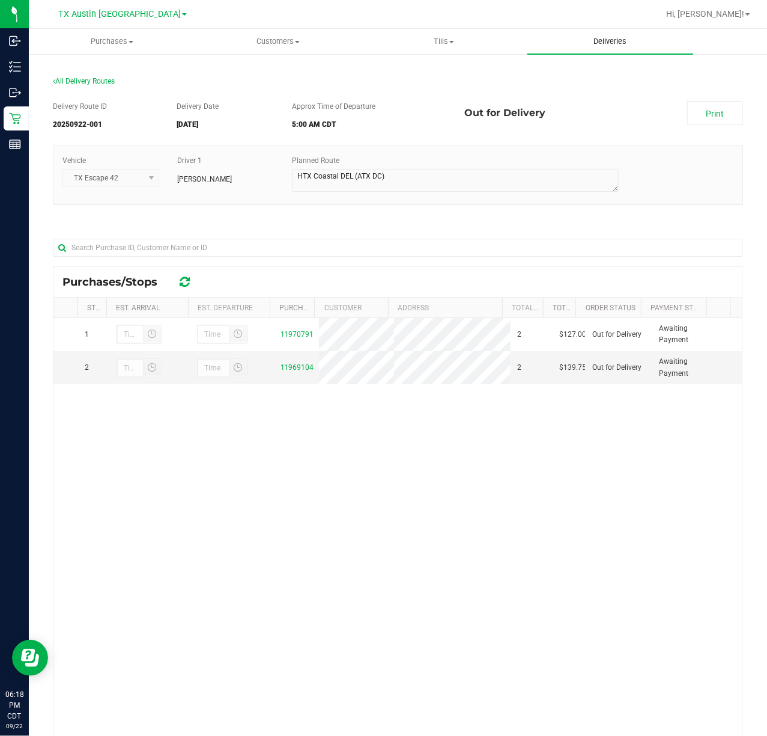
click at [645, 38] on uib-tab-heading "Deliveries" at bounding box center [611, 41] width 166 height 25
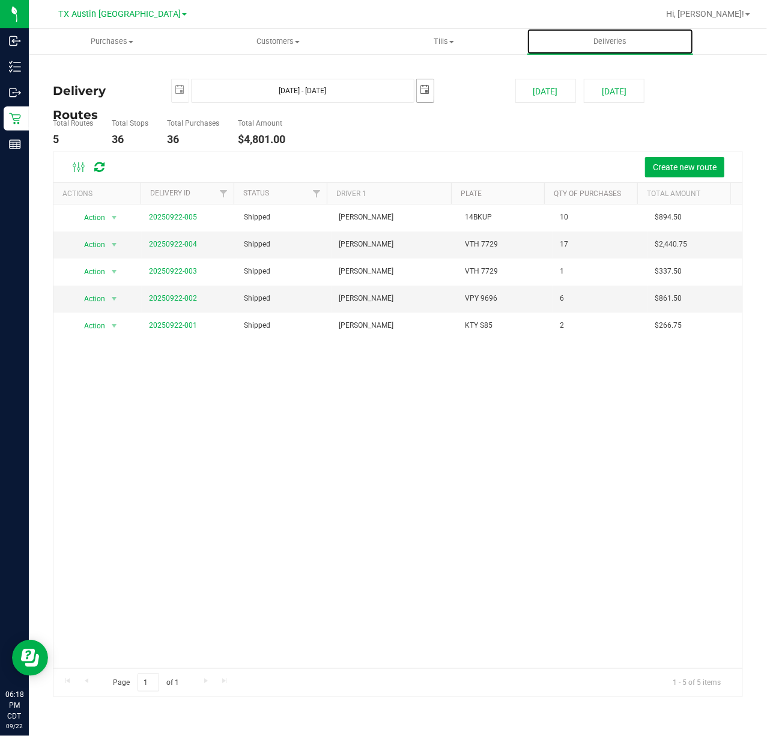
click at [421, 90] on span "select" at bounding box center [426, 90] width 10 height 10
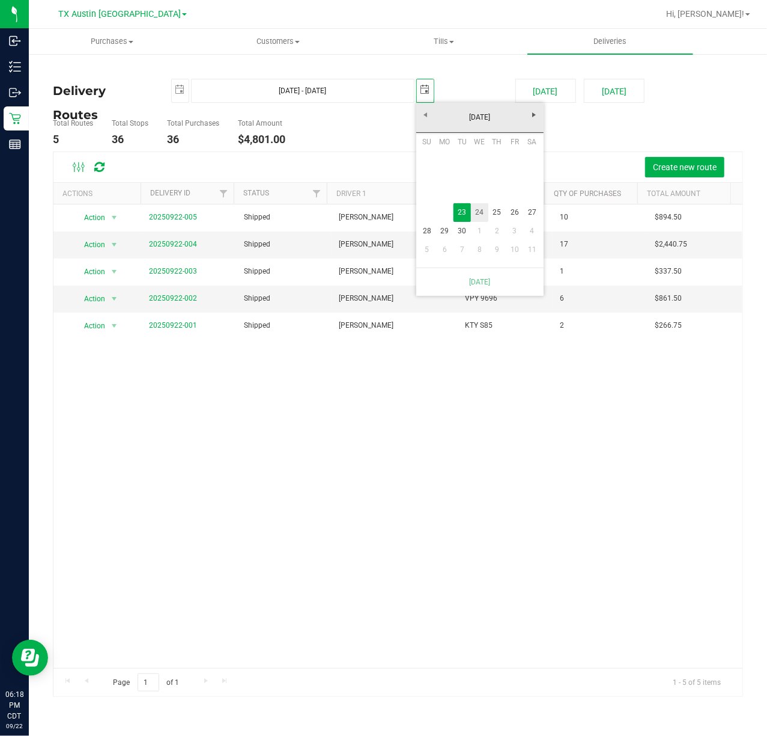
click at [481, 212] on link "24" at bounding box center [479, 212] width 17 height 19
type input "Sep 23, 2025 - Sep 24, 2025"
type input "2025-09-24"
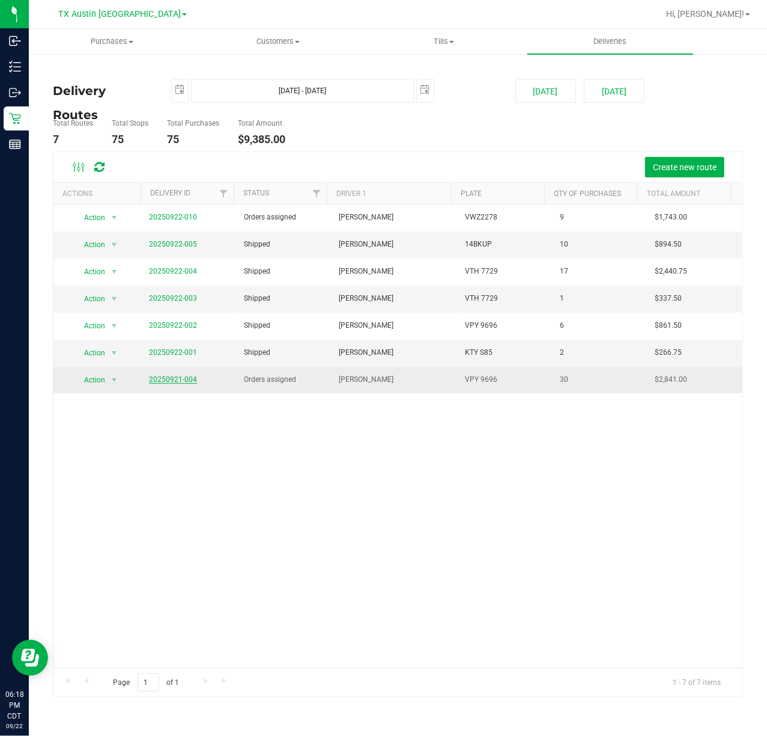
click at [178, 380] on link "20250921-004" at bounding box center [173, 379] width 48 height 8
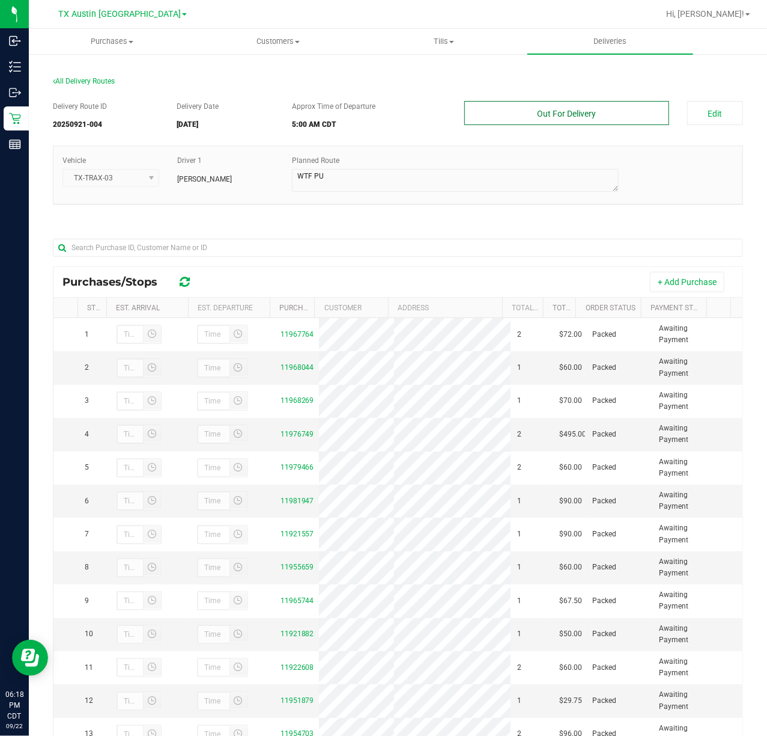
click at [618, 121] on button "Out For Delivery" at bounding box center [567, 113] width 204 height 24
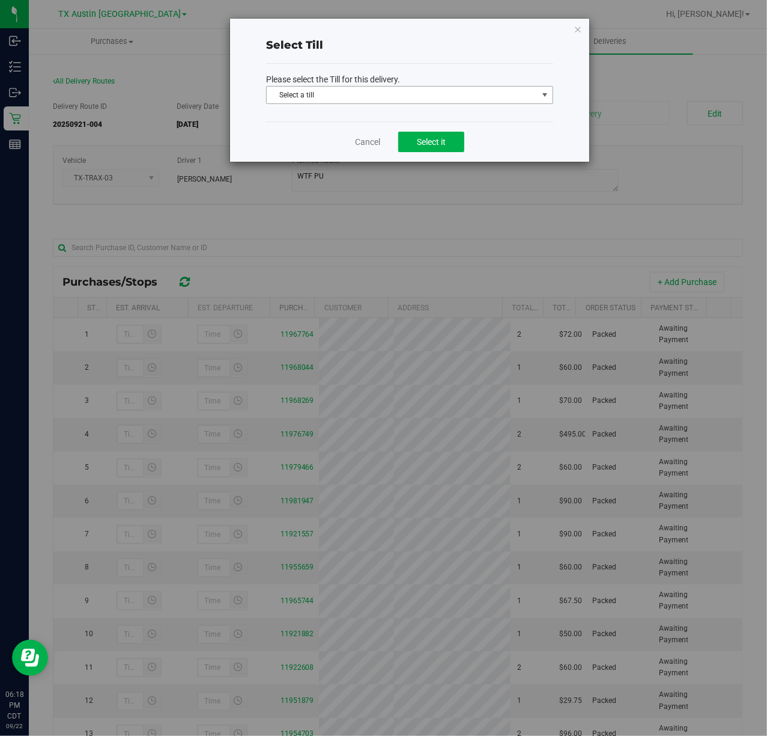
click at [507, 89] on span "Select a till" at bounding box center [402, 95] width 271 height 17
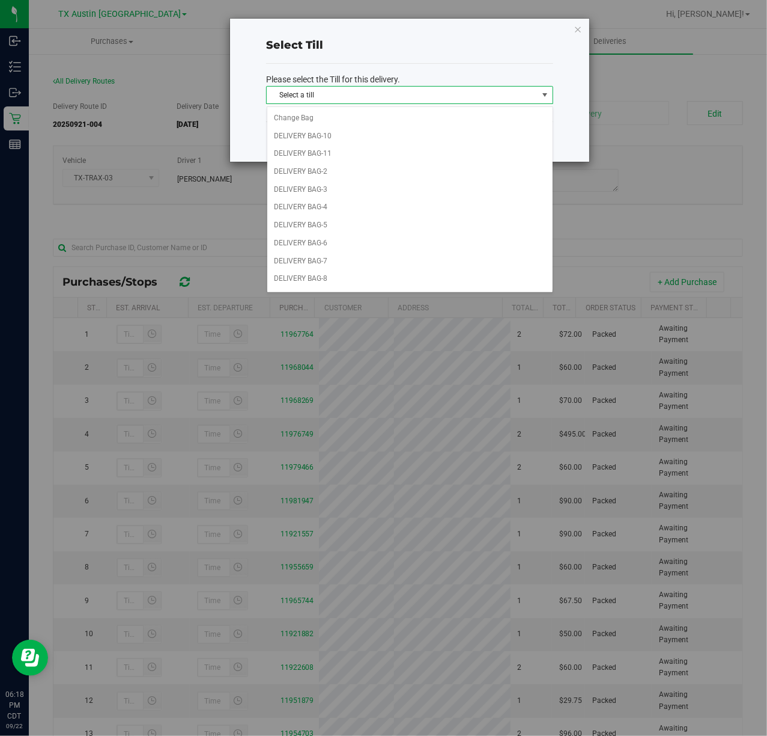
click at [481, 44] on div "Select Till" at bounding box center [409, 46] width 287 height 16
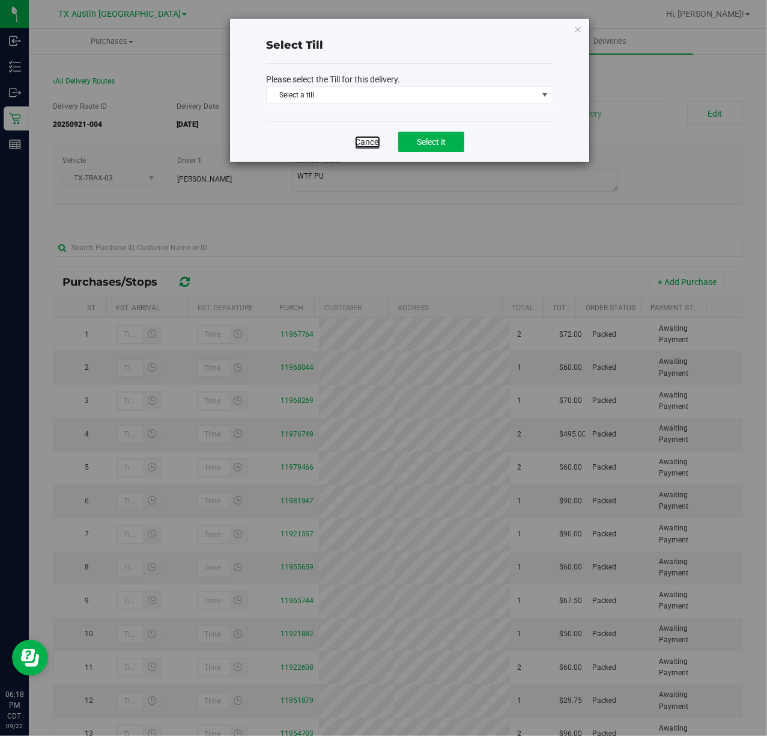
click at [369, 143] on link "Cancel" at bounding box center [367, 142] width 25 height 12
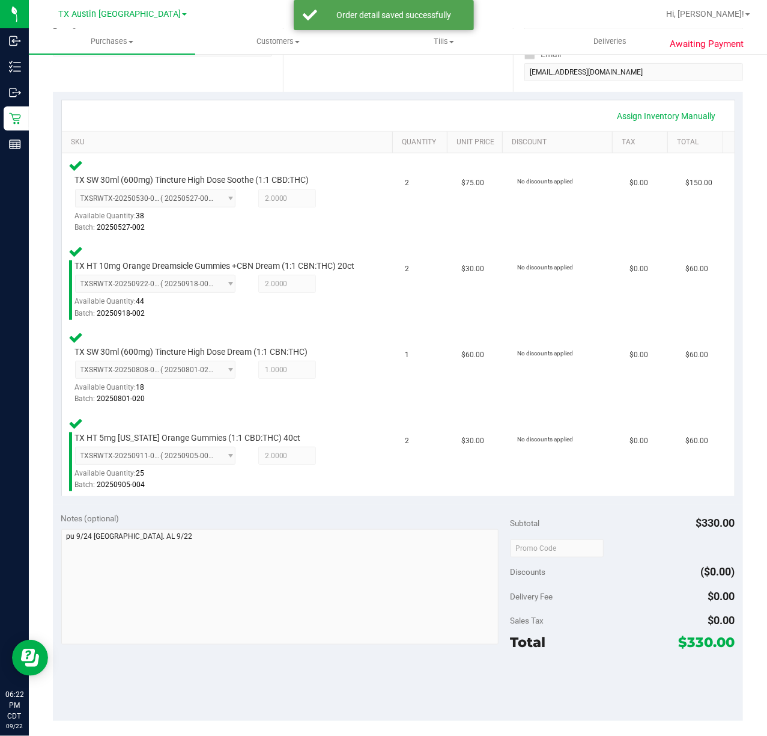
scroll to position [320, 0]
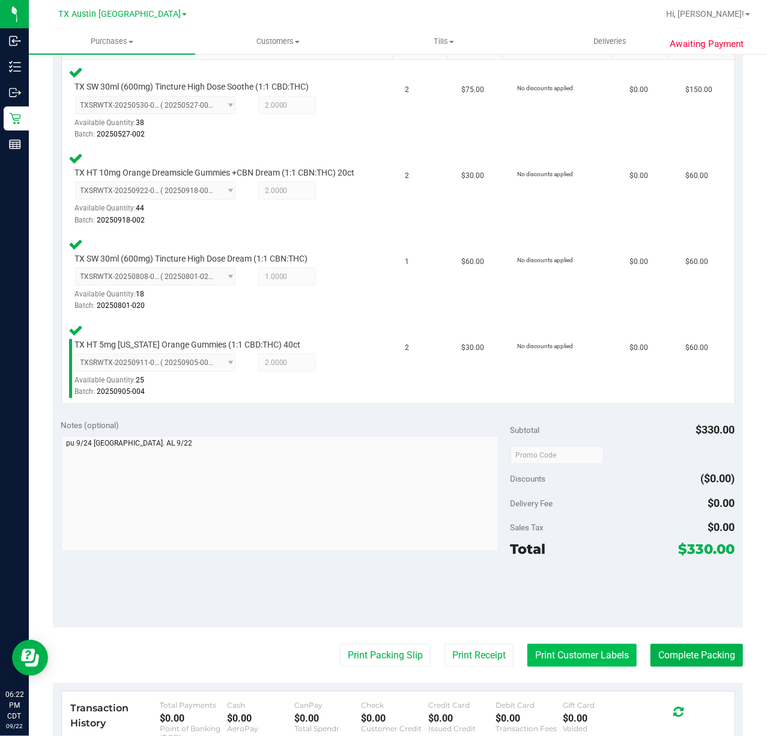
click at [548, 657] on button "Print Customer Labels" at bounding box center [582, 655] width 109 height 23
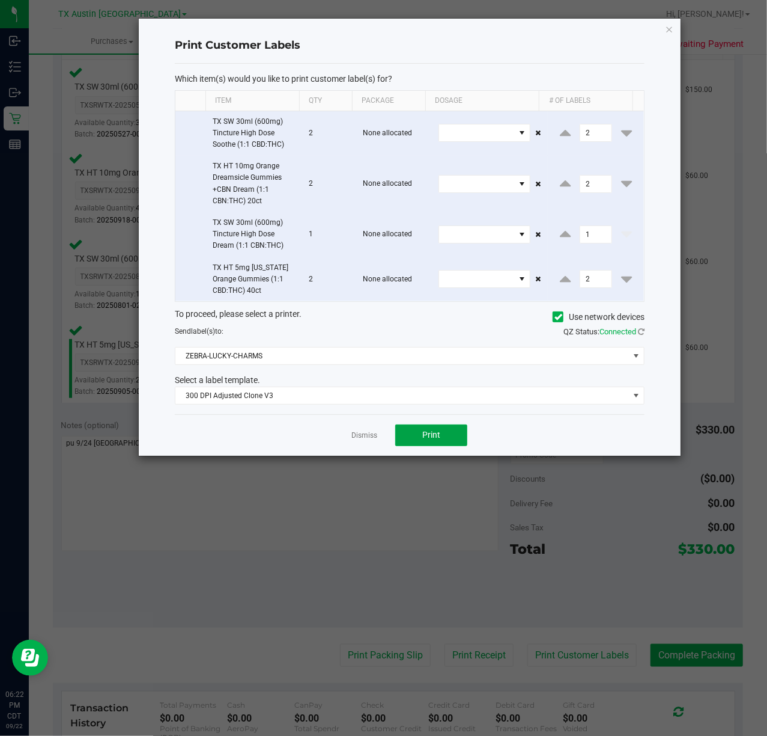
drag, startPoint x: 402, startPoint y: 436, endPoint x: 330, endPoint y: 439, distance: 72.2
click at [400, 436] on button "Print" at bounding box center [431, 435] width 72 height 22
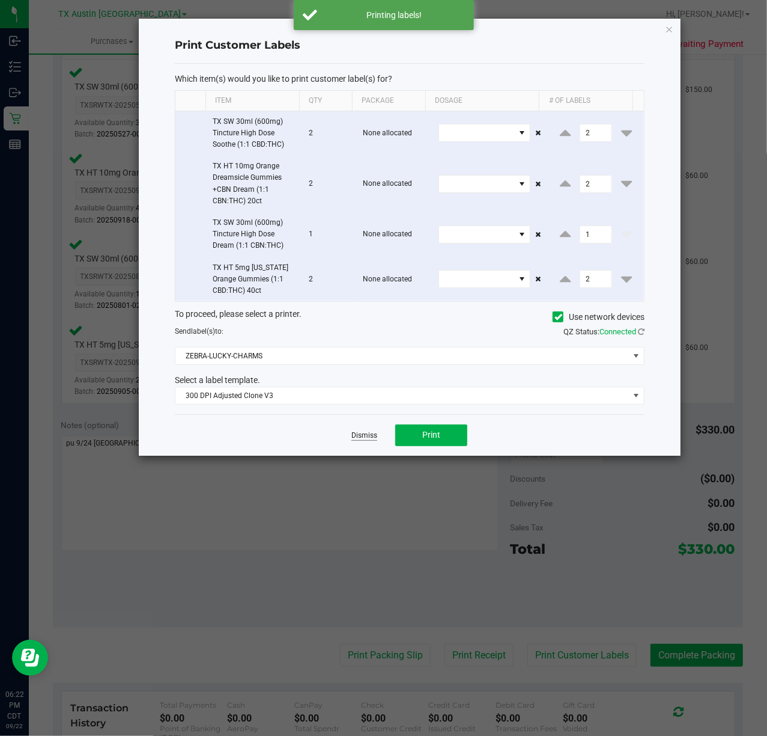
click at [359, 436] on link "Dismiss" at bounding box center [365, 435] width 26 height 10
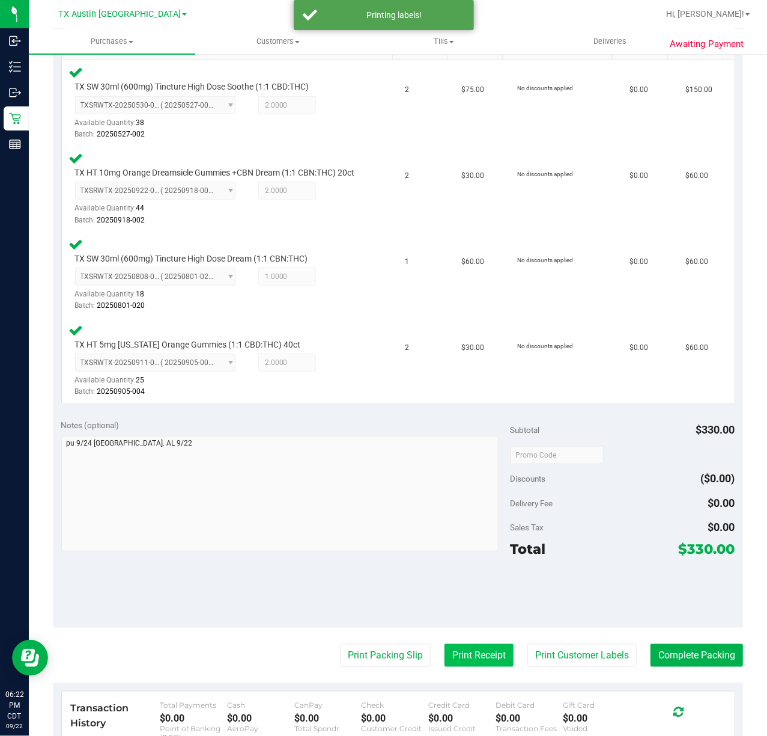
click at [482, 666] on button "Print Receipt" at bounding box center [479, 655] width 69 height 23
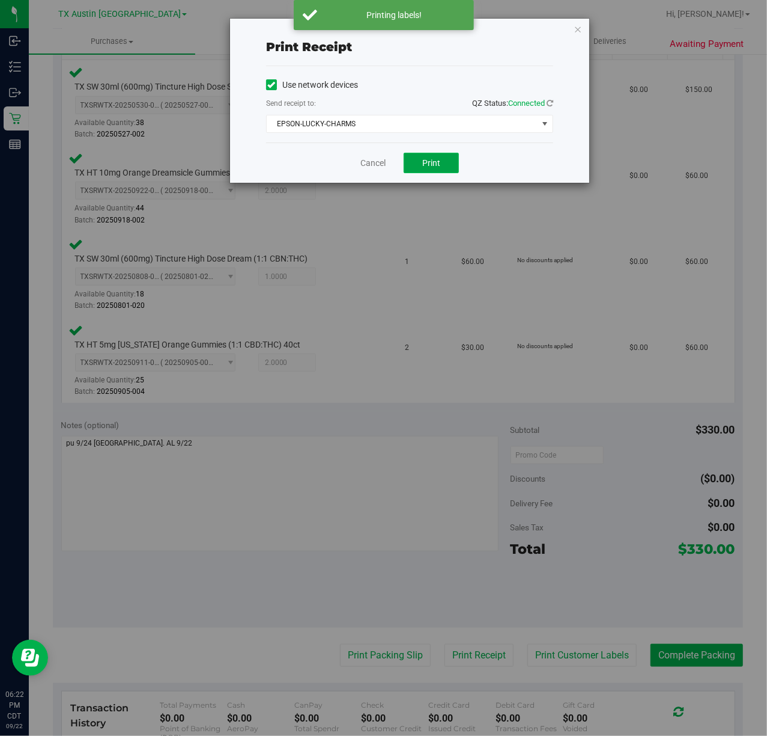
click at [441, 164] on button "Print" at bounding box center [431, 163] width 55 height 20
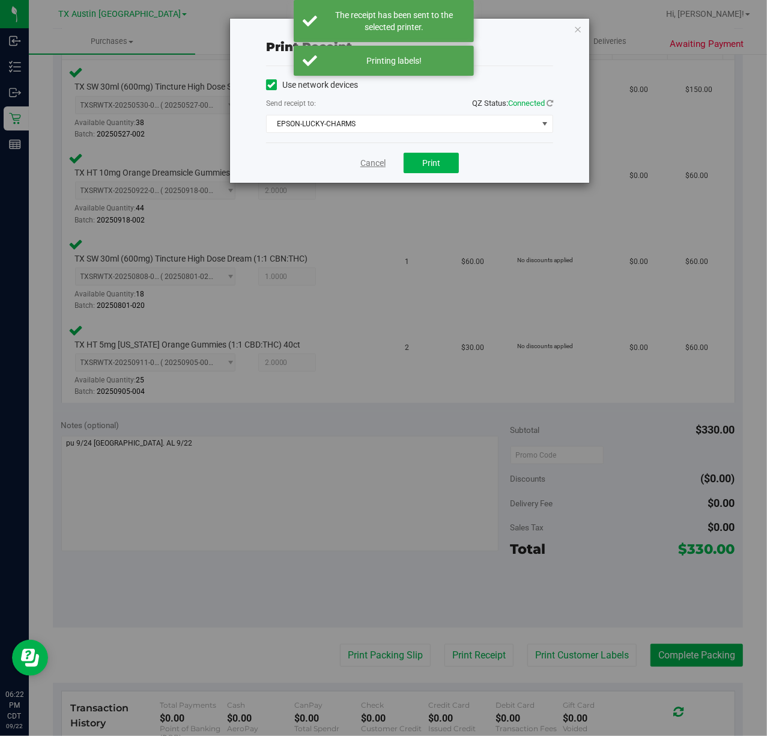
click at [362, 161] on link "Cancel" at bounding box center [373, 163] width 25 height 13
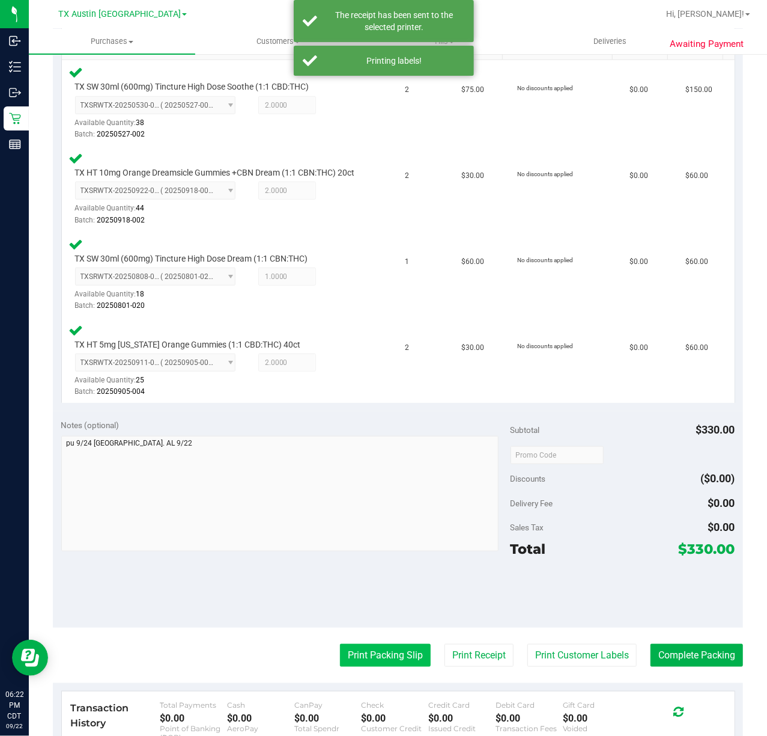
click at [362, 666] on button "Print Packing Slip" at bounding box center [385, 655] width 91 height 23
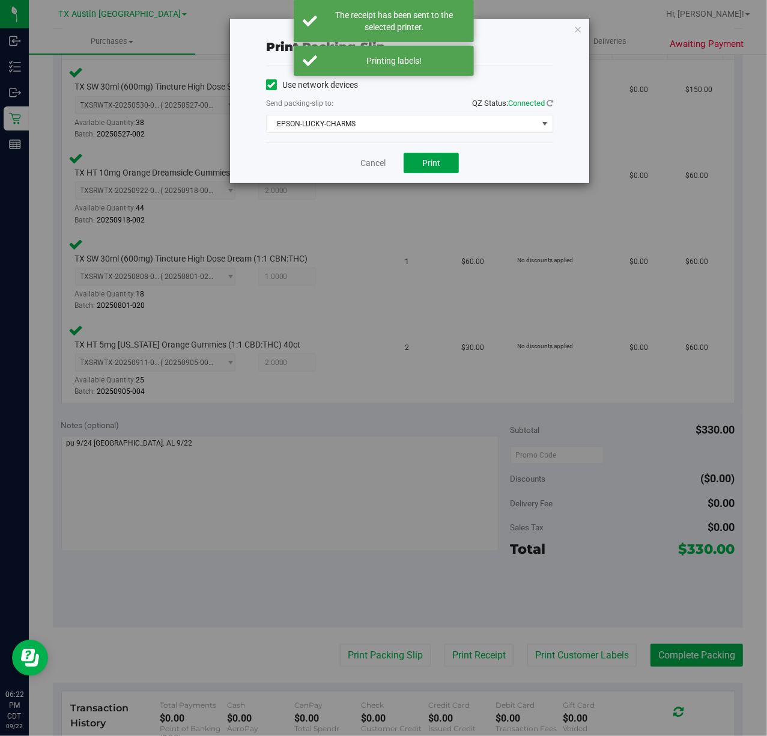
click at [422, 166] on span "Print" at bounding box center [431, 163] width 18 height 10
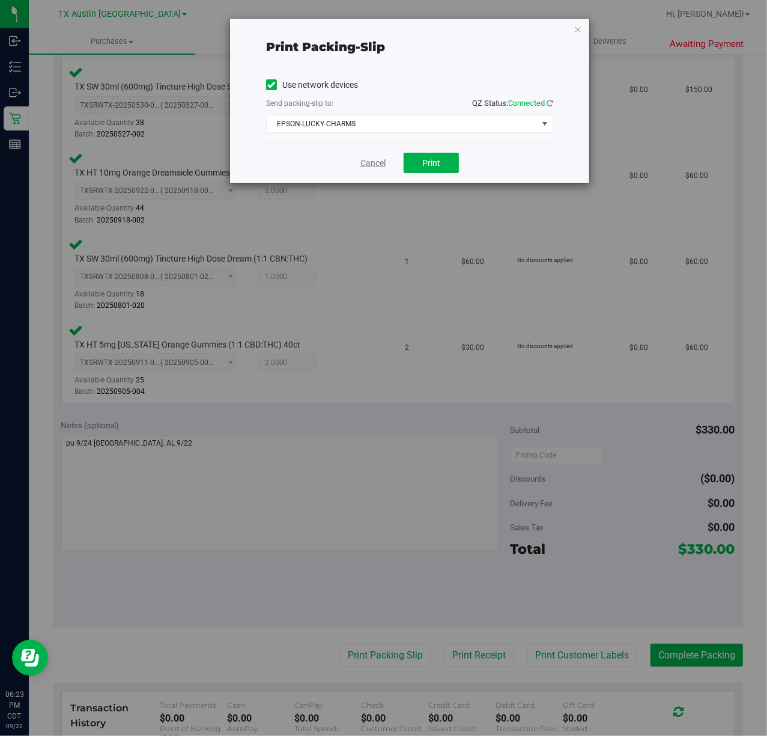
click at [371, 163] on link "Cancel" at bounding box center [373, 163] width 25 height 13
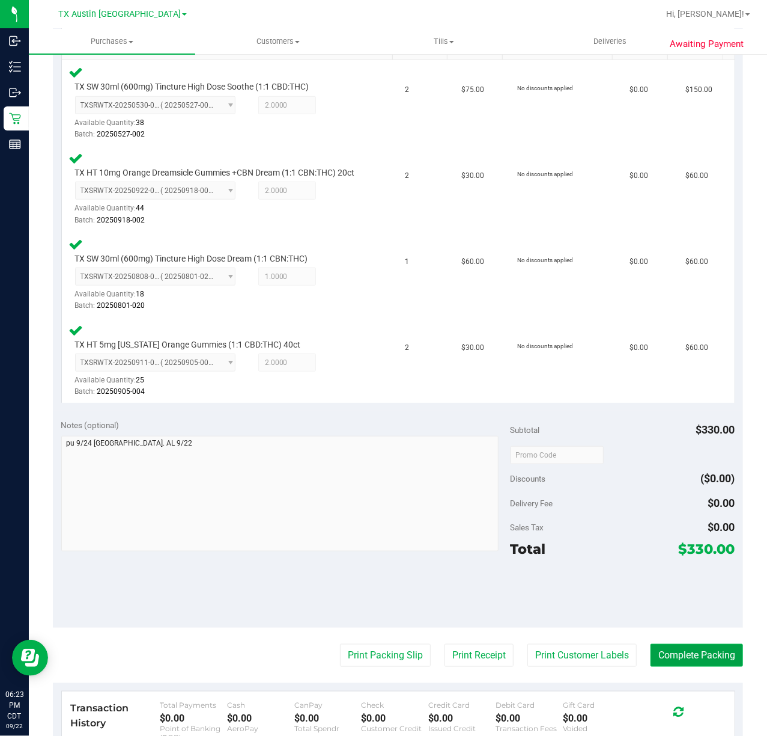
click at [695, 666] on button "Complete Packing" at bounding box center [697, 655] width 93 height 23
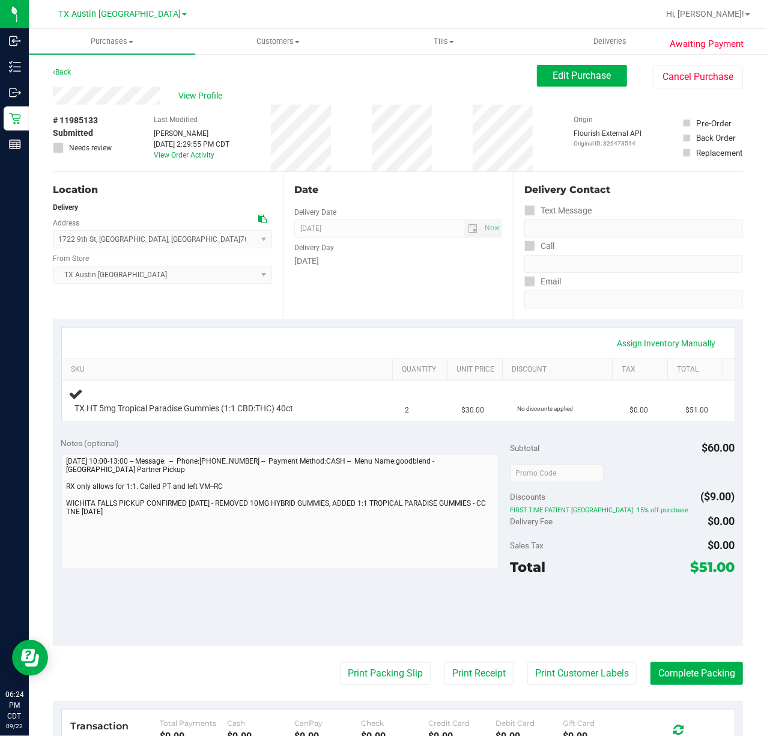
click at [347, 263] on div "[DATE]" at bounding box center [398, 261] width 208 height 13
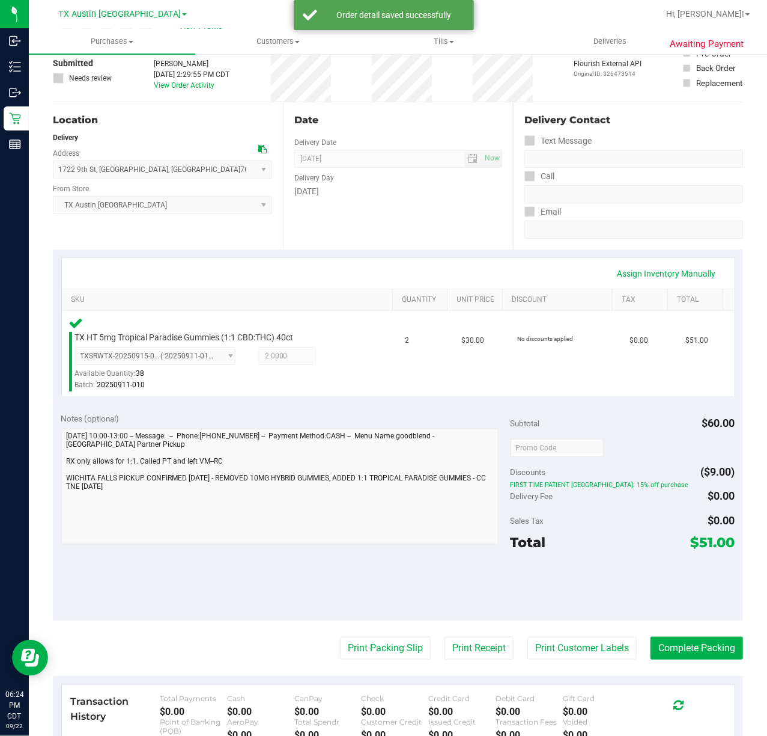
scroll to position [160, 0]
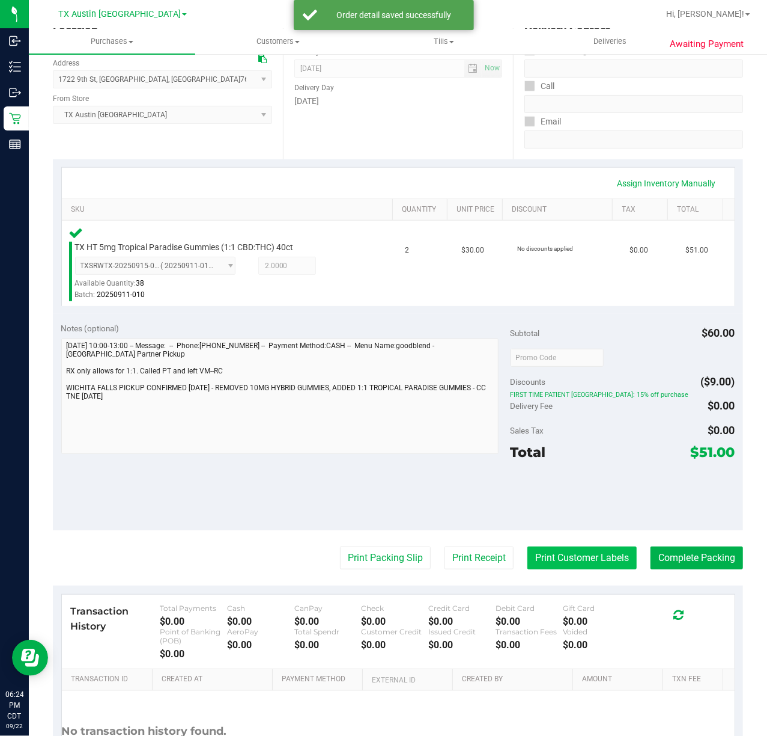
click at [536, 551] on button "Print Customer Labels" at bounding box center [582, 557] width 109 height 23
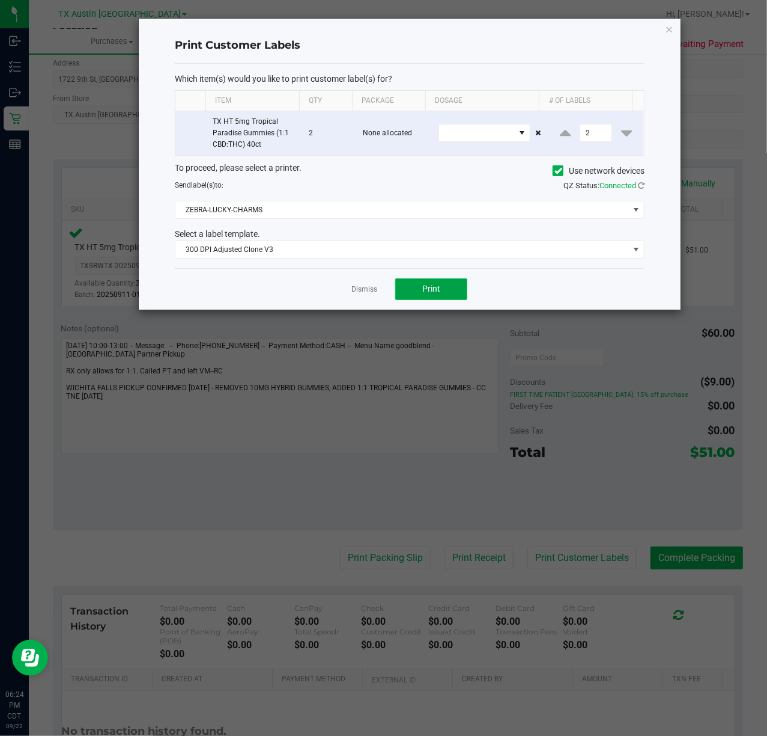
click at [412, 299] on button "Print" at bounding box center [431, 289] width 72 height 22
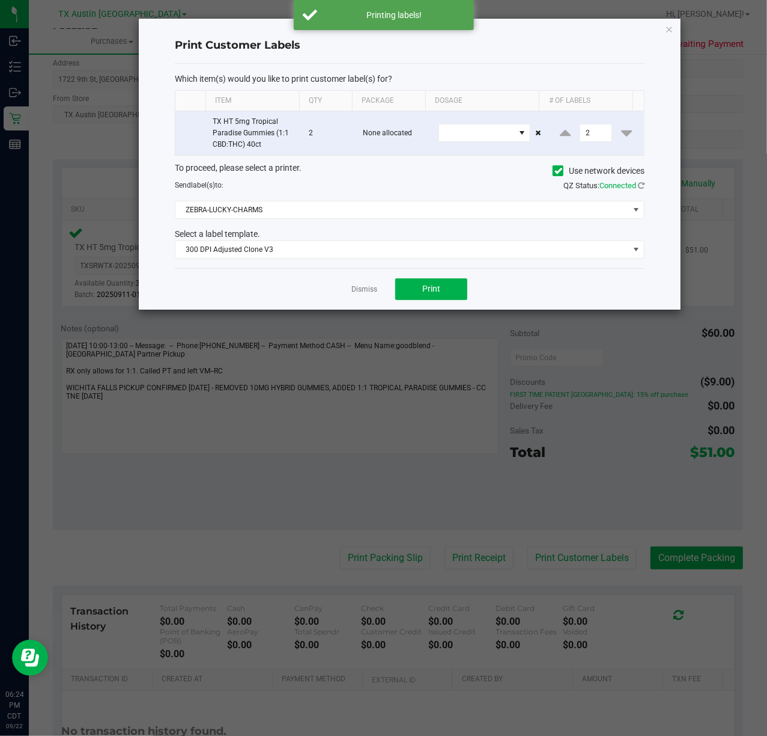
click at [367, 294] on link "Dismiss" at bounding box center [365, 289] width 26 height 10
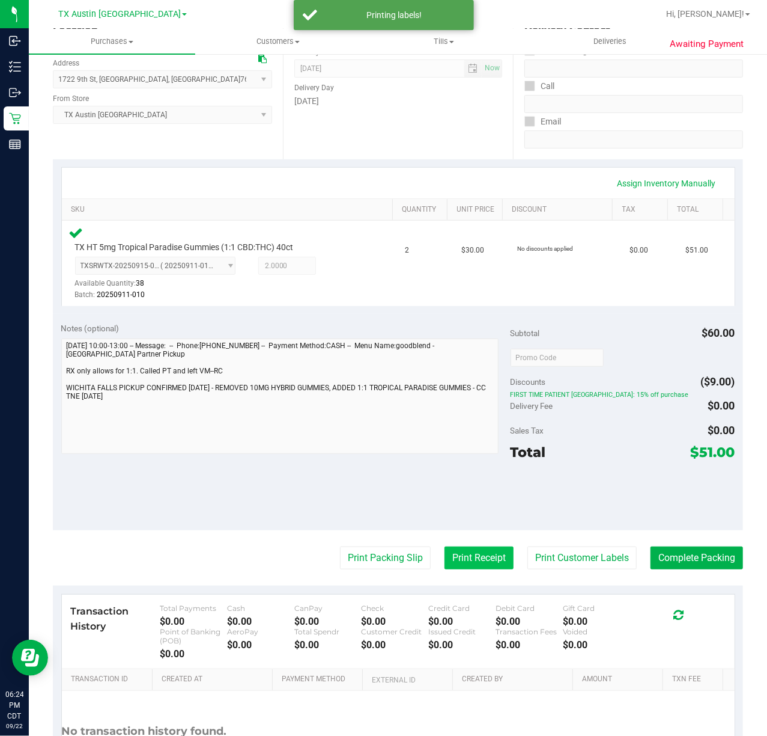
click at [445, 567] on button "Print Receipt" at bounding box center [479, 557] width 69 height 23
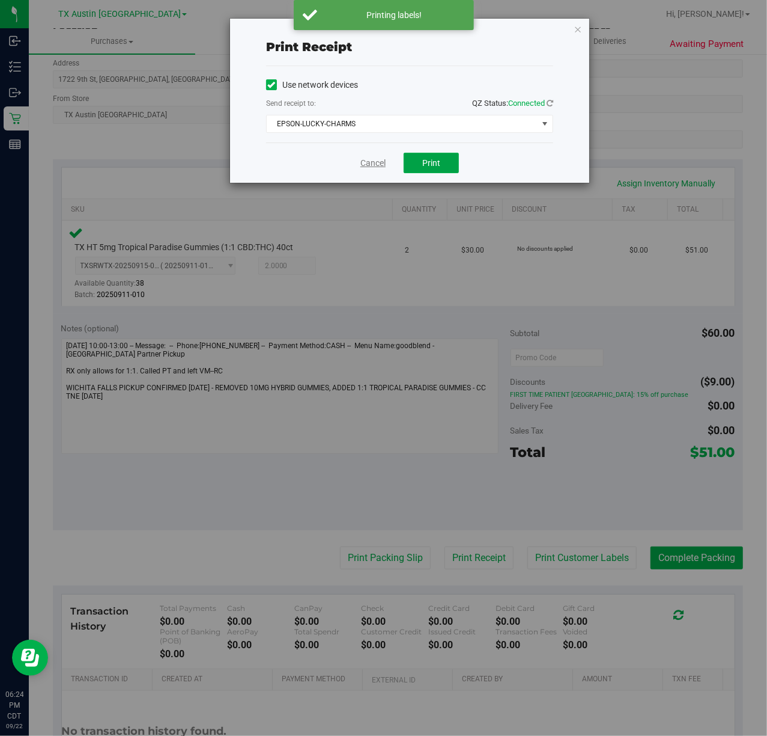
drag, startPoint x: 421, startPoint y: 159, endPoint x: 363, endPoint y: 162, distance: 57.8
click at [414, 159] on button "Print" at bounding box center [431, 163] width 55 height 20
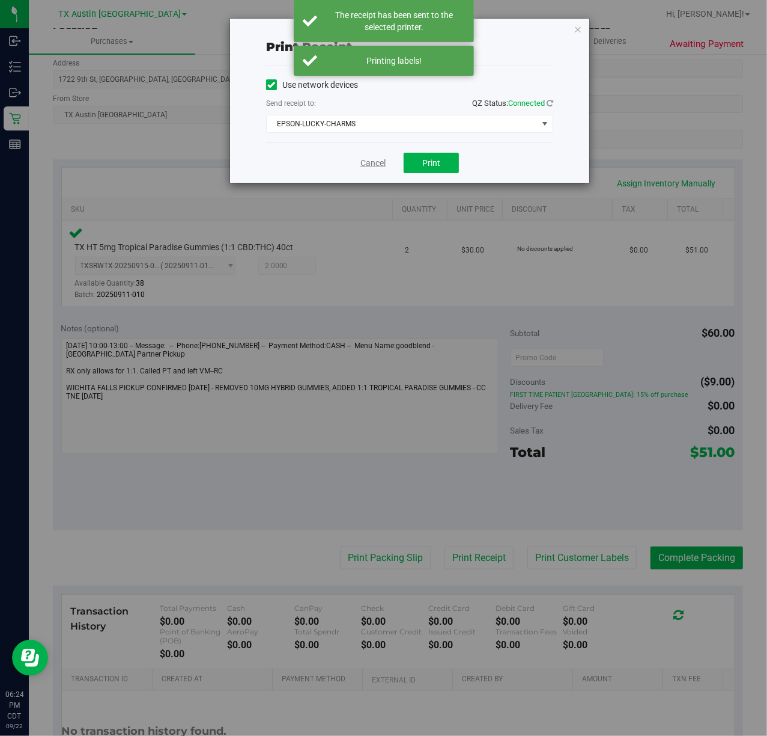
click at [379, 162] on link "Cancel" at bounding box center [373, 163] width 25 height 13
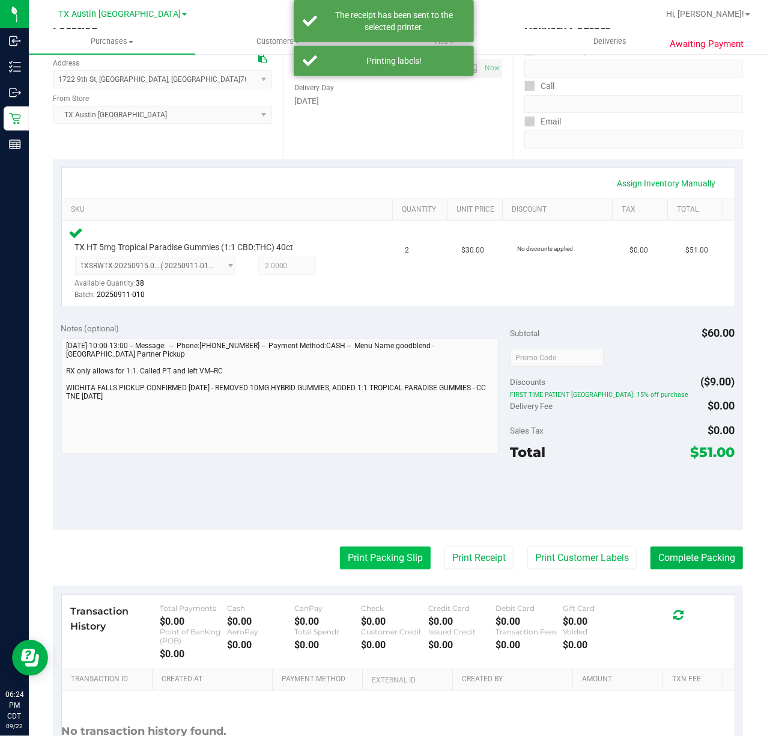
click at [391, 567] on button "Print Packing Slip" at bounding box center [385, 557] width 91 height 23
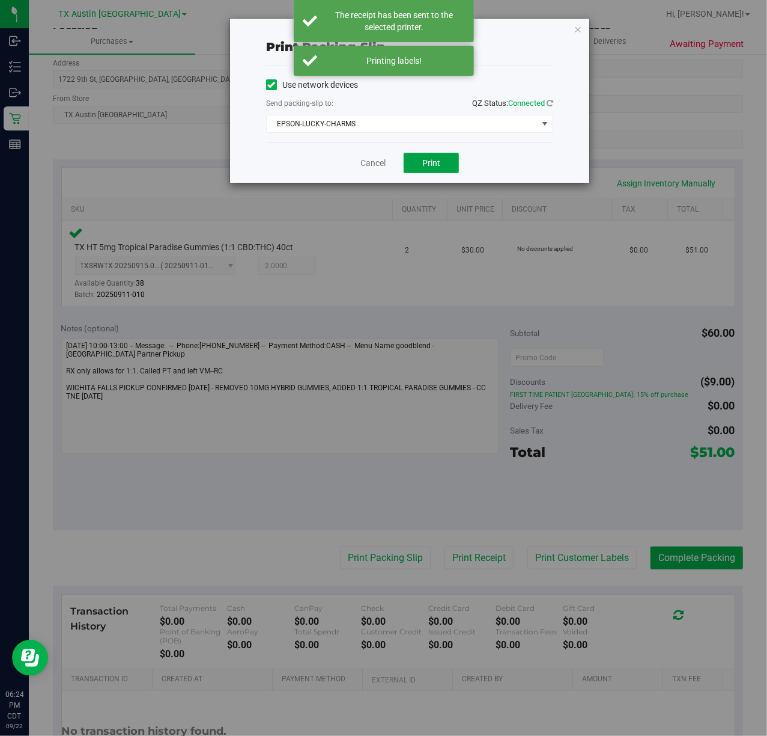
click at [436, 157] on button "Print" at bounding box center [431, 163] width 55 height 20
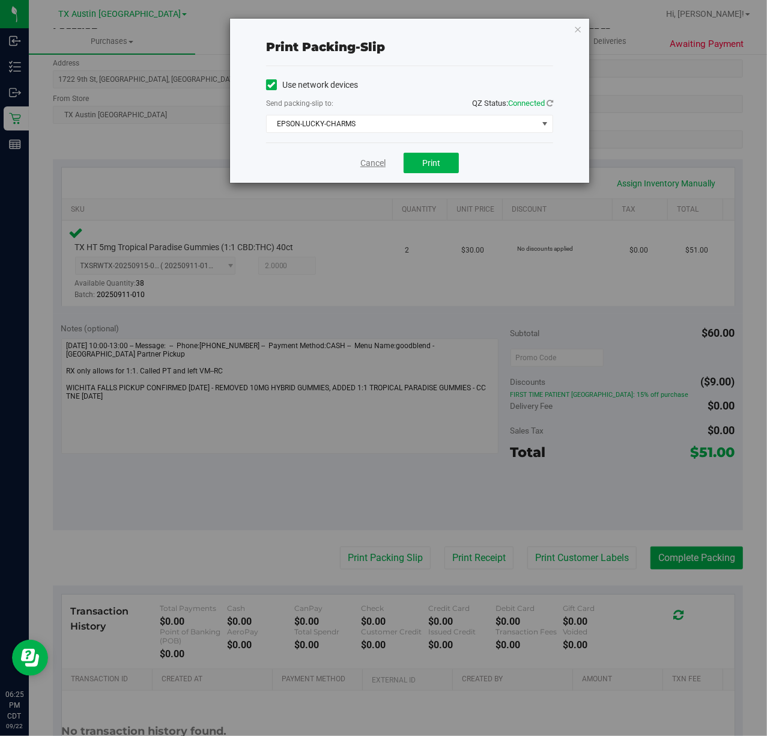
click at [370, 162] on link "Cancel" at bounding box center [373, 163] width 25 height 13
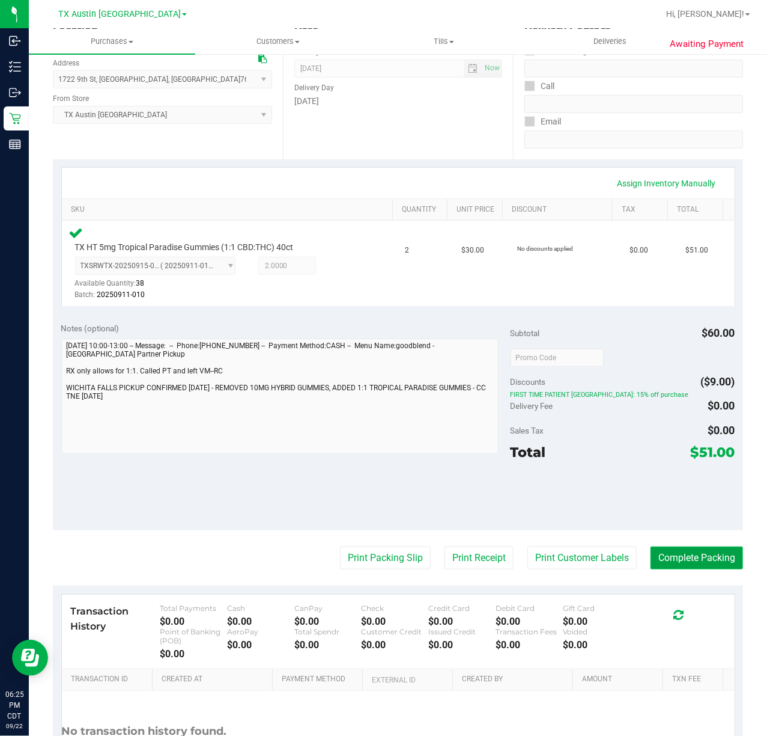
click at [669, 552] on button "Complete Packing" at bounding box center [697, 557] width 93 height 23
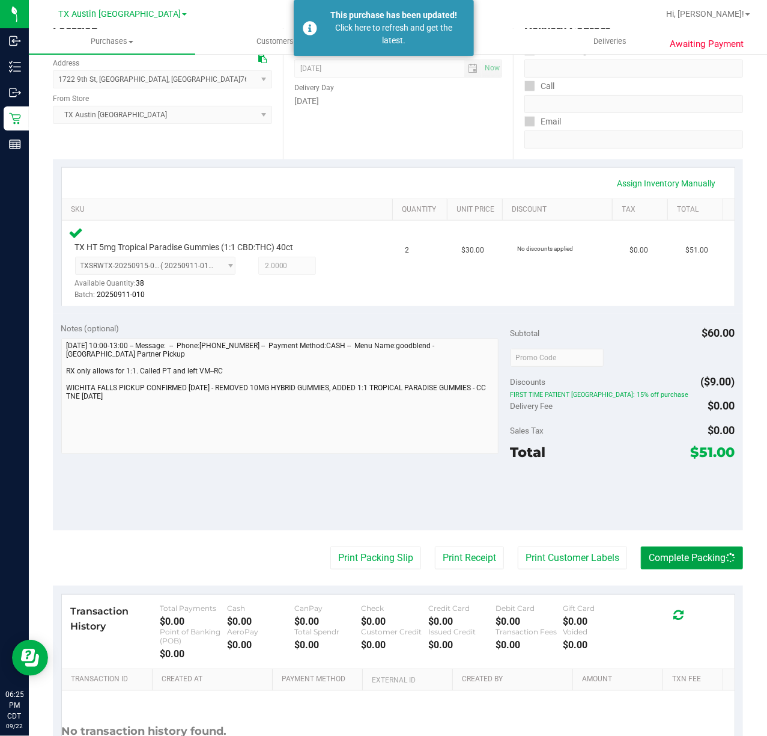
scroll to position [0, 0]
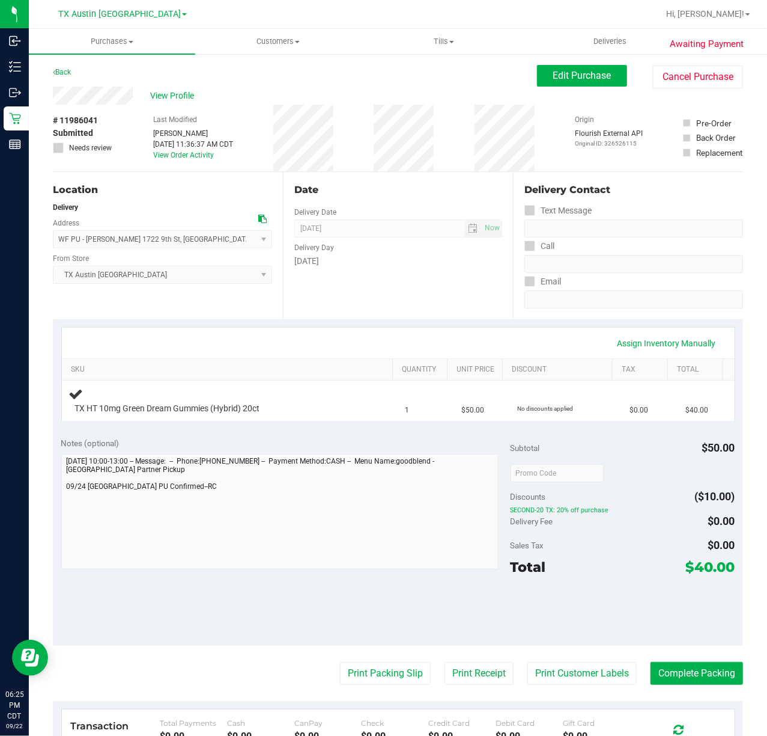
click at [352, 305] on div "Date Delivery Date [DATE] Now [DATE] 07:00 AM Now Delivery Day [DATE]" at bounding box center [398, 245] width 230 height 147
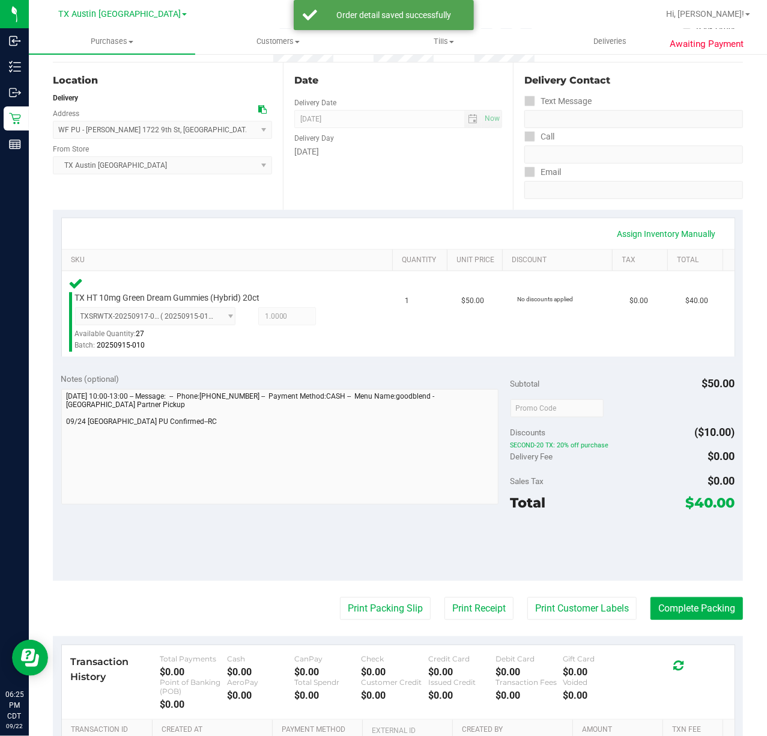
scroll to position [117, 0]
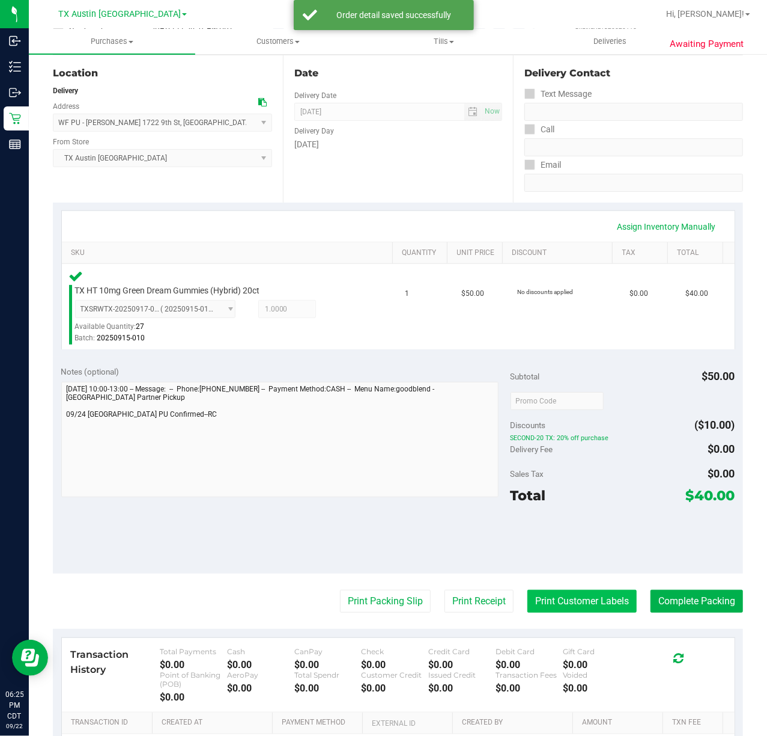
click at [587, 603] on button "Print Customer Labels" at bounding box center [582, 601] width 109 height 23
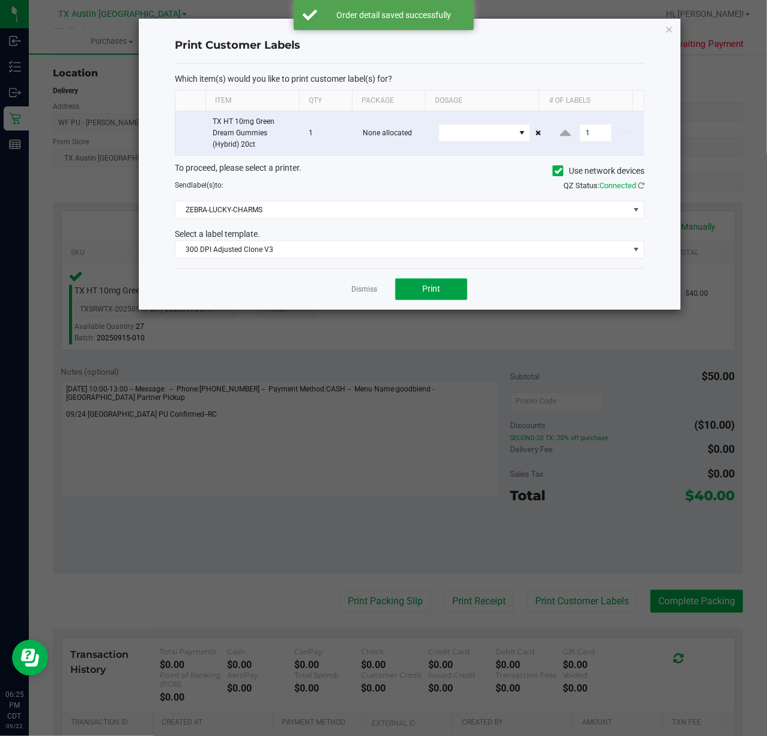
click at [424, 299] on button "Print" at bounding box center [431, 289] width 72 height 22
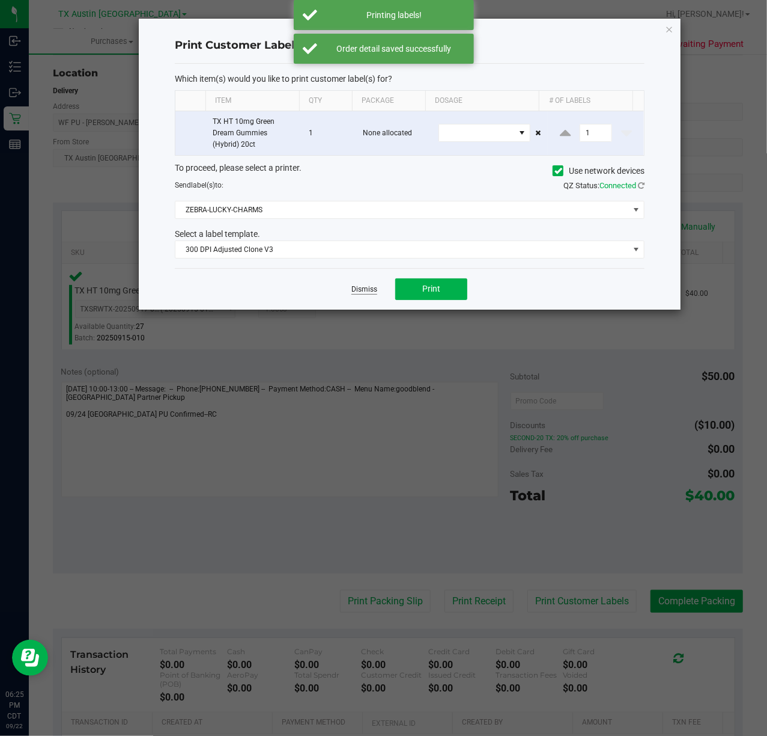
click at [352, 289] on link "Dismiss" at bounding box center [365, 289] width 26 height 10
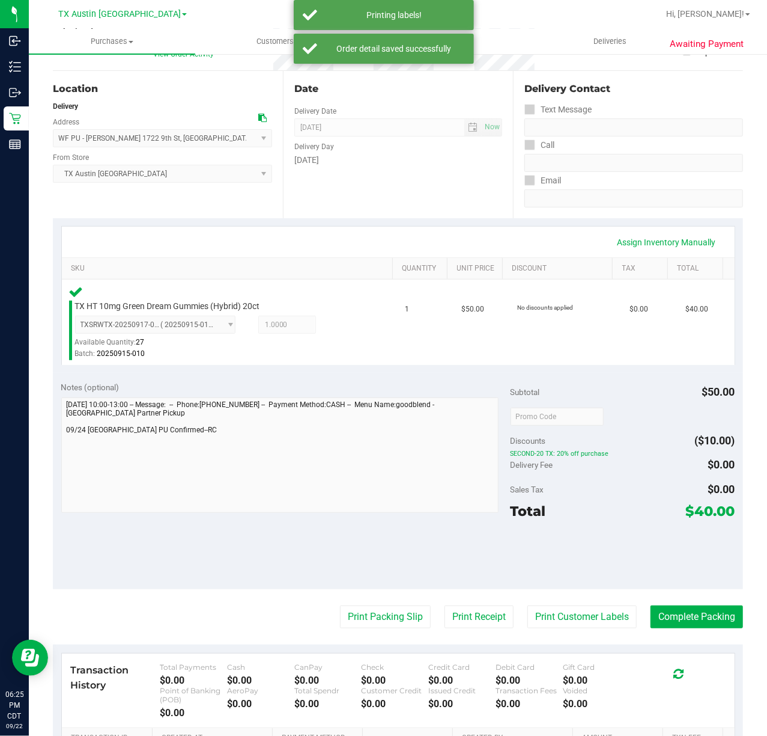
scroll to position [97, 0]
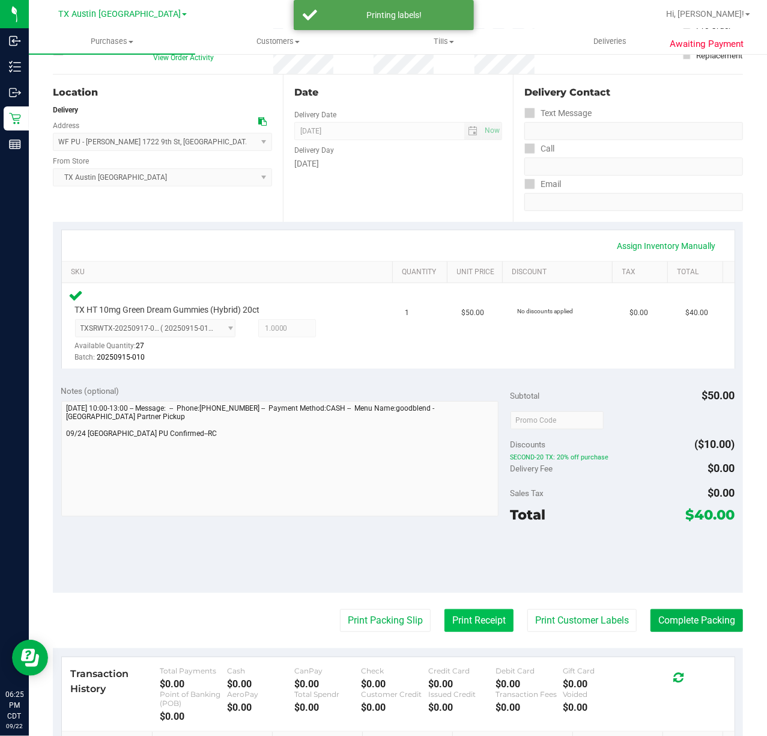
click at [468, 620] on button "Print Receipt" at bounding box center [479, 620] width 69 height 23
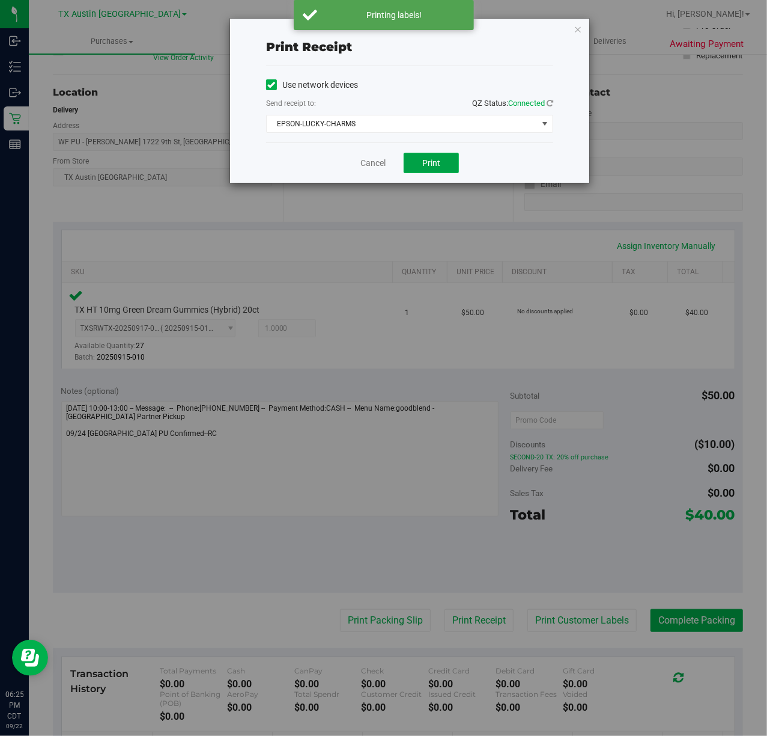
click at [437, 160] on span "Print" at bounding box center [431, 163] width 18 height 10
click at [367, 162] on link "Cancel" at bounding box center [368, 163] width 25 height 13
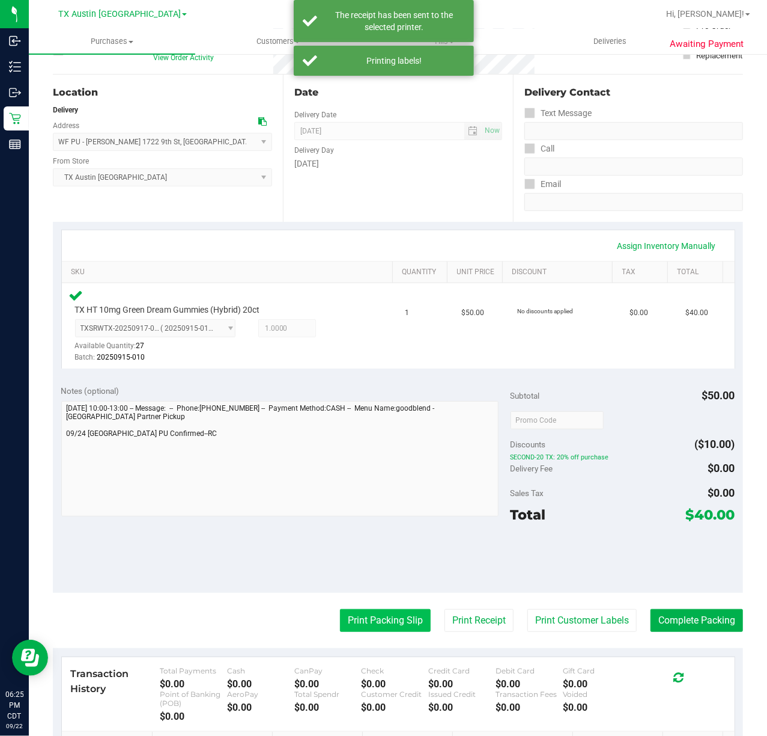
click at [375, 616] on button "Print Packing Slip" at bounding box center [385, 620] width 91 height 23
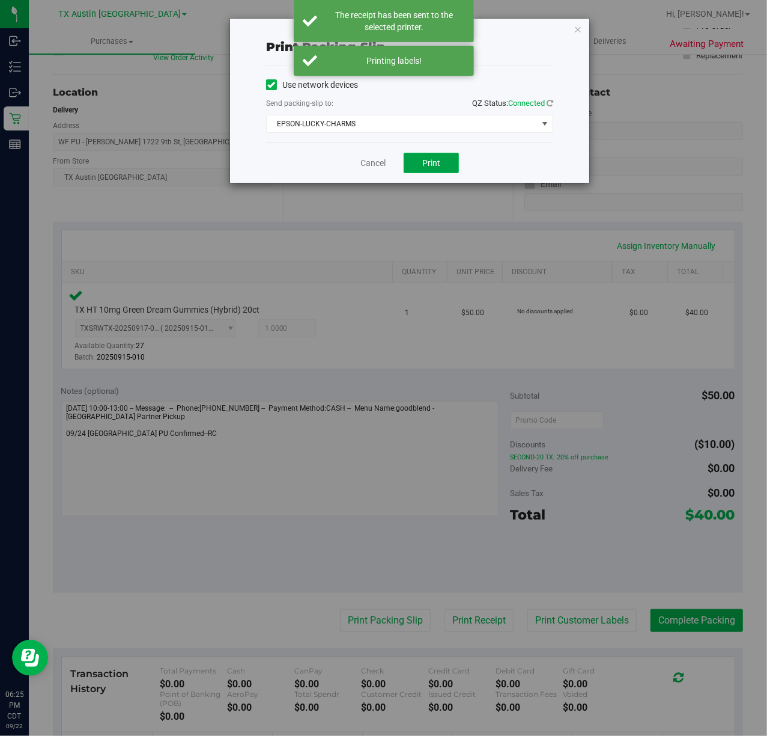
click at [431, 166] on span "Print" at bounding box center [431, 163] width 18 height 10
click at [373, 169] on link "Cancel" at bounding box center [373, 163] width 25 height 13
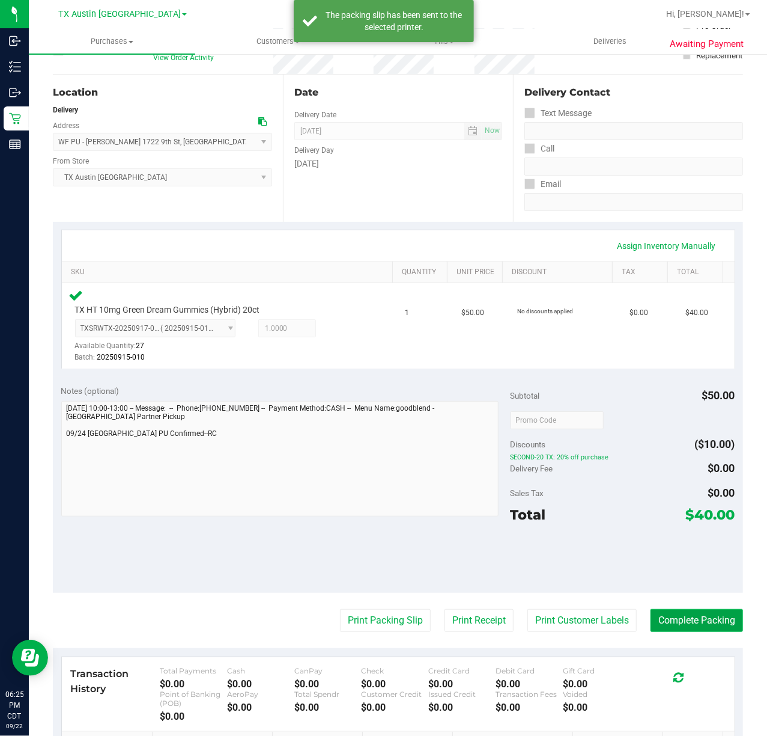
click at [704, 625] on button "Complete Packing" at bounding box center [697, 620] width 93 height 23
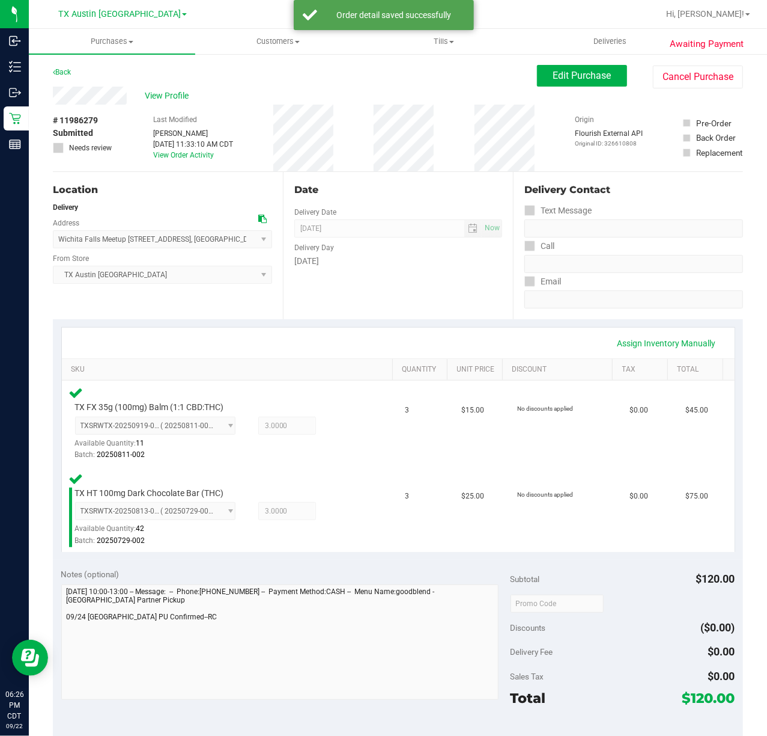
scroll to position [160, 0]
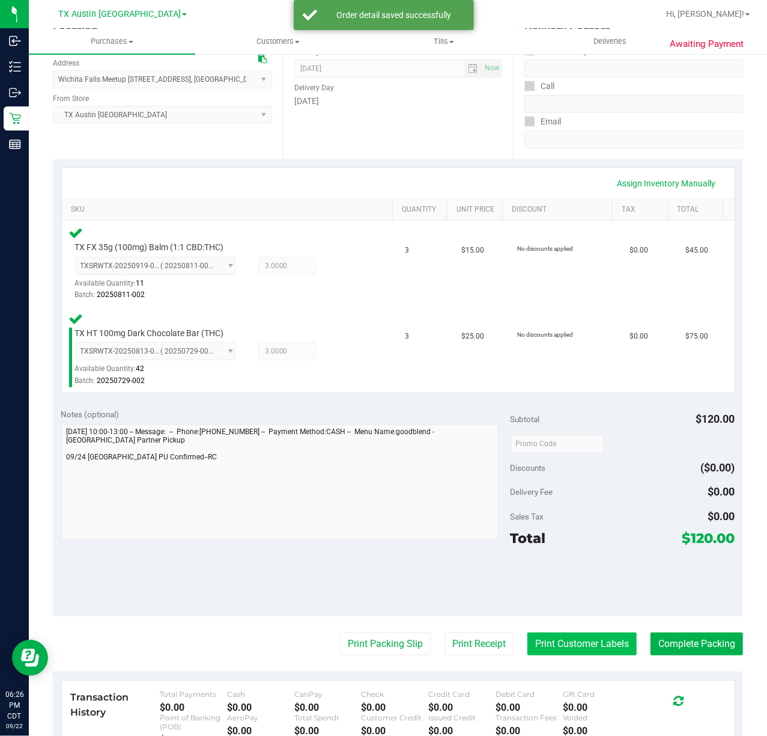
click at [587, 638] on button "Print Customer Labels" at bounding box center [582, 643] width 109 height 23
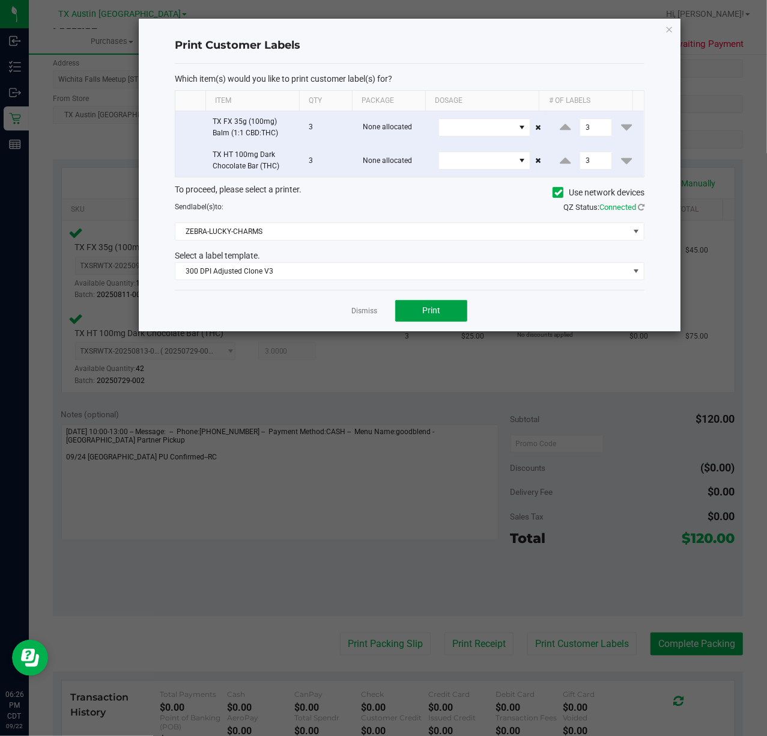
drag, startPoint x: 426, startPoint y: 312, endPoint x: 387, endPoint y: 311, distance: 39.1
click at [419, 312] on button "Print" at bounding box center [431, 311] width 72 height 22
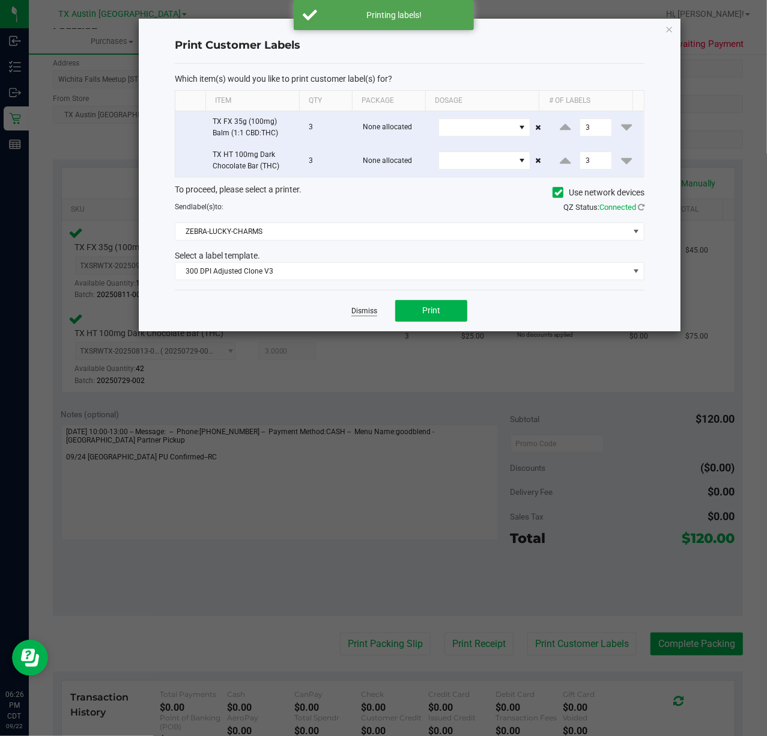
click at [373, 316] on link "Dismiss" at bounding box center [365, 311] width 26 height 10
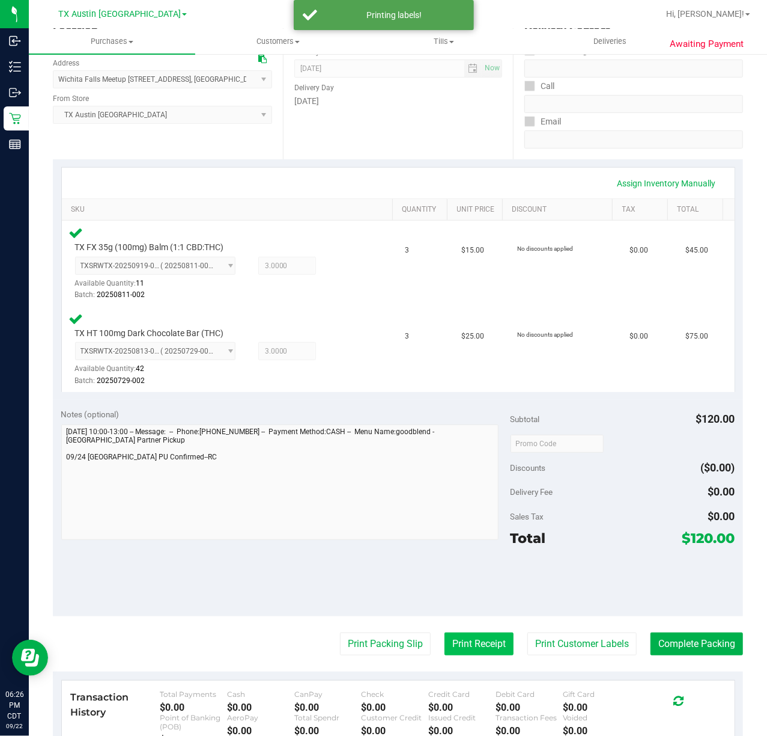
click at [483, 653] on button "Print Receipt" at bounding box center [479, 643] width 69 height 23
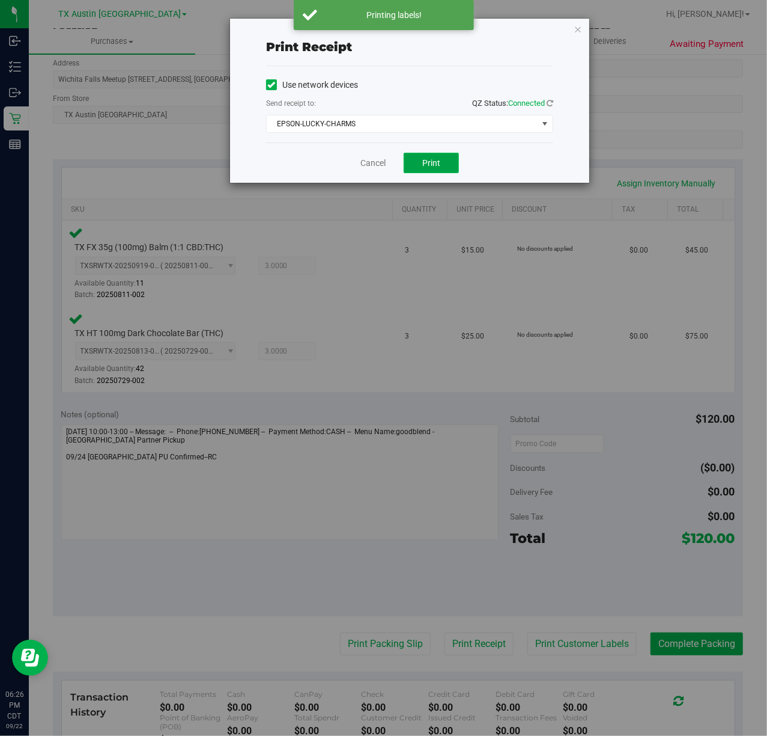
click at [421, 163] on button "Print" at bounding box center [431, 163] width 55 height 20
click at [373, 162] on link "Cancel" at bounding box center [368, 163] width 25 height 13
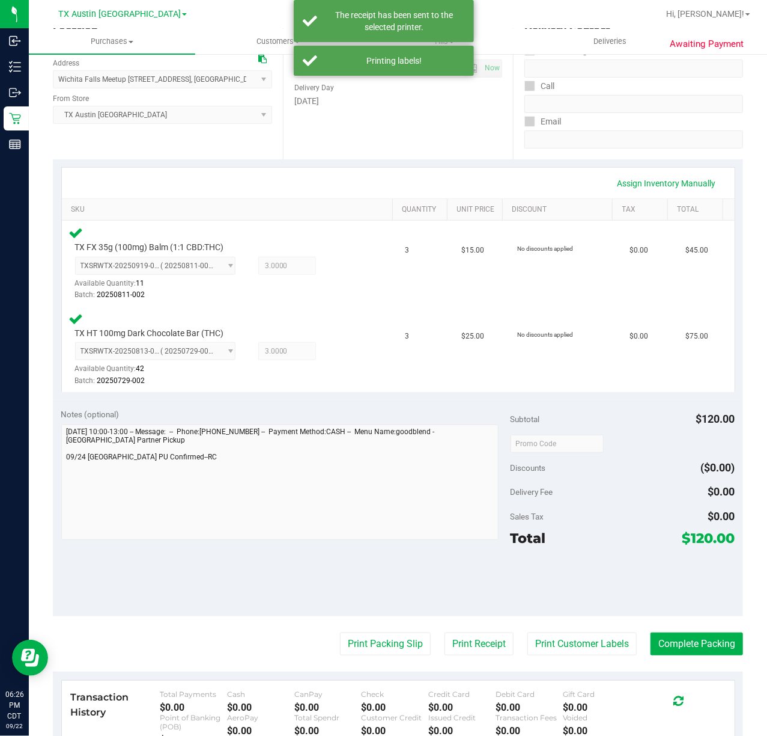
click at [393, 630] on purchase-details "Back Edit Purchase Cancel Purchase View Profile # 11986279 Submitted Needs revi…" at bounding box center [398, 405] width 691 height 1000
click at [390, 636] on button "Print Packing Slip" at bounding box center [385, 643] width 91 height 23
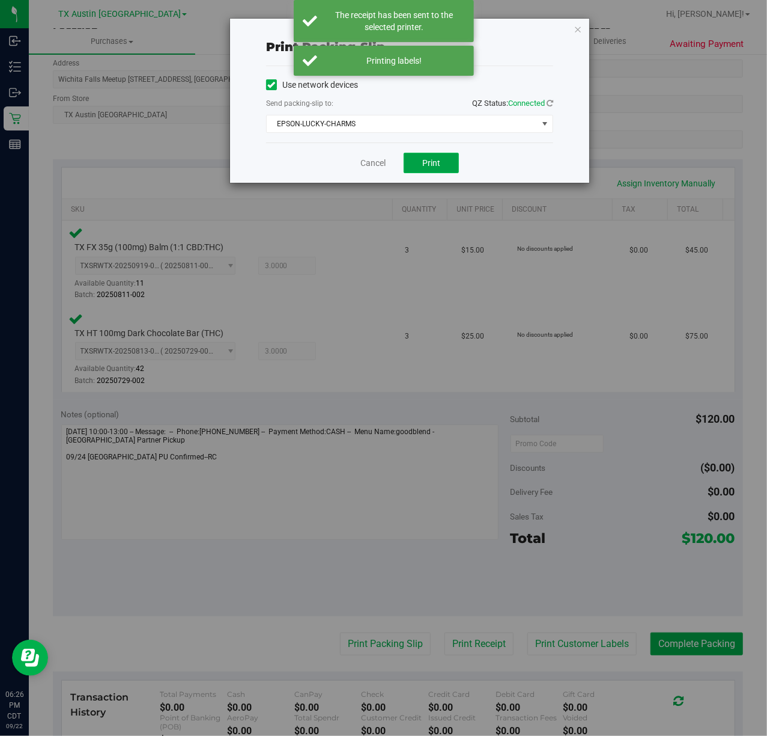
click at [419, 163] on button "Print" at bounding box center [431, 163] width 55 height 20
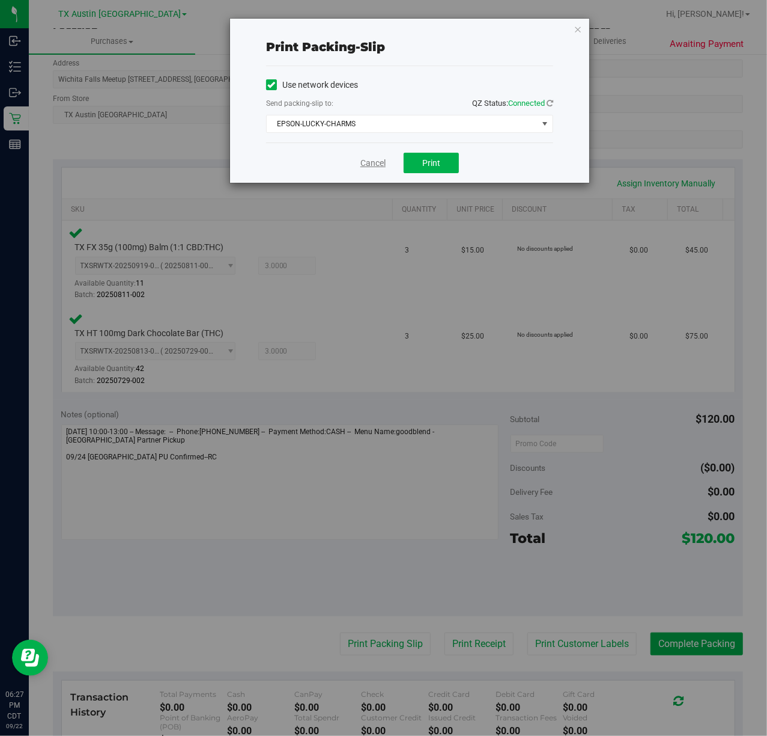
click at [365, 166] on link "Cancel" at bounding box center [373, 163] width 25 height 13
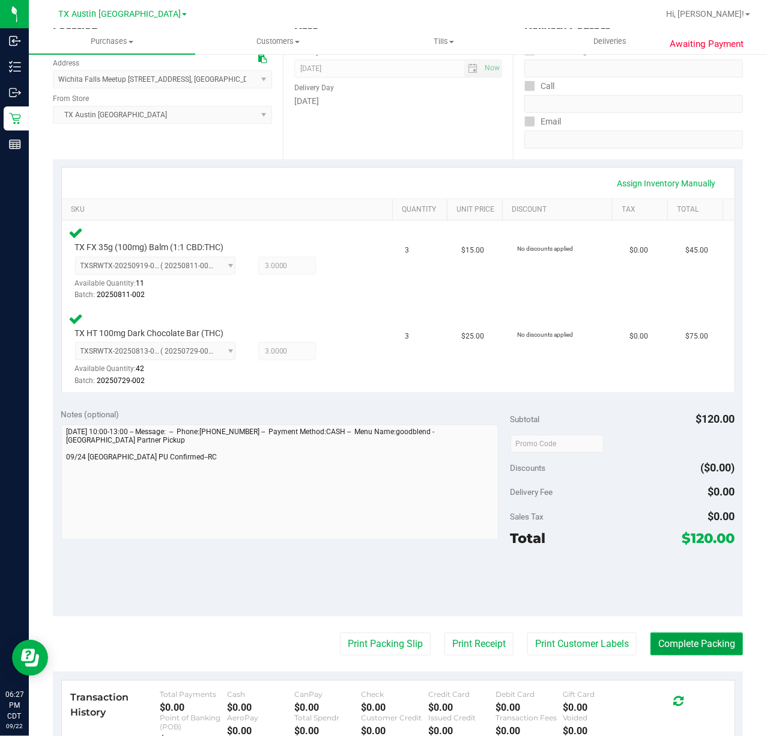
click at [693, 654] on button "Complete Packing" at bounding box center [697, 643] width 93 height 23
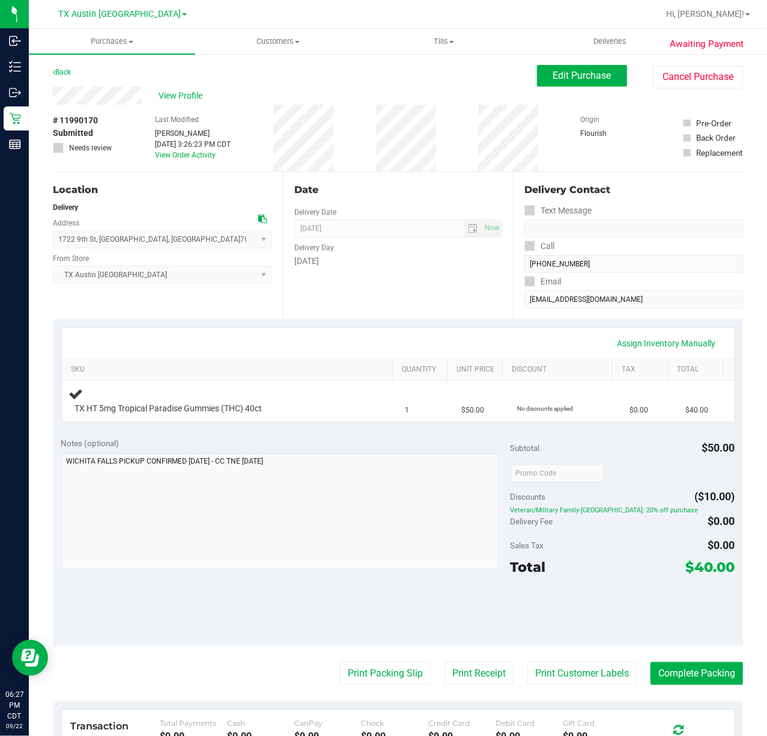
click at [339, 285] on div "Date Delivery Date [DATE] Now [DATE] 07:00 AM Now Delivery Day [DATE]" at bounding box center [398, 245] width 230 height 147
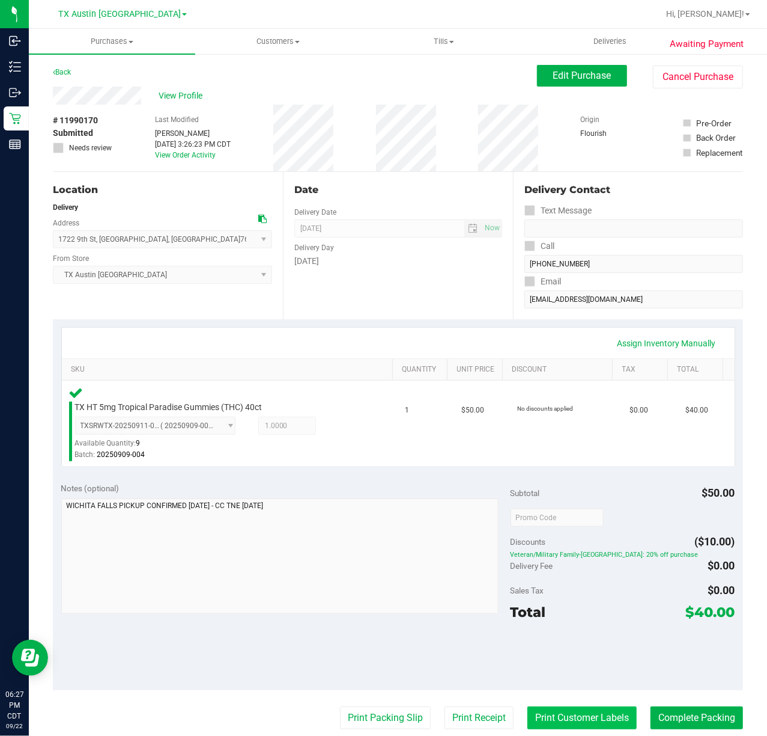
click at [566, 719] on button "Print Customer Labels" at bounding box center [582, 717] width 109 height 23
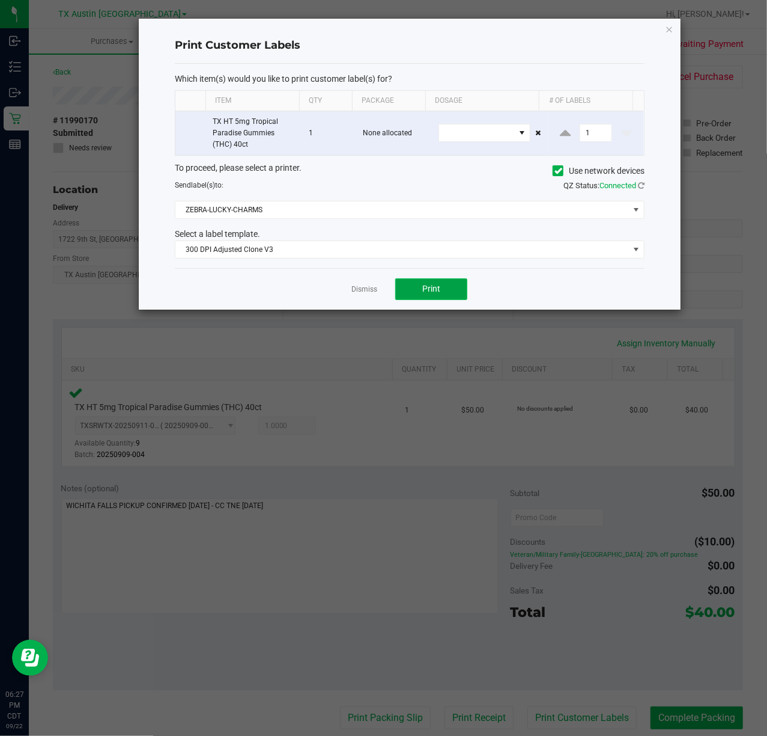
click at [448, 294] on button "Print" at bounding box center [431, 289] width 72 height 22
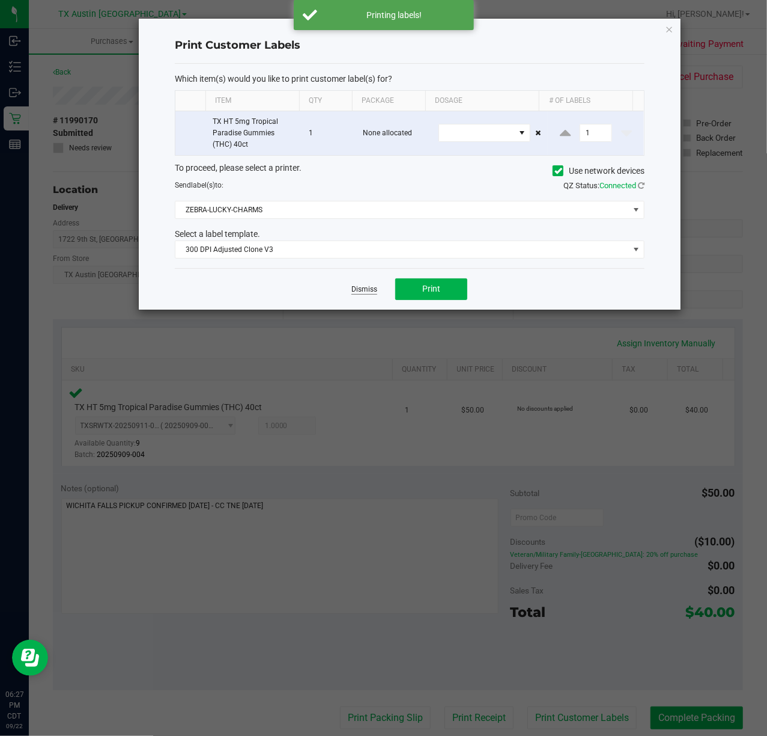
click at [362, 294] on link "Dismiss" at bounding box center [365, 289] width 26 height 10
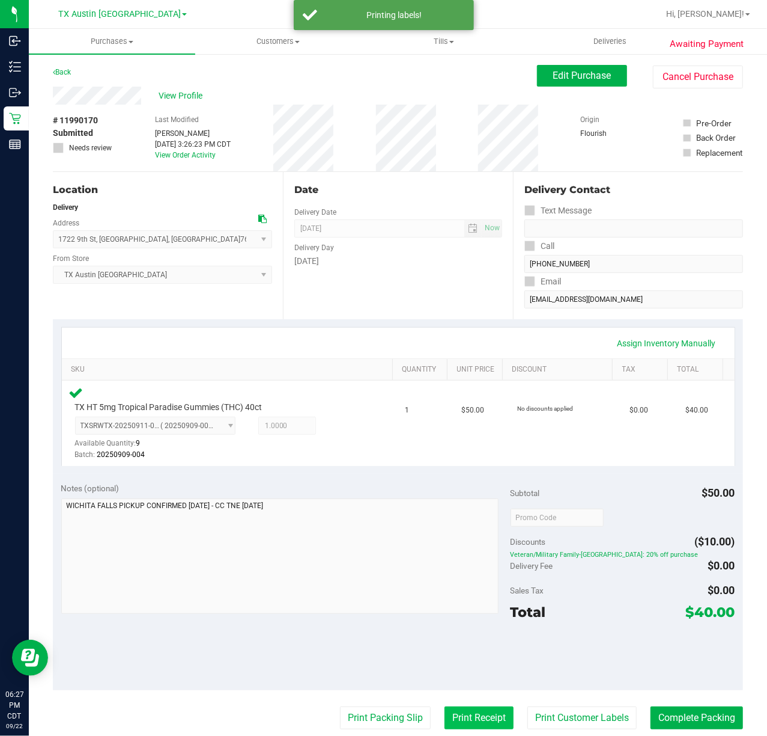
click at [468, 718] on button "Print Receipt" at bounding box center [479, 717] width 69 height 23
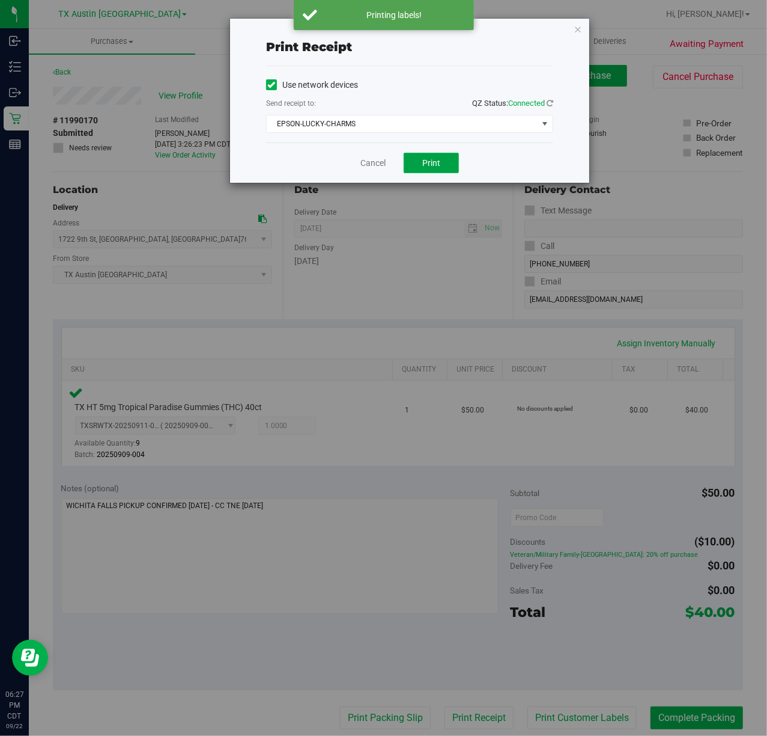
click at [450, 167] on button "Print" at bounding box center [431, 163] width 55 height 20
click at [356, 160] on link "Cancel" at bounding box center [368, 163] width 25 height 13
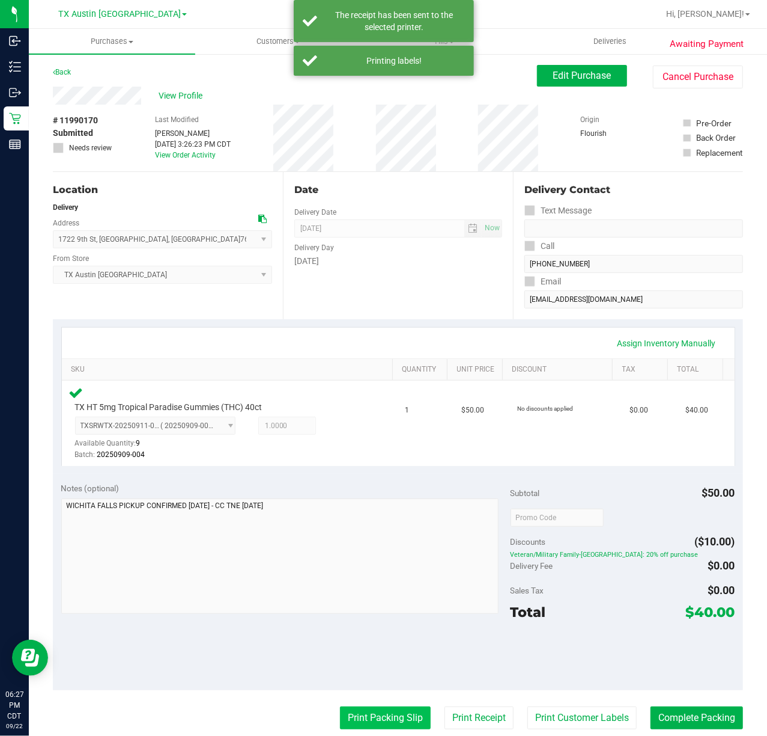
click at [364, 716] on button "Print Packing Slip" at bounding box center [385, 717] width 91 height 23
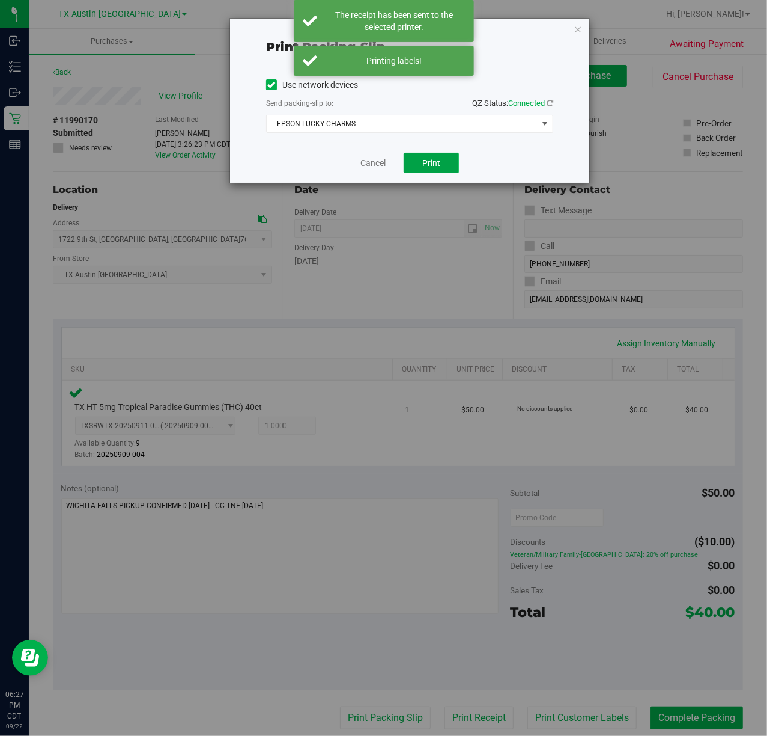
click at [443, 165] on button "Print" at bounding box center [431, 163] width 55 height 20
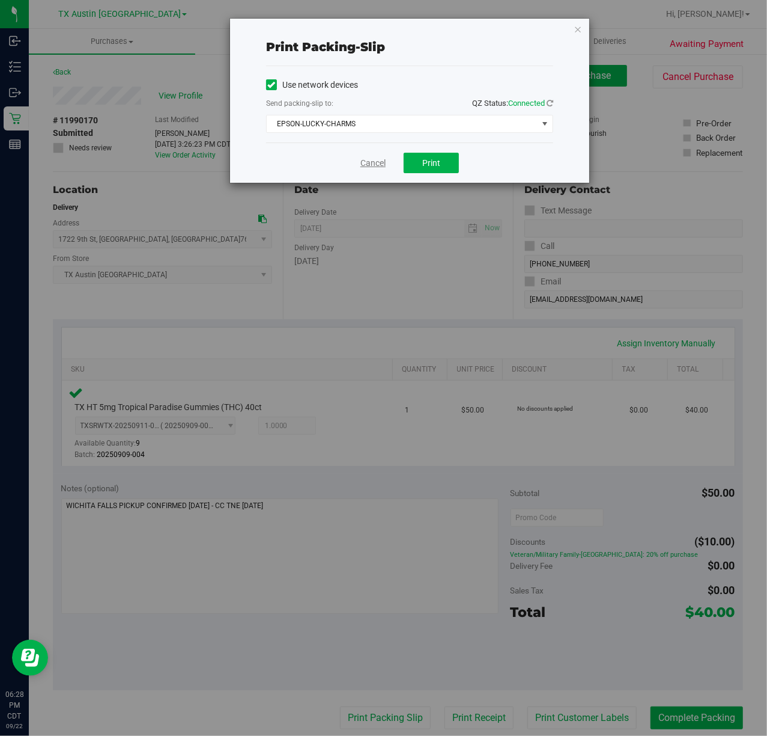
click at [367, 166] on link "Cancel" at bounding box center [373, 163] width 25 height 13
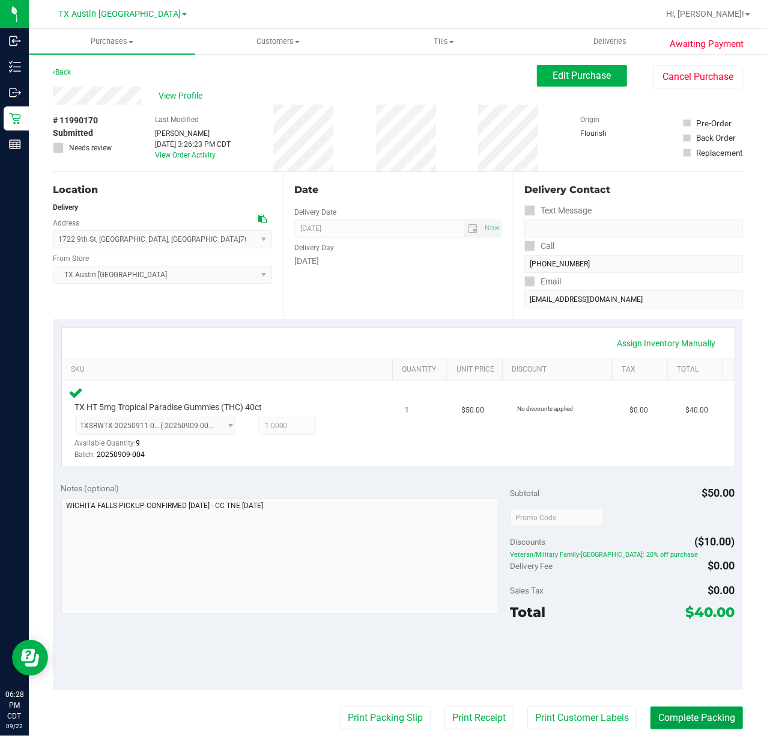
click at [669, 717] on button "Complete Packing" at bounding box center [697, 717] width 93 height 23
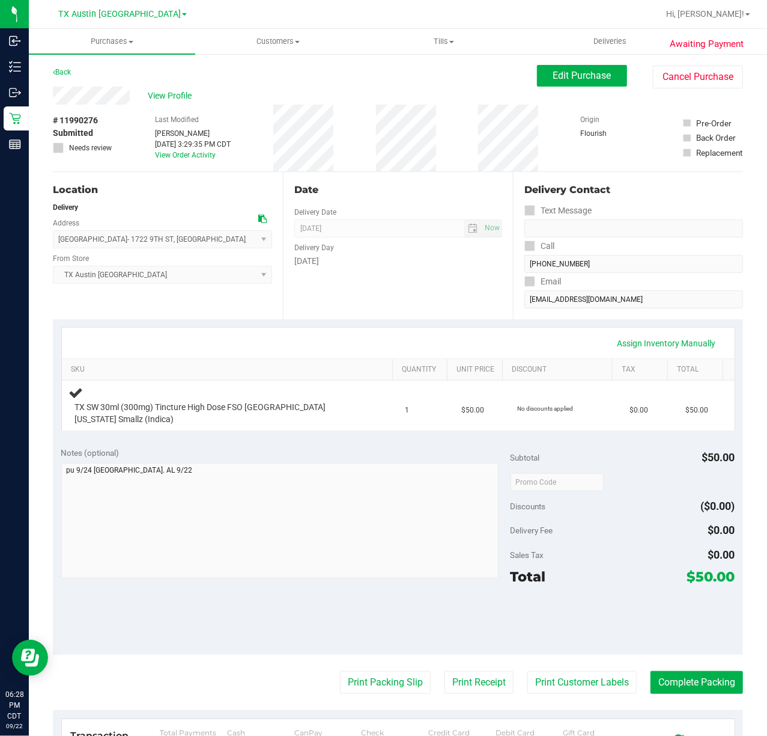
click at [416, 322] on div "Assign Inventory Manually SKU Quantity Unit Price Discount Tax Total TX SW 30ml…" at bounding box center [398, 378] width 691 height 119
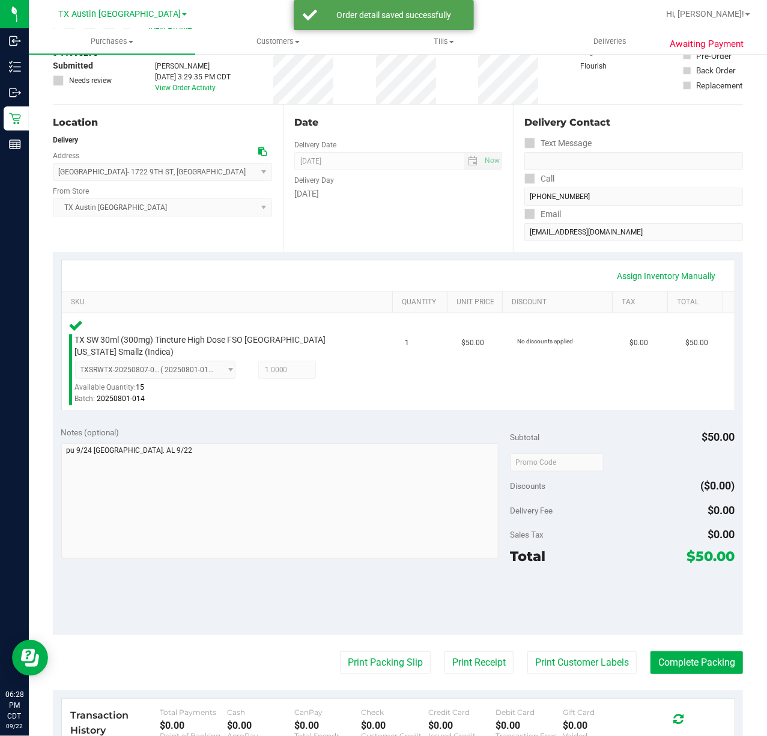
scroll to position [160, 0]
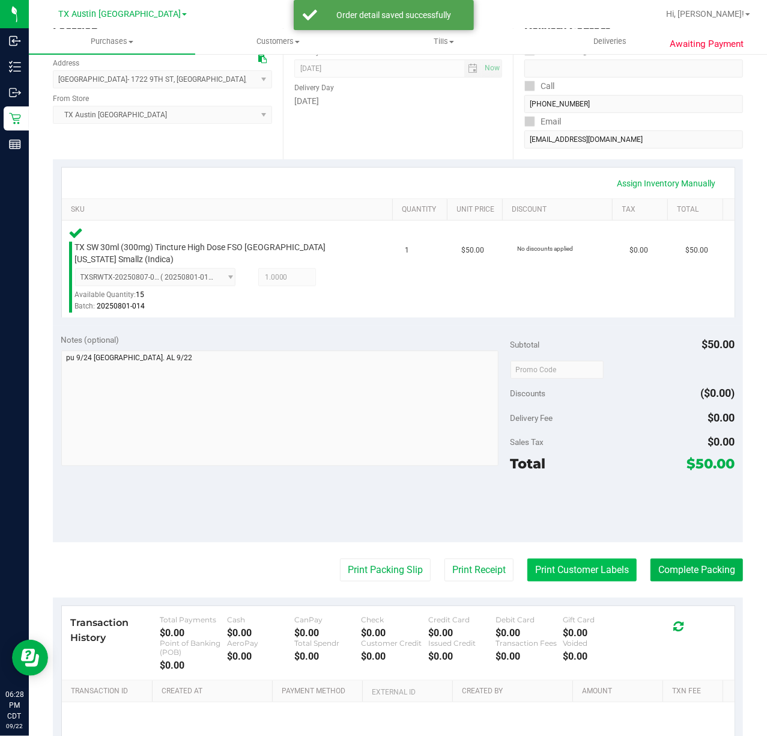
click at [538, 558] on button "Print Customer Labels" at bounding box center [582, 569] width 109 height 23
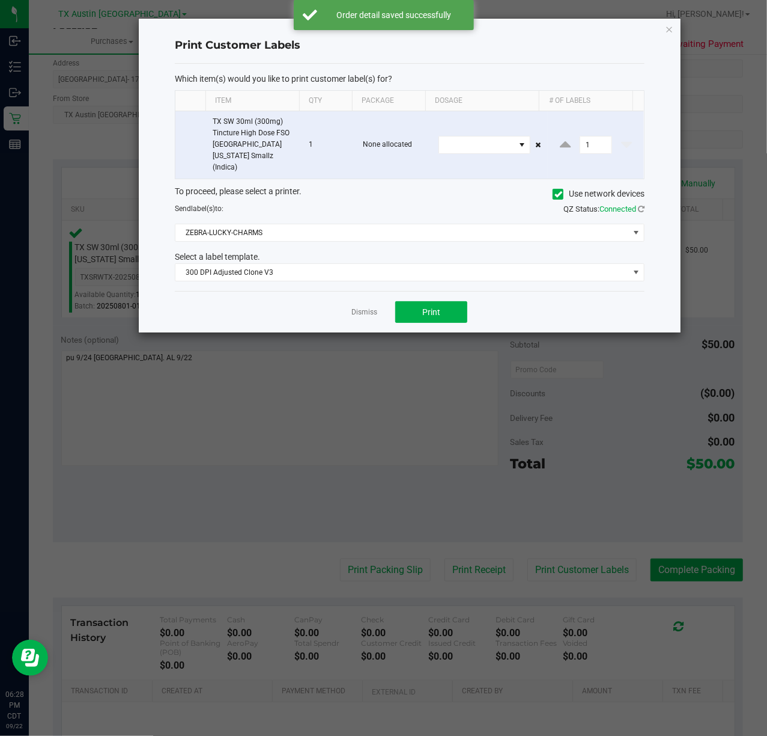
click at [448, 314] on div "Dismiss Print" at bounding box center [410, 311] width 470 height 41
click at [437, 311] on button "Print" at bounding box center [431, 312] width 72 height 22
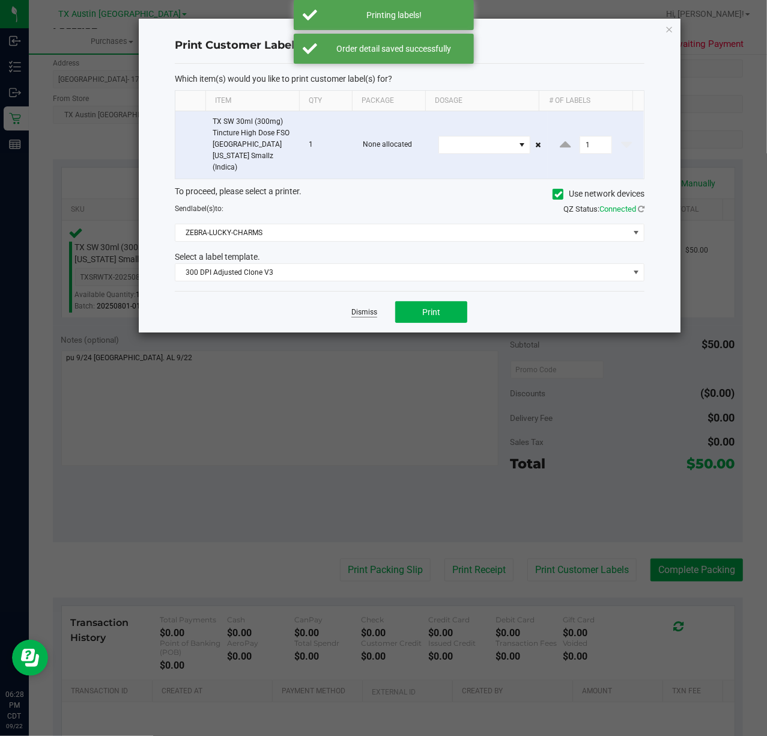
click at [371, 307] on link "Dismiss" at bounding box center [365, 312] width 26 height 10
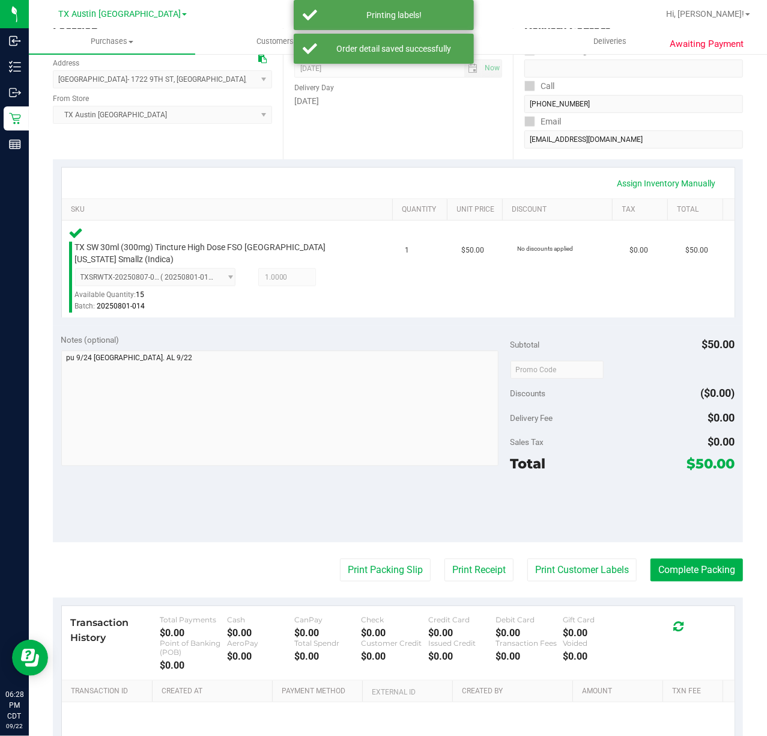
click at [450, 546] on purchase-details "Back Edit Purchase Cancel Purchase View Profile # 11990276 Submitted Needs revi…" at bounding box center [398, 367] width 691 height 925
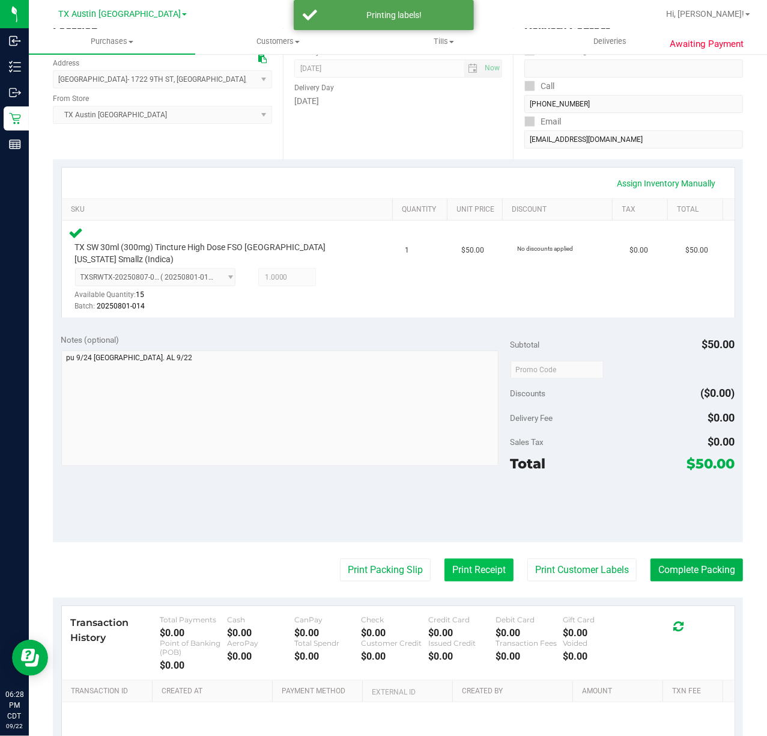
click at [453, 558] on button "Print Receipt" at bounding box center [479, 569] width 69 height 23
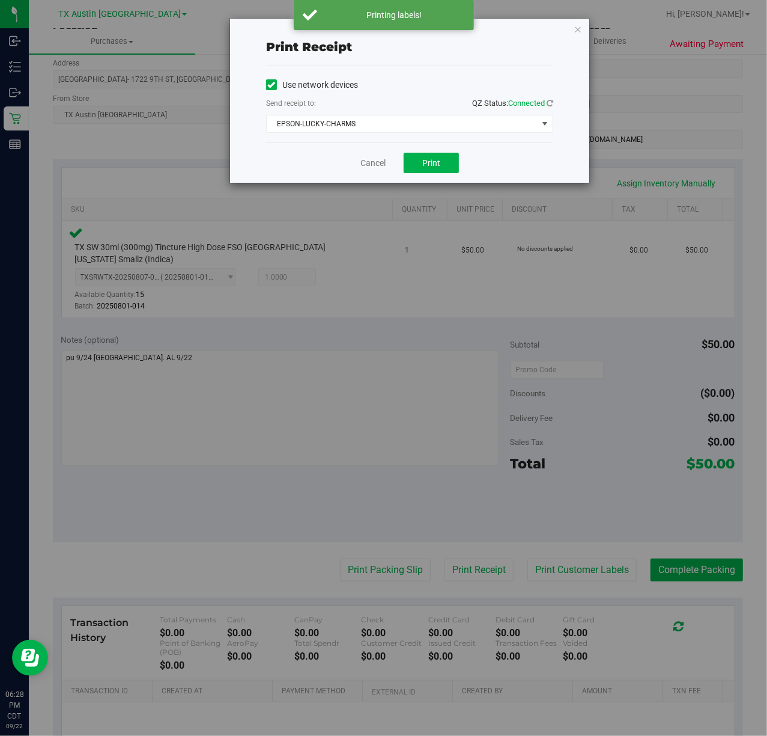
click at [419, 174] on div "Cancel Print" at bounding box center [409, 162] width 287 height 40
click at [407, 164] on button "Print" at bounding box center [431, 163] width 55 height 20
click at [371, 157] on link "Cancel" at bounding box center [368, 163] width 25 height 13
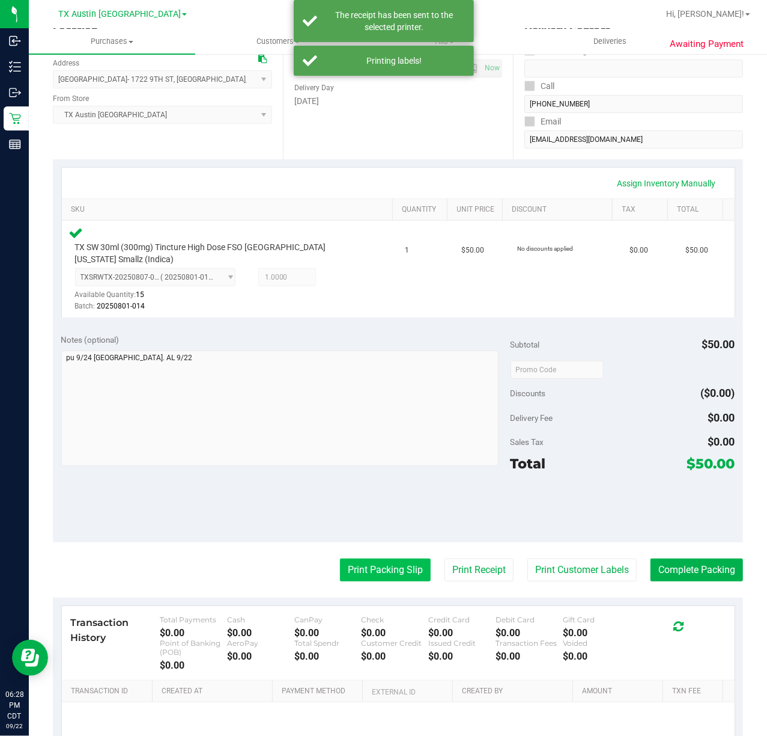
click at [385, 558] on button "Print Packing Slip" at bounding box center [385, 569] width 91 height 23
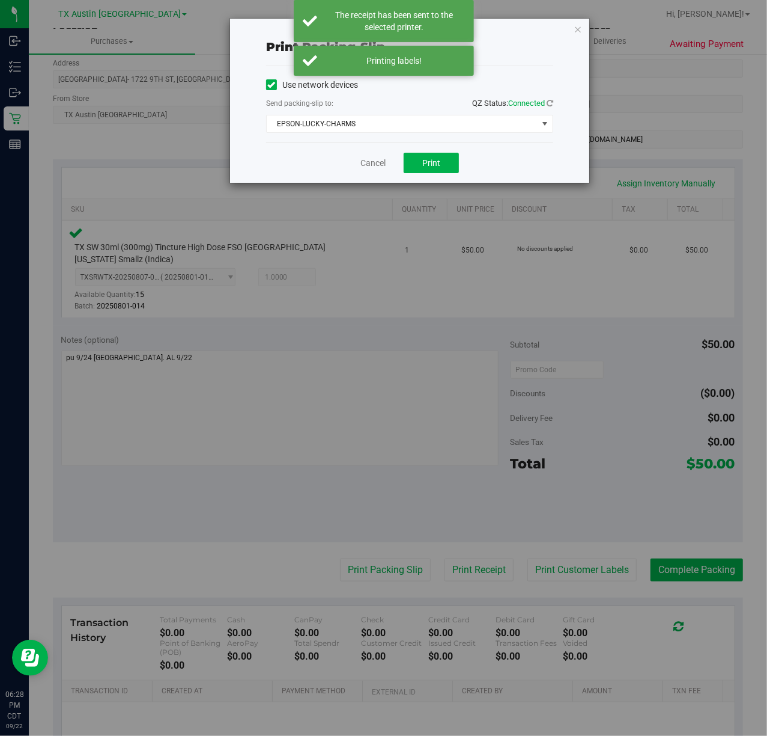
click at [417, 148] on div "Cancel Print" at bounding box center [409, 162] width 287 height 40
click at [418, 157] on button "Print" at bounding box center [431, 163] width 55 height 20
click at [369, 166] on link "Cancel" at bounding box center [373, 163] width 25 height 13
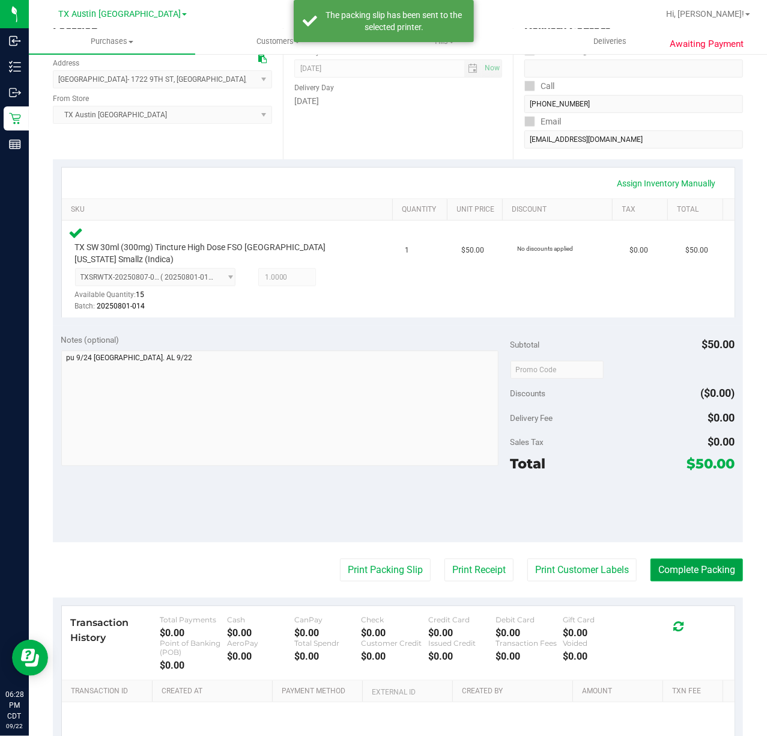
click at [678, 566] on button "Complete Packing" at bounding box center [697, 569] width 93 height 23
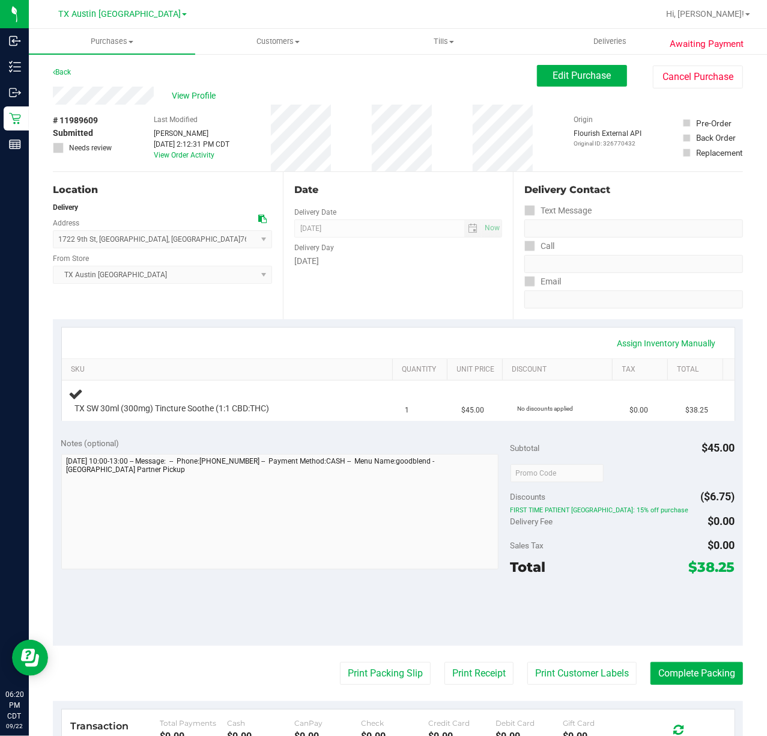
click at [340, 282] on div "Date Delivery Date [DATE] Now [DATE] 07:00 AM Now Delivery Day [DATE]" at bounding box center [398, 245] width 230 height 147
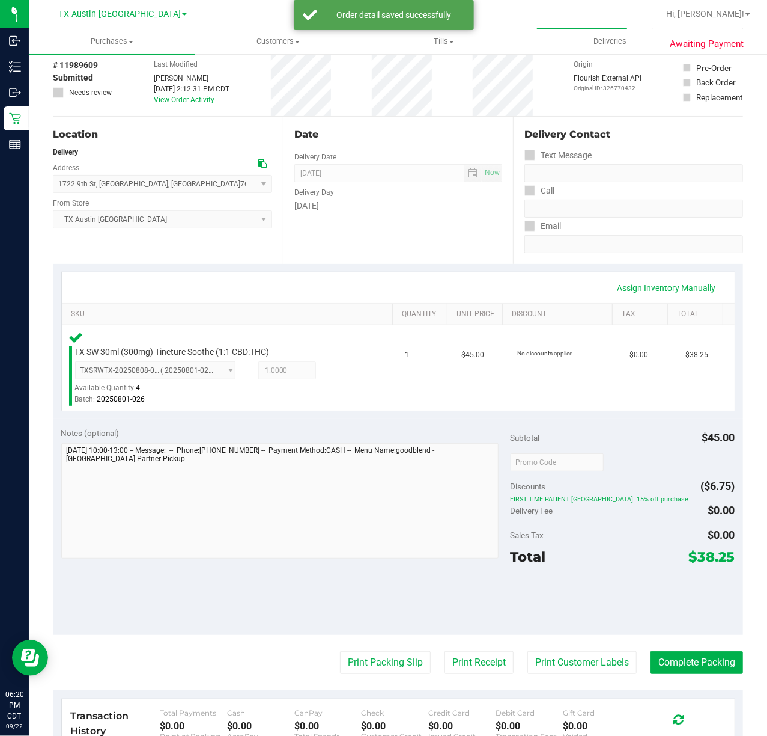
scroll to position [80, 0]
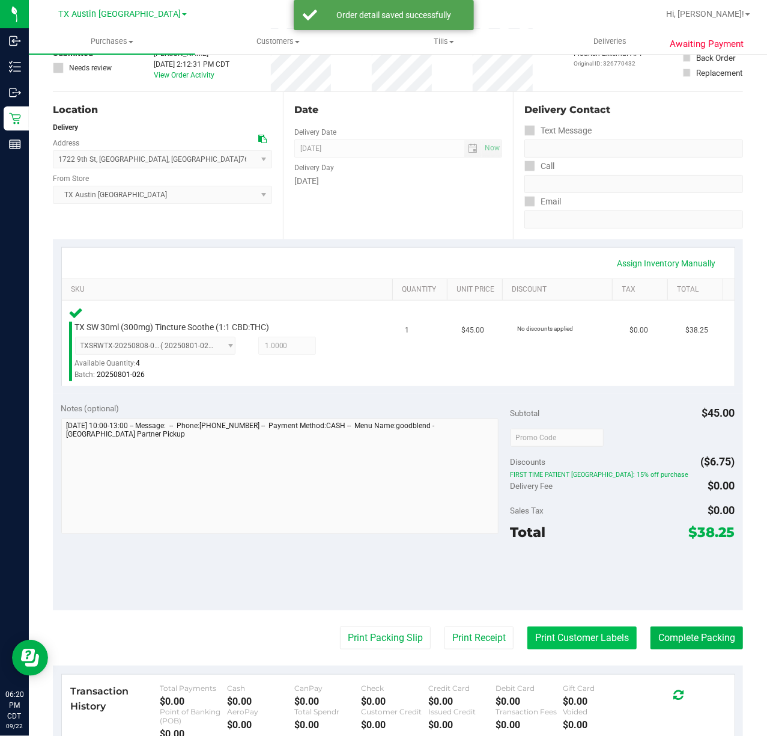
click at [540, 633] on button "Print Customer Labels" at bounding box center [582, 637] width 109 height 23
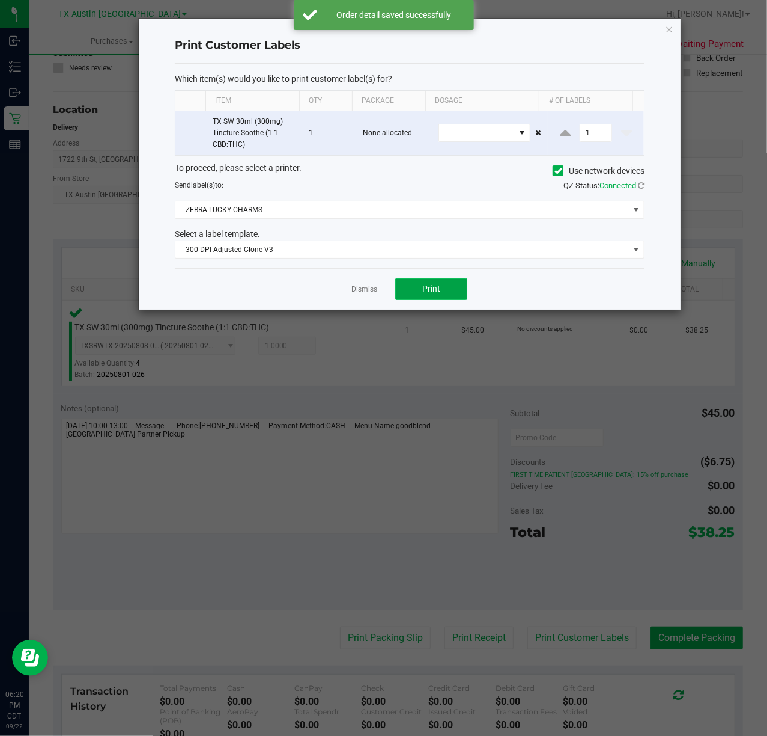
click at [407, 289] on button "Print" at bounding box center [431, 289] width 72 height 22
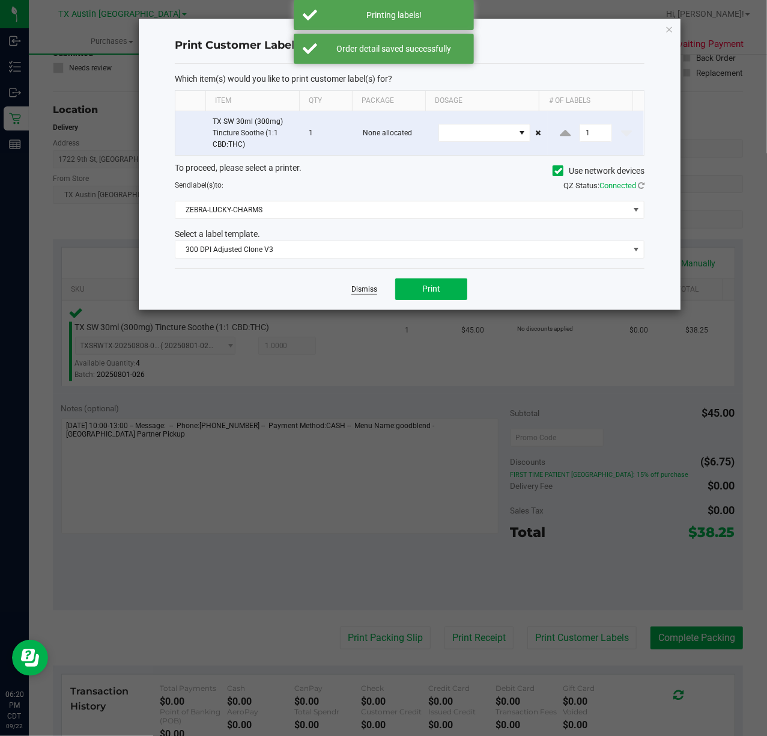
click at [362, 292] on link "Dismiss" at bounding box center [365, 289] width 26 height 10
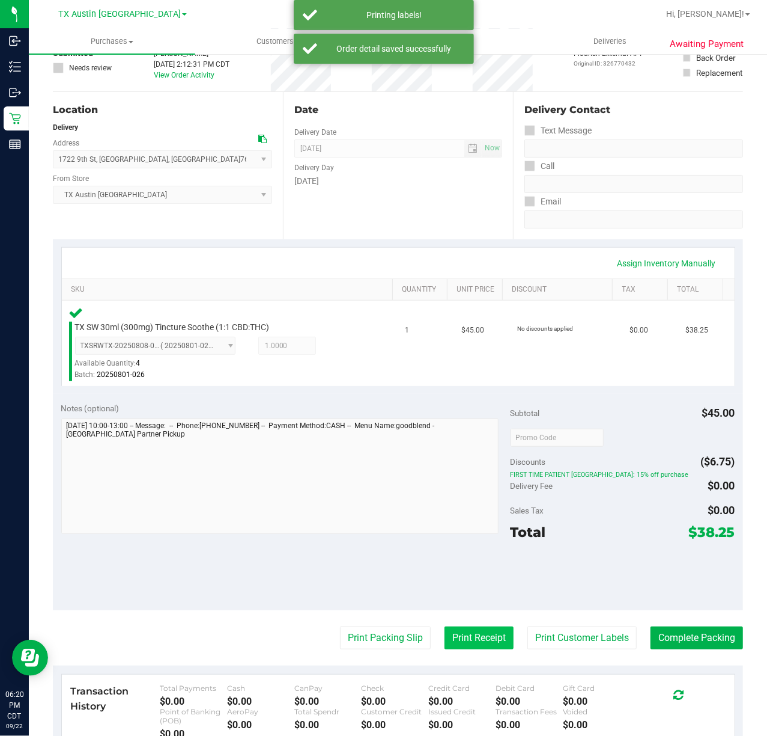
click at [454, 627] on button "Print Receipt" at bounding box center [479, 637] width 69 height 23
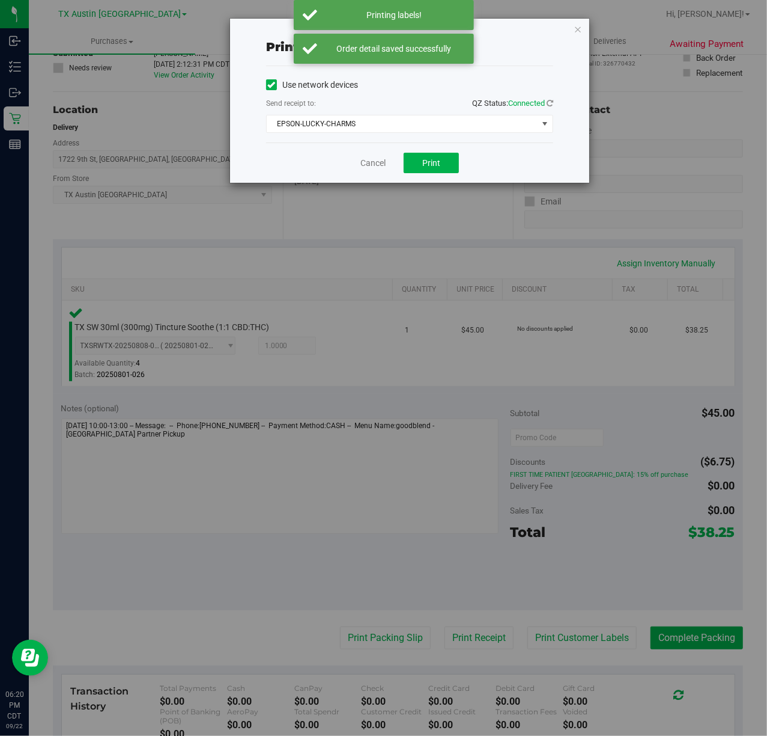
click at [433, 177] on div "Cancel Print" at bounding box center [409, 162] width 287 height 40
click at [433, 168] on span "Print" at bounding box center [431, 163] width 18 height 10
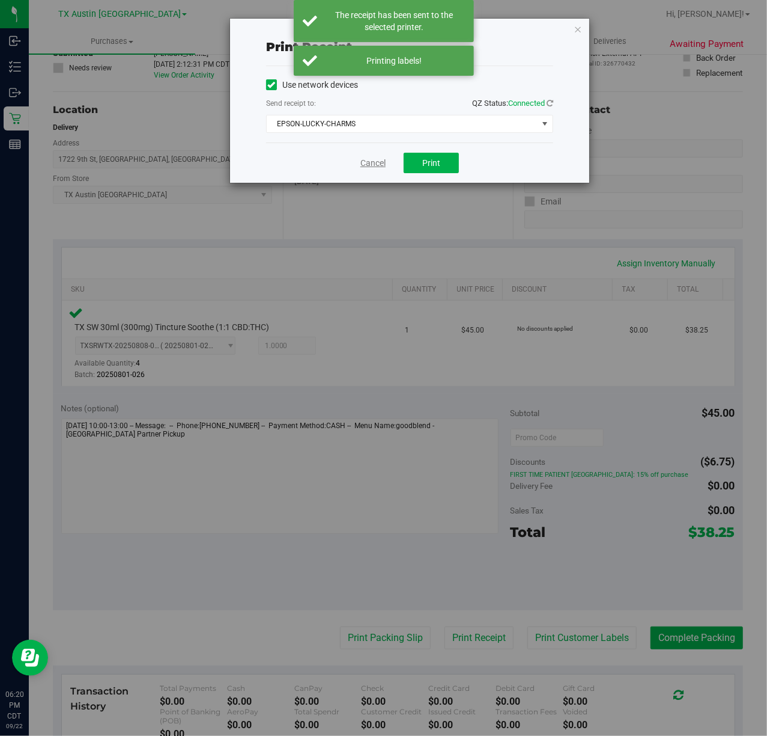
drag, startPoint x: 361, startPoint y: 164, endPoint x: 489, endPoint y: 583, distance: 438.2
click at [361, 164] on link "Cancel" at bounding box center [373, 163] width 25 height 13
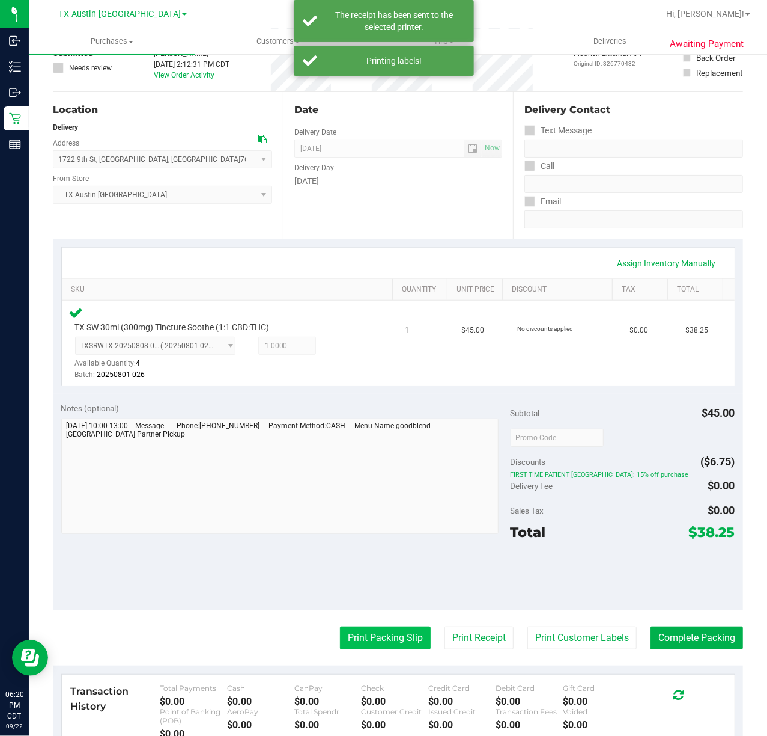
drag, startPoint x: 405, startPoint y: 642, endPoint x: 404, endPoint y: 626, distance: 15.6
click at [404, 626] on button "Print Packing Slip" at bounding box center [385, 637] width 91 height 23
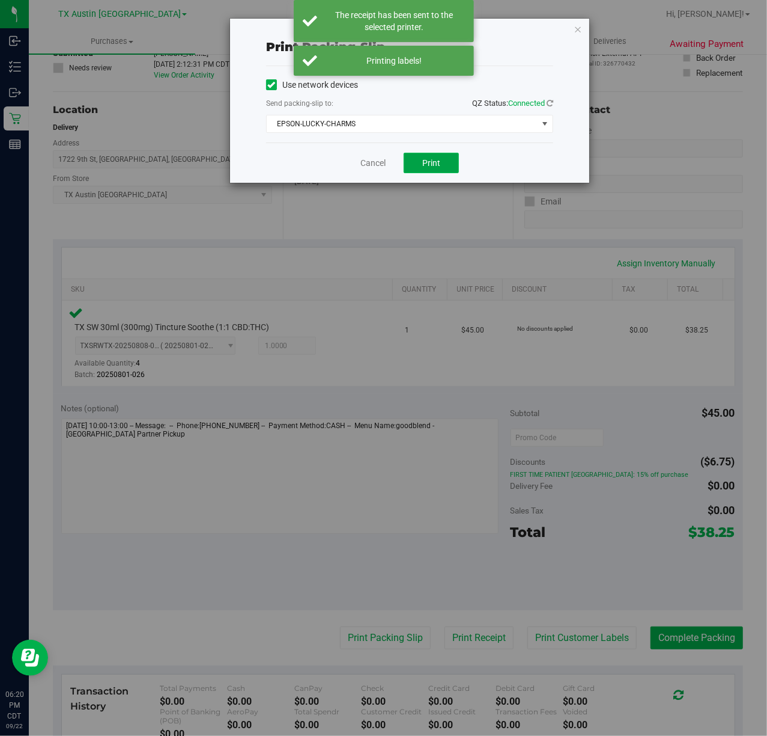
click at [446, 154] on button "Print" at bounding box center [431, 163] width 55 height 20
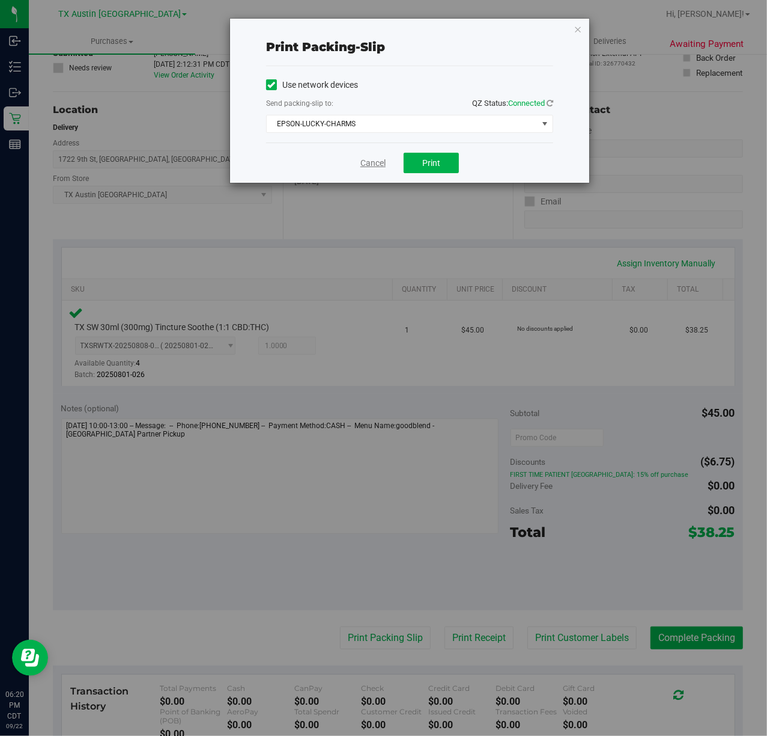
click at [382, 165] on link "Cancel" at bounding box center [373, 163] width 25 height 13
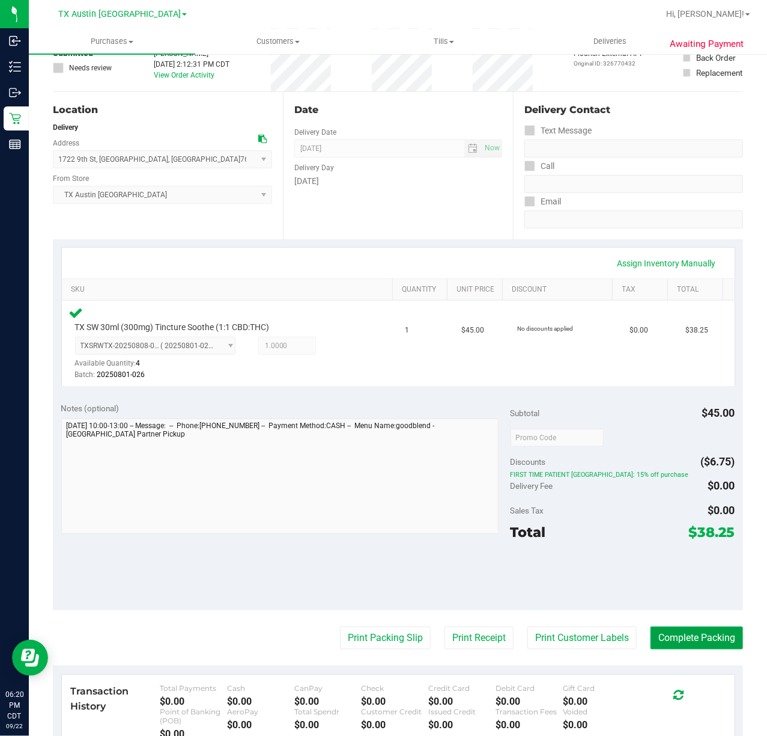
drag, startPoint x: 683, startPoint y: 630, endPoint x: 423, endPoint y: 444, distance: 319.5
click at [681, 630] on button "Complete Packing" at bounding box center [697, 637] width 93 height 23
